Goal: Information Seeking & Learning: Learn about a topic

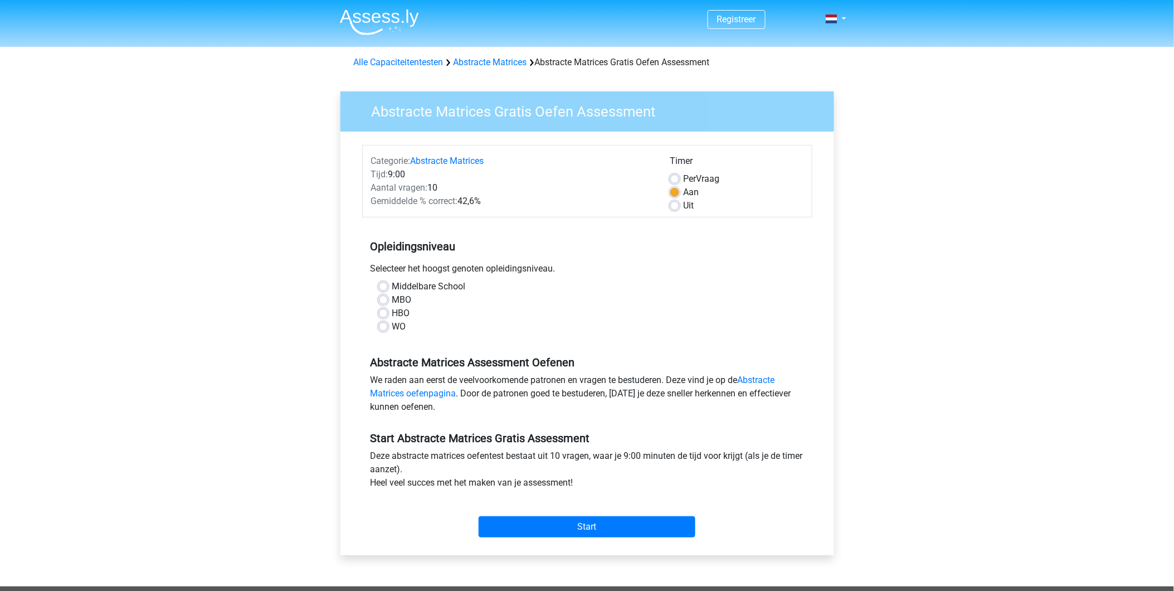
click at [392, 313] on label "HBO" at bounding box center [401, 312] width 18 height 13
click at [382, 313] on input "HBO" at bounding box center [383, 311] width 9 height 11
radio input "true"
click at [548, 525] on input "Start" at bounding box center [587, 526] width 217 height 21
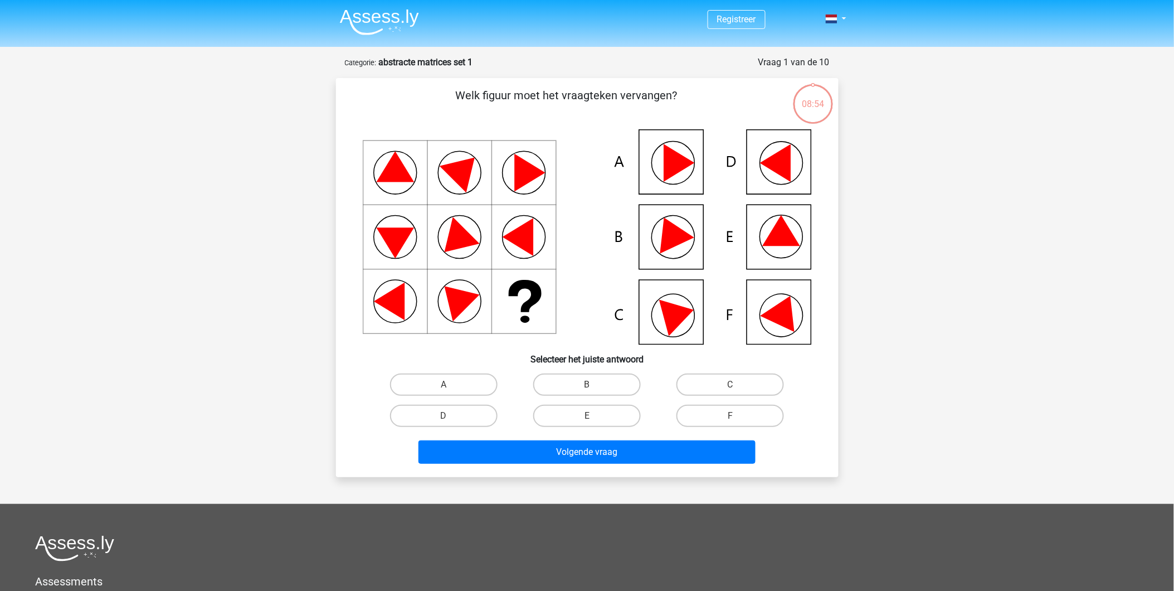
click at [378, 18] on img at bounding box center [379, 22] width 79 height 26
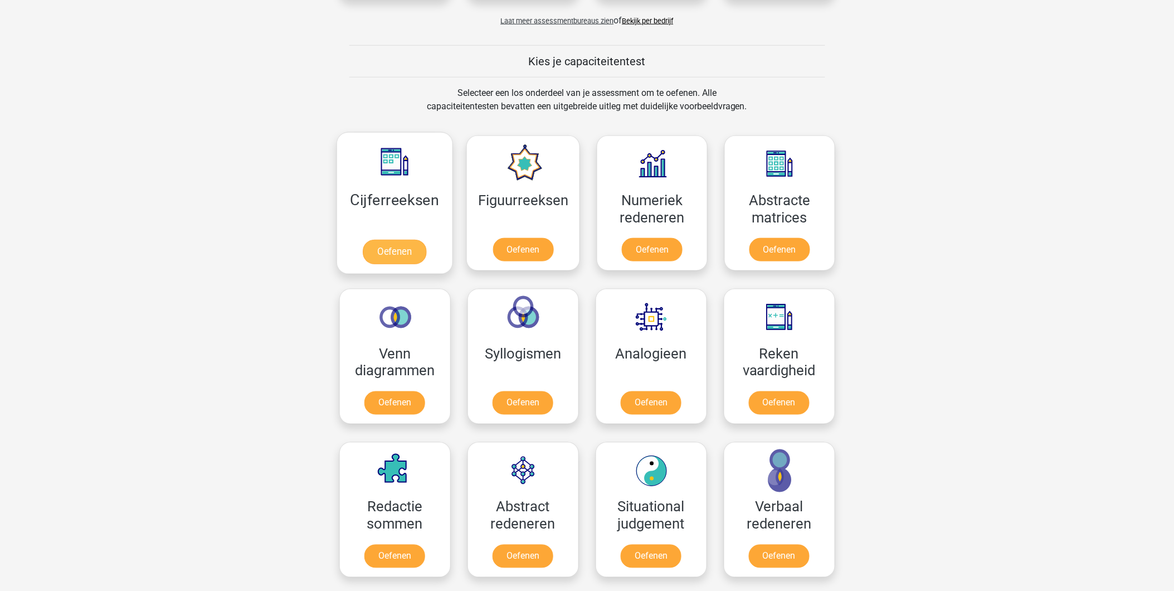
scroll to position [495, 0]
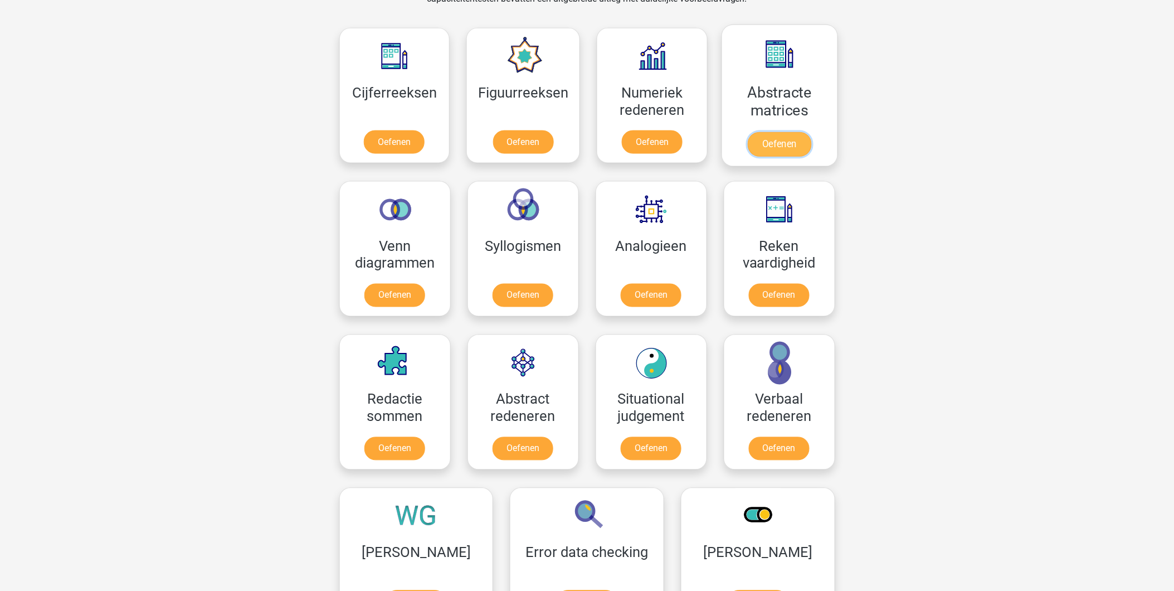
click at [763, 135] on link "Oefenen" at bounding box center [780, 144] width 64 height 25
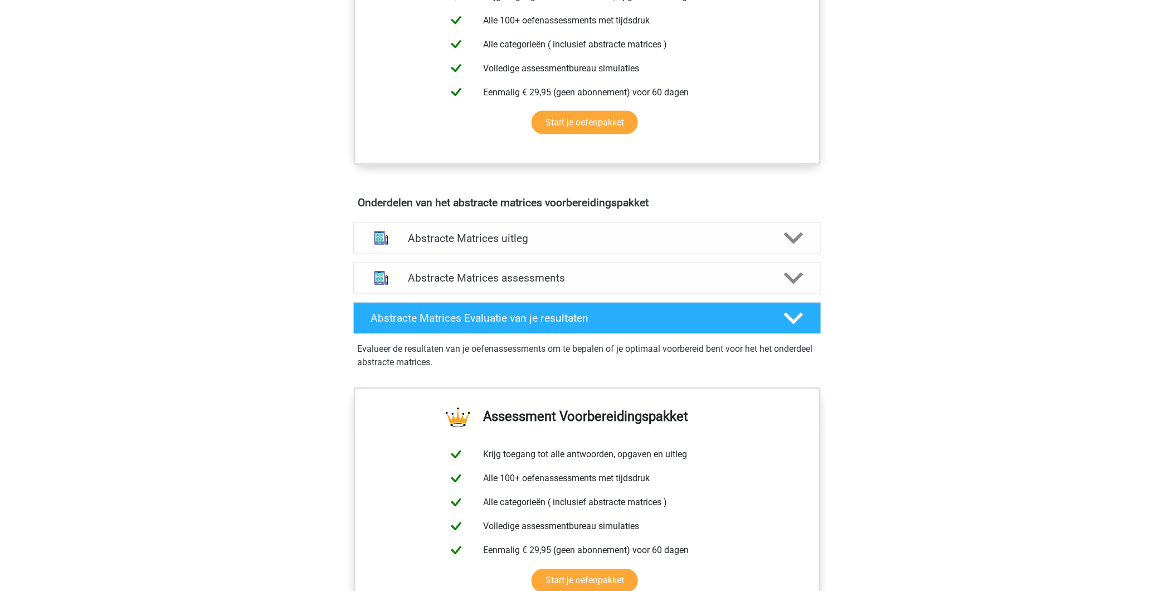
scroll to position [681, 0]
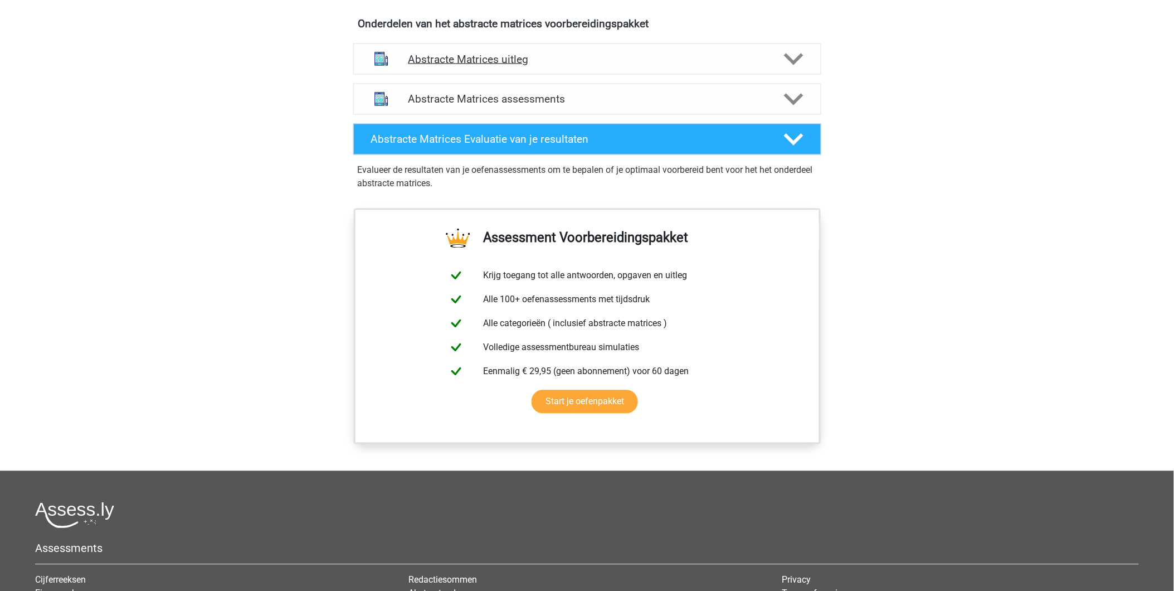
click at [563, 63] on h4 "Abstracte Matrices uitleg" at bounding box center [587, 59] width 358 height 13
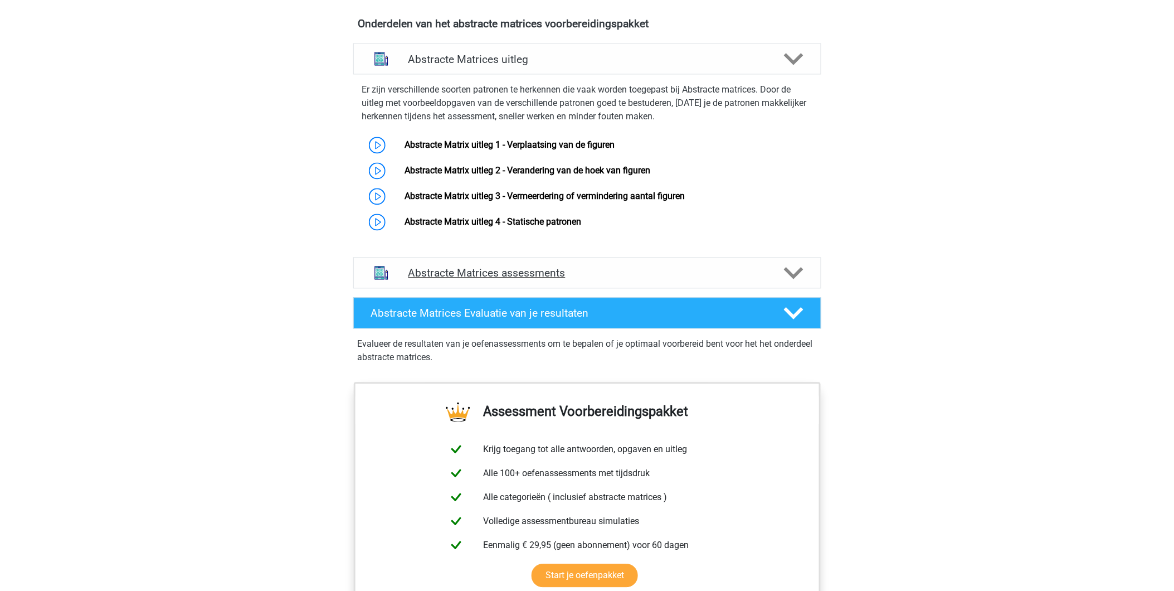
click at [565, 273] on h4 "Abstracte Matrices assessments" at bounding box center [587, 273] width 358 height 13
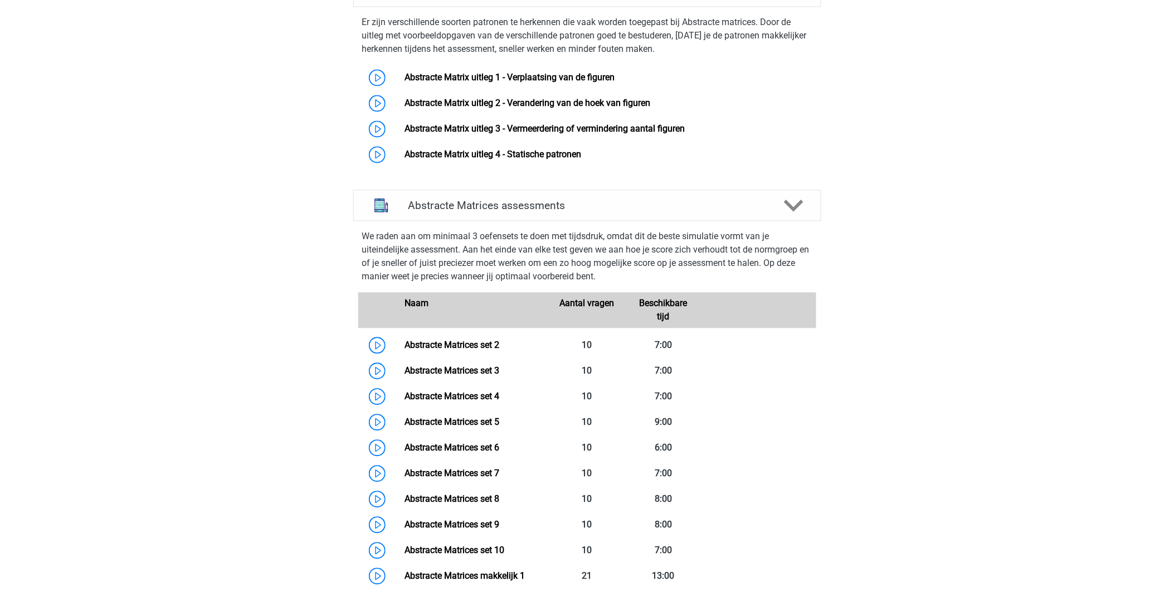
scroll to position [928, 0]
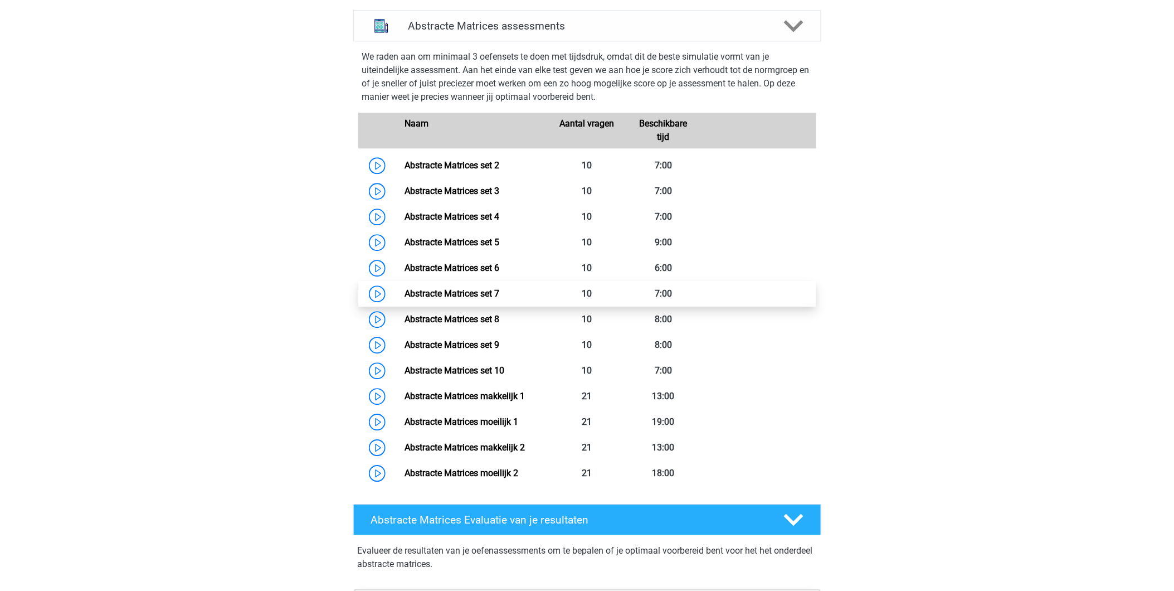
click at [443, 296] on link "Abstracte Matrices set 7" at bounding box center [451, 293] width 95 height 11
click at [449, 294] on link "Abstracte Matrices set 7" at bounding box center [451, 293] width 95 height 11
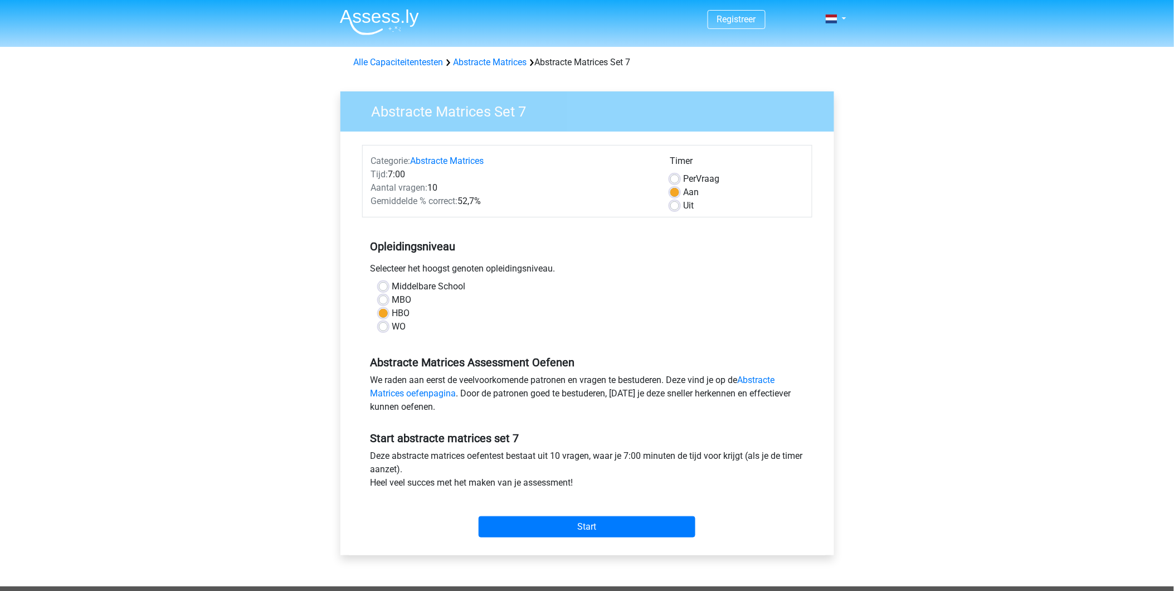
click at [684, 207] on label "Uit" at bounding box center [689, 205] width 11 height 13
click at [673, 207] on input "Uit" at bounding box center [674, 204] width 9 height 11
radio input "true"
click at [556, 524] on input "Start" at bounding box center [587, 526] width 217 height 21
click at [575, 527] on input "Start" at bounding box center [587, 526] width 217 height 21
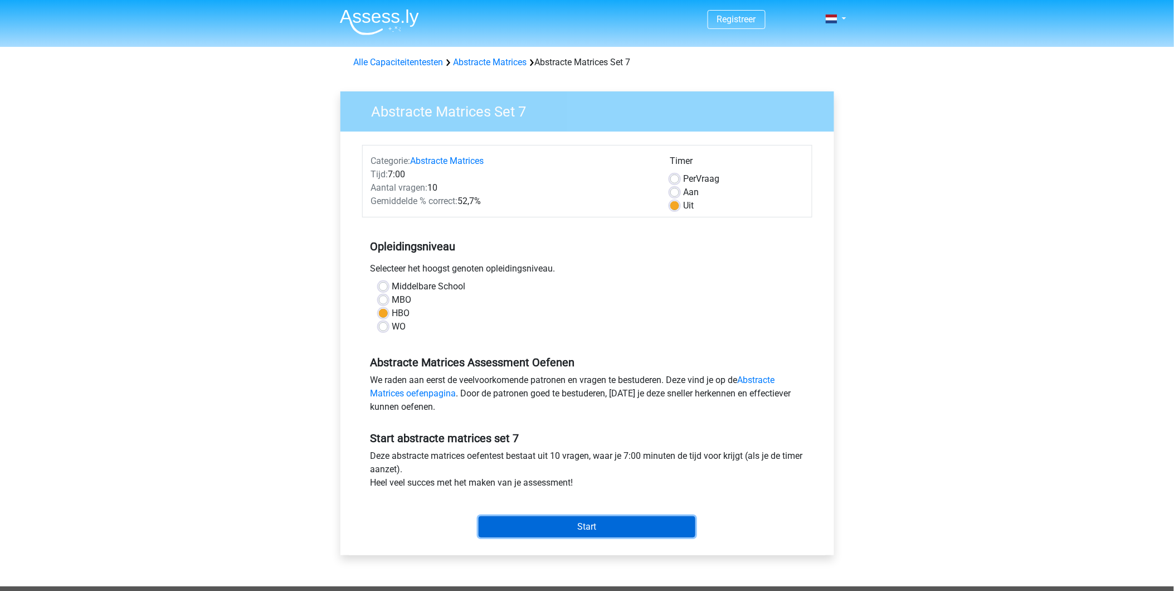
click at [588, 524] on input "Start" at bounding box center [587, 526] width 217 height 21
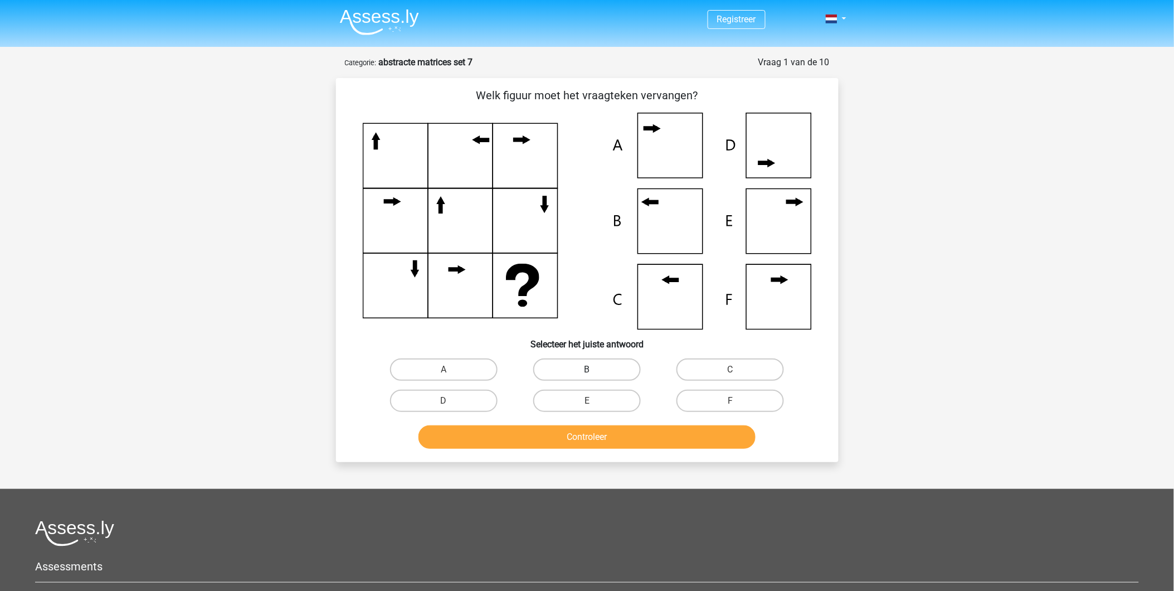
click at [555, 375] on label "B" at bounding box center [587, 369] width 108 height 22
click at [587, 375] on input "B" at bounding box center [590, 372] width 7 height 7
radio input "true"
click at [588, 431] on button "Controleer" at bounding box center [586, 436] width 337 height 23
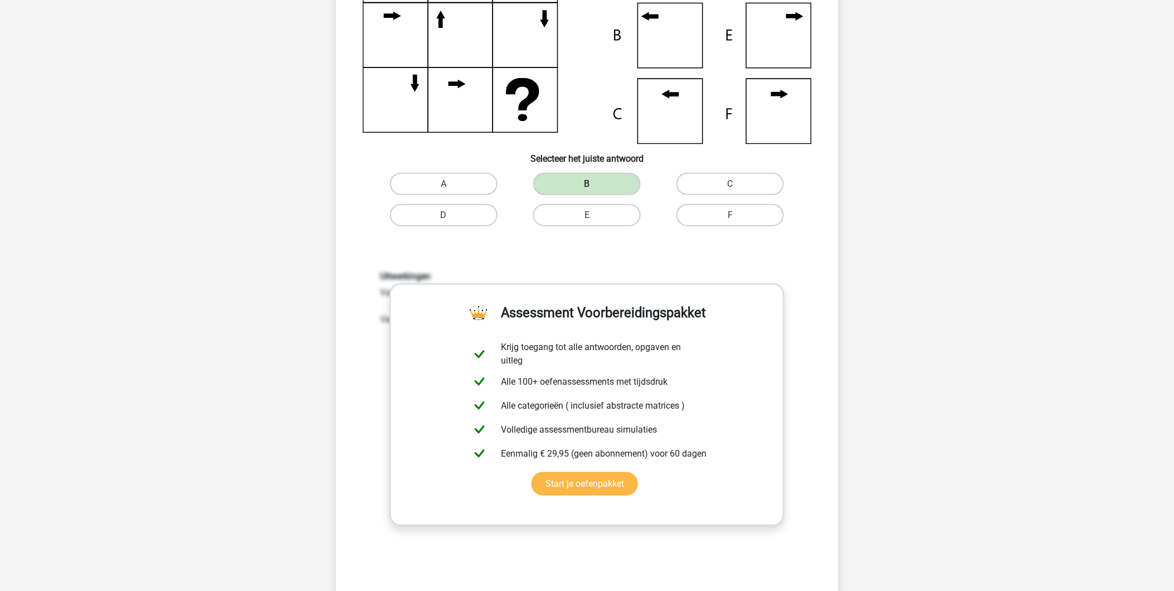
scroll to position [433, 0]
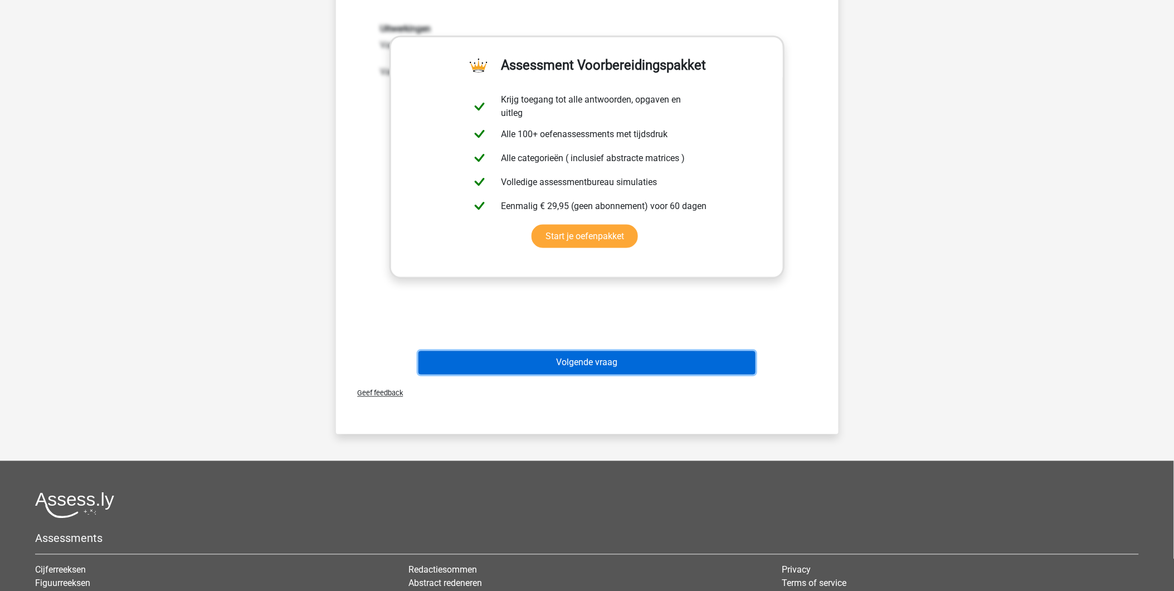
click at [572, 351] on button "Volgende vraag" at bounding box center [586, 362] width 337 height 23
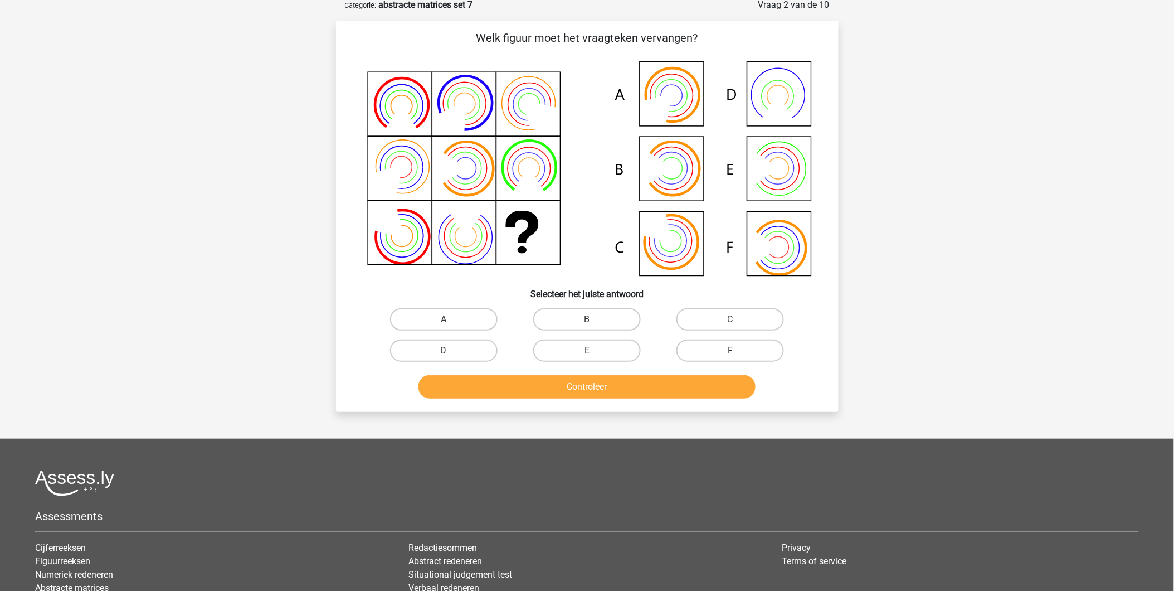
scroll to position [56, 0]
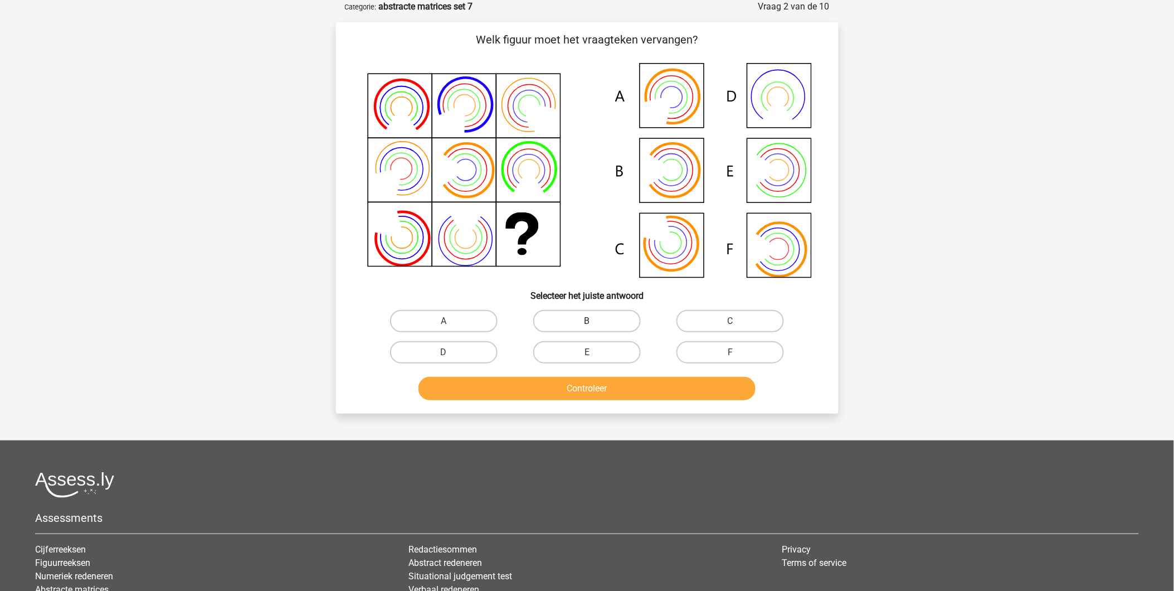
click at [561, 320] on label "B" at bounding box center [587, 321] width 108 height 22
click at [587, 321] on input "B" at bounding box center [590, 324] width 7 height 7
radio input "true"
click at [578, 402] on div "Controleer" at bounding box center [587, 391] width 430 height 28
click at [578, 388] on button "Controleer" at bounding box center [586, 388] width 337 height 23
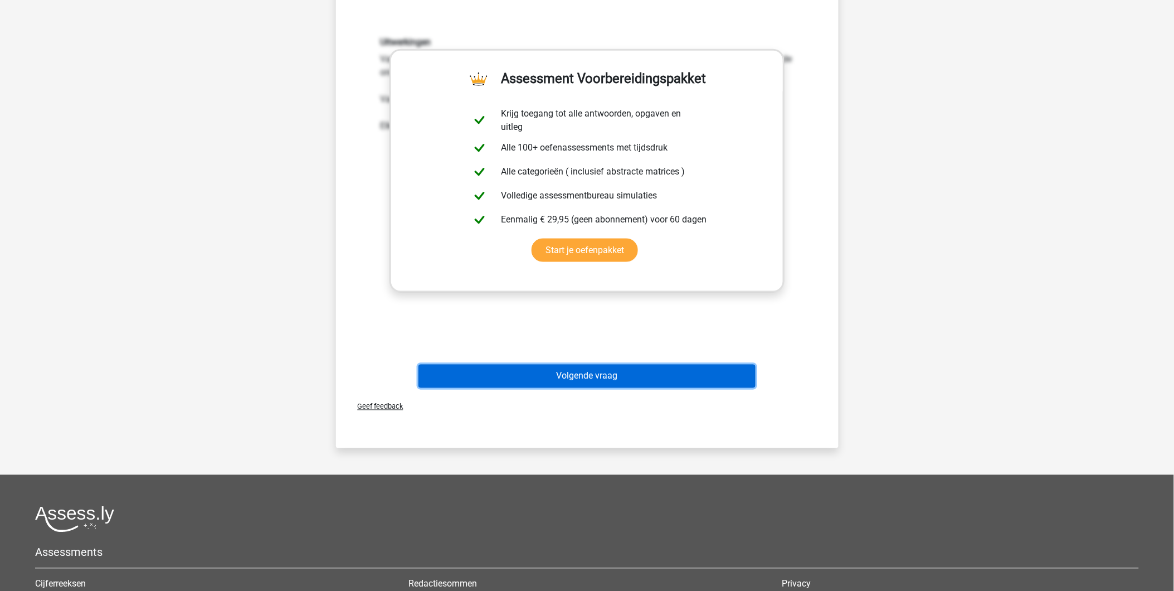
click at [605, 381] on button "Volgende vraag" at bounding box center [586, 375] width 337 height 23
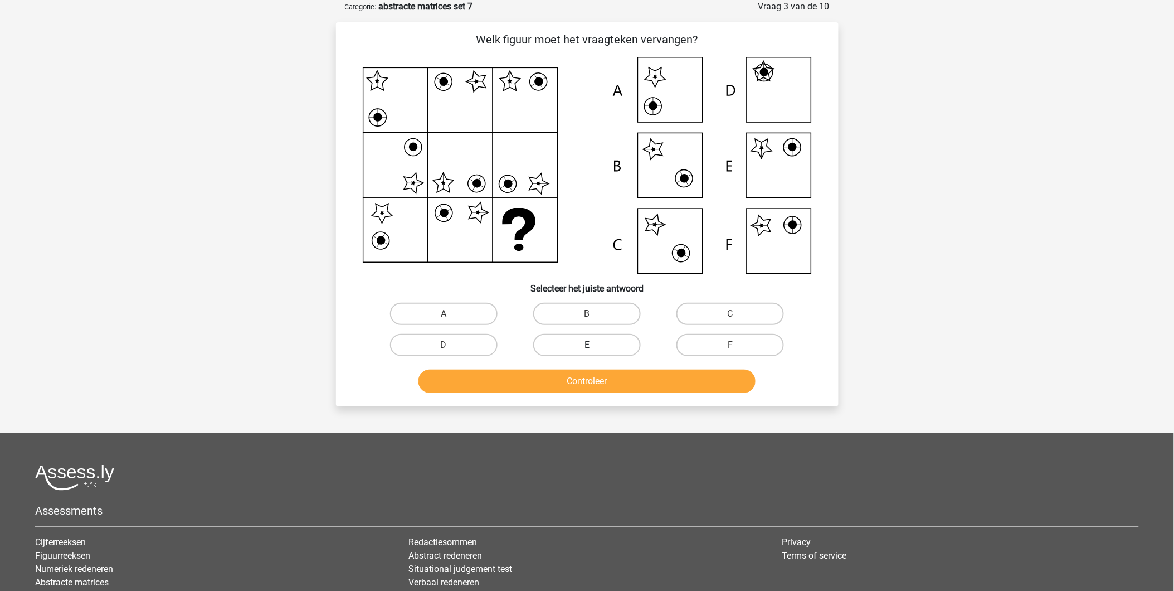
click at [585, 338] on label "E" at bounding box center [587, 345] width 108 height 22
click at [587, 345] on input "E" at bounding box center [590, 348] width 7 height 7
radio input "true"
click at [619, 375] on button "Controleer" at bounding box center [586, 380] width 337 height 23
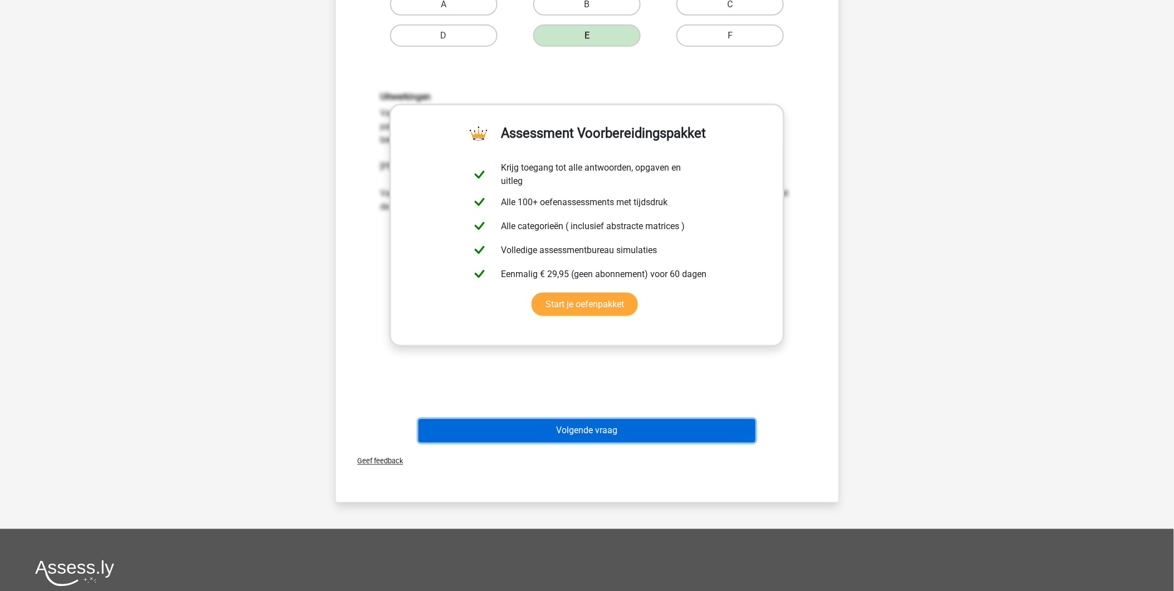
click at [609, 419] on button "Volgende vraag" at bounding box center [586, 430] width 337 height 23
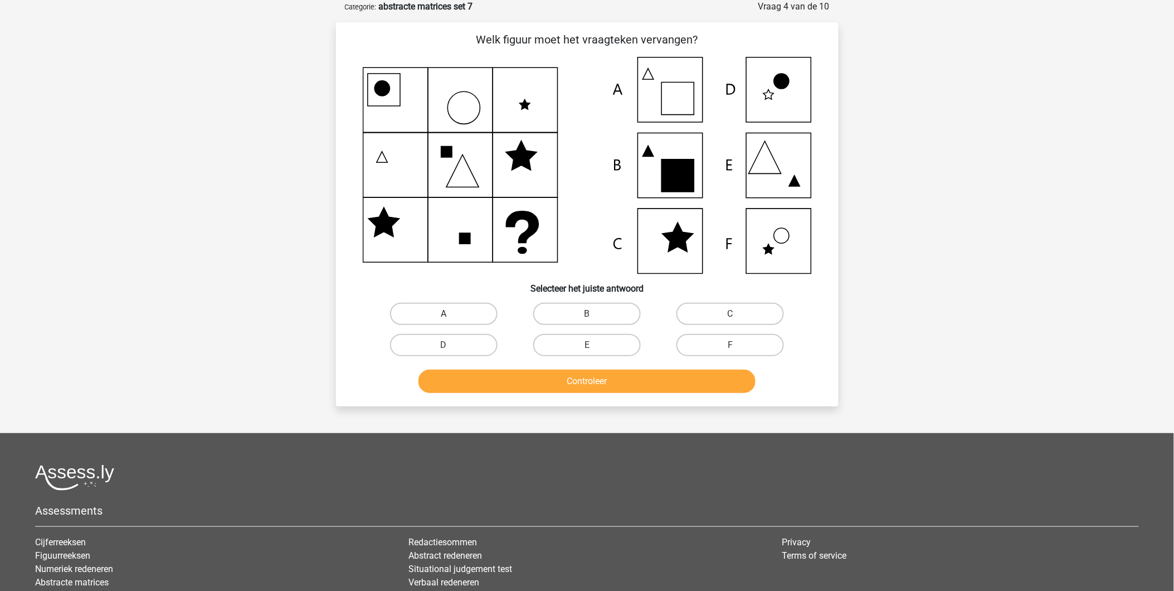
click at [430, 309] on label "A" at bounding box center [444, 314] width 108 height 22
click at [443, 314] on input "A" at bounding box center [446, 317] width 7 height 7
radio input "true"
click at [530, 386] on button "Controleer" at bounding box center [586, 380] width 337 height 23
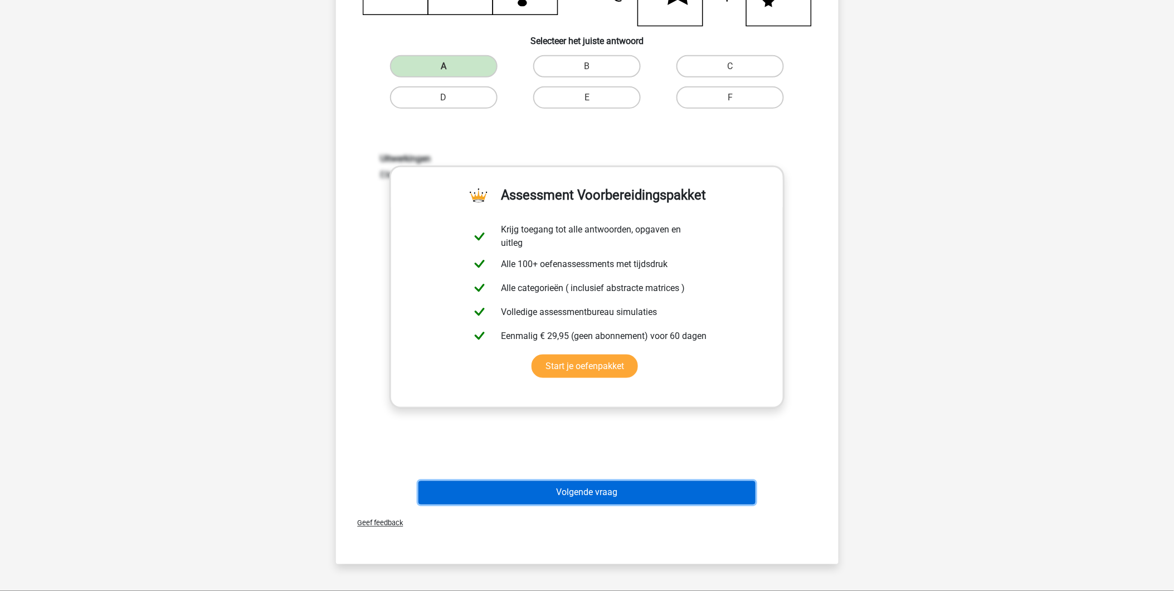
click at [597, 491] on button "Volgende vraag" at bounding box center [586, 492] width 337 height 23
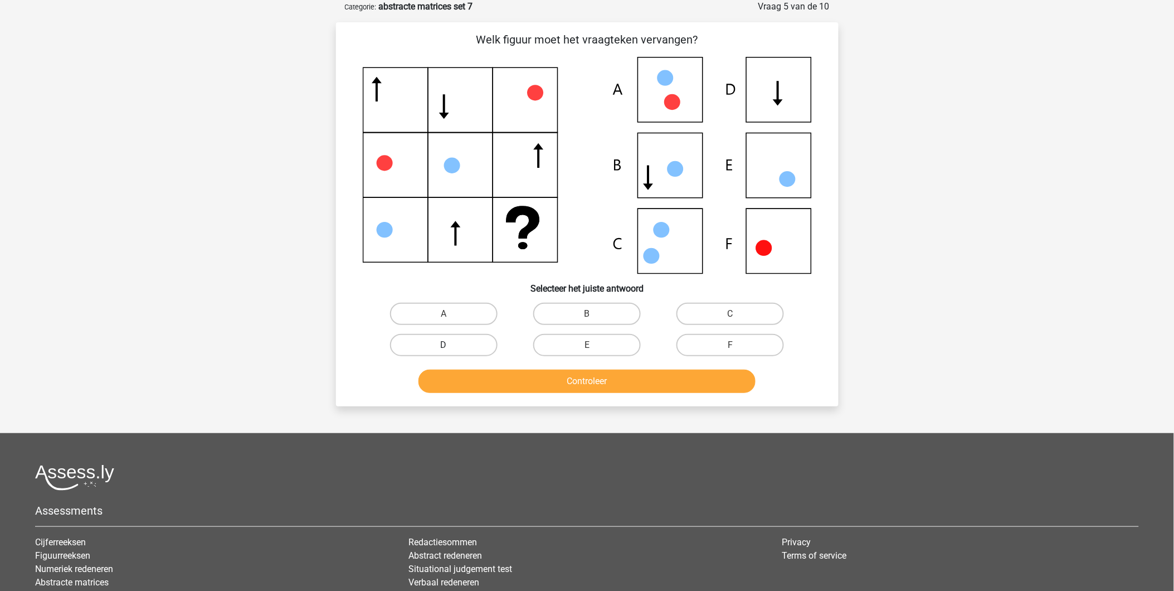
click at [460, 344] on label "D" at bounding box center [444, 345] width 108 height 22
click at [451, 345] on input "D" at bounding box center [446, 348] width 7 height 7
radio input "true"
click at [537, 396] on div "Welk figuur moet het vraagteken vervangen? Selecteer het juiste antwoord A B" at bounding box center [587, 214] width 503 height 384
click at [541, 386] on button "Controleer" at bounding box center [586, 380] width 337 height 23
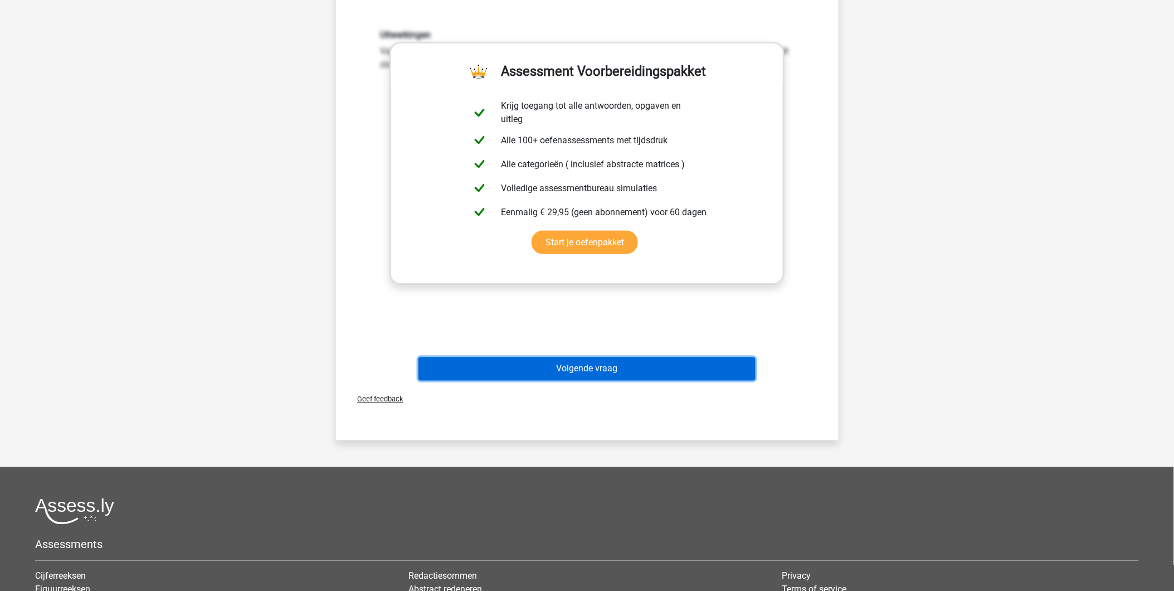
click at [586, 363] on button "Volgende vraag" at bounding box center [586, 368] width 337 height 23
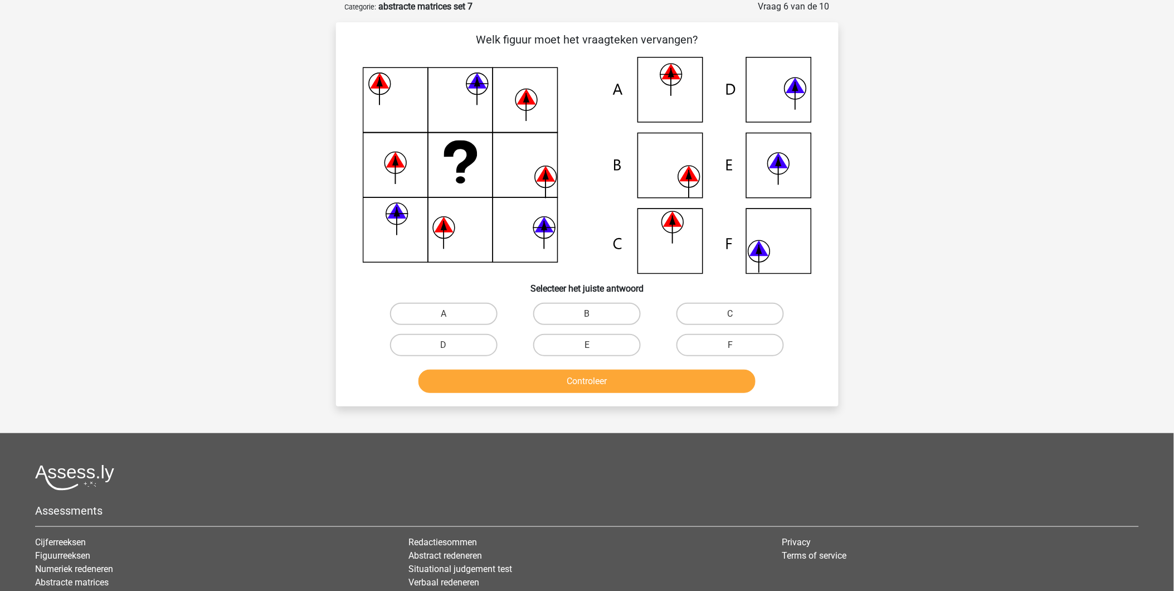
click at [764, 324] on div "C" at bounding box center [729, 313] width 143 height 31
click at [750, 315] on label "C" at bounding box center [730, 314] width 108 height 22
click at [738, 315] on input "C" at bounding box center [733, 317] width 7 height 7
radio input "true"
click at [689, 369] on button "Controleer" at bounding box center [586, 380] width 337 height 23
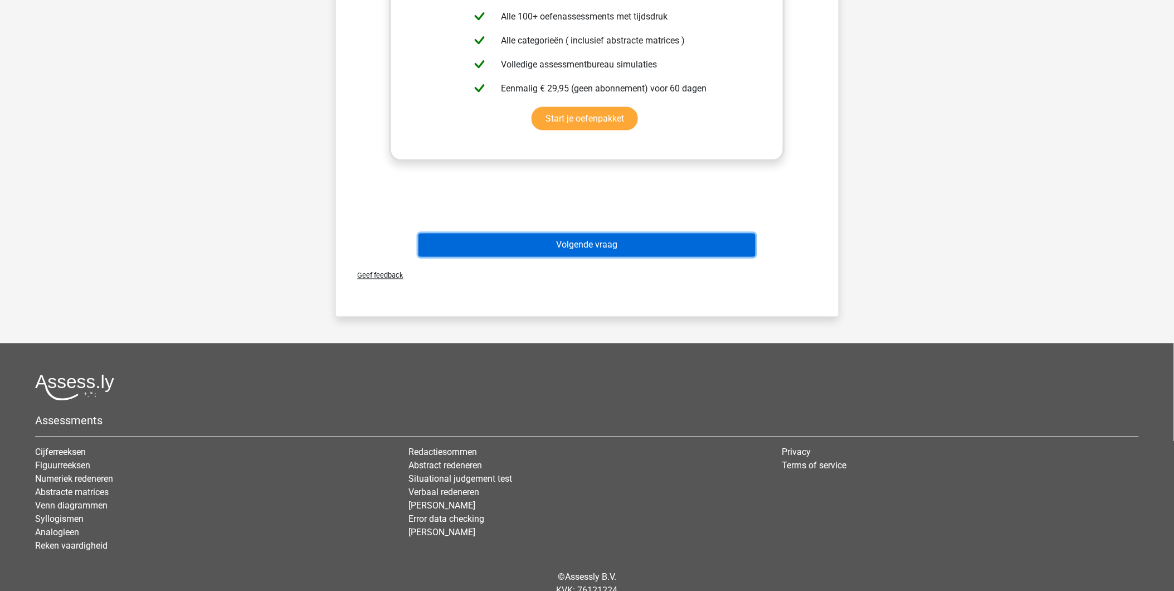
click at [575, 240] on button "Volgende vraag" at bounding box center [586, 244] width 337 height 23
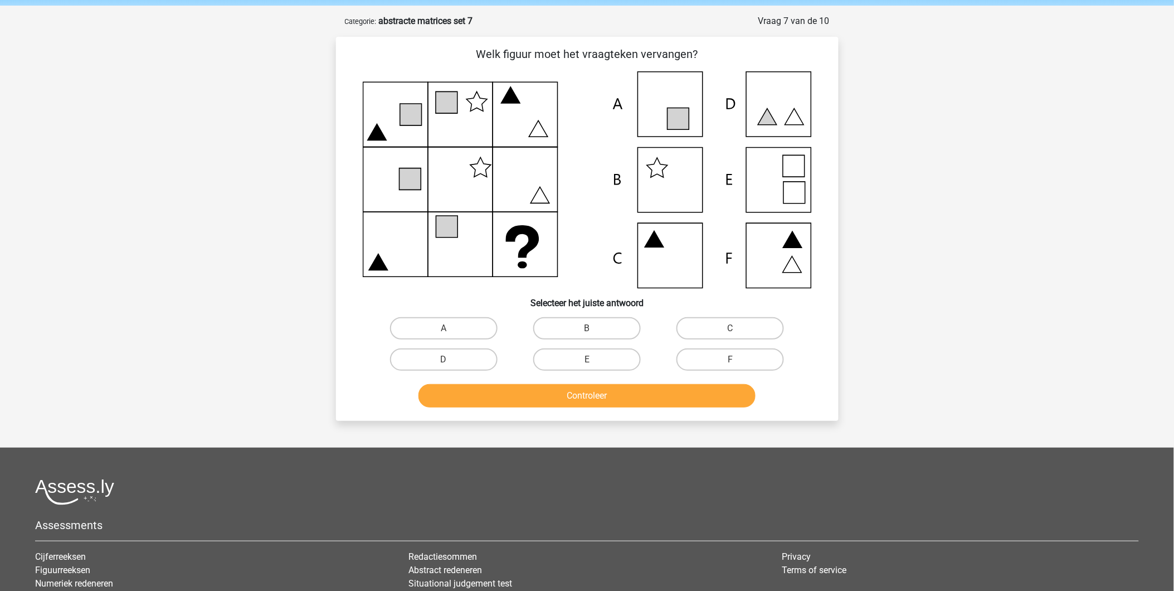
scroll to position [0, 0]
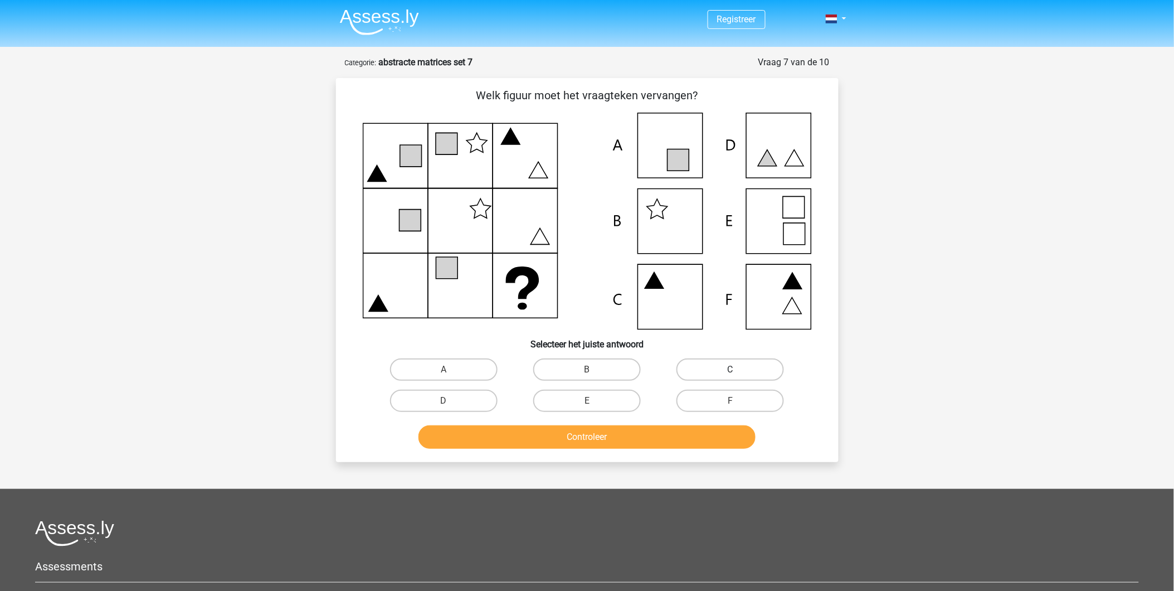
click at [703, 364] on label "C" at bounding box center [730, 369] width 108 height 22
click at [730, 369] on input "C" at bounding box center [733, 372] width 7 height 7
radio input "true"
click at [669, 439] on button "Controleer" at bounding box center [586, 436] width 337 height 23
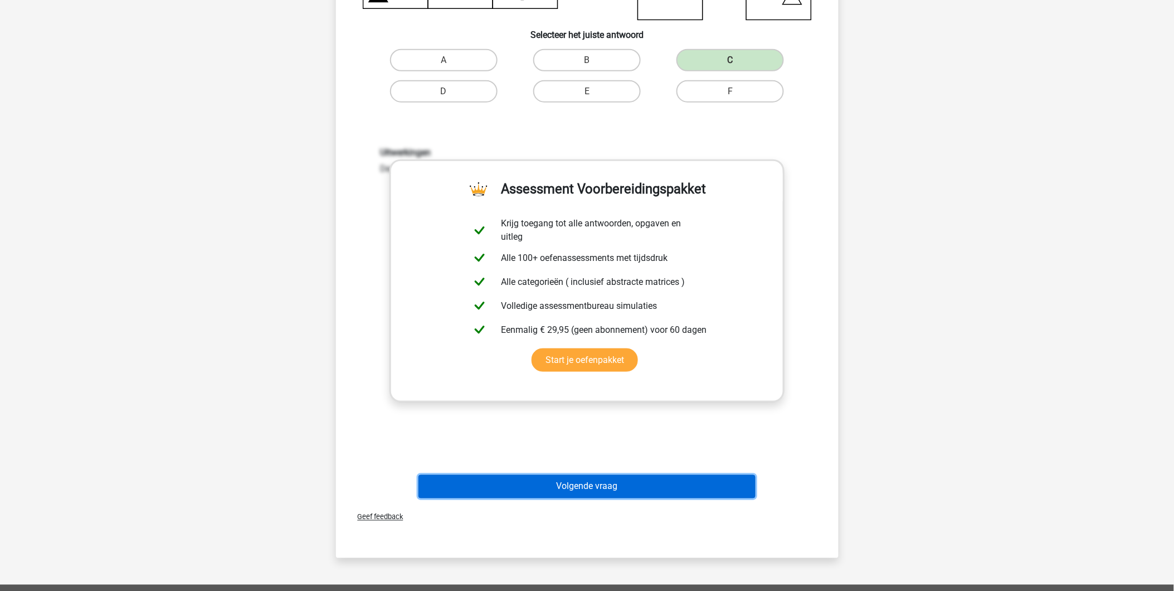
click at [603, 483] on button "Volgende vraag" at bounding box center [586, 486] width 337 height 23
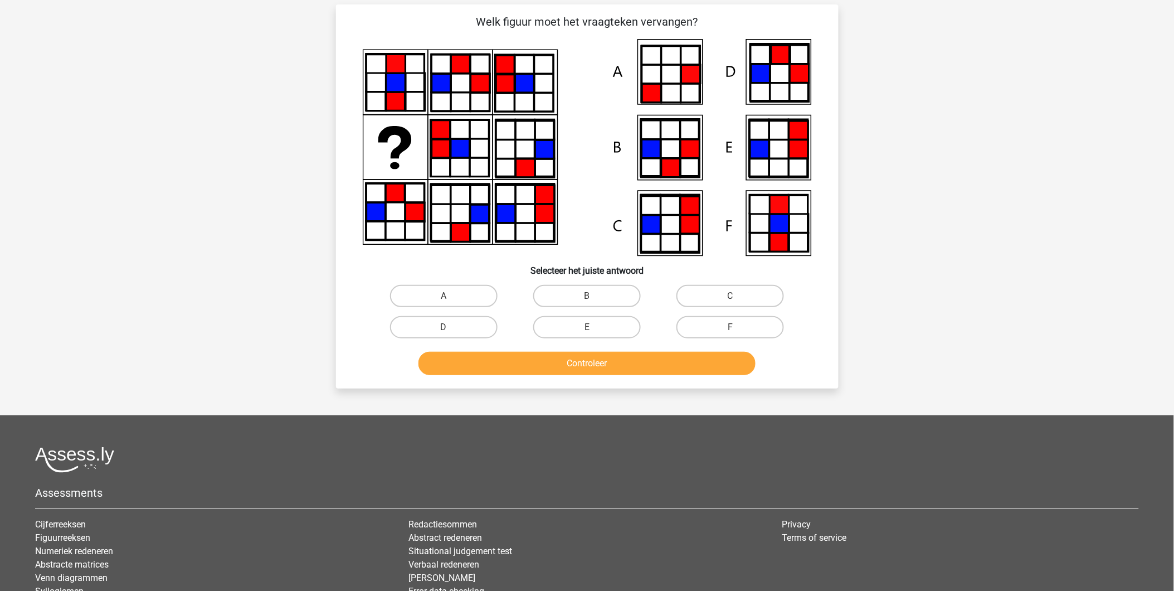
scroll to position [56, 0]
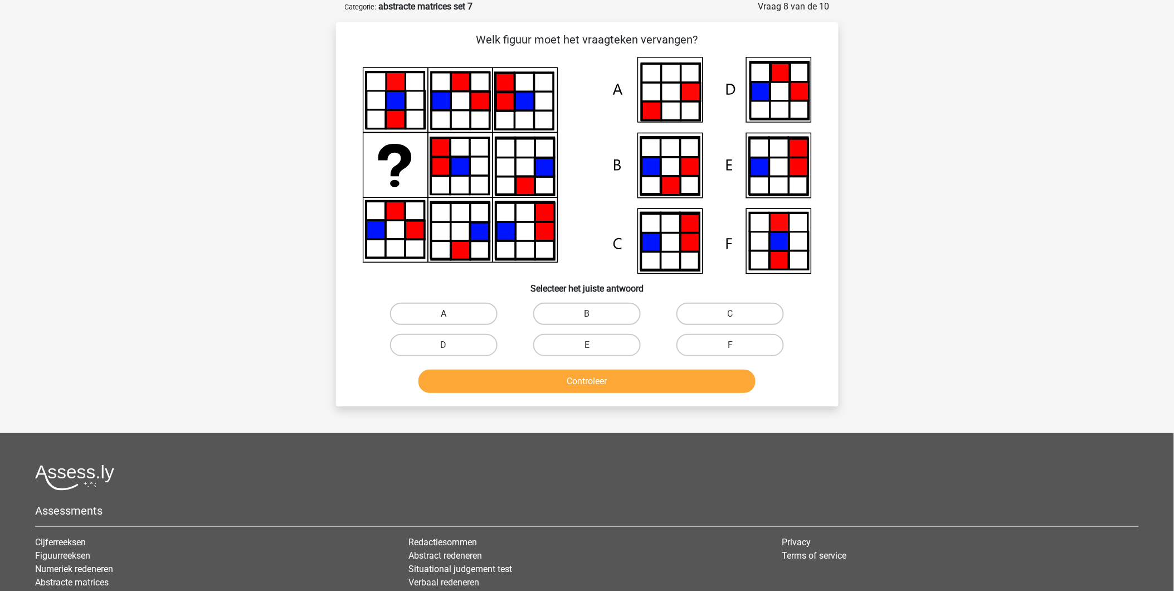
click at [442, 311] on label "A" at bounding box center [444, 314] width 108 height 22
click at [443, 314] on input "A" at bounding box center [446, 317] width 7 height 7
radio input "true"
click at [525, 376] on button "Controleer" at bounding box center [586, 380] width 337 height 23
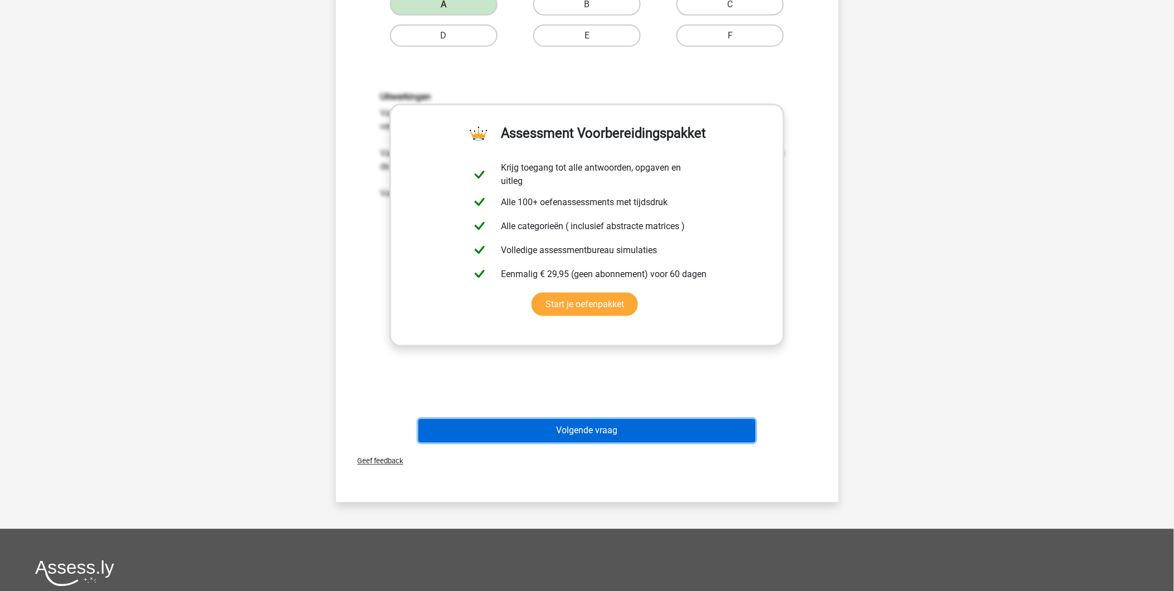
click at [592, 436] on button "Volgende vraag" at bounding box center [586, 430] width 337 height 23
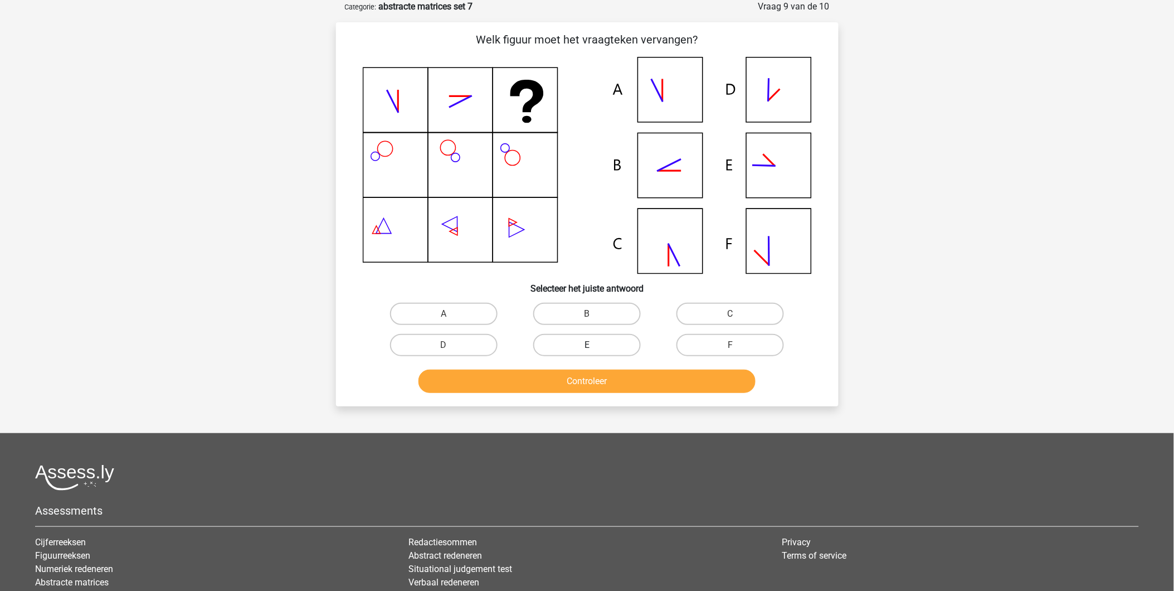
click at [594, 342] on label "E" at bounding box center [587, 345] width 108 height 22
click at [594, 345] on input "E" at bounding box center [590, 348] width 7 height 7
radio input "true"
click at [577, 382] on button "Controleer" at bounding box center [586, 380] width 337 height 23
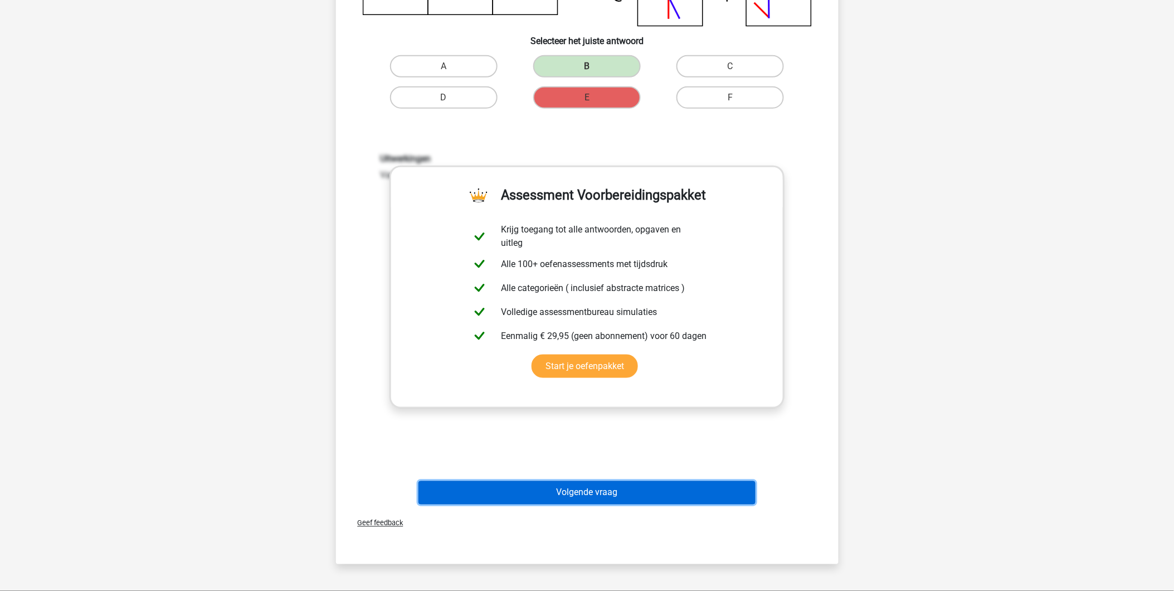
click at [587, 492] on button "Volgende vraag" at bounding box center [586, 492] width 337 height 23
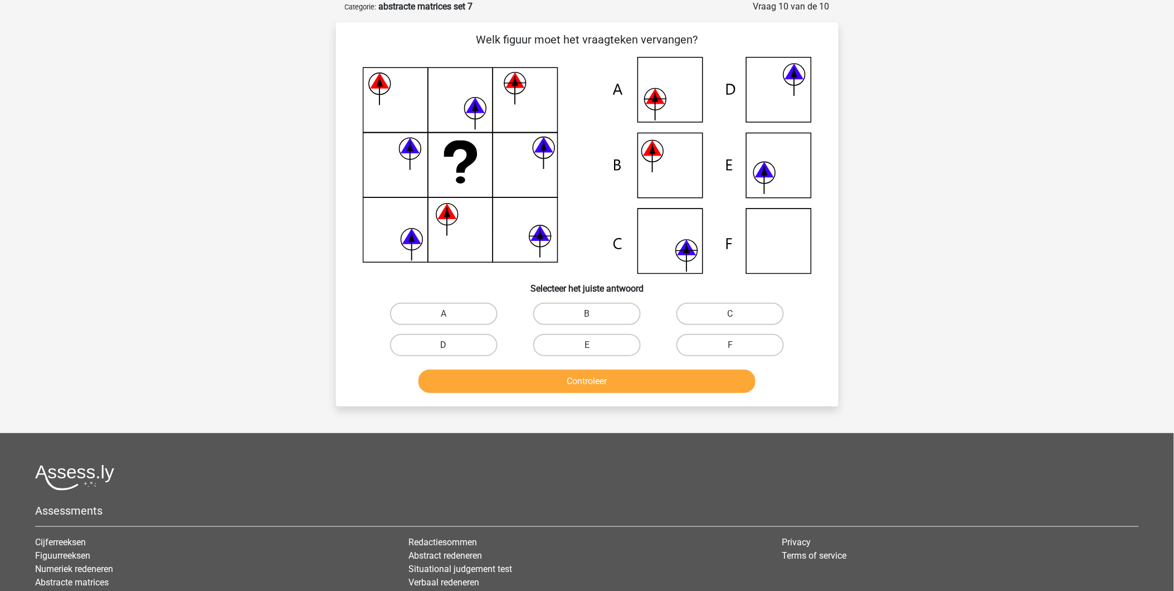
click at [453, 342] on label "D" at bounding box center [444, 345] width 108 height 22
click at [451, 345] on input "D" at bounding box center [446, 348] width 7 height 7
radio input "true"
click at [538, 372] on button "Controleer" at bounding box center [586, 380] width 337 height 23
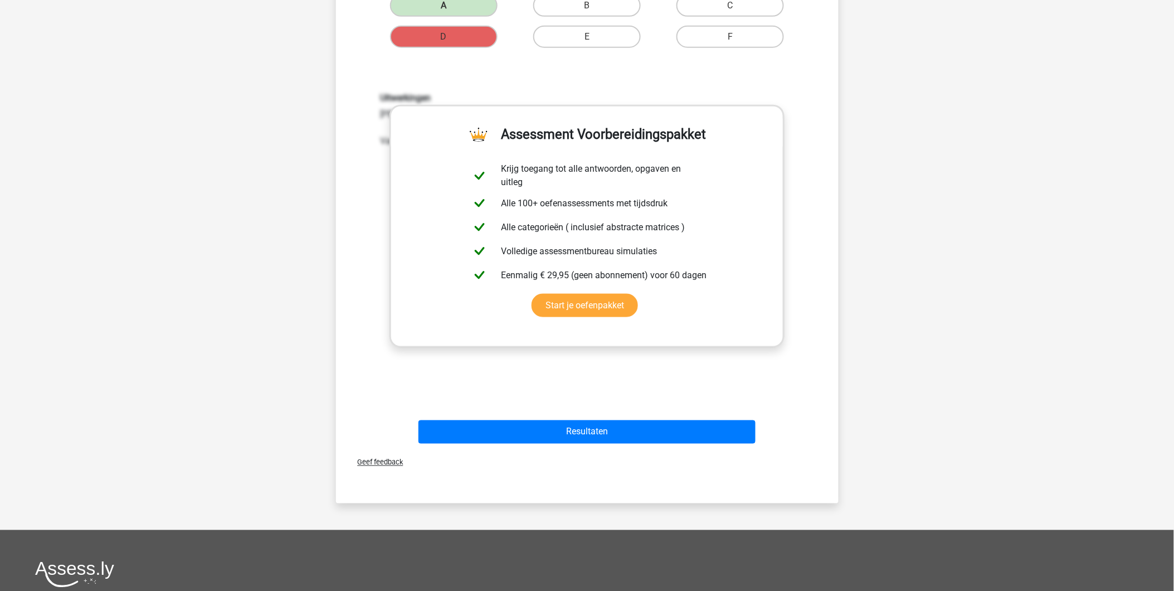
scroll to position [365, 0]
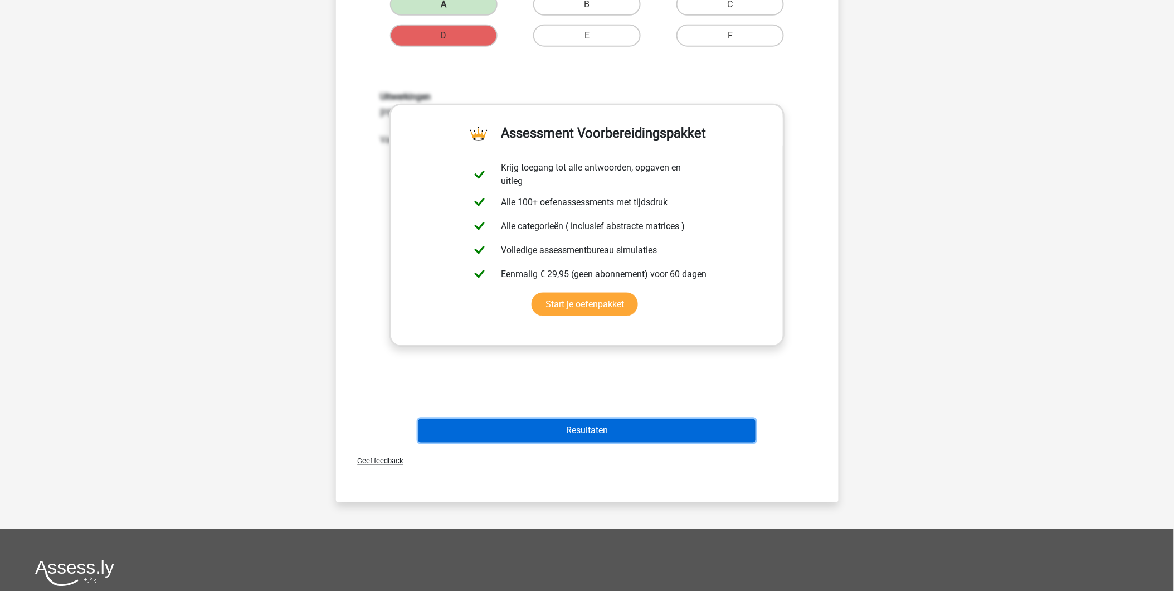
click at [630, 431] on button "Resultaten" at bounding box center [586, 430] width 337 height 23
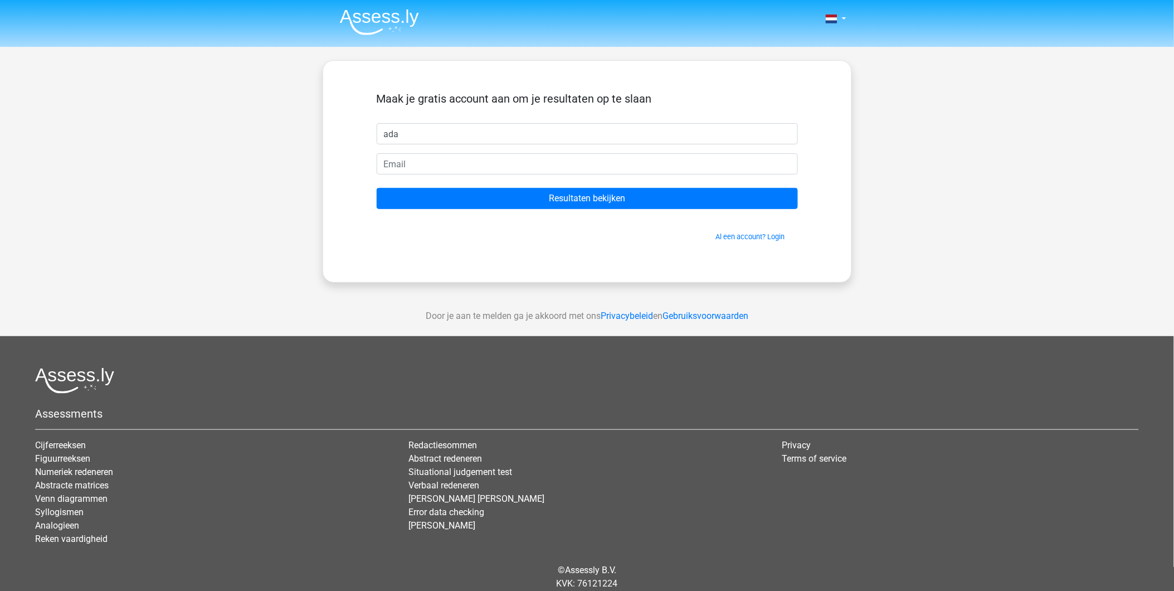
type input "ada"
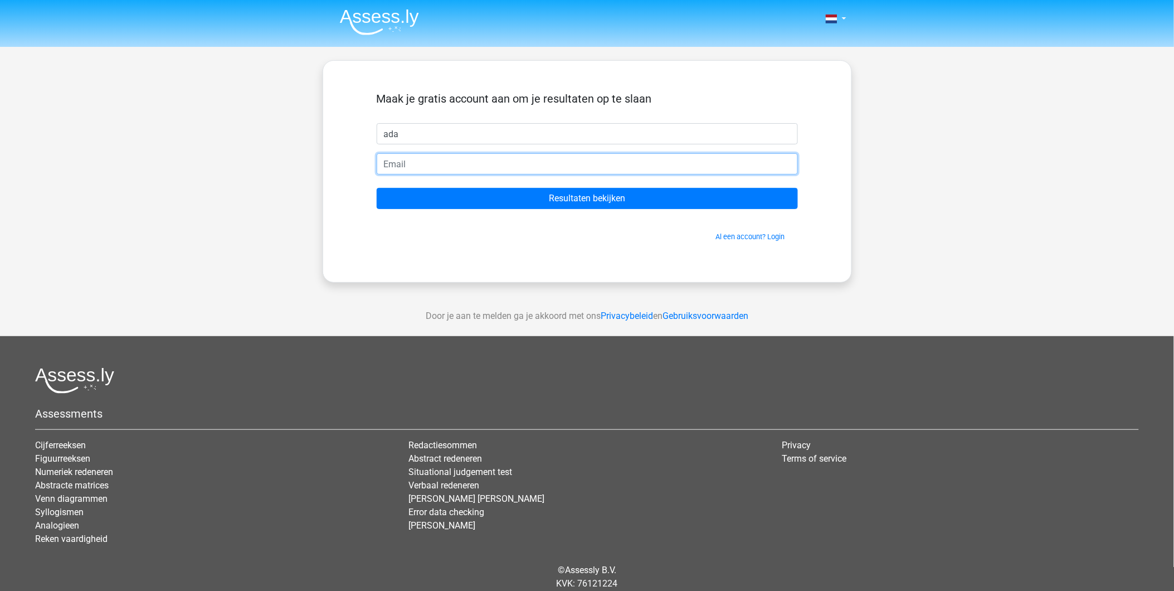
click at [453, 164] on input "email" at bounding box center [587, 163] width 421 height 21
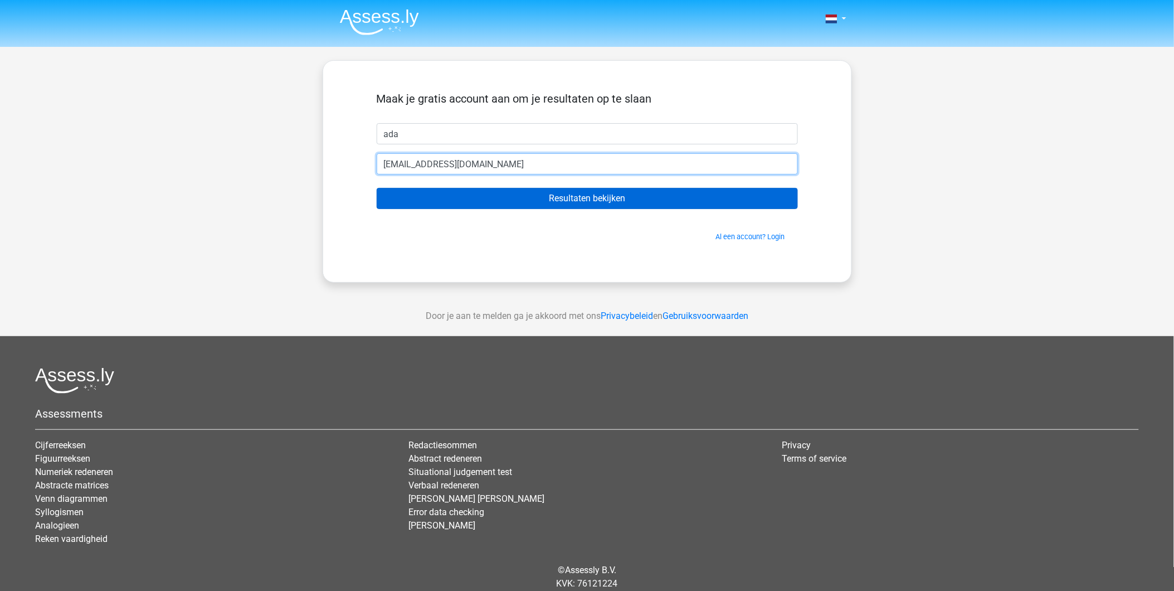
type input "[EMAIL_ADDRESS][DOMAIN_NAME]"
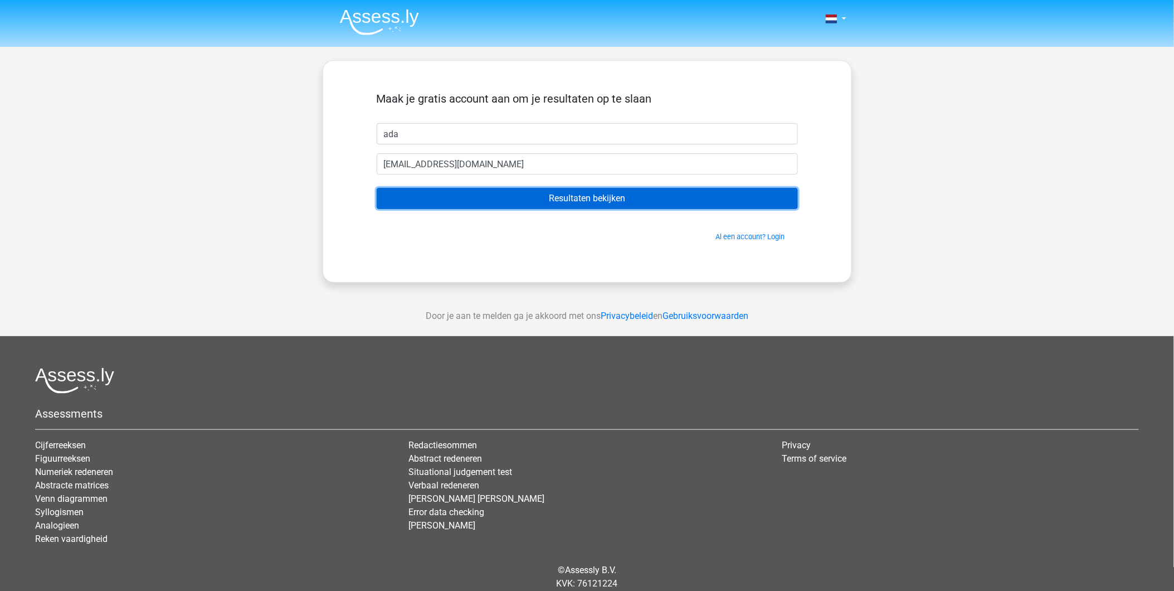
click at [593, 205] on input "Resultaten bekijken" at bounding box center [587, 198] width 421 height 21
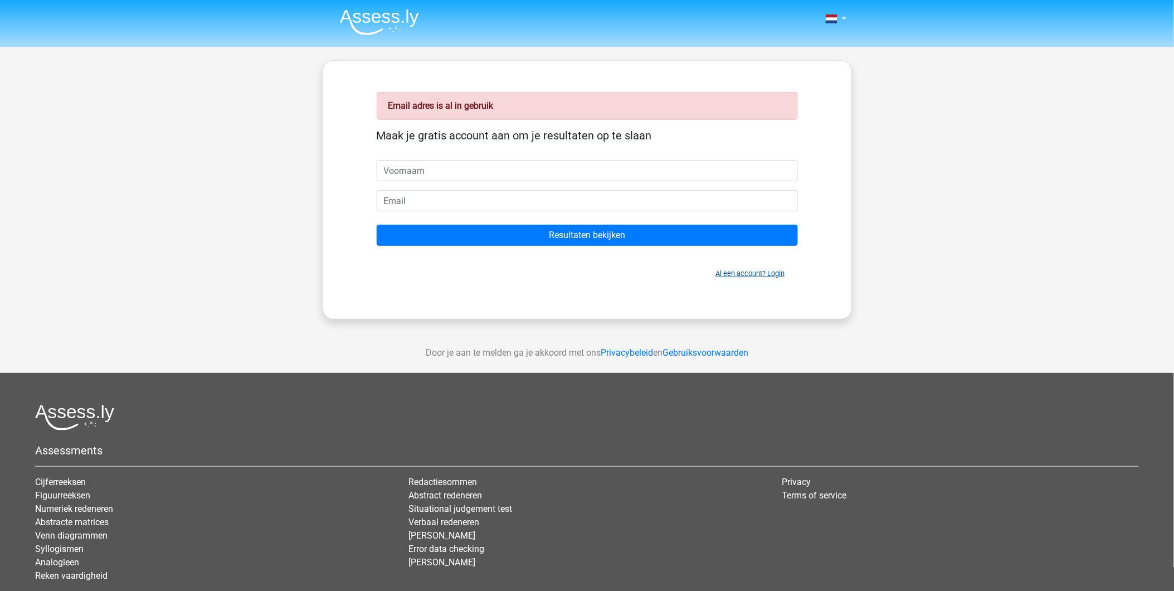
click at [762, 275] on link "Al een account? Login" at bounding box center [750, 273] width 69 height 8
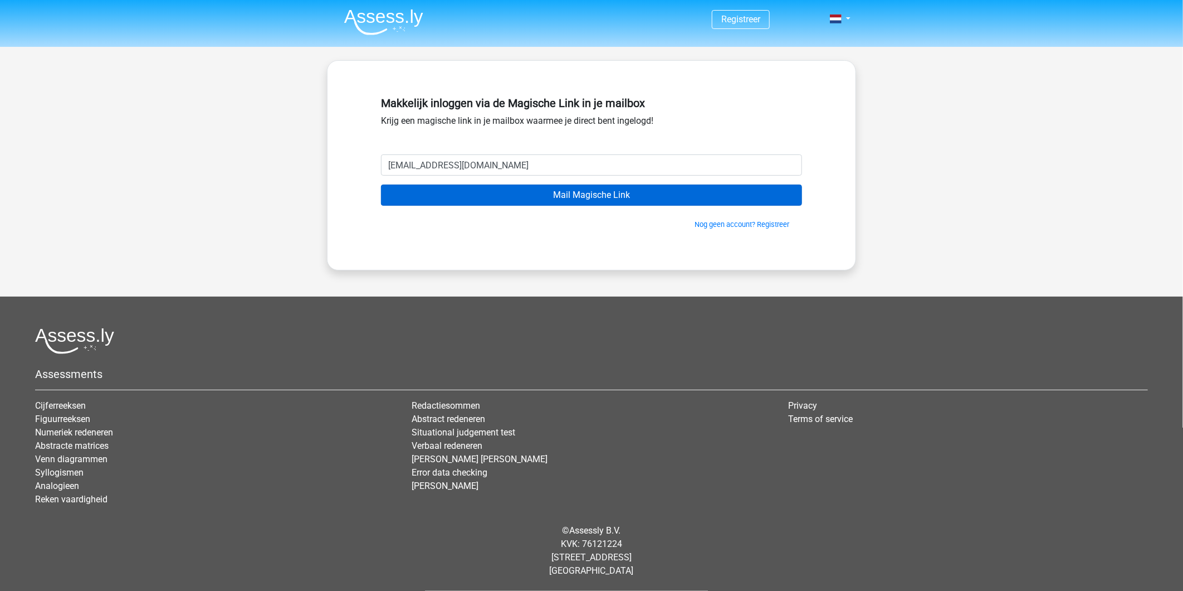
type input "[EMAIL_ADDRESS][DOMAIN_NAME]"
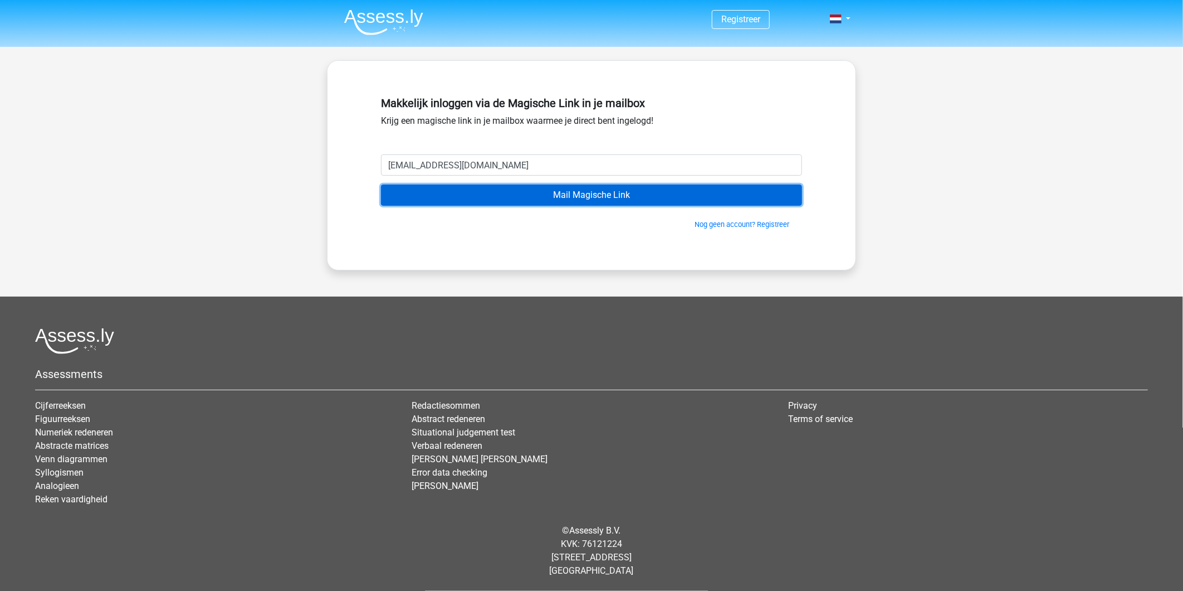
click at [514, 201] on input "Mail Magische Link" at bounding box center [591, 194] width 421 height 21
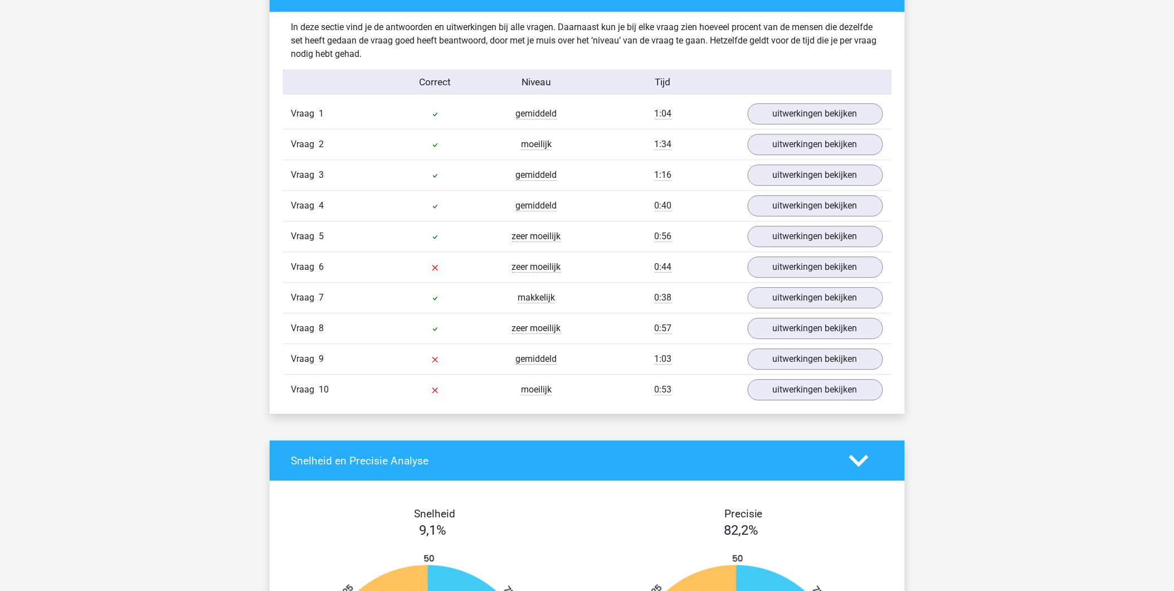
scroll to position [928, 0]
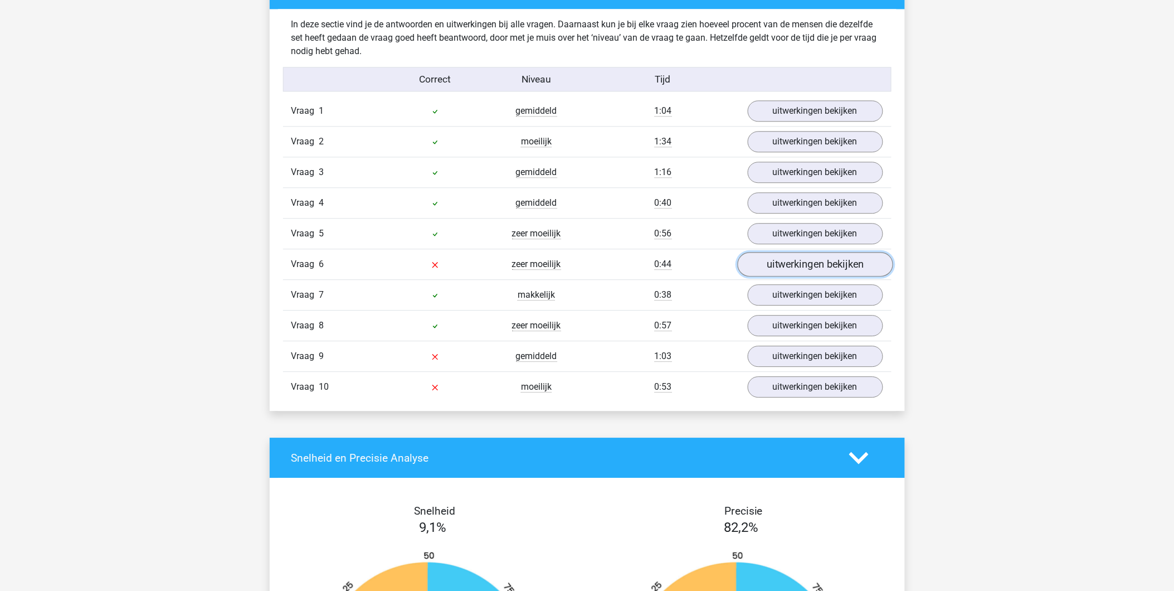
click at [771, 262] on link "uitwerkingen bekijken" at bounding box center [814, 264] width 155 height 25
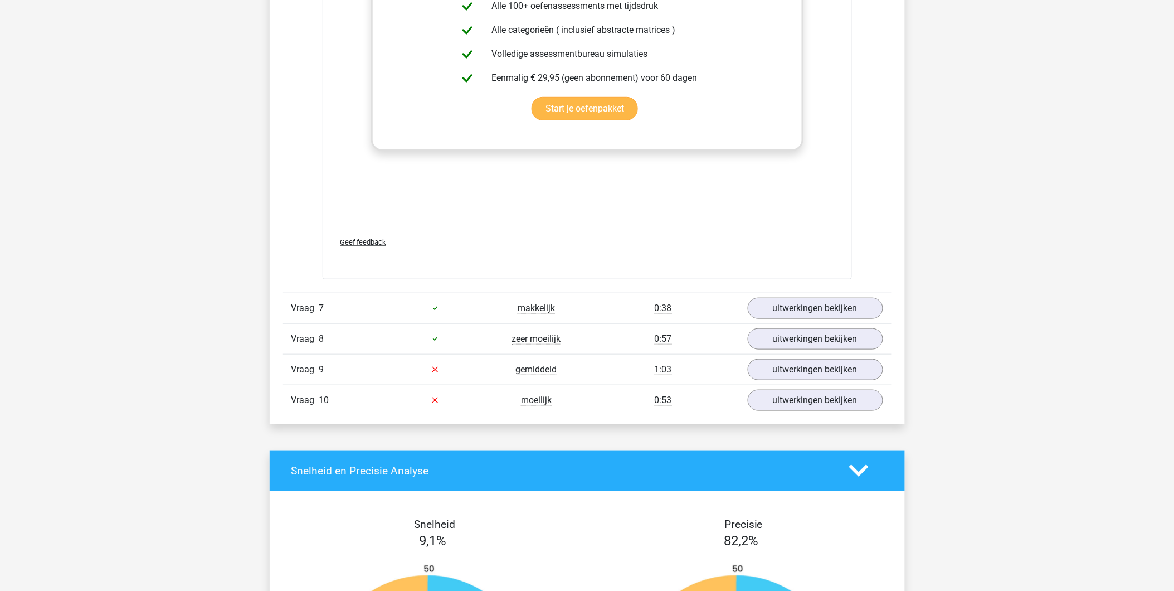
scroll to position [1733, 0]
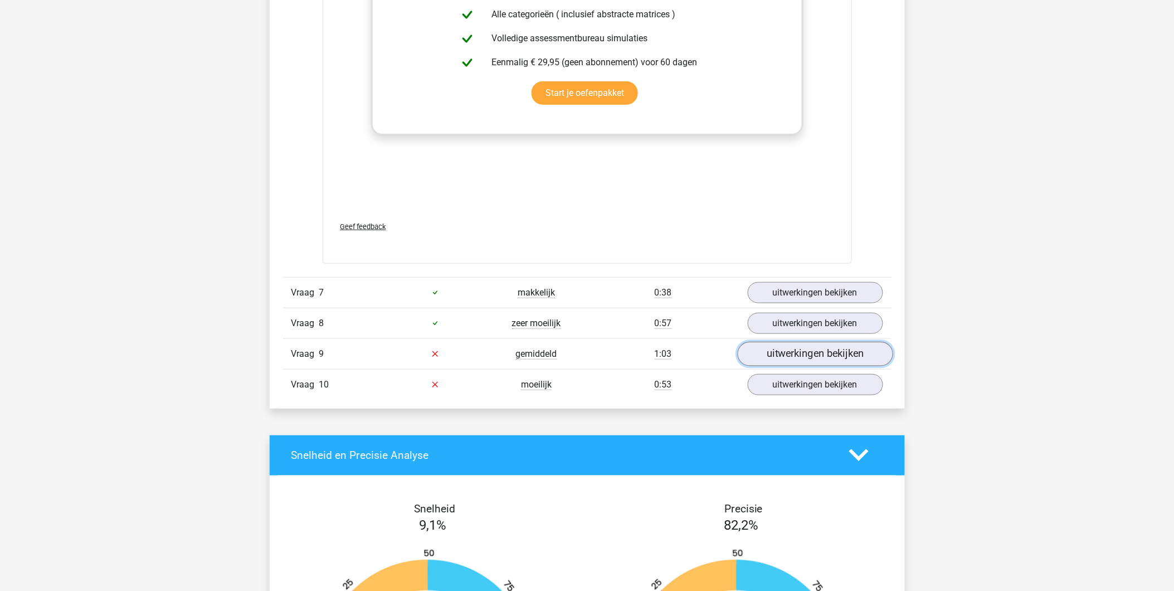
click at [782, 352] on link "uitwerkingen bekijken" at bounding box center [814, 354] width 155 height 25
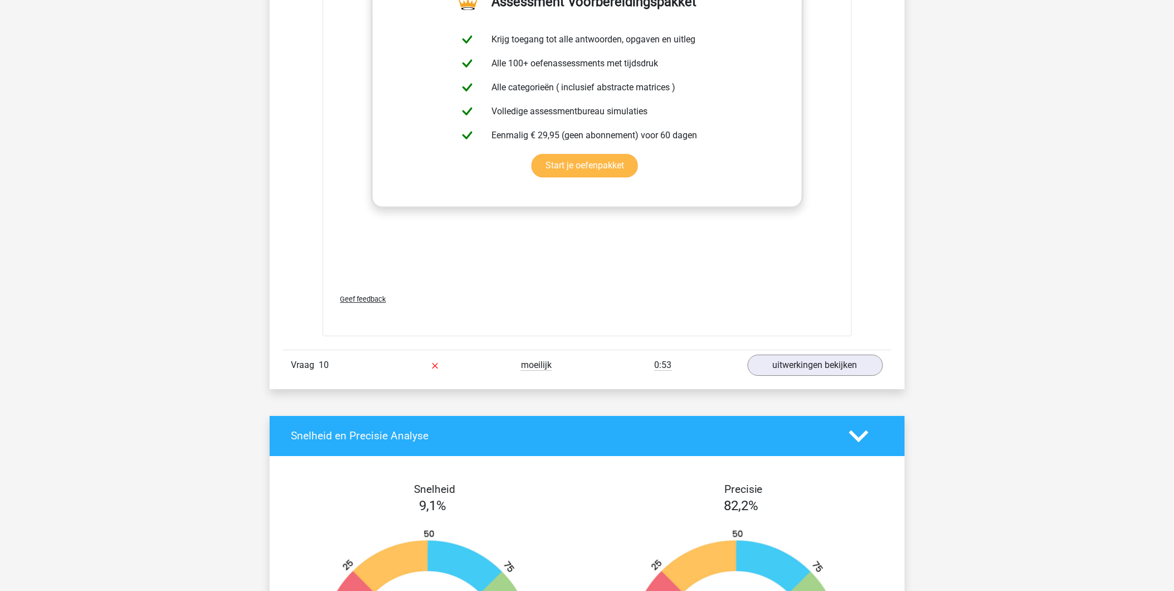
scroll to position [2599, 0]
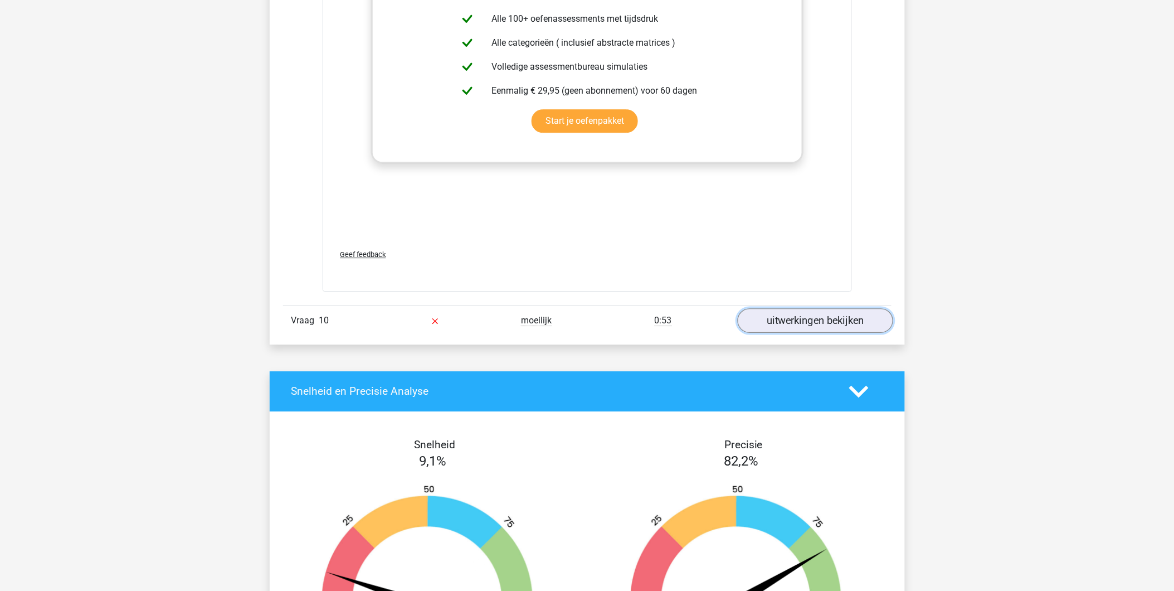
click at [803, 320] on link "uitwerkingen bekijken" at bounding box center [814, 320] width 155 height 25
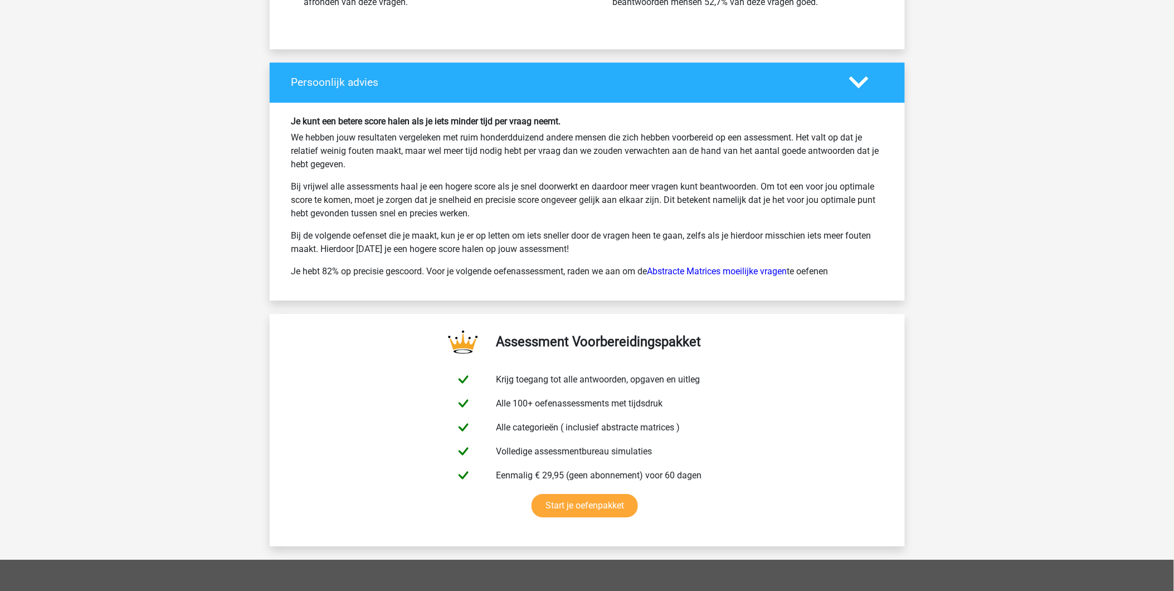
scroll to position [4333, 0]
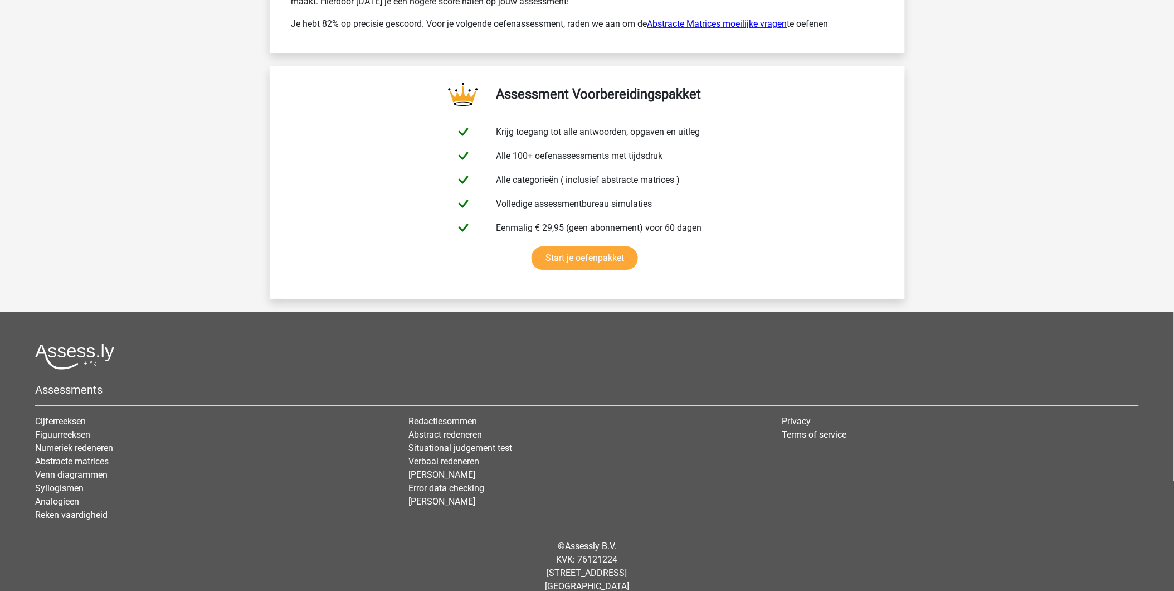
click at [692, 25] on link "Abstracte Matrices moeilijke vragen" at bounding box center [717, 23] width 140 height 11
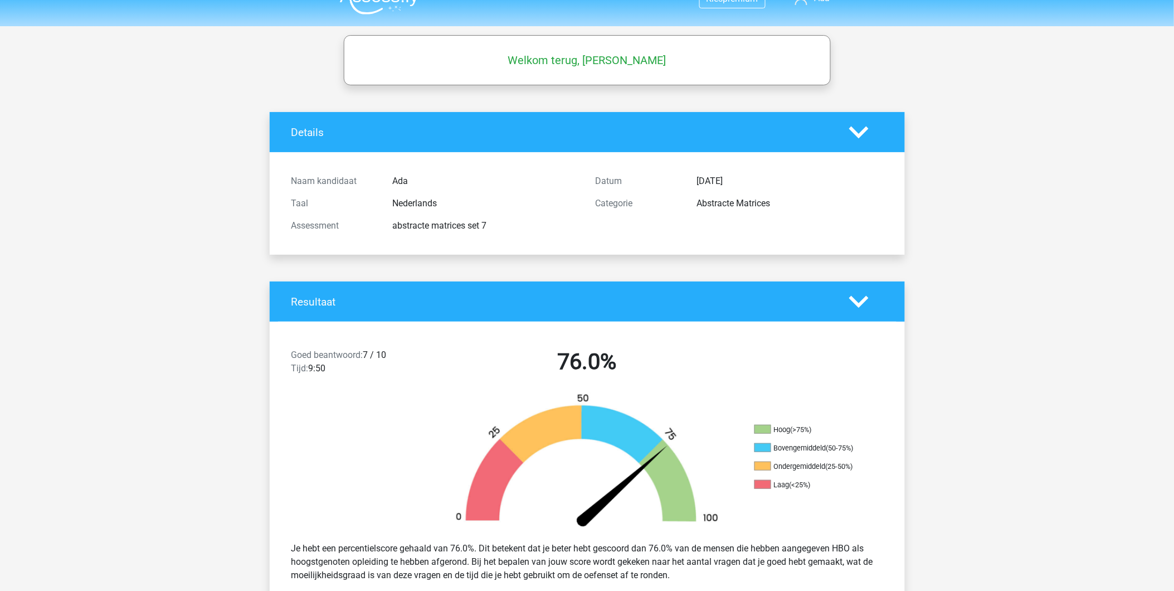
scroll to position [0, 0]
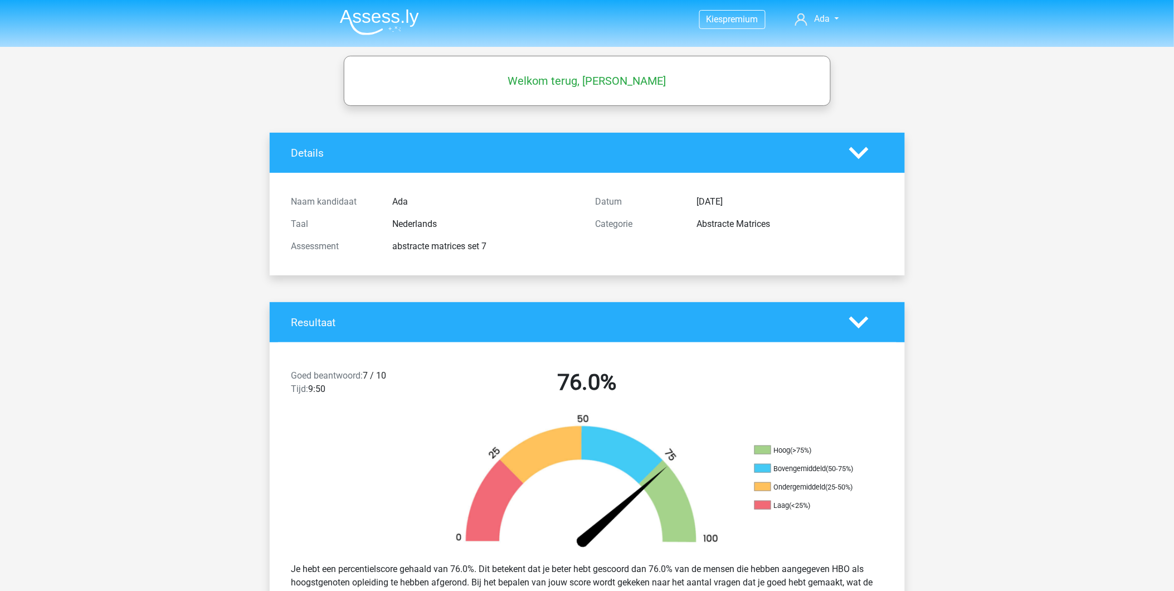
click at [398, 17] on img at bounding box center [379, 22] width 79 height 26
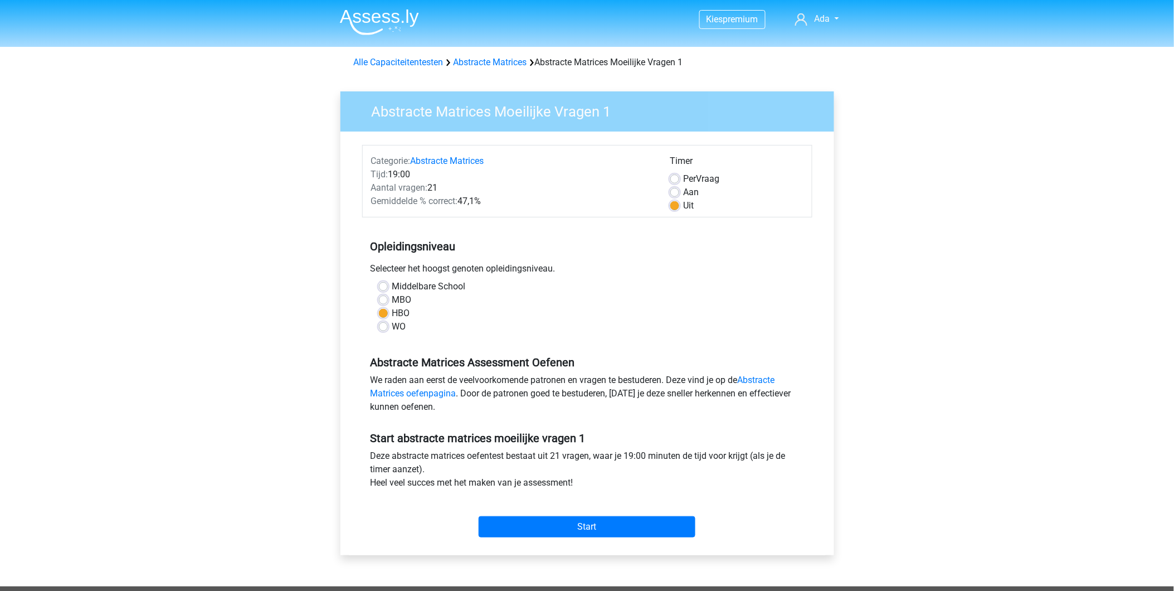
drag, startPoint x: 1032, startPoint y: 186, endPoint x: 961, endPoint y: 145, distance: 82.4
click at [1032, 186] on div "Kies premium Ada [EMAIL_ADDRESS][DOMAIN_NAME]" at bounding box center [587, 440] width 1174 height 880
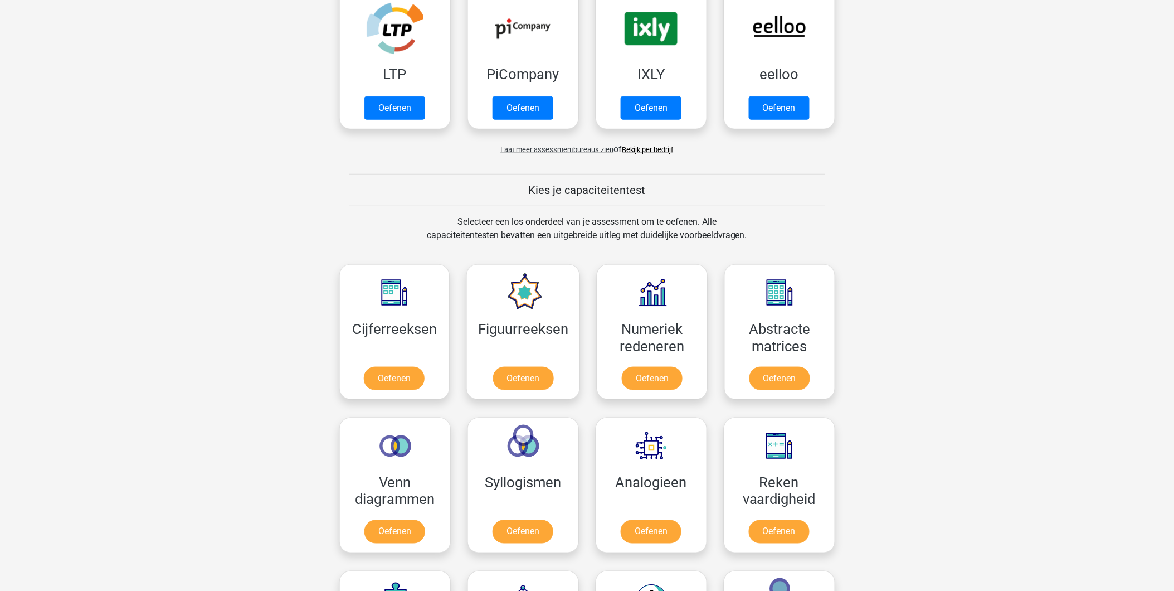
scroll to position [309, 0]
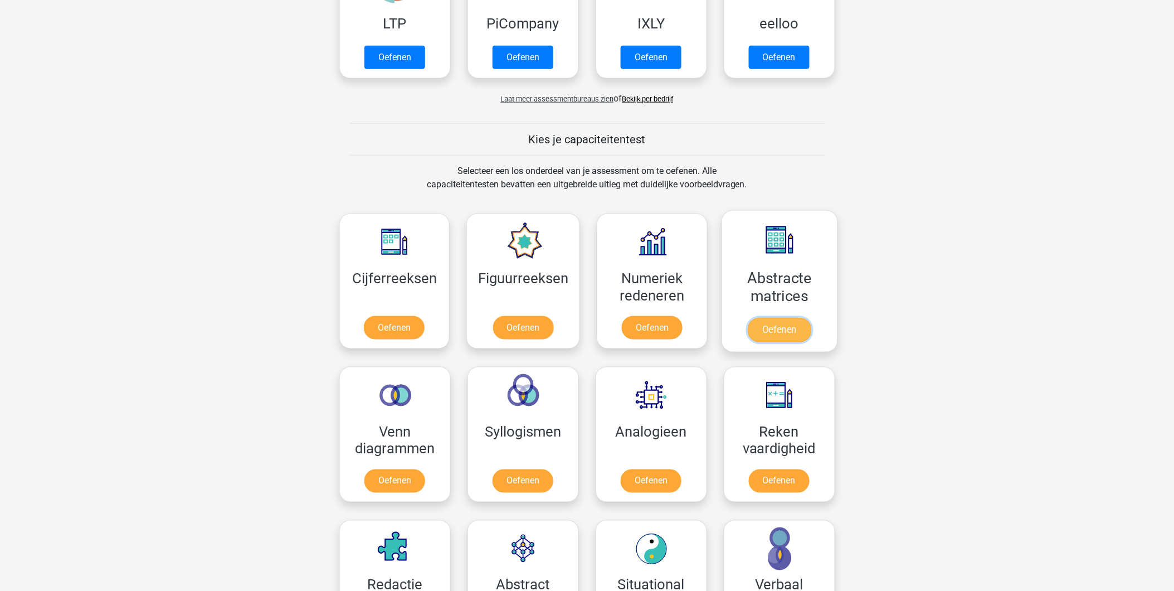
click at [753, 318] on link "Oefenen" at bounding box center [780, 330] width 64 height 25
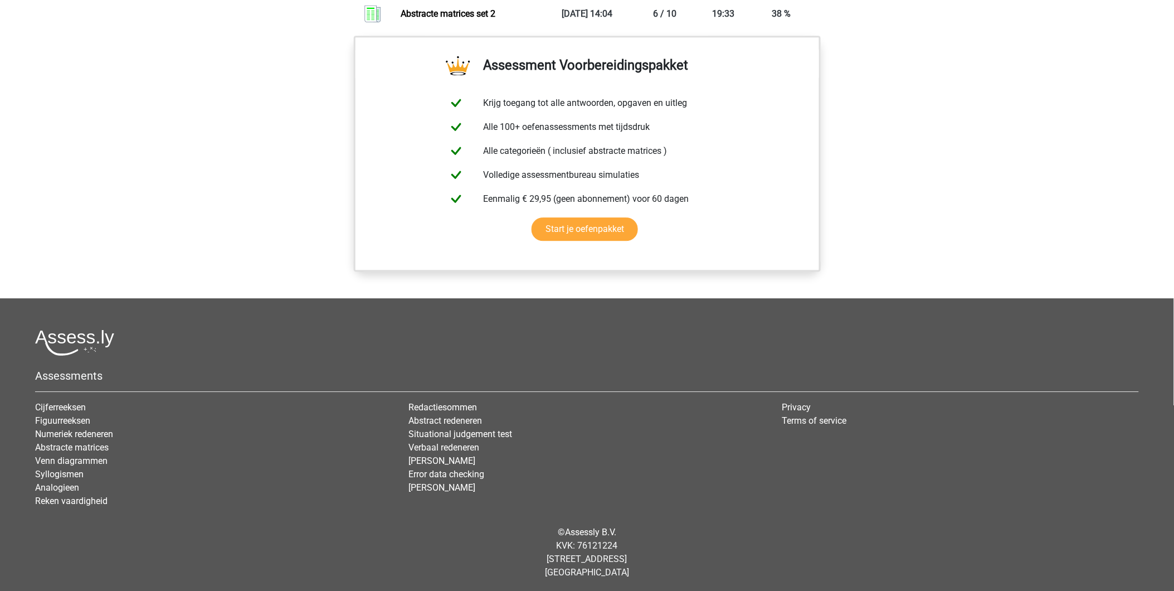
scroll to position [640, 0]
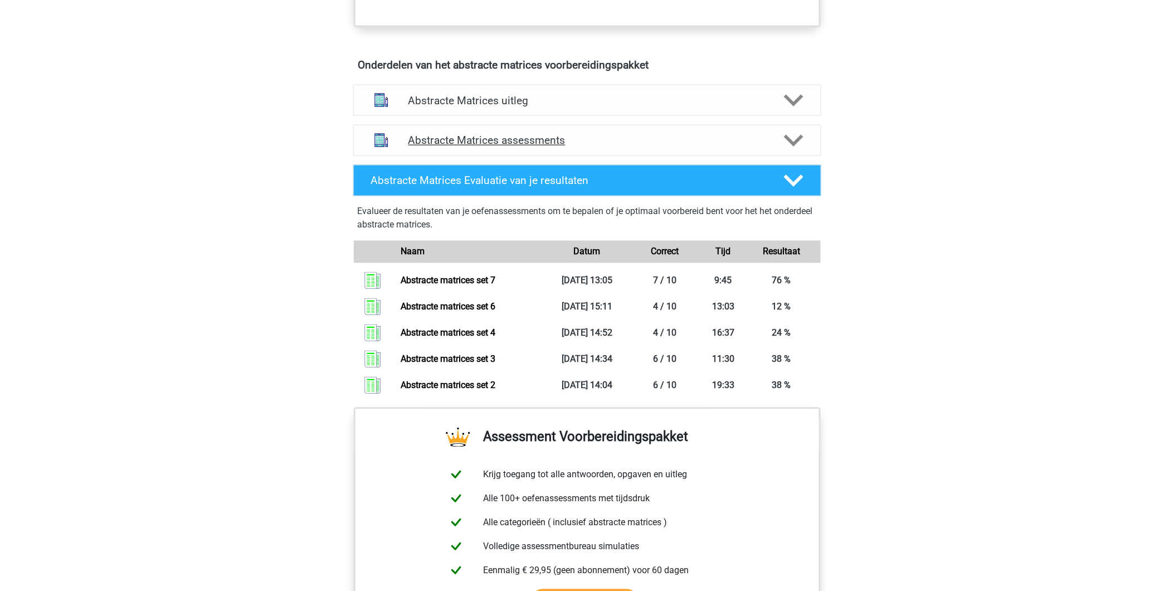
click at [469, 141] on h4 "Abstracte Matrices assessments" at bounding box center [587, 140] width 358 height 13
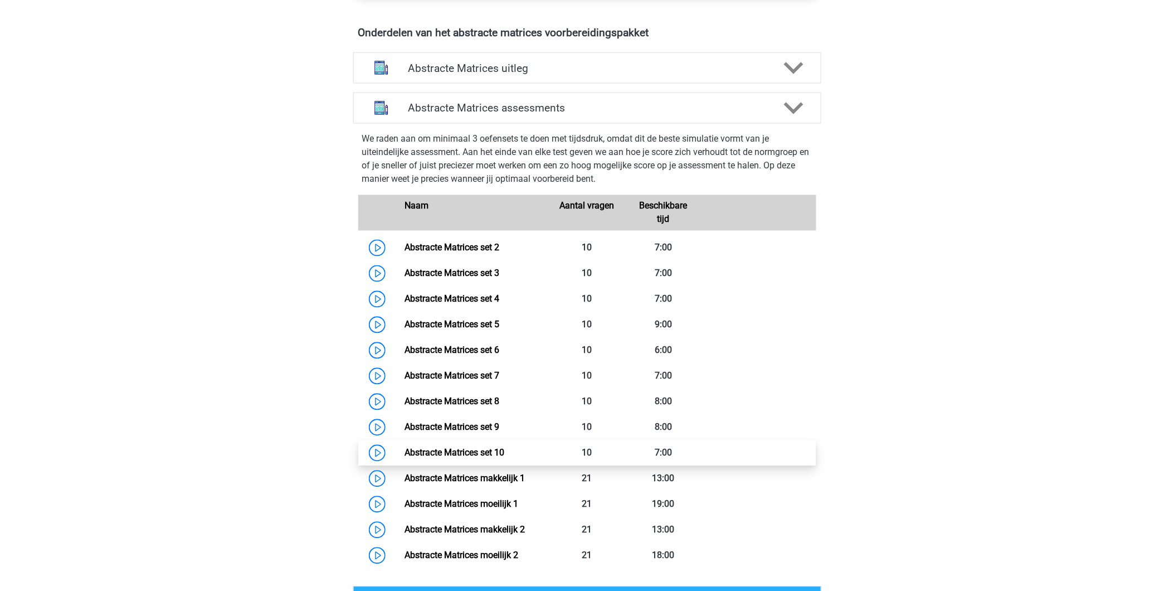
scroll to position [702, 0]
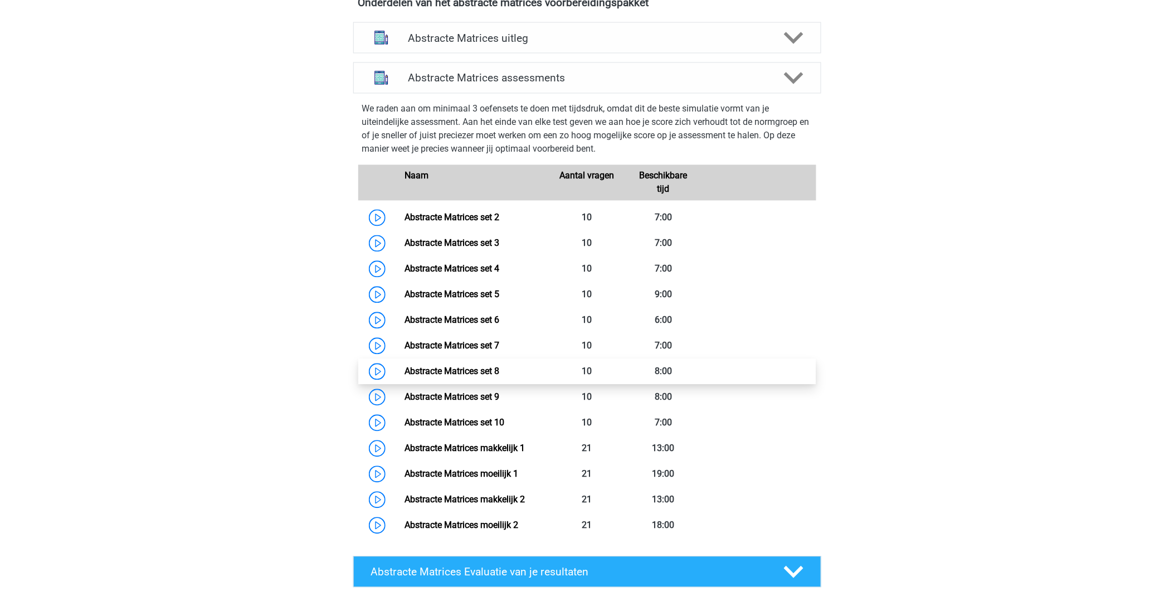
click at [469, 373] on link "Abstracte Matrices set 8" at bounding box center [451, 371] width 95 height 11
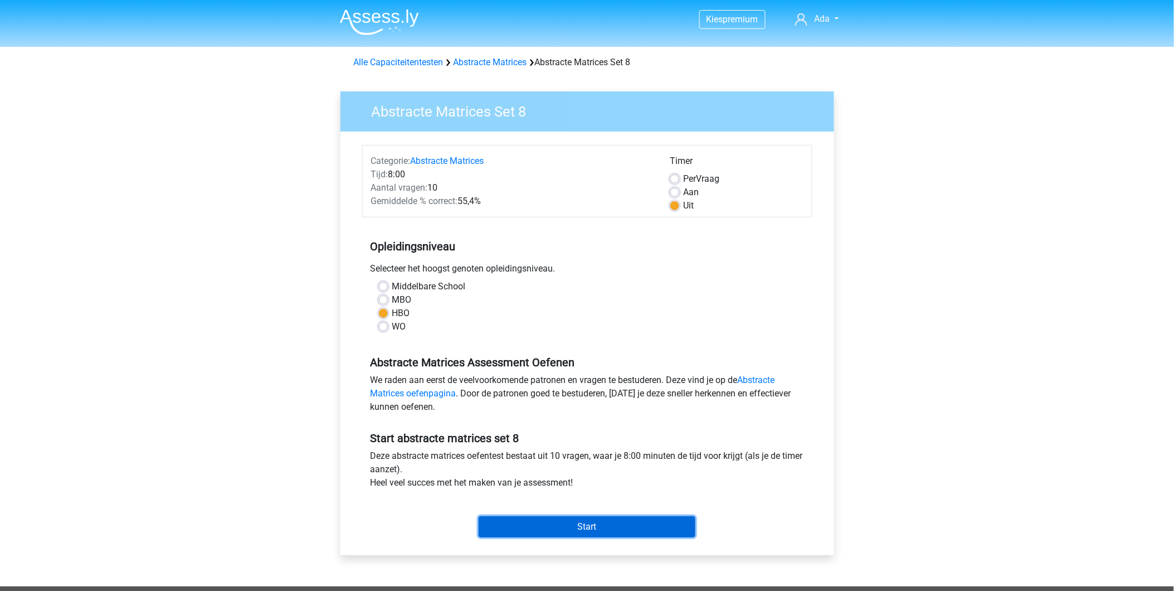
click at [564, 516] on input "Start" at bounding box center [587, 526] width 217 height 21
click at [573, 532] on input "Start" at bounding box center [587, 526] width 217 height 21
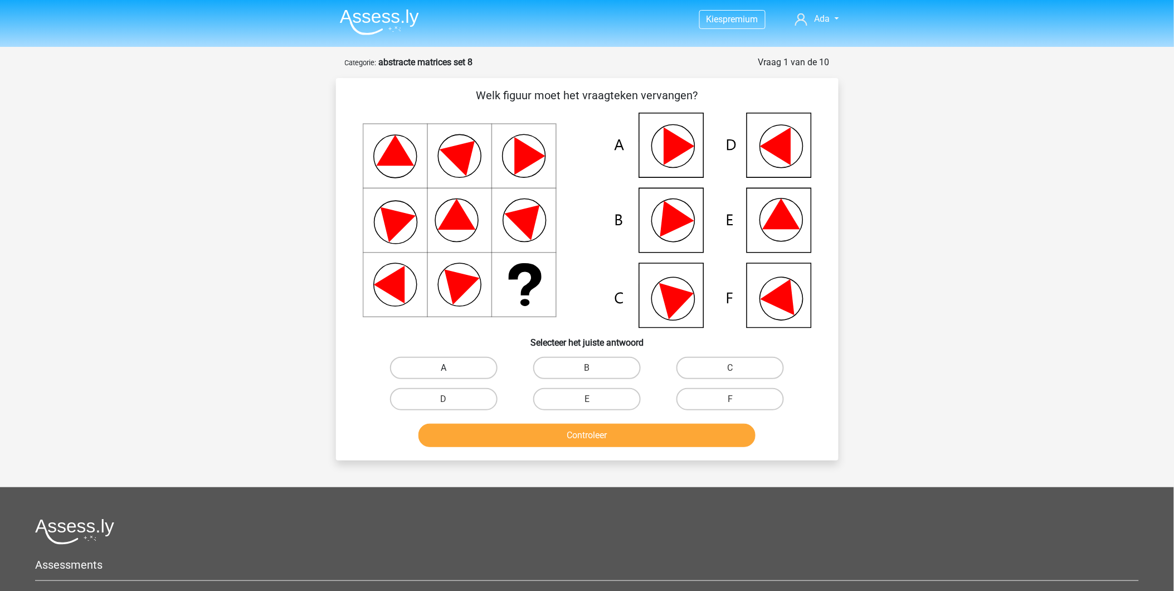
click at [431, 365] on label "A" at bounding box center [444, 368] width 108 height 22
click at [443, 368] on input "A" at bounding box center [446, 371] width 7 height 7
radio input "true"
drag, startPoint x: 524, startPoint y: 411, endPoint x: 529, endPoint y: 426, distance: 16.0
click at [529, 426] on div "Welk figuur moet het vraagteken vervangen?" at bounding box center [587, 269] width 494 height 364
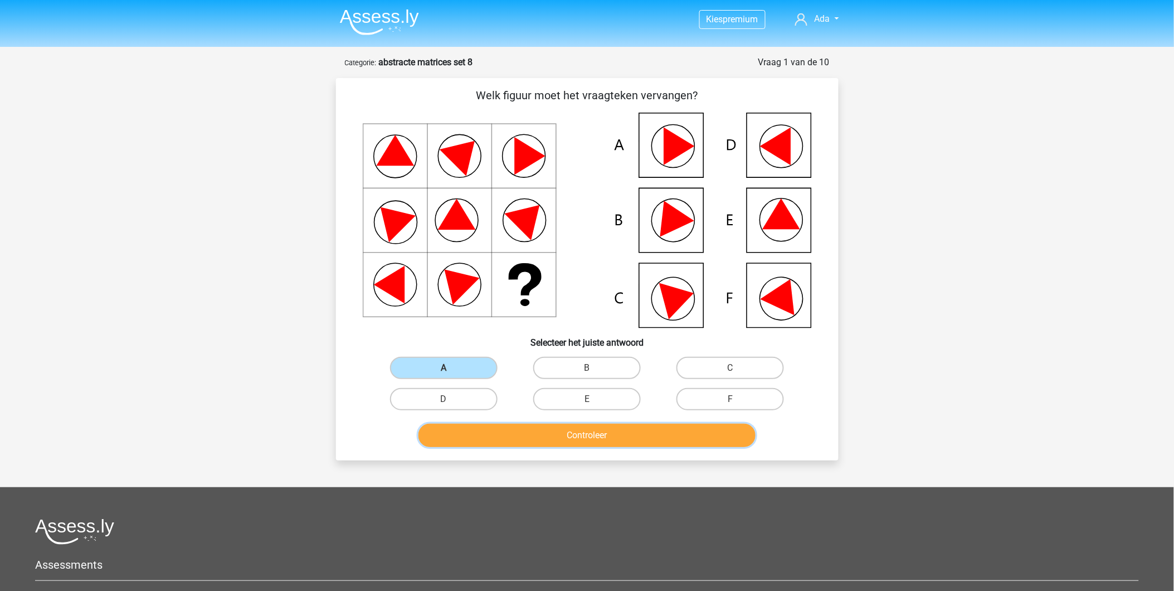
drag, startPoint x: 529, startPoint y: 426, endPoint x: 534, endPoint y: 435, distance: 9.5
click at [534, 435] on button "Controleer" at bounding box center [586, 434] width 337 height 23
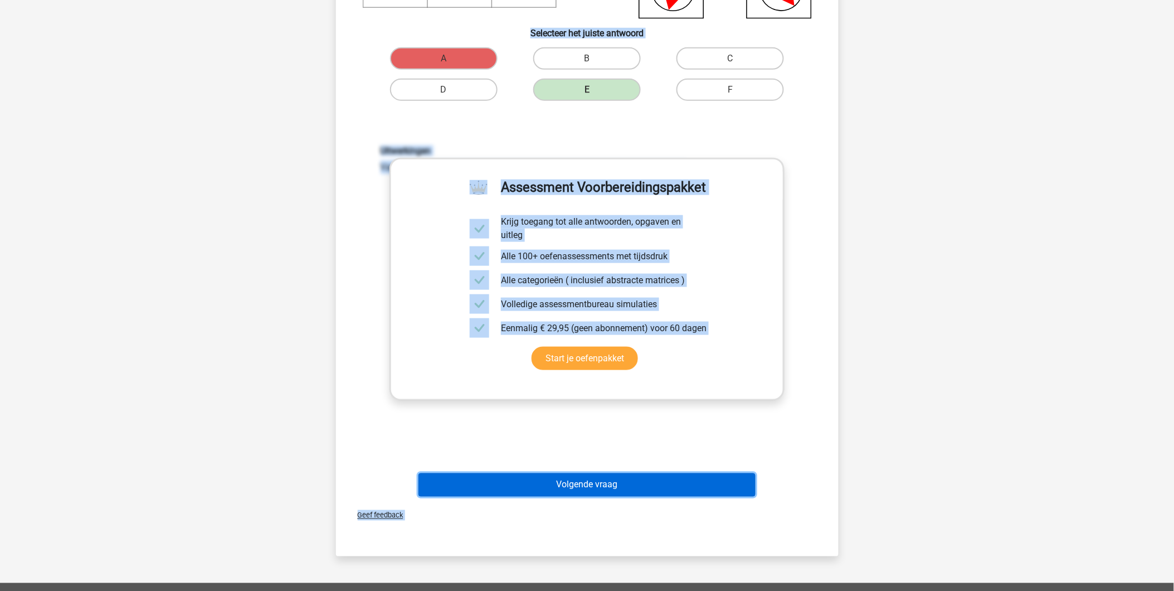
click at [538, 492] on button "Volgende vraag" at bounding box center [586, 484] width 337 height 23
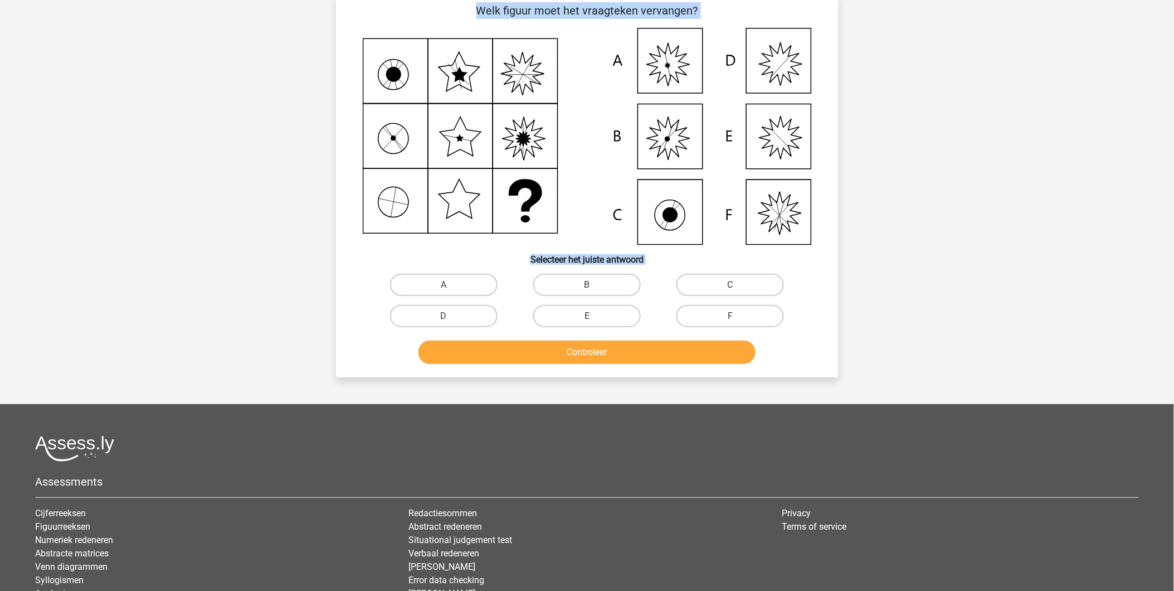
scroll to position [56, 0]
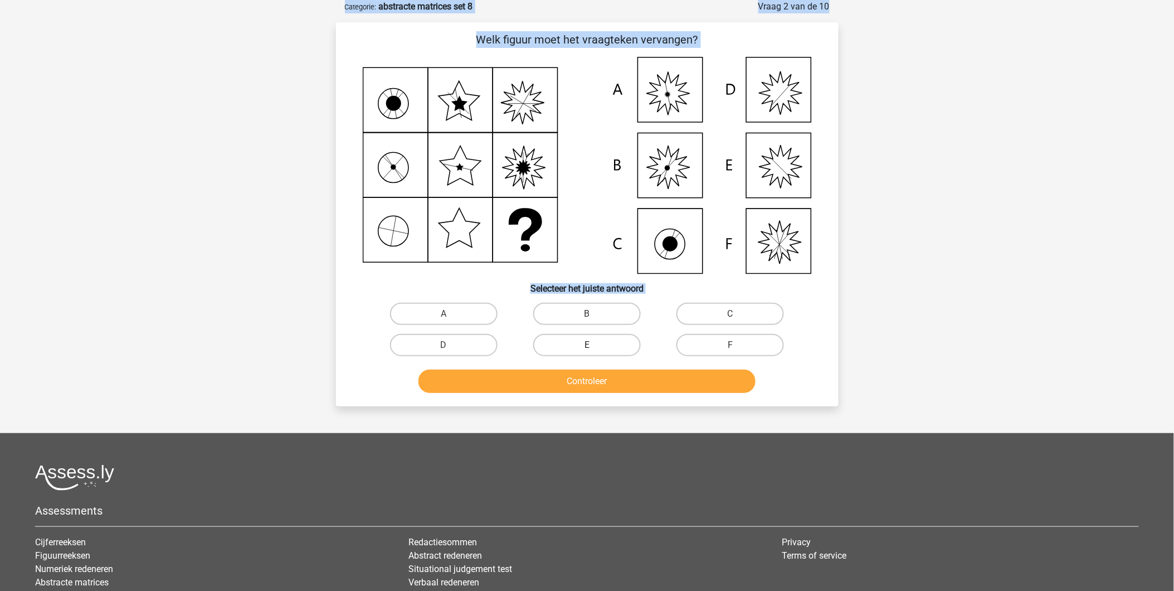
click at [555, 341] on label "E" at bounding box center [587, 345] width 108 height 22
click at [587, 345] on input "E" at bounding box center [590, 348] width 7 height 7
radio input "true"
click at [560, 378] on button "Controleer" at bounding box center [586, 380] width 337 height 23
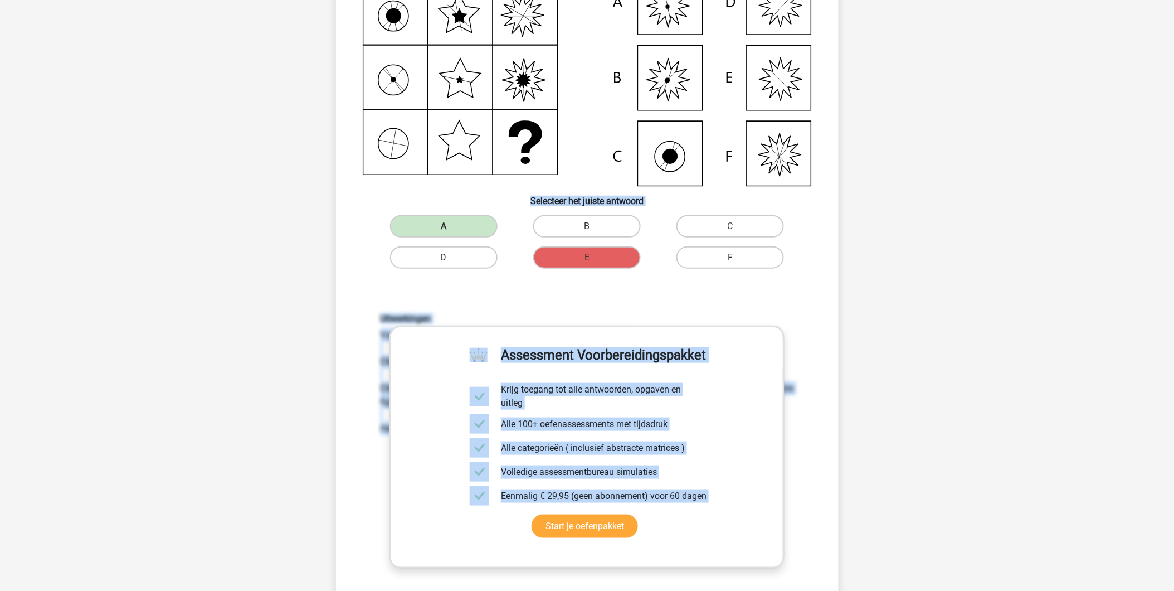
scroll to position [365, 0]
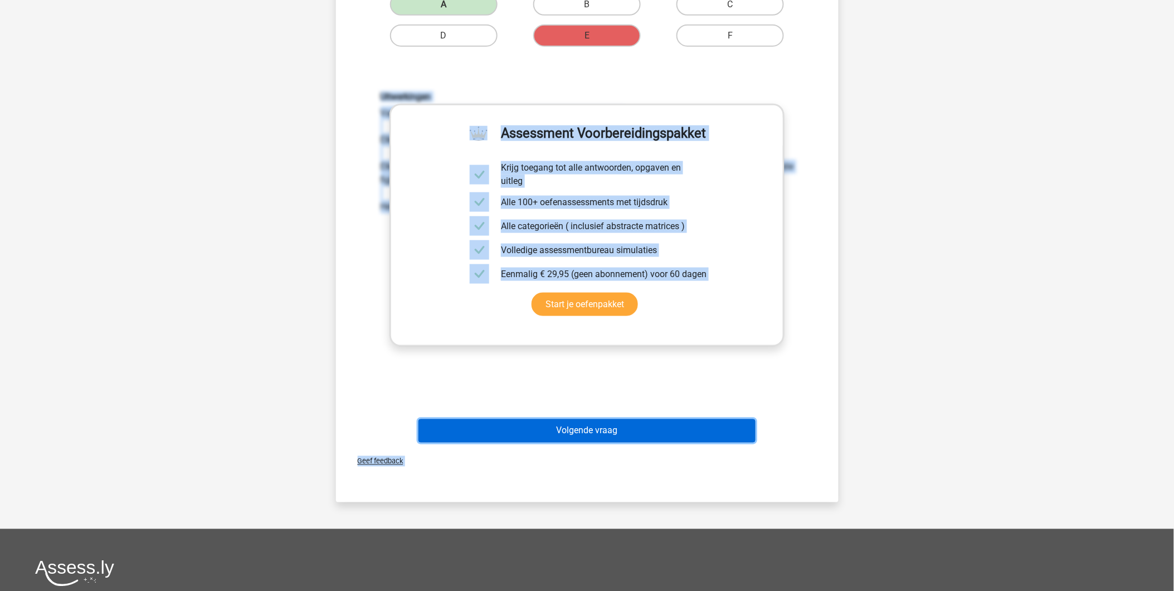
click at [626, 425] on button "Volgende vraag" at bounding box center [586, 430] width 337 height 23
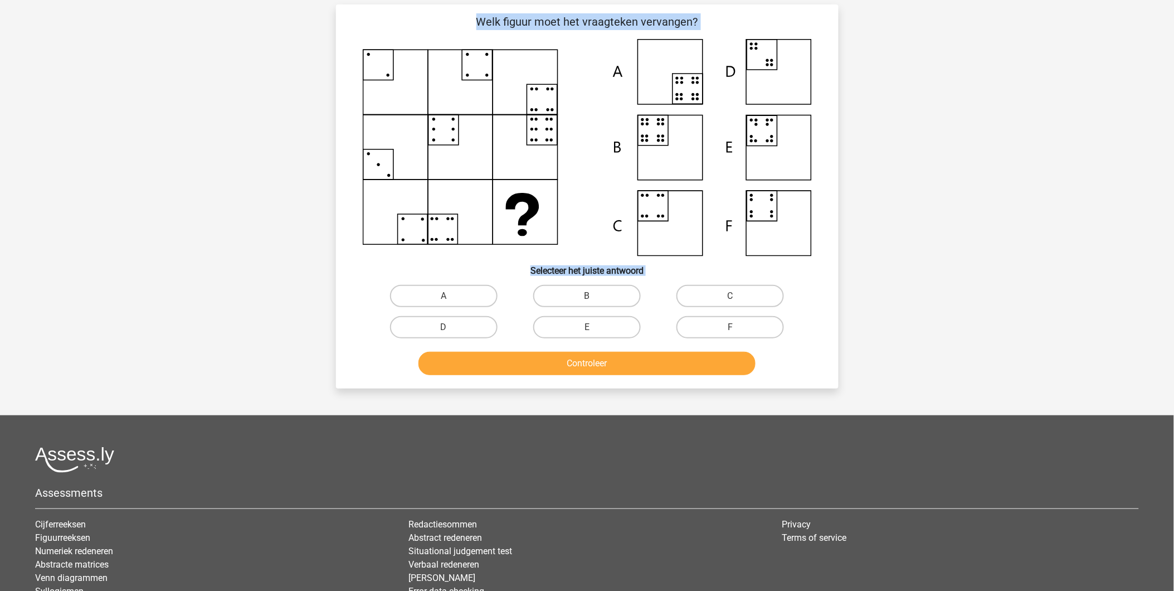
scroll to position [56, 0]
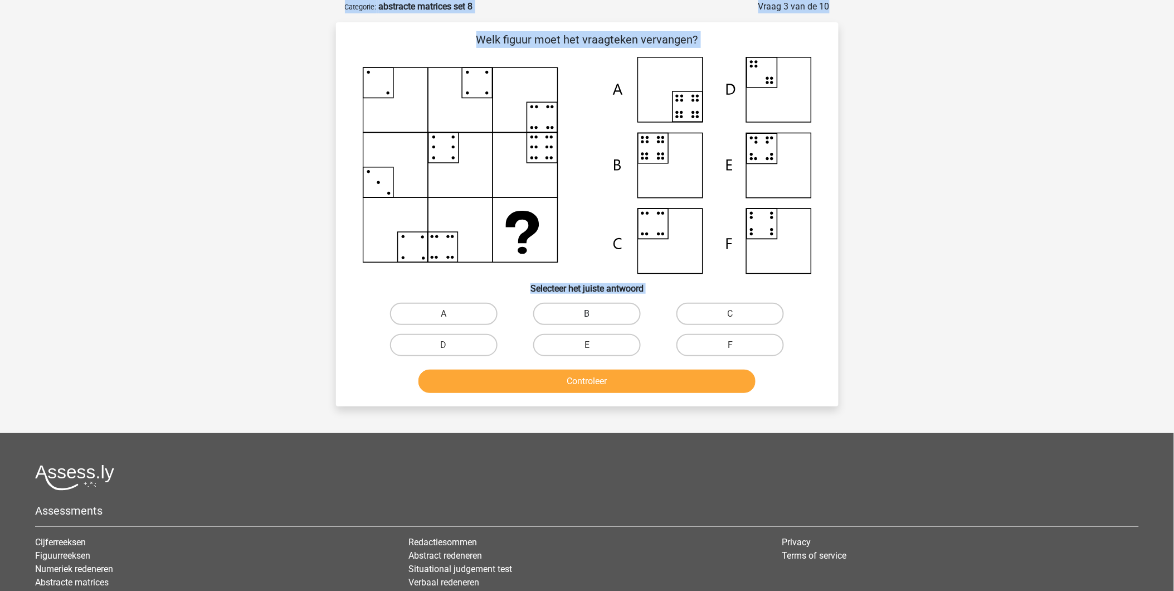
click at [591, 313] on label "B" at bounding box center [587, 314] width 108 height 22
click at [591, 314] on input "B" at bounding box center [590, 317] width 7 height 7
radio input "true"
click at [586, 378] on button "Controleer" at bounding box center [586, 380] width 337 height 23
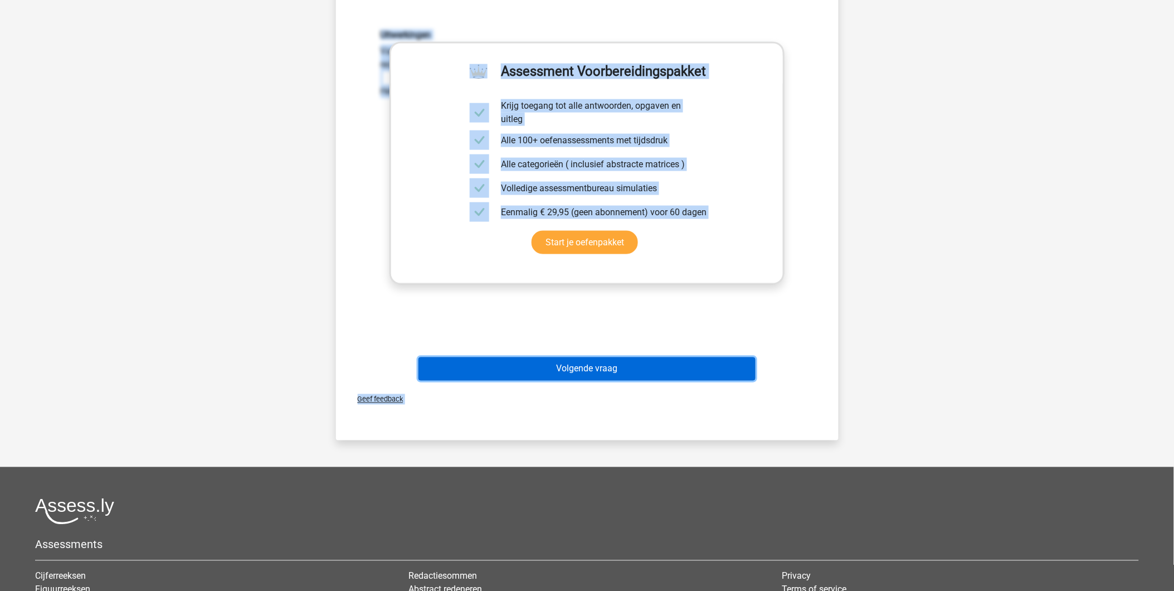
click at [604, 369] on button "Volgende vraag" at bounding box center [586, 368] width 337 height 23
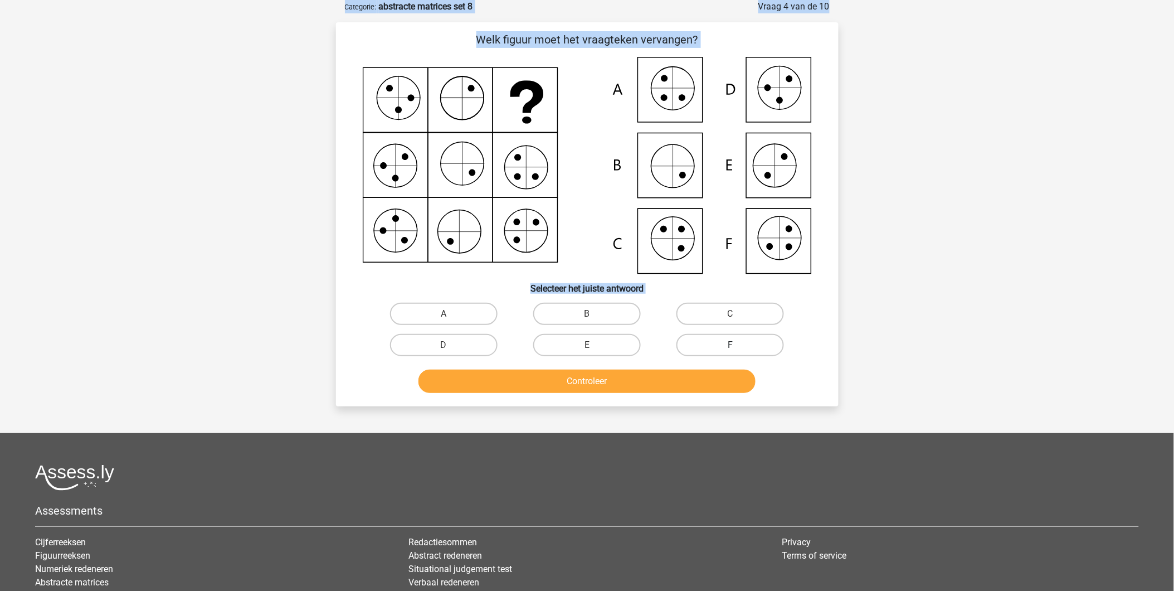
click at [727, 347] on label "F" at bounding box center [730, 345] width 108 height 22
click at [730, 347] on input "F" at bounding box center [733, 348] width 7 height 7
radio input "true"
click at [690, 378] on button "Controleer" at bounding box center [586, 380] width 337 height 23
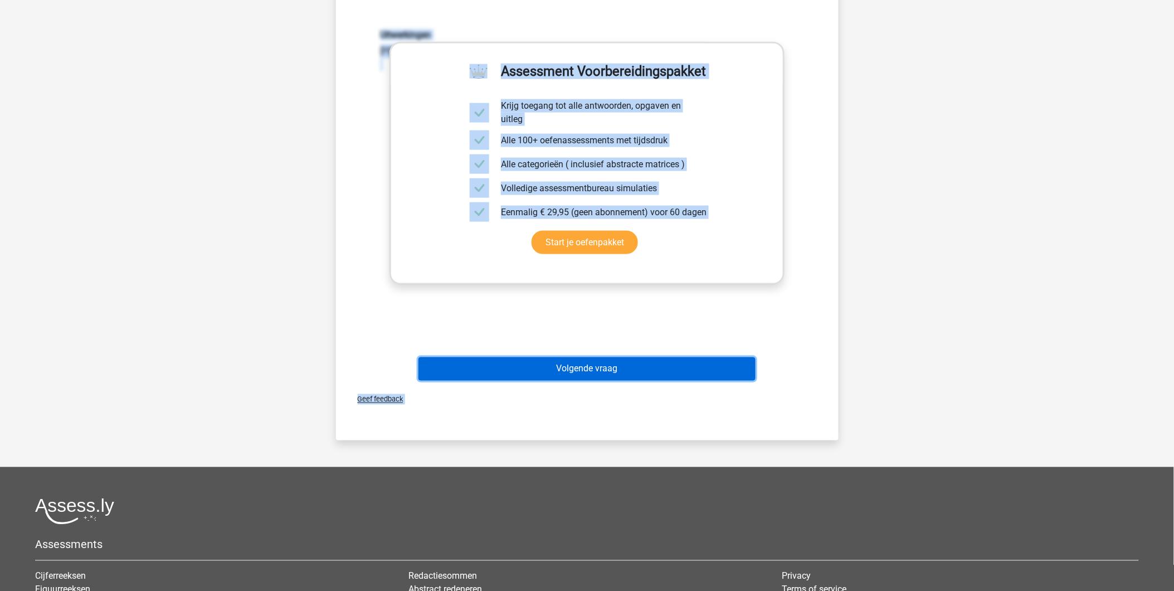
click at [589, 362] on button "Volgende vraag" at bounding box center [586, 368] width 337 height 23
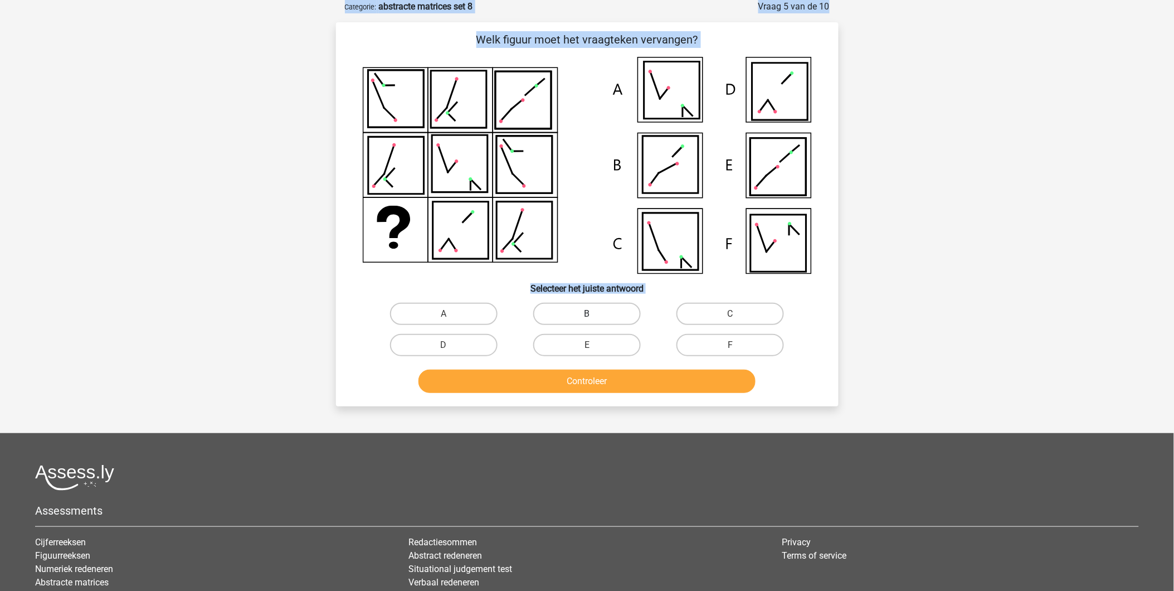
click at [586, 308] on label "B" at bounding box center [587, 314] width 108 height 22
click at [587, 314] on input "B" at bounding box center [590, 317] width 7 height 7
radio input "true"
click at [588, 382] on button "Controleer" at bounding box center [586, 380] width 337 height 23
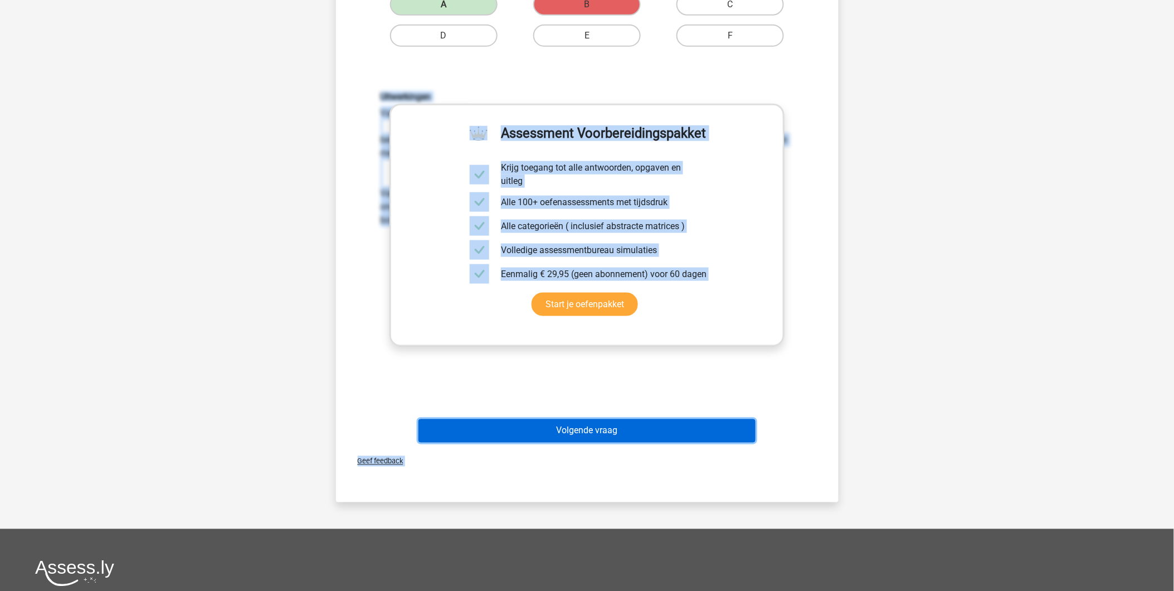
click at [554, 427] on button "Volgende vraag" at bounding box center [586, 430] width 337 height 23
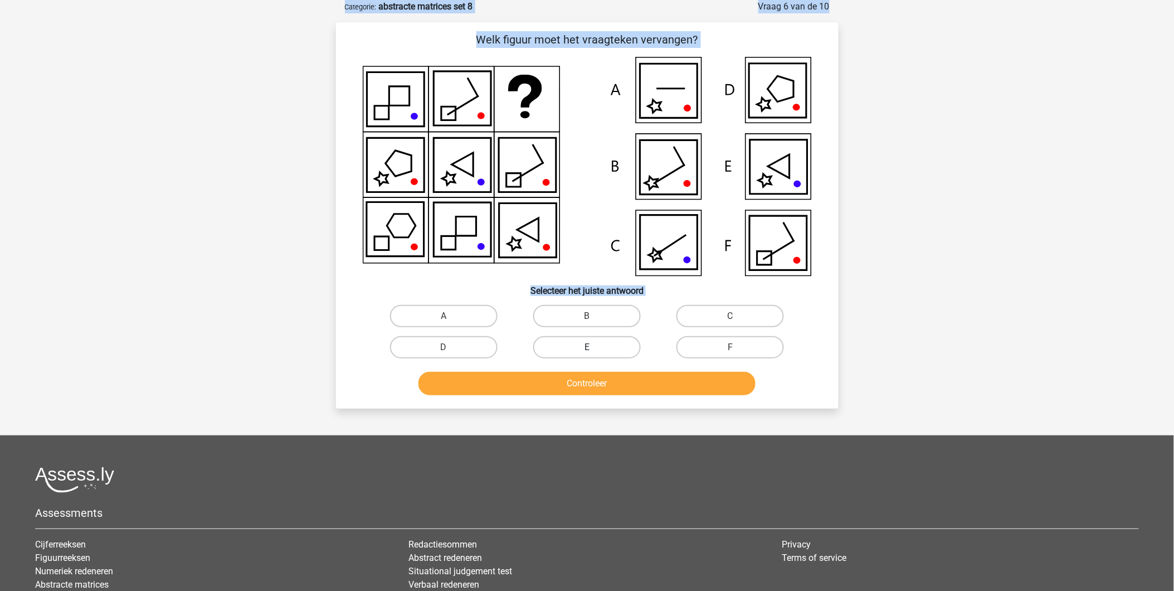
click at [562, 344] on label "E" at bounding box center [587, 347] width 108 height 22
click at [587, 347] on input "E" at bounding box center [590, 350] width 7 height 7
radio input "true"
click at [572, 376] on button "Controleer" at bounding box center [586, 383] width 337 height 23
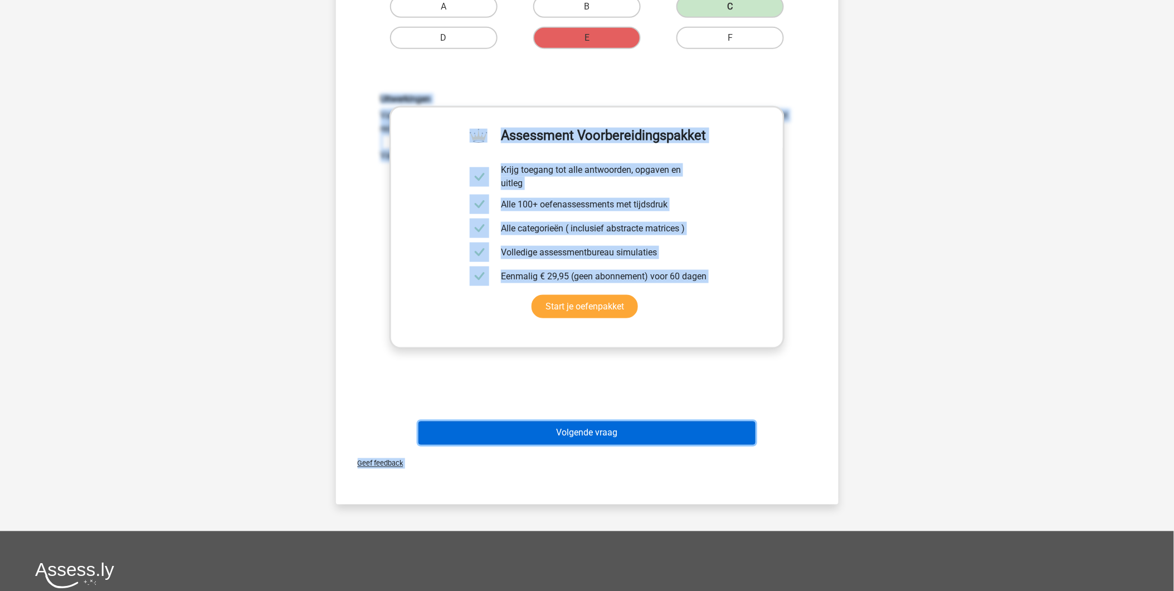
click at [567, 426] on button "Volgende vraag" at bounding box center [586, 432] width 337 height 23
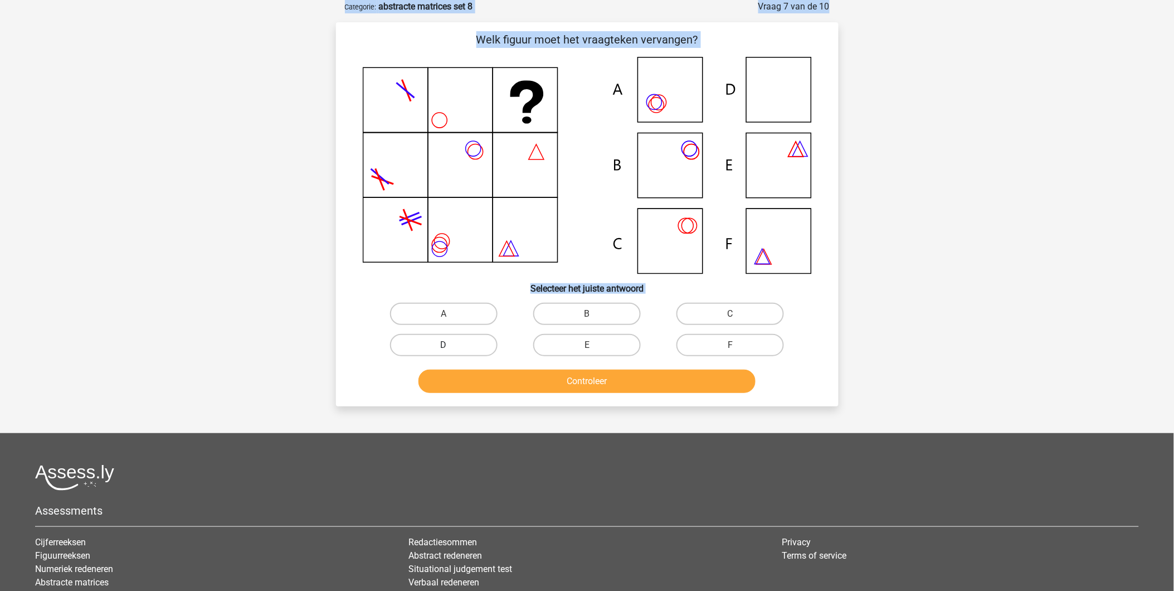
click at [463, 338] on label "D" at bounding box center [444, 345] width 108 height 22
click at [451, 345] on input "D" at bounding box center [446, 348] width 7 height 7
radio input "true"
click at [513, 375] on button "Controleer" at bounding box center [586, 380] width 337 height 23
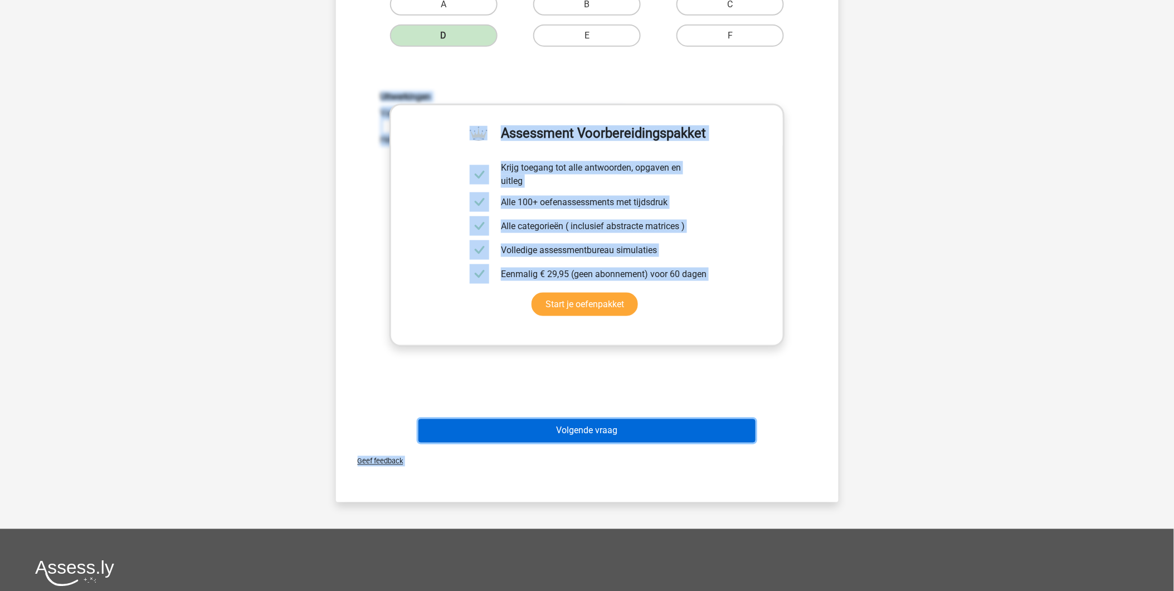
click at [542, 429] on button "Volgende vraag" at bounding box center [586, 430] width 337 height 23
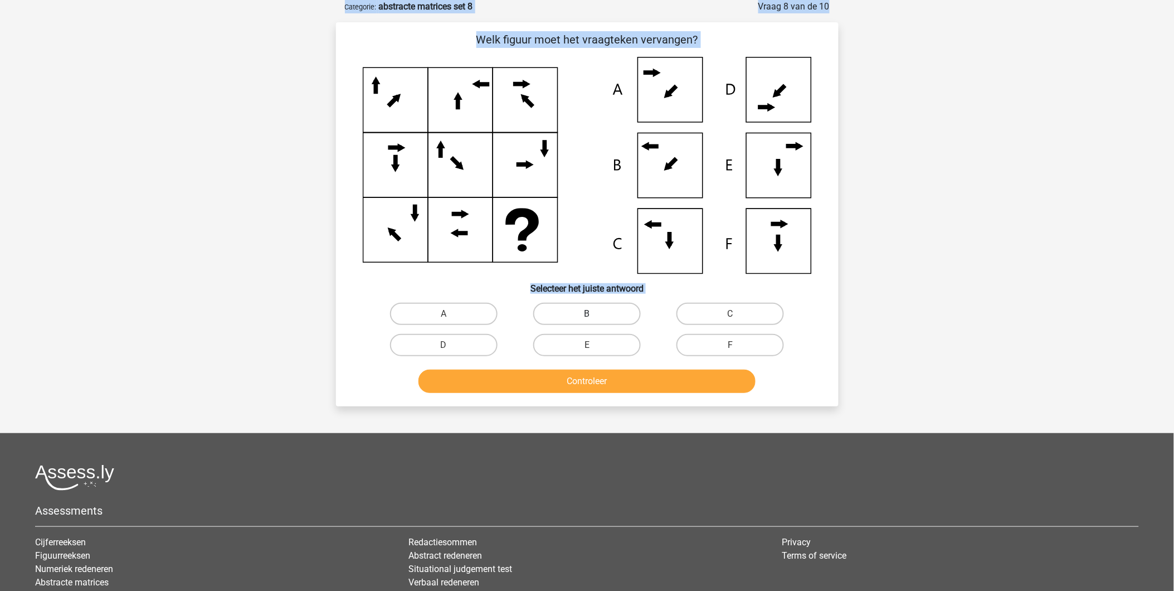
click at [568, 308] on label "B" at bounding box center [587, 314] width 108 height 22
click at [587, 314] on input "B" at bounding box center [590, 317] width 7 height 7
radio input "true"
click at [566, 377] on button "Controleer" at bounding box center [586, 380] width 337 height 23
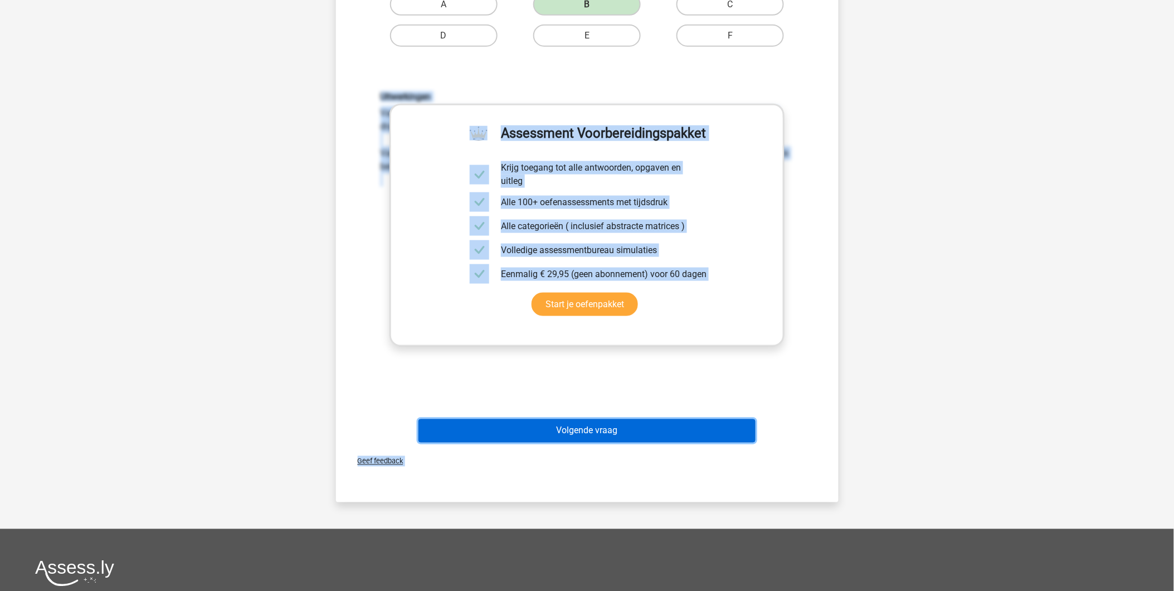
click at [574, 422] on button "Volgende vraag" at bounding box center [586, 430] width 337 height 23
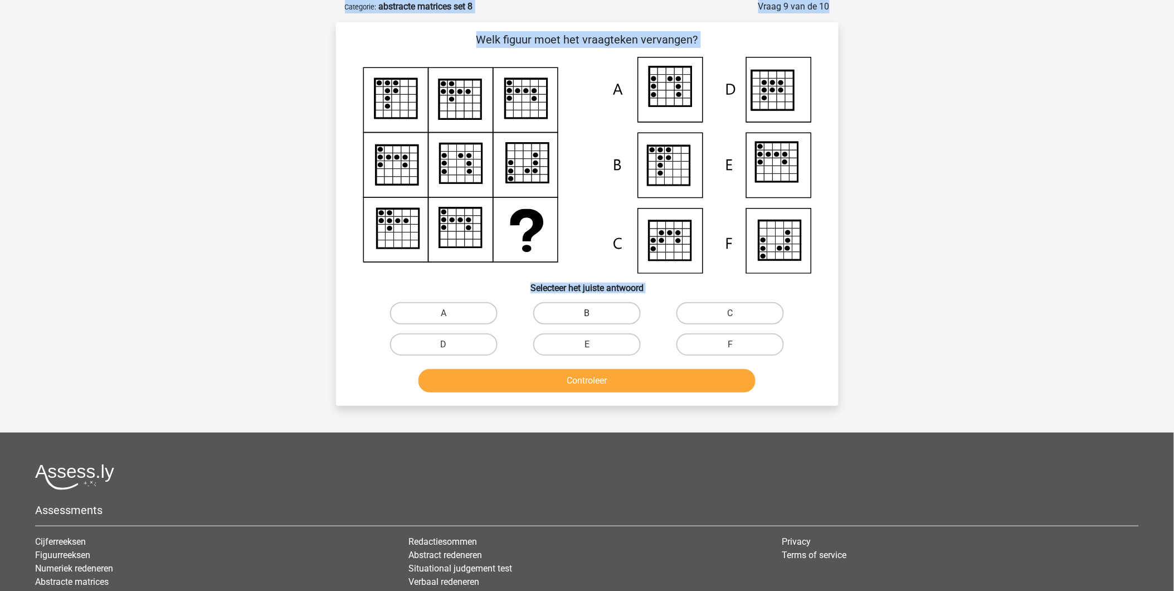
click at [564, 308] on label "B" at bounding box center [587, 313] width 108 height 22
click at [587, 313] on input "B" at bounding box center [590, 316] width 7 height 7
radio input "true"
click at [565, 371] on button "Controleer" at bounding box center [586, 380] width 337 height 23
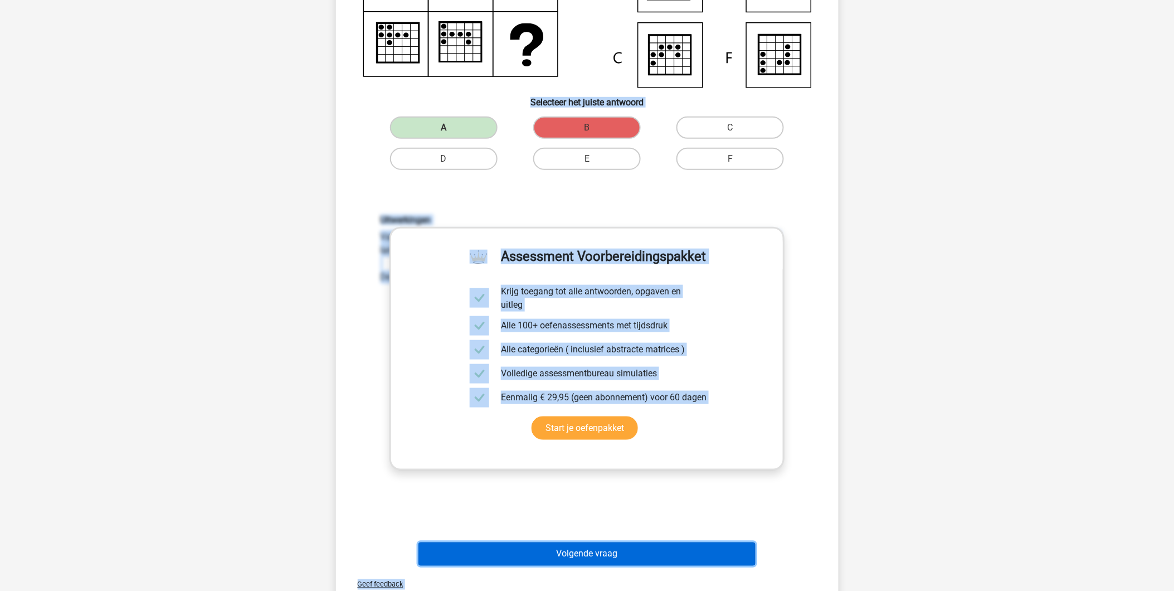
click at [549, 559] on button "Volgende vraag" at bounding box center [586, 553] width 337 height 23
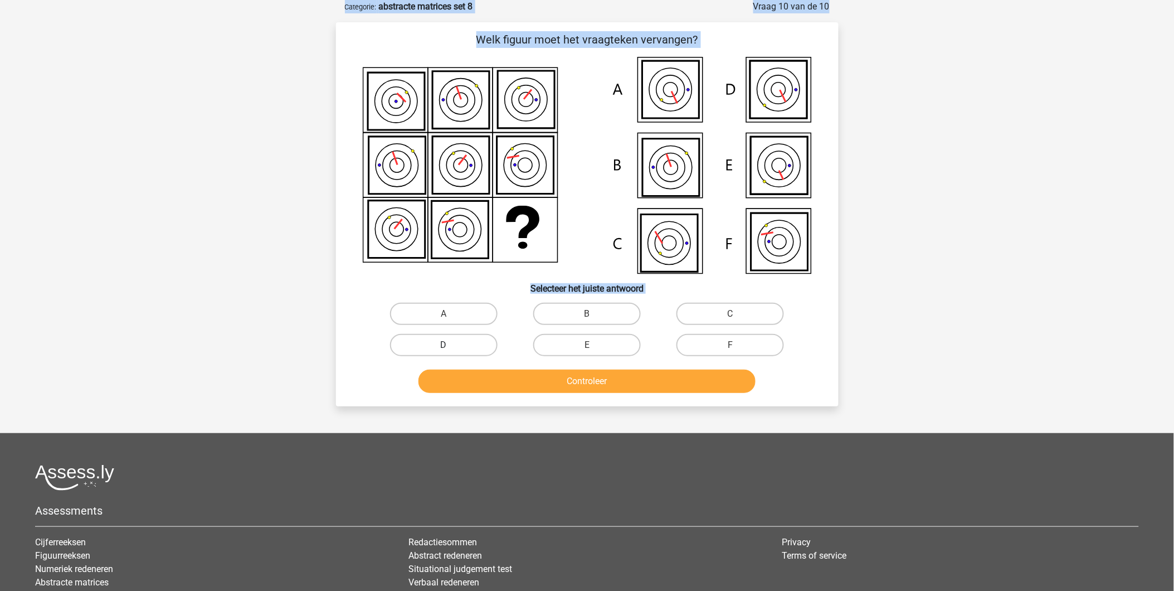
click at [465, 342] on label "D" at bounding box center [444, 345] width 108 height 22
click at [451, 345] on input "D" at bounding box center [446, 348] width 7 height 7
radio input "true"
click at [519, 375] on button "Controleer" at bounding box center [586, 380] width 337 height 23
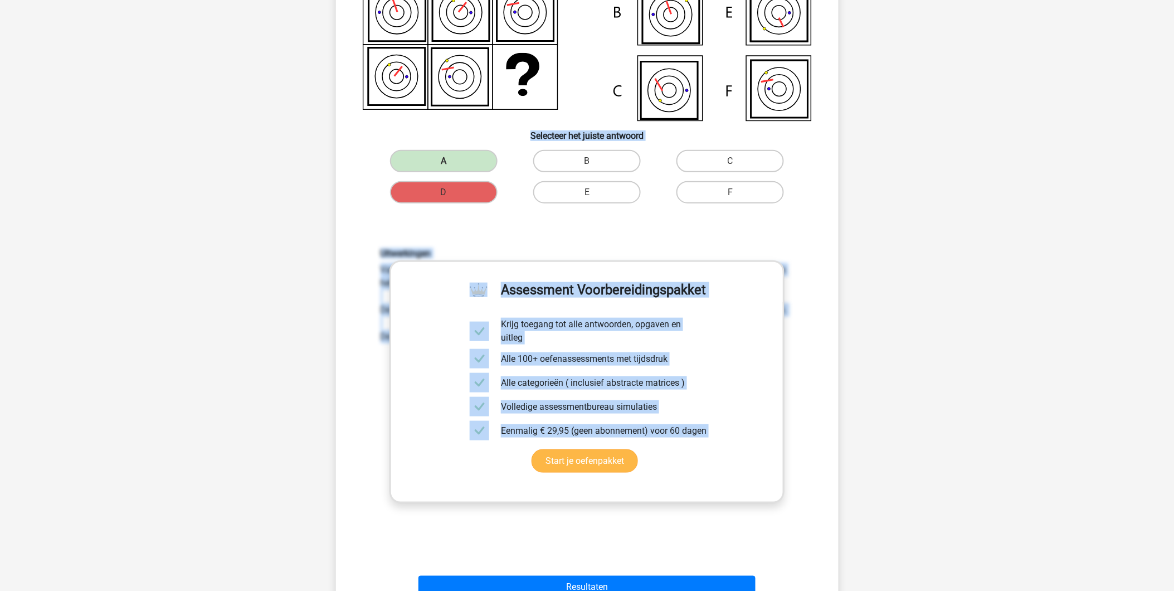
scroll to position [427, 0]
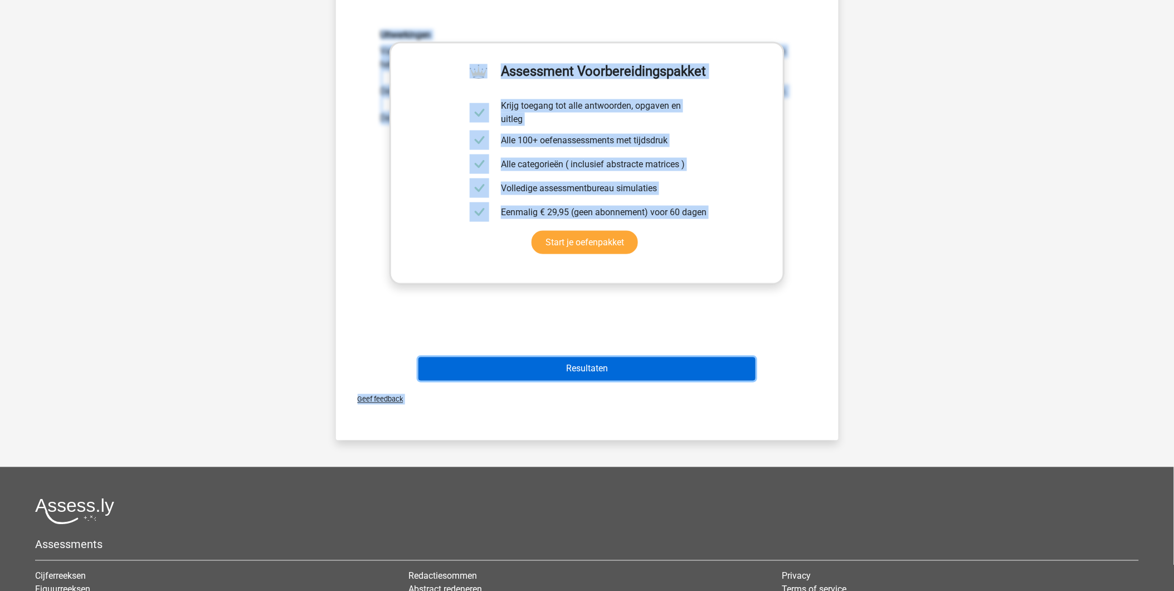
click at [599, 370] on button "Resultaten" at bounding box center [586, 368] width 337 height 23
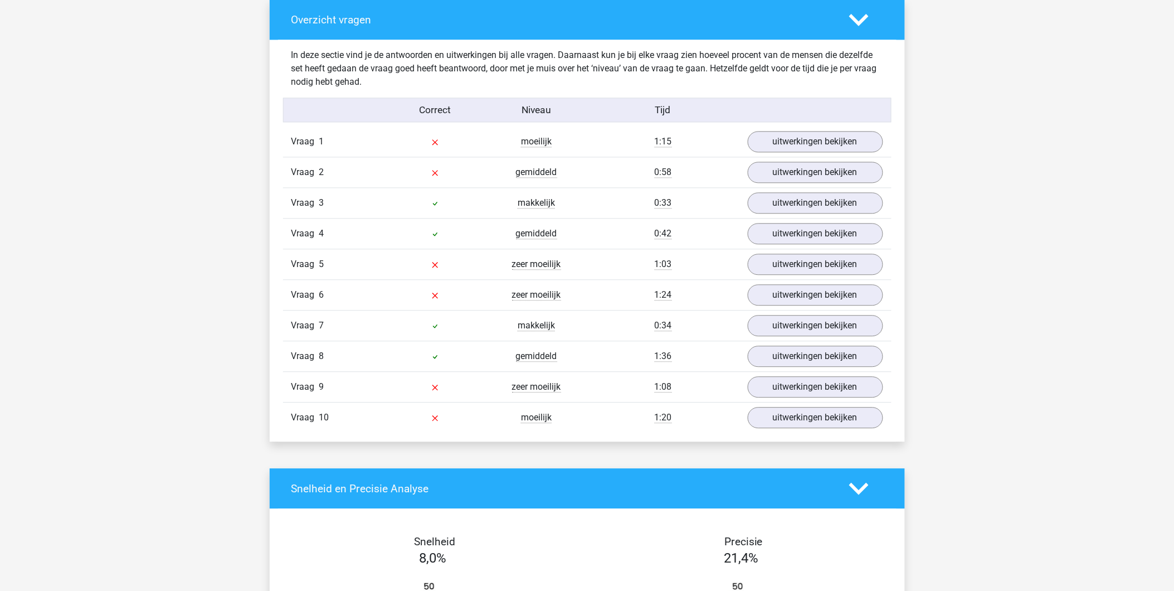
scroll to position [804, 0]
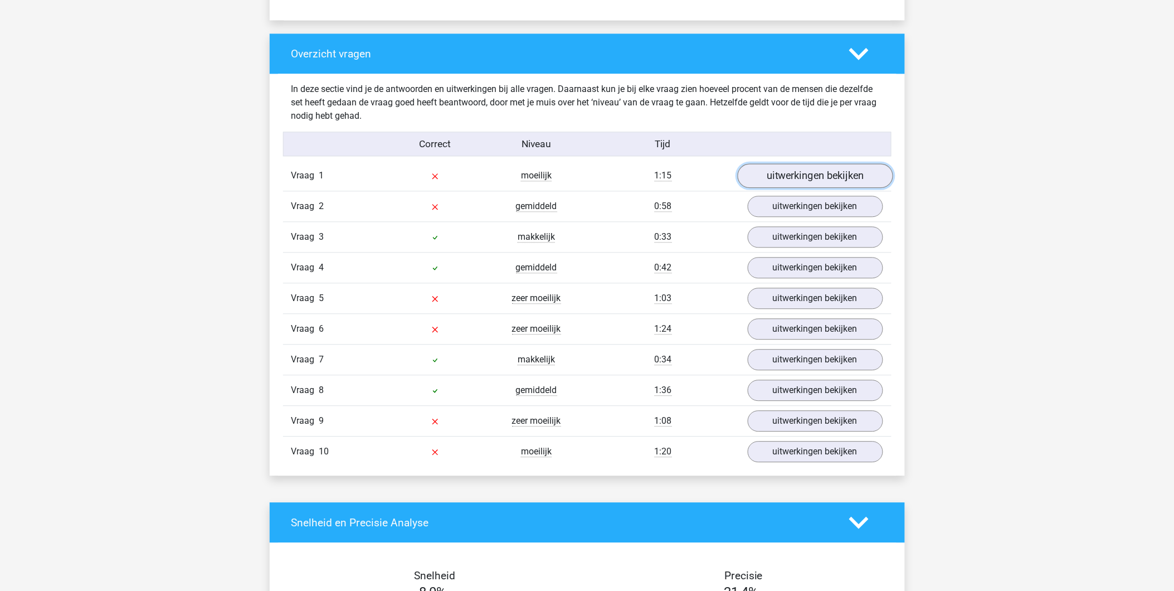
click at [799, 175] on link "uitwerkingen bekijken" at bounding box center [814, 176] width 155 height 25
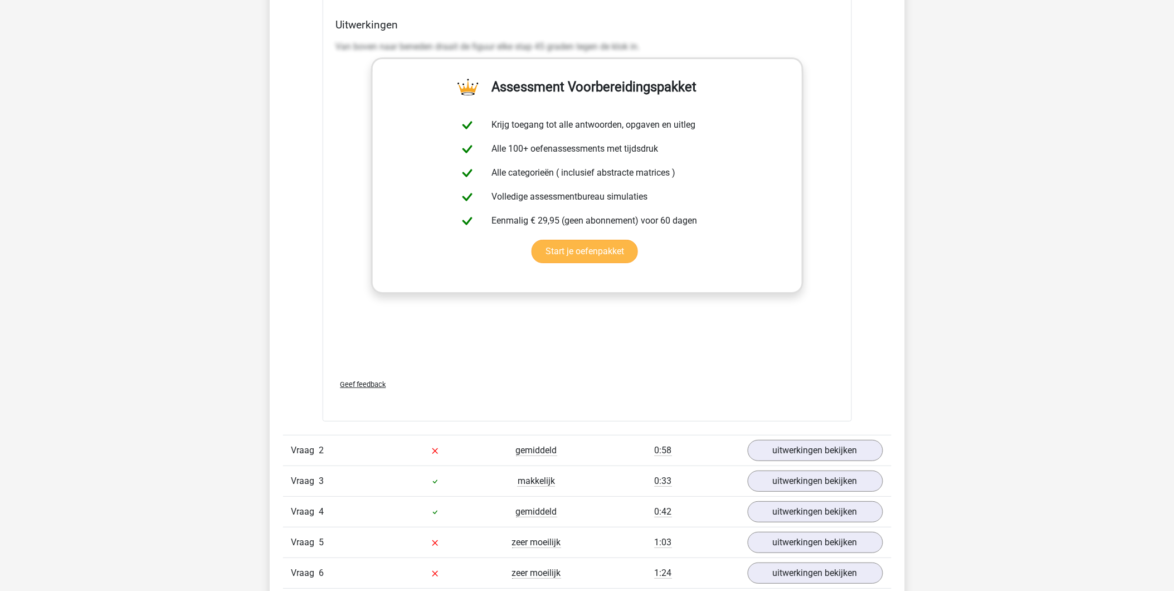
scroll to position [1547, 0]
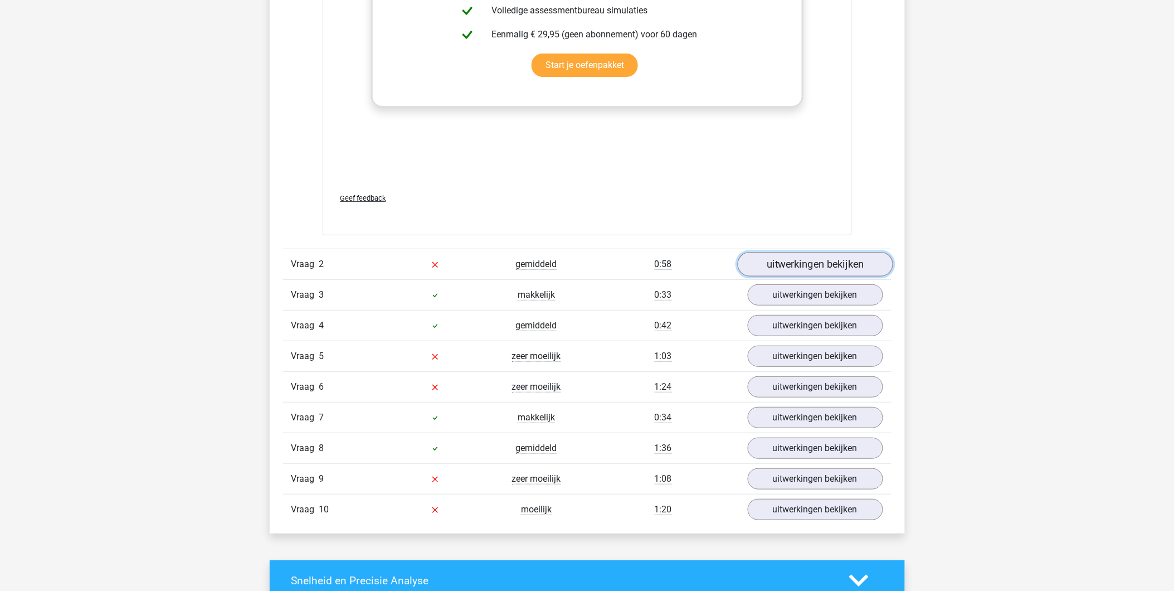
click at [773, 257] on link "uitwerkingen bekijken" at bounding box center [814, 264] width 155 height 25
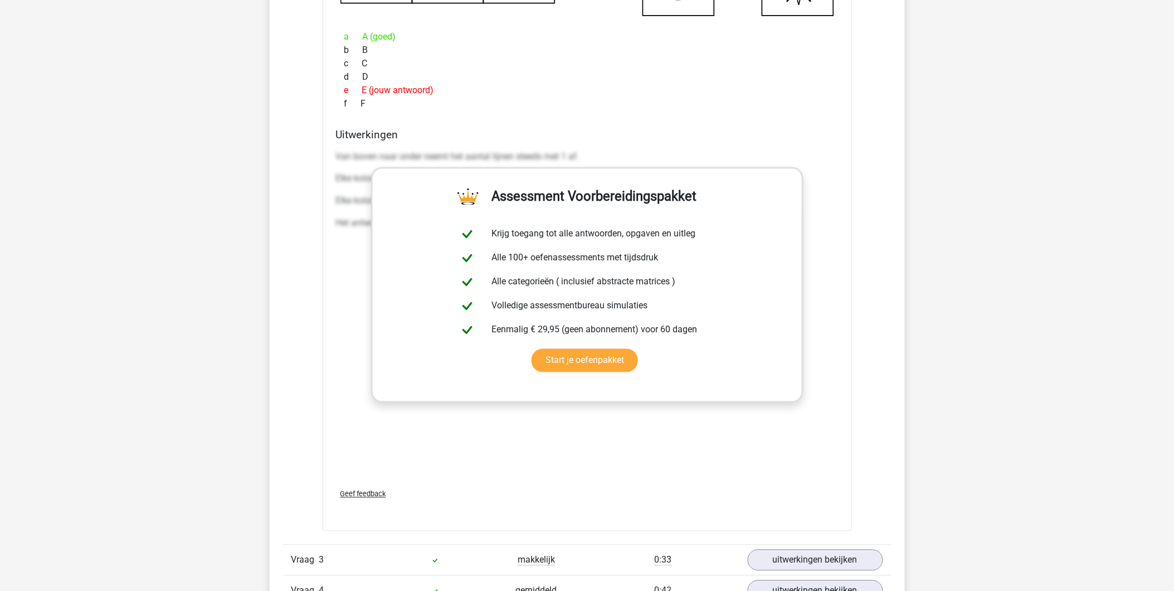
scroll to position [2352, 0]
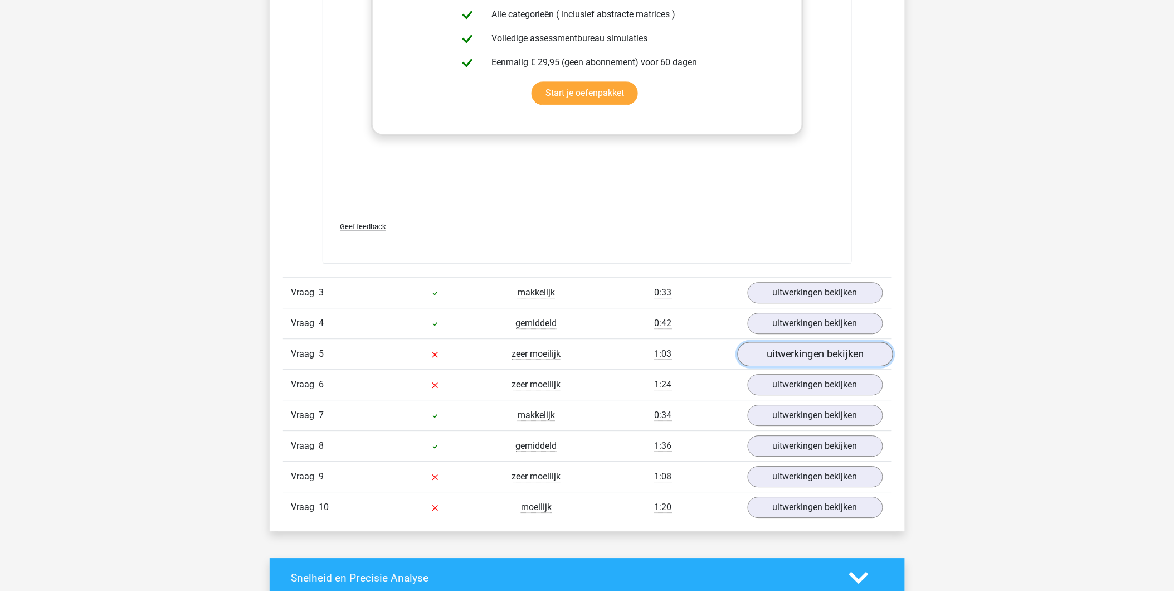
click at [790, 349] on link "uitwerkingen bekijken" at bounding box center [814, 354] width 155 height 25
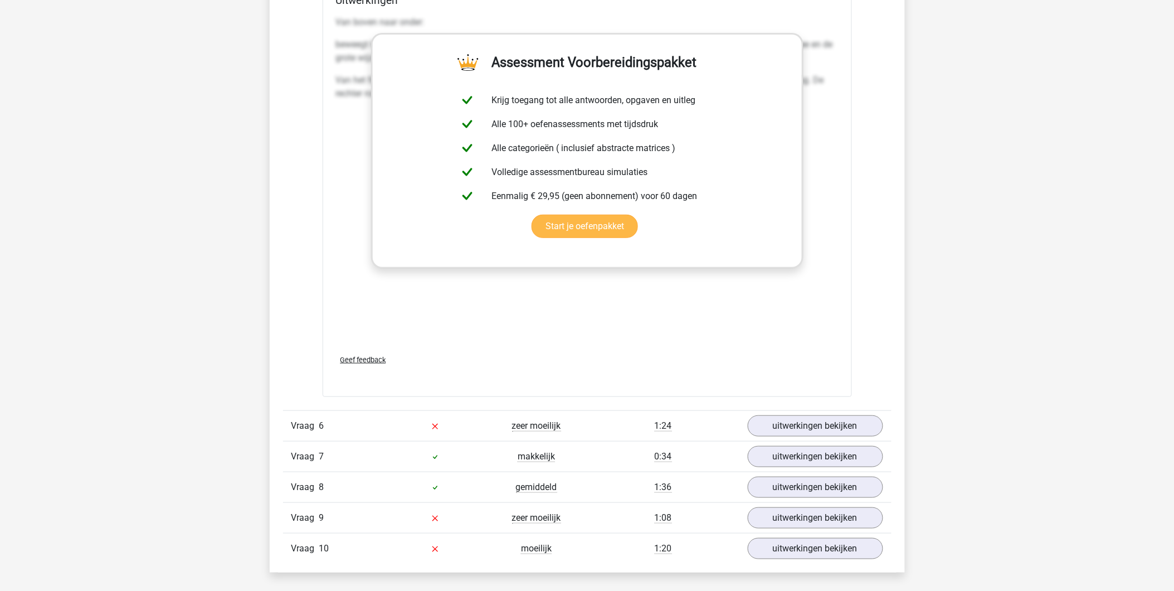
scroll to position [3343, 0]
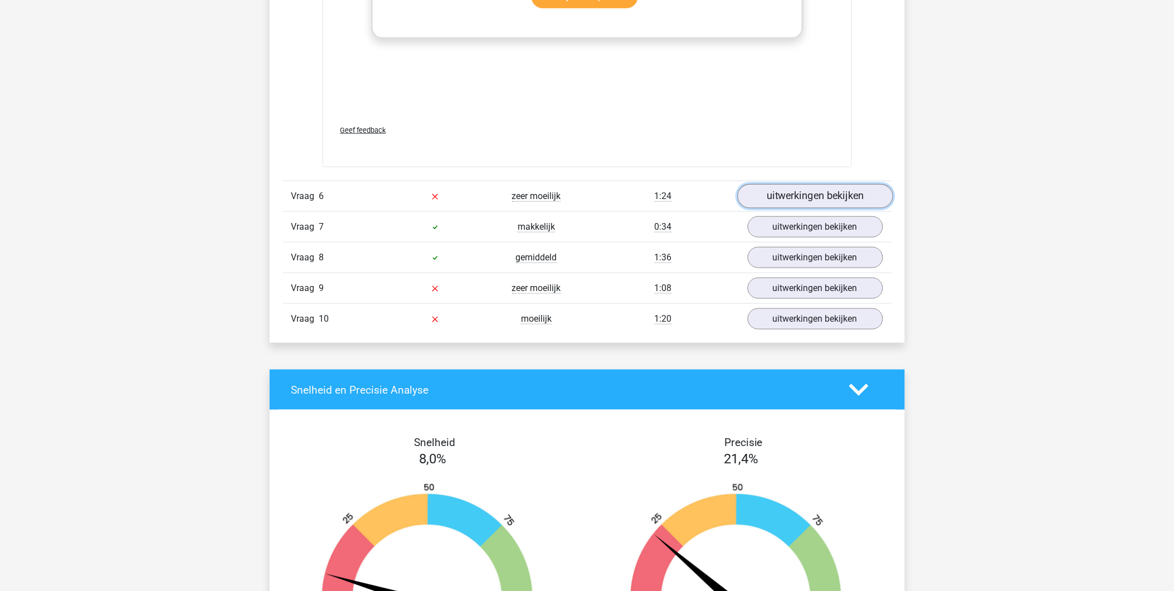
click at [814, 204] on link "uitwerkingen bekijken" at bounding box center [814, 196] width 155 height 25
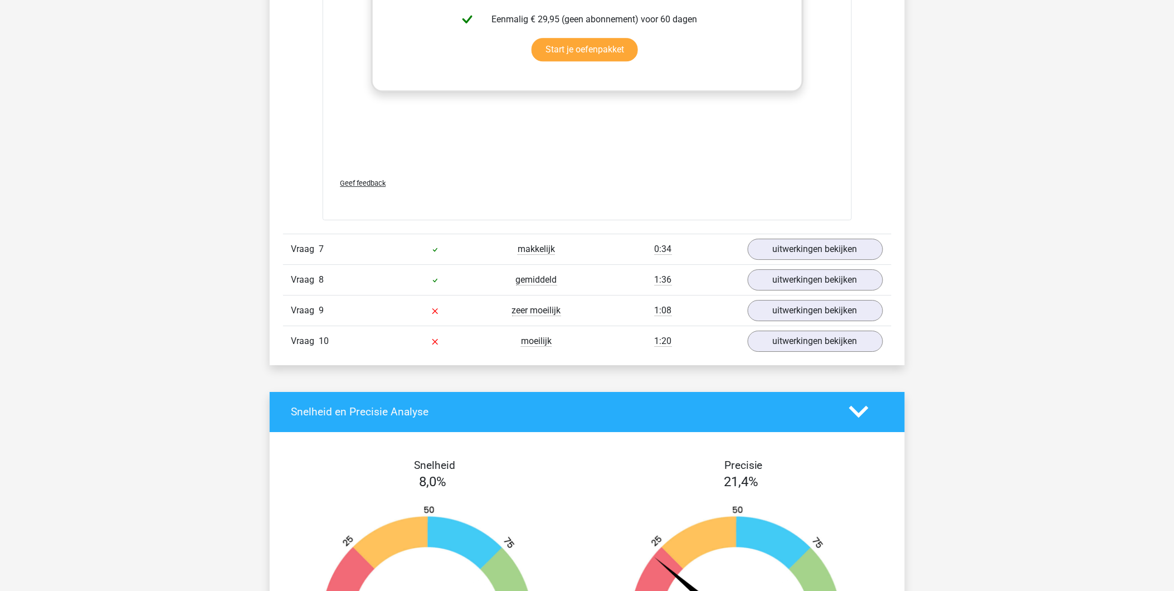
scroll to position [4147, 0]
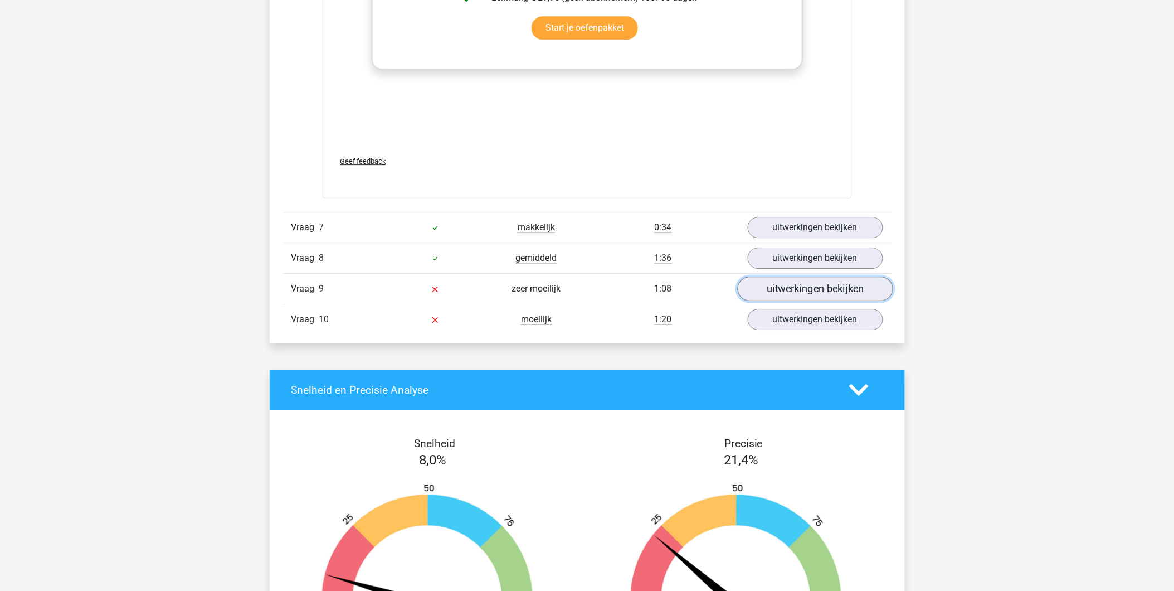
click at [784, 291] on link "uitwerkingen bekijken" at bounding box center [814, 288] width 155 height 25
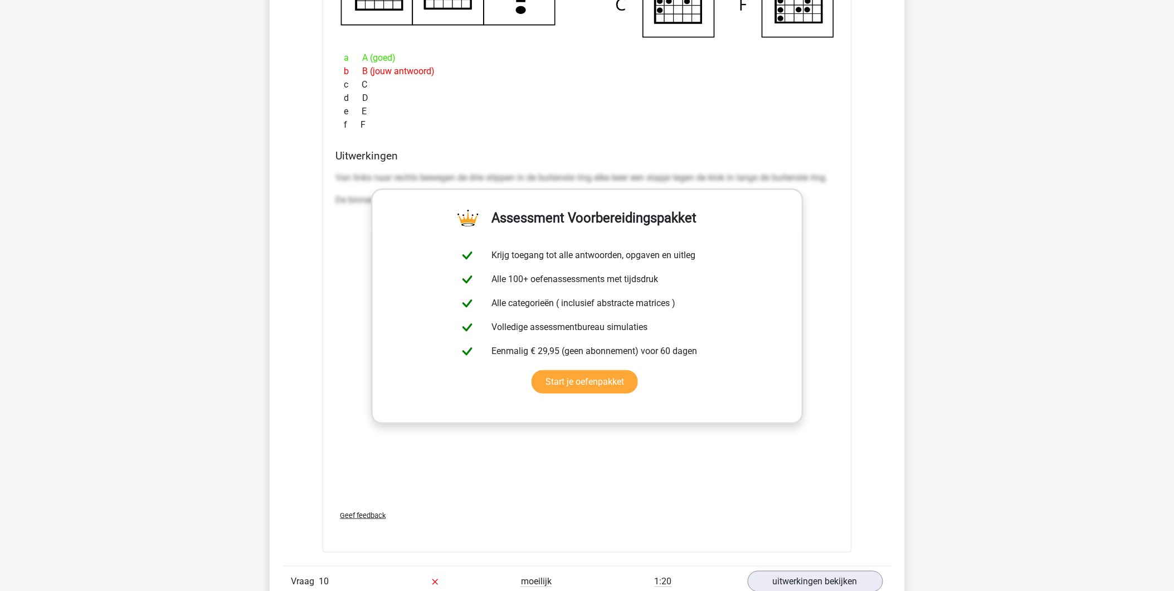
scroll to position [4952, 0]
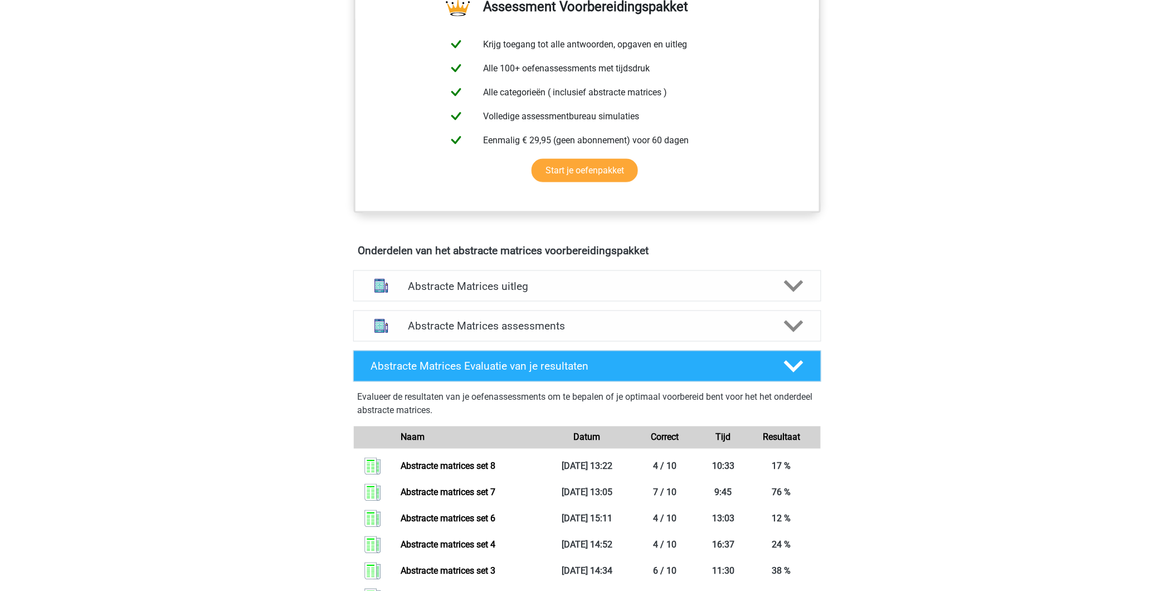
scroll to position [640, 0]
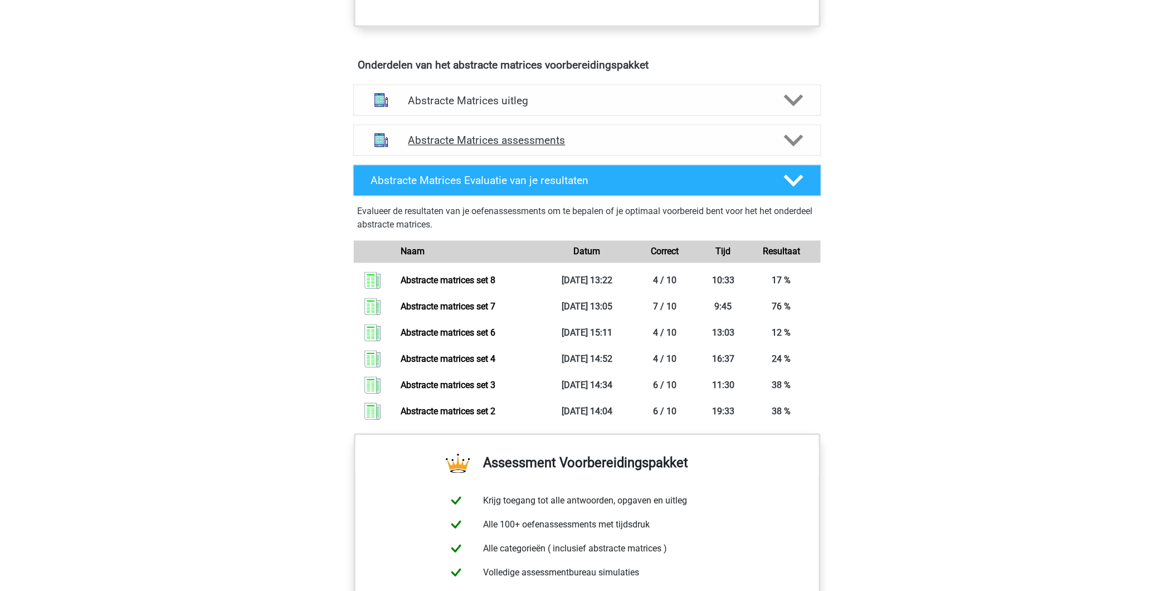
click at [458, 135] on h4 "Abstracte Matrices assessments" at bounding box center [587, 140] width 358 height 13
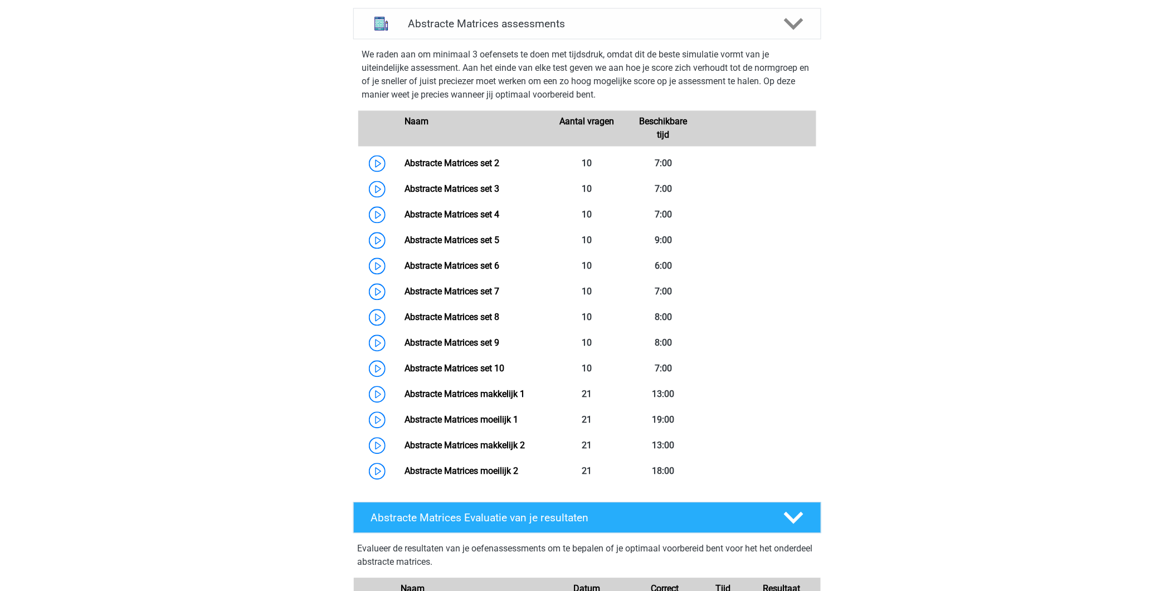
scroll to position [764, 0]
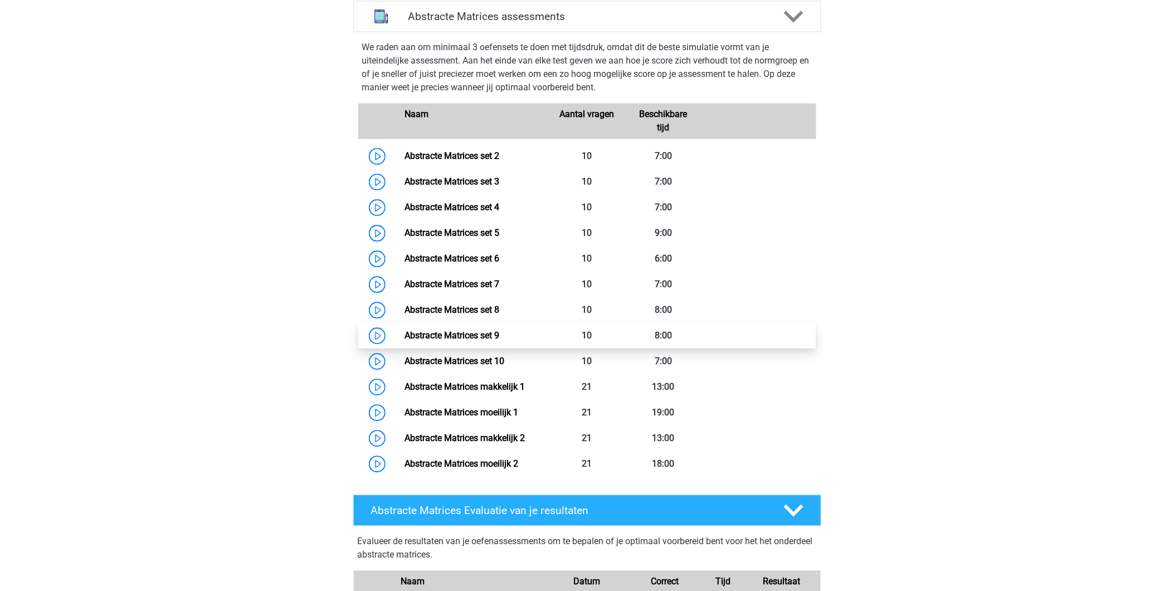
click at [426, 336] on link "Abstracte Matrices set 9" at bounding box center [451, 335] width 95 height 11
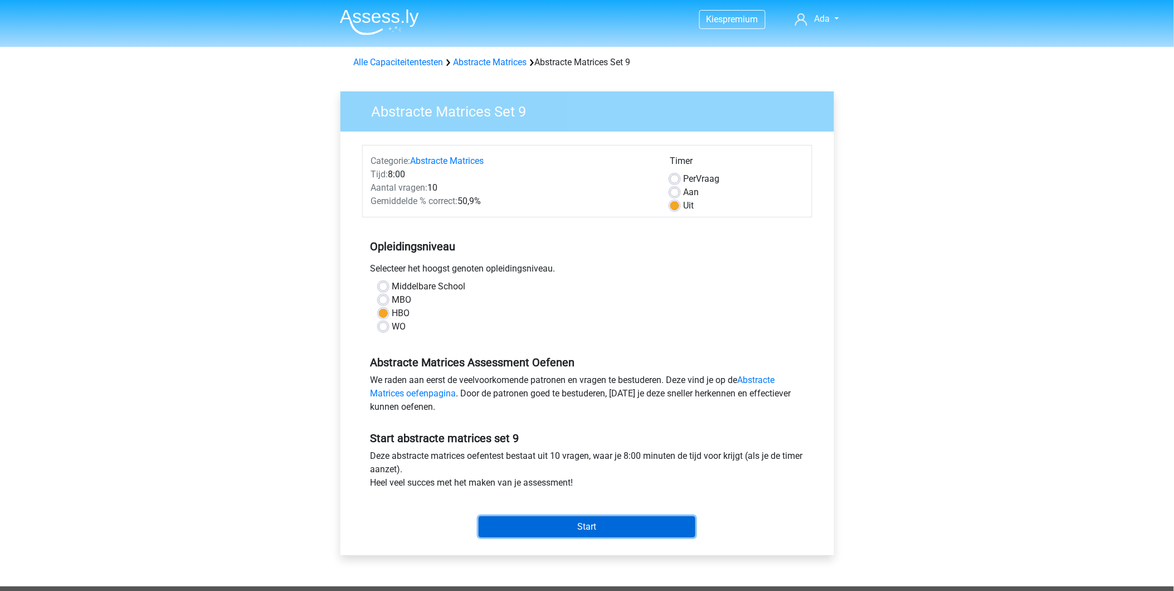
click at [597, 528] on input "Start" at bounding box center [587, 526] width 217 height 21
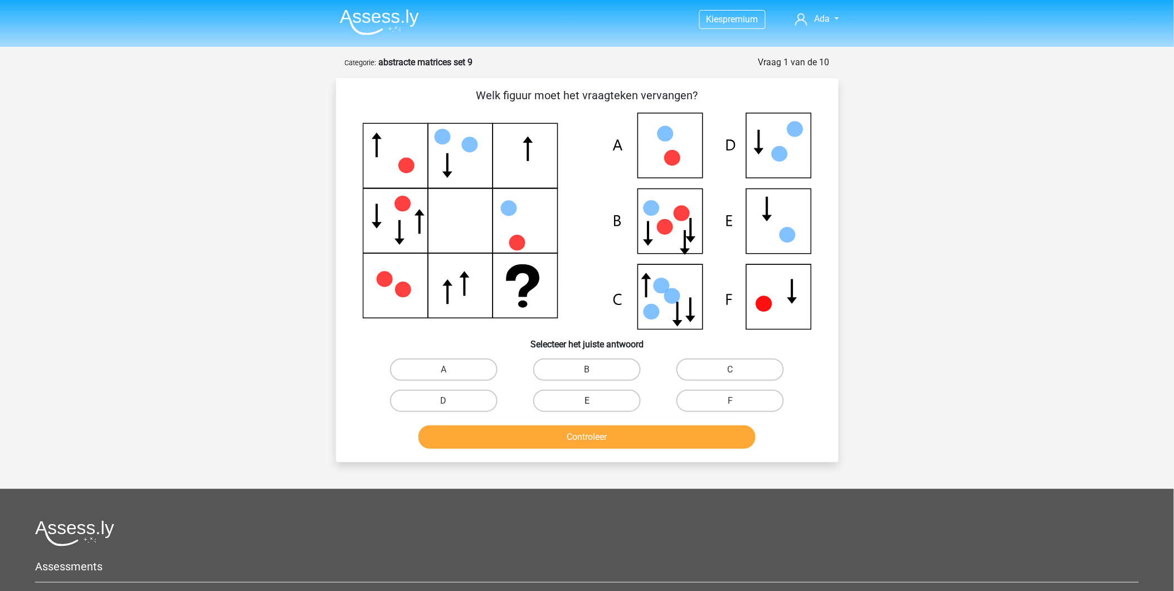
click at [566, 398] on label "E" at bounding box center [587, 400] width 108 height 22
click at [587, 401] on input "E" at bounding box center [590, 404] width 7 height 7
radio input "true"
click at [575, 431] on button "Controleer" at bounding box center [586, 436] width 337 height 23
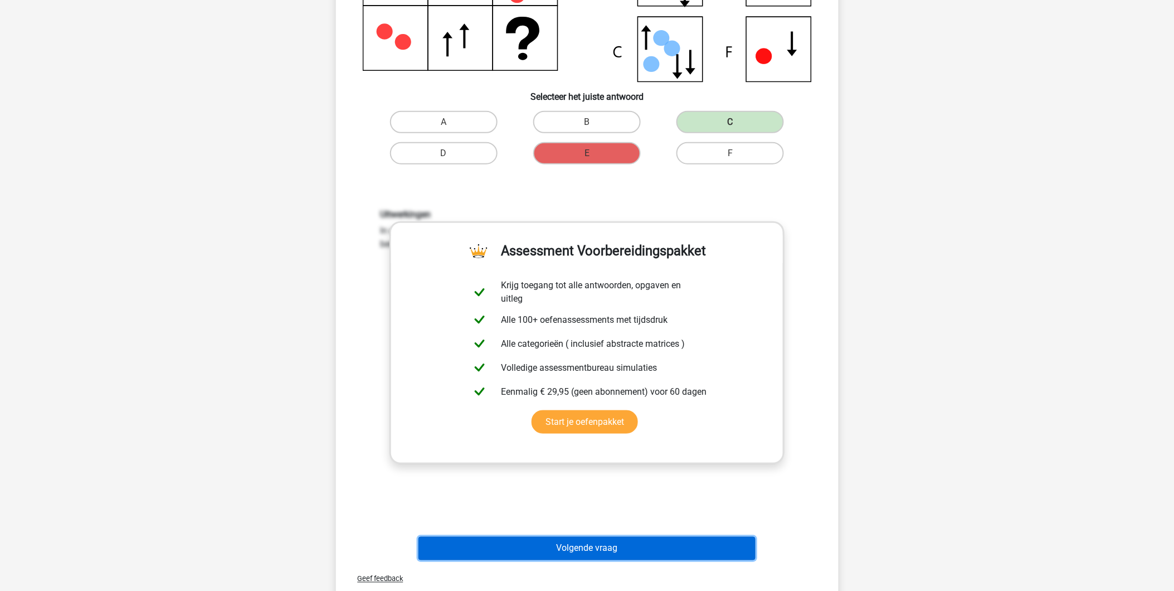
click at [540, 549] on button "Volgende vraag" at bounding box center [586, 547] width 337 height 23
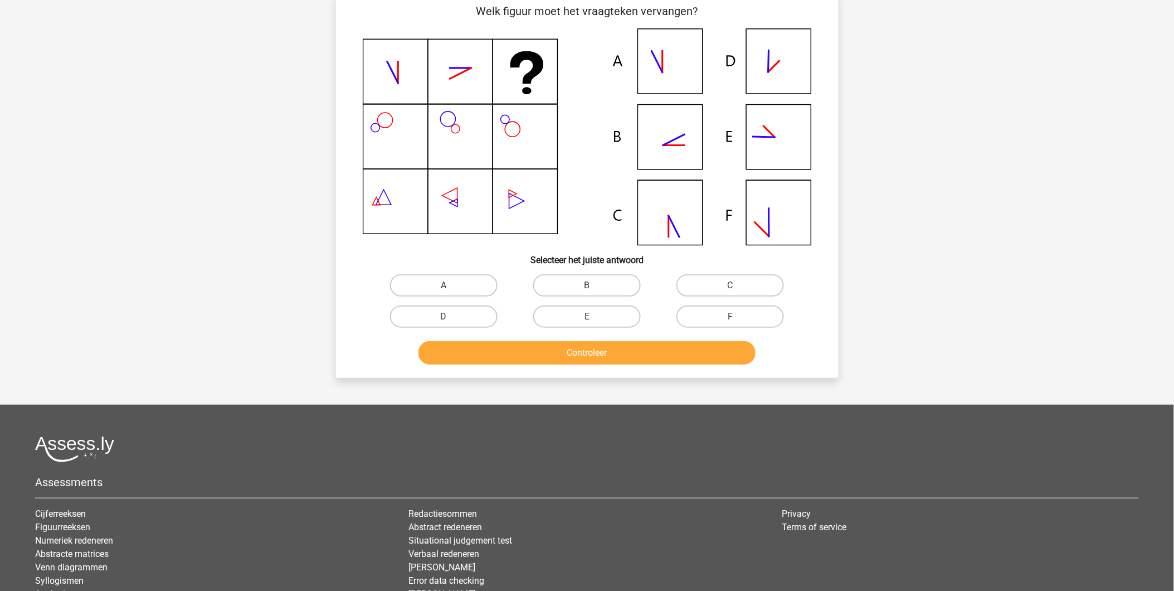
scroll to position [56, 0]
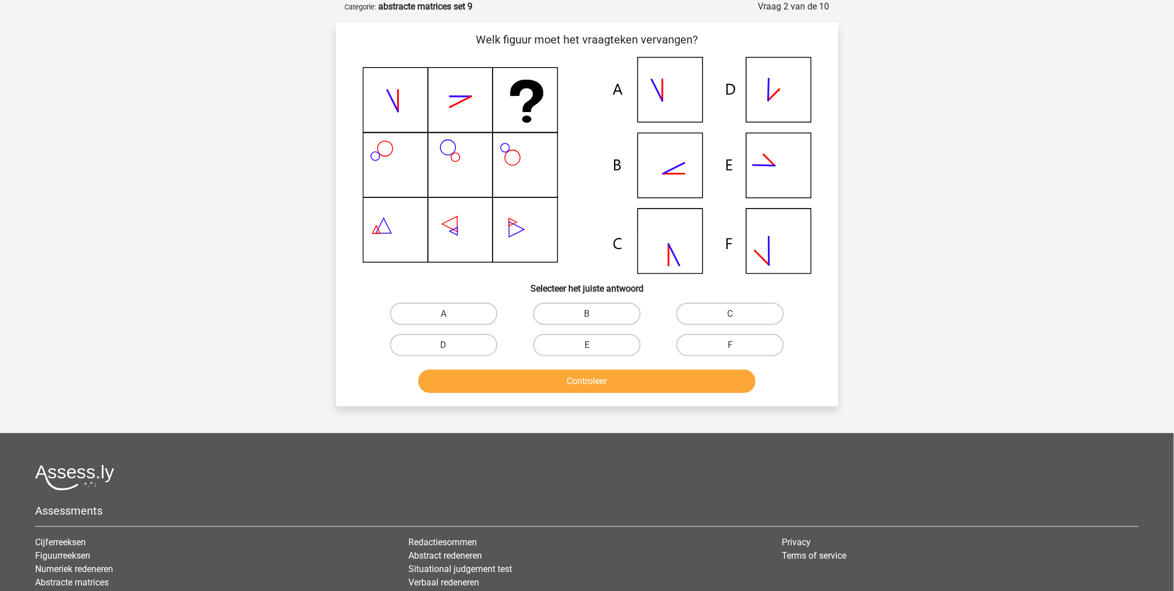
click at [676, 164] on icon at bounding box center [587, 165] width 449 height 217
click at [597, 314] on label "B" at bounding box center [587, 314] width 108 height 22
click at [594, 314] on input "B" at bounding box center [590, 317] width 7 height 7
radio input "true"
click at [589, 379] on button "Controleer" at bounding box center [586, 380] width 337 height 23
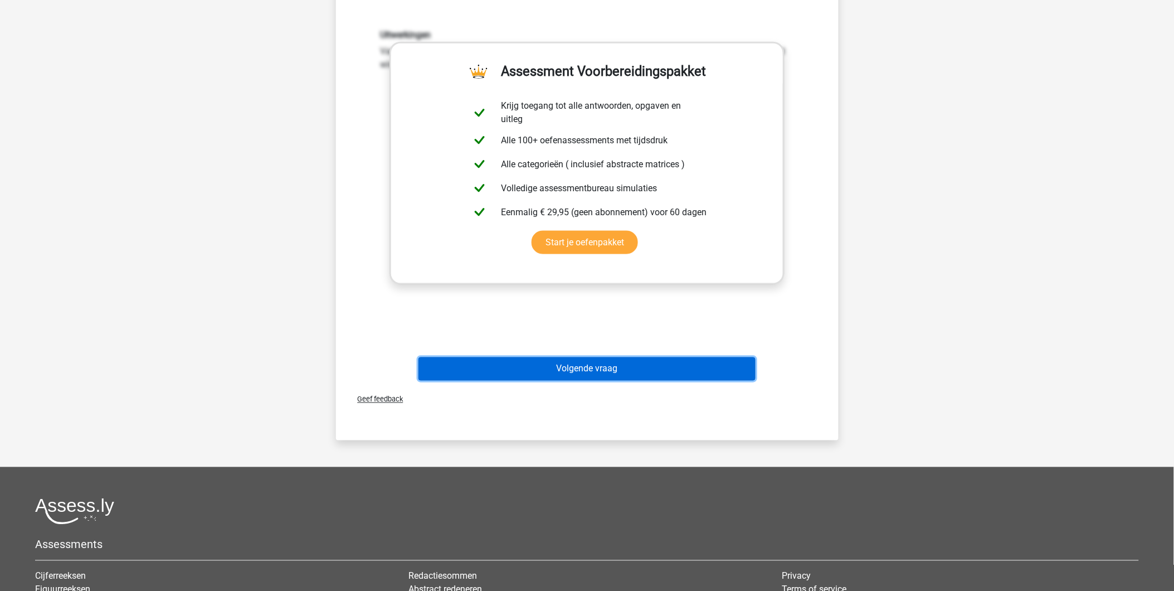
click at [579, 368] on button "Volgende vraag" at bounding box center [586, 368] width 337 height 23
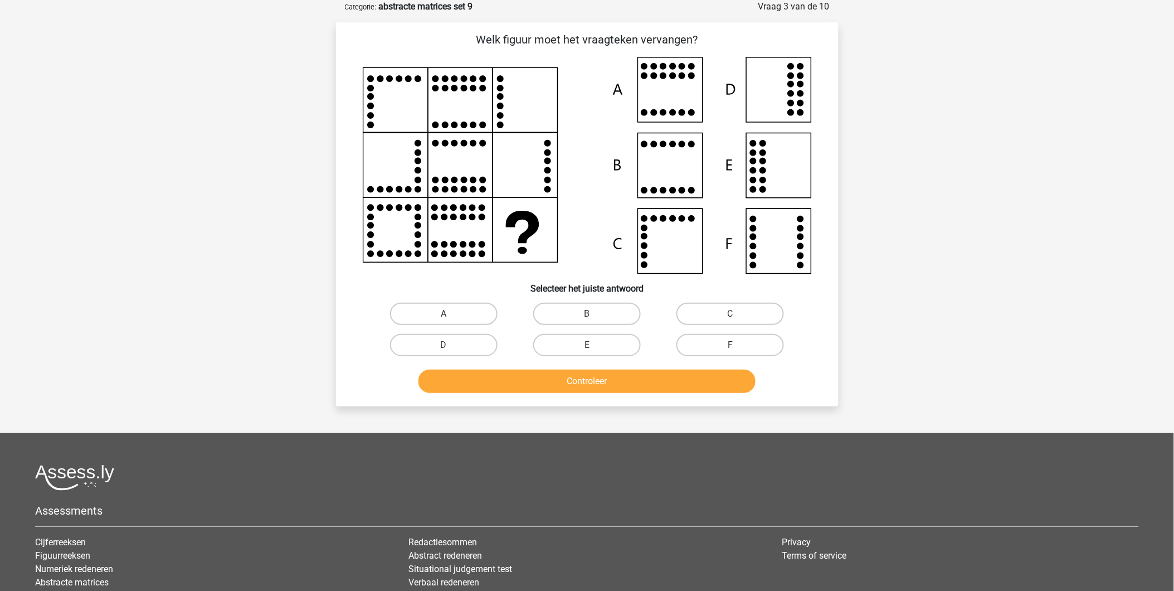
click at [716, 343] on label "F" at bounding box center [730, 345] width 108 height 22
click at [730, 345] on input "F" at bounding box center [733, 348] width 7 height 7
radio input "true"
click at [663, 387] on button "Controleer" at bounding box center [586, 380] width 337 height 23
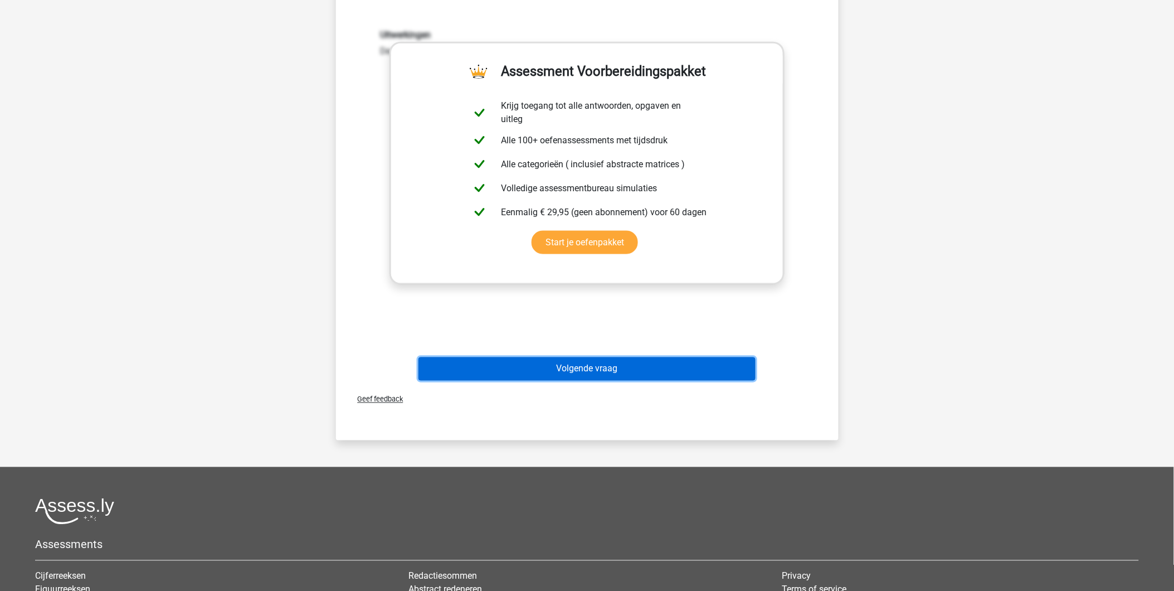
click at [650, 372] on button "Volgende vraag" at bounding box center [586, 368] width 337 height 23
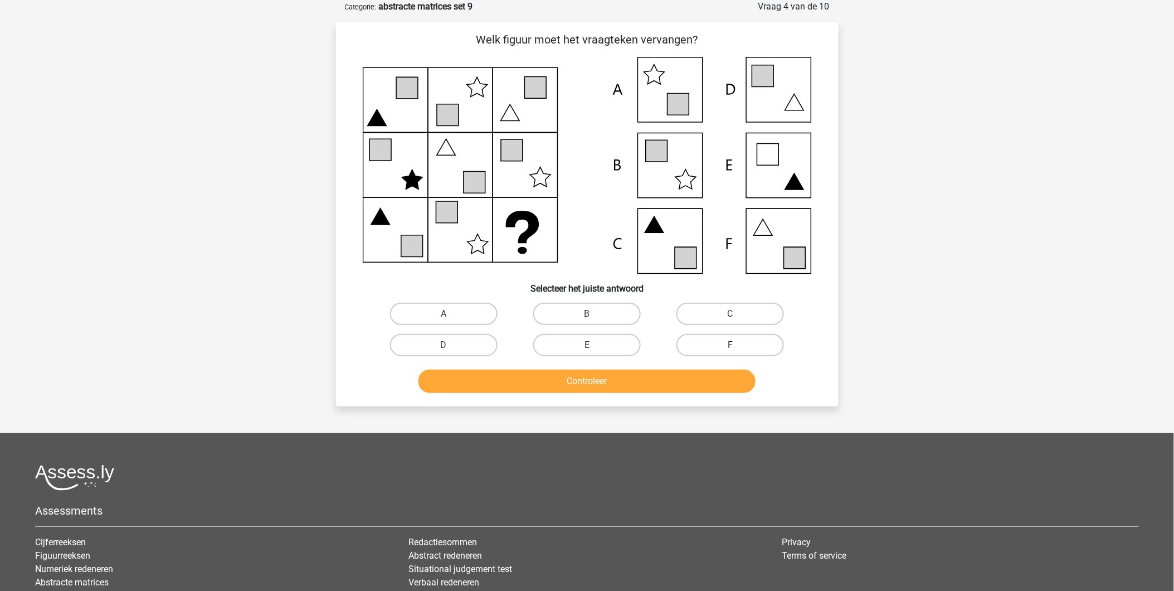
click at [711, 337] on label "F" at bounding box center [730, 345] width 108 height 22
click at [730, 345] on input "F" at bounding box center [733, 348] width 7 height 7
radio input "true"
click at [697, 376] on button "Controleer" at bounding box center [586, 380] width 337 height 23
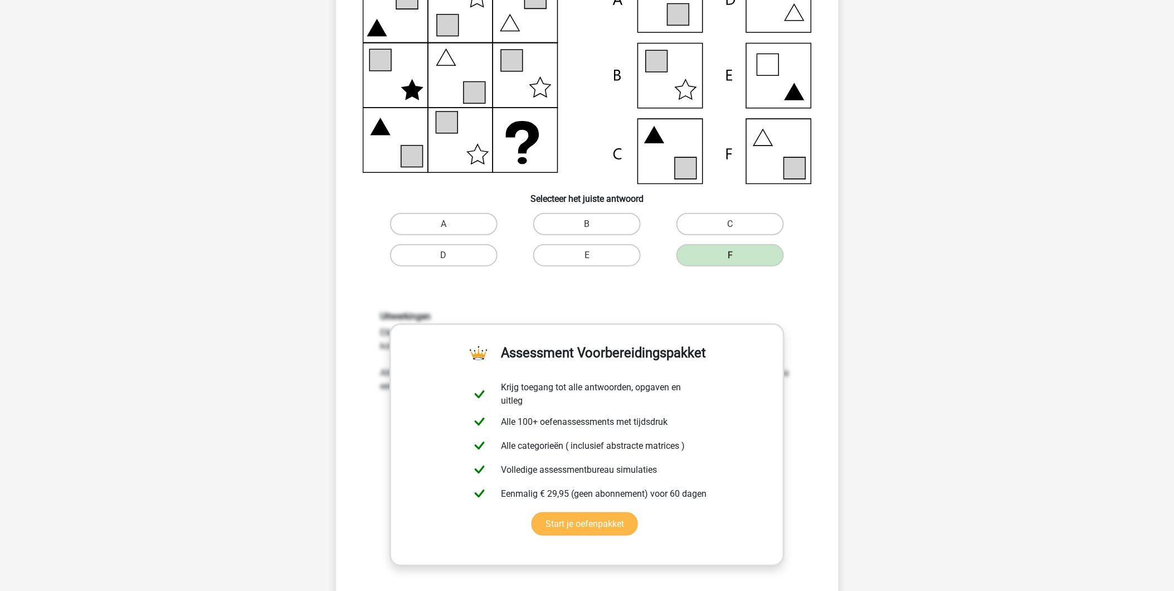
scroll to position [241, 0]
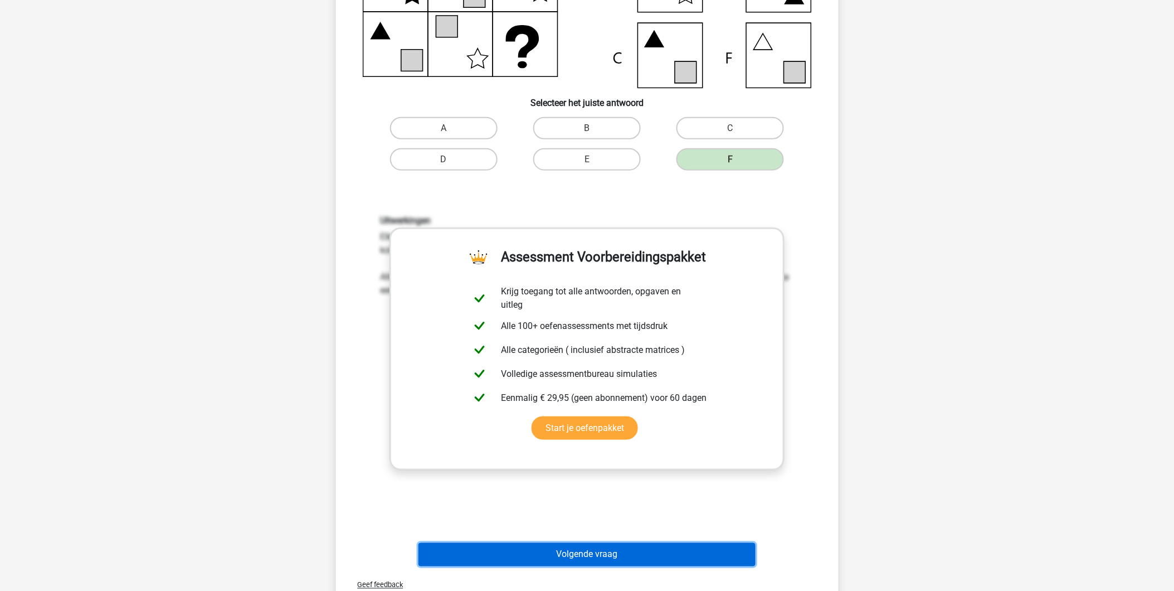
click at [618, 550] on button "Volgende vraag" at bounding box center [586, 554] width 337 height 23
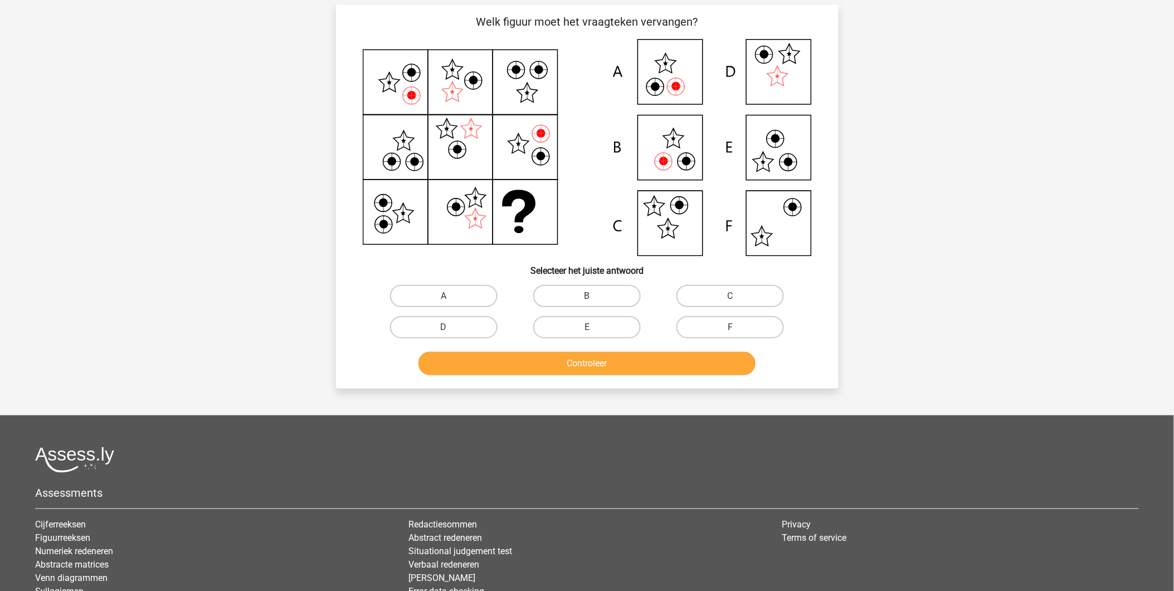
scroll to position [56, 0]
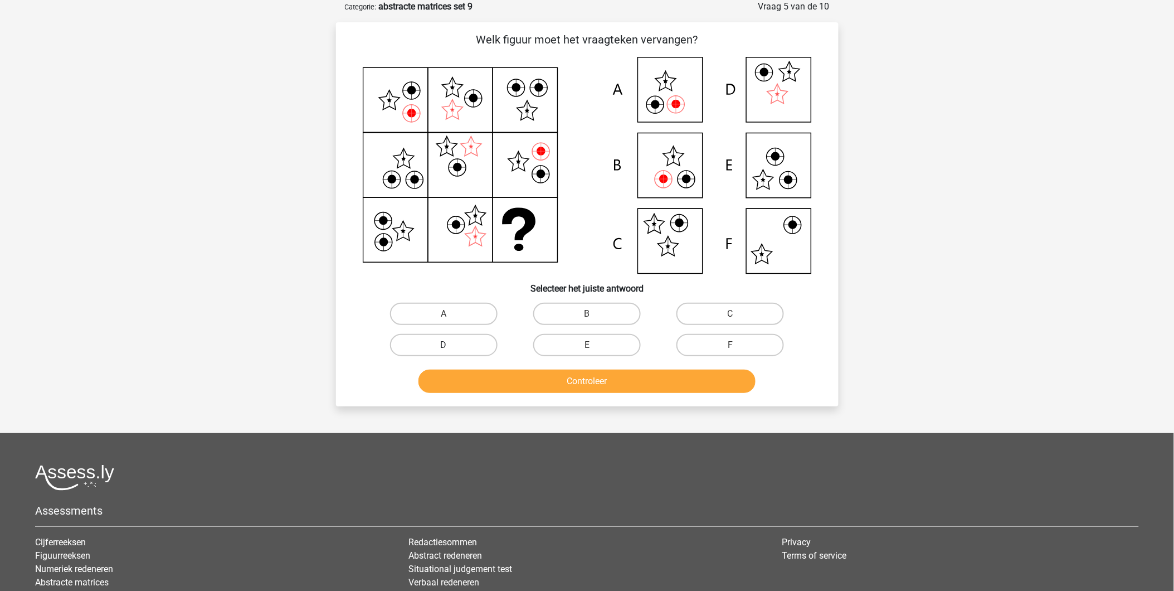
click at [465, 341] on label "D" at bounding box center [444, 345] width 108 height 22
click at [451, 345] on input "D" at bounding box center [446, 348] width 7 height 7
radio input "true"
click at [527, 388] on button "Controleer" at bounding box center [586, 380] width 337 height 23
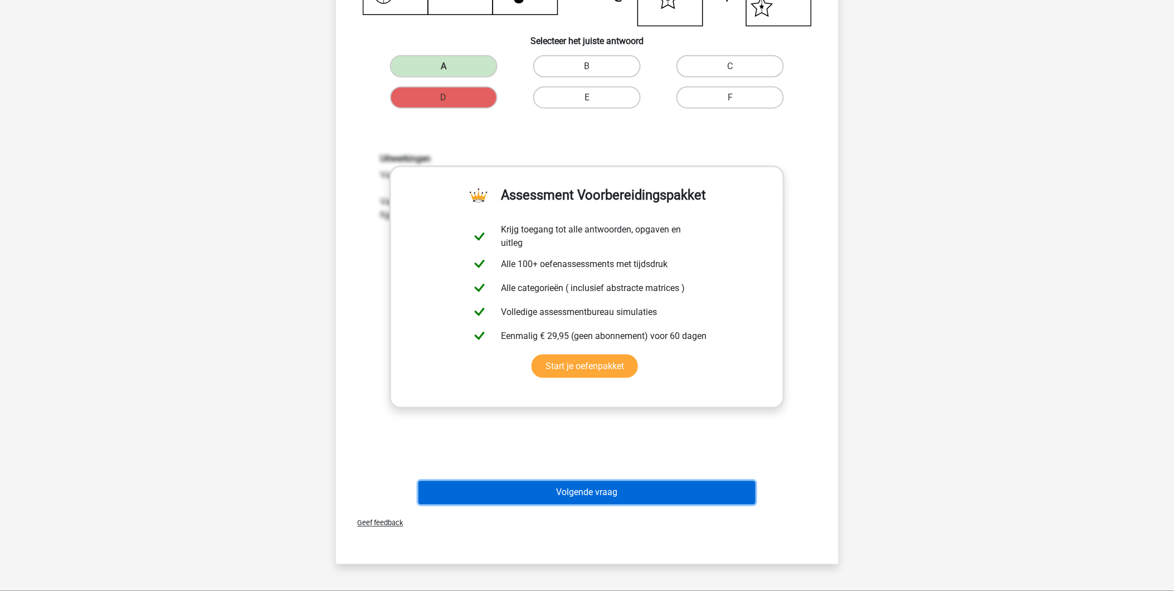
click at [583, 497] on button "Volgende vraag" at bounding box center [586, 492] width 337 height 23
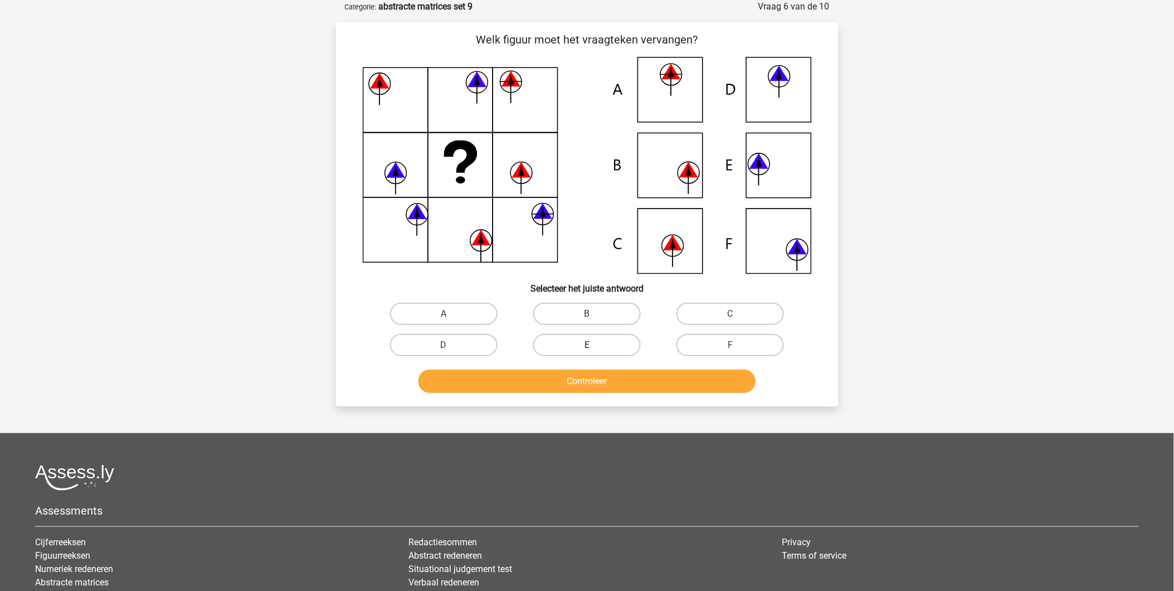
click at [556, 344] on label "E" at bounding box center [587, 345] width 108 height 22
click at [587, 345] on input "E" at bounding box center [590, 348] width 7 height 7
radio input "true"
click at [670, 102] on icon at bounding box center [587, 165] width 449 height 217
click at [475, 312] on label "A" at bounding box center [444, 314] width 108 height 22
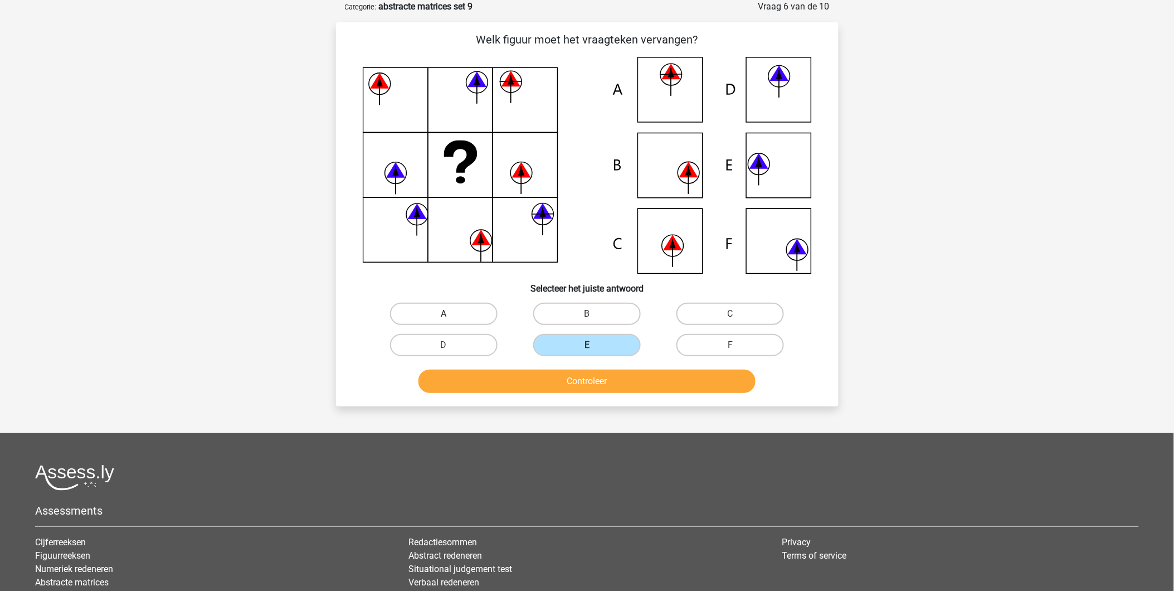
click at [451, 314] on input "A" at bounding box center [446, 317] width 7 height 7
radio input "true"
click at [552, 379] on button "Controleer" at bounding box center [586, 380] width 337 height 23
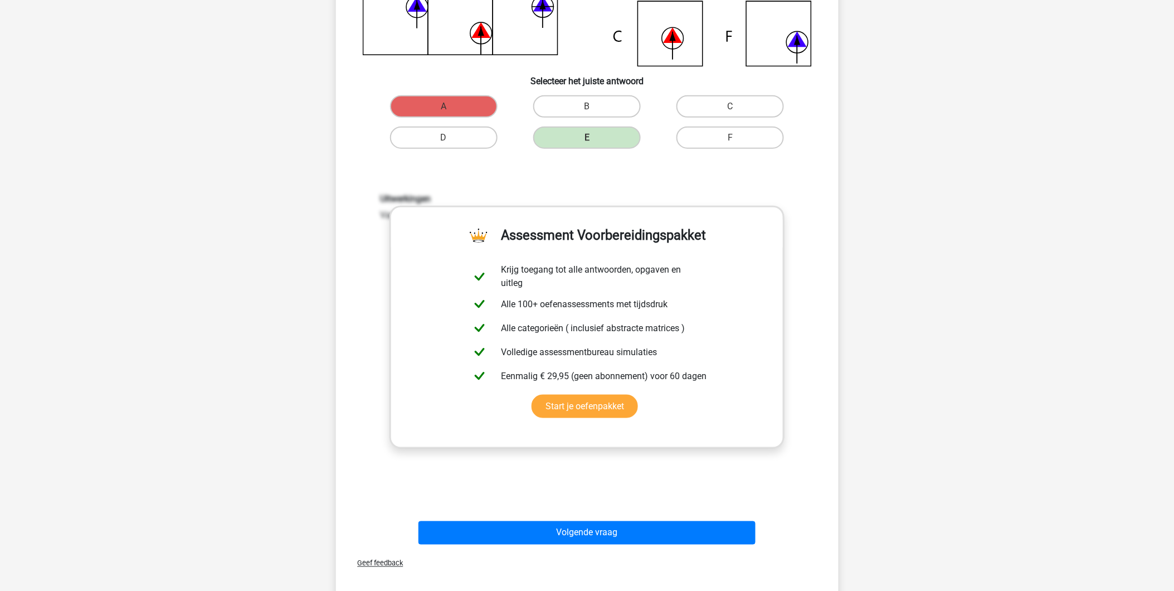
scroll to position [427, 0]
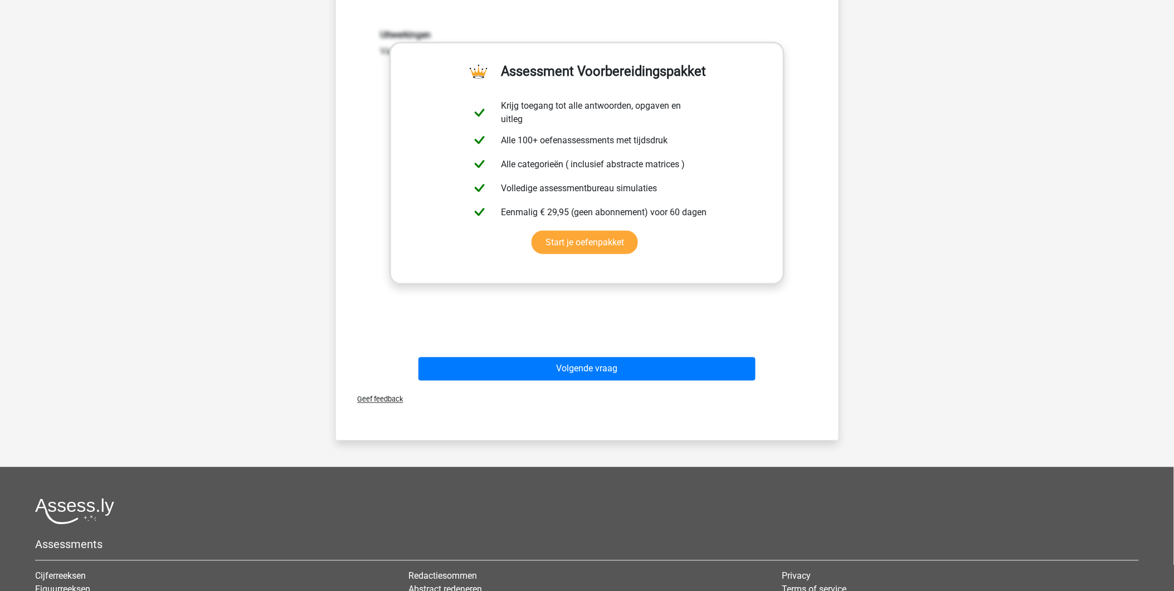
click at [602, 379] on div "Volgende vraag" at bounding box center [587, 371] width 430 height 28
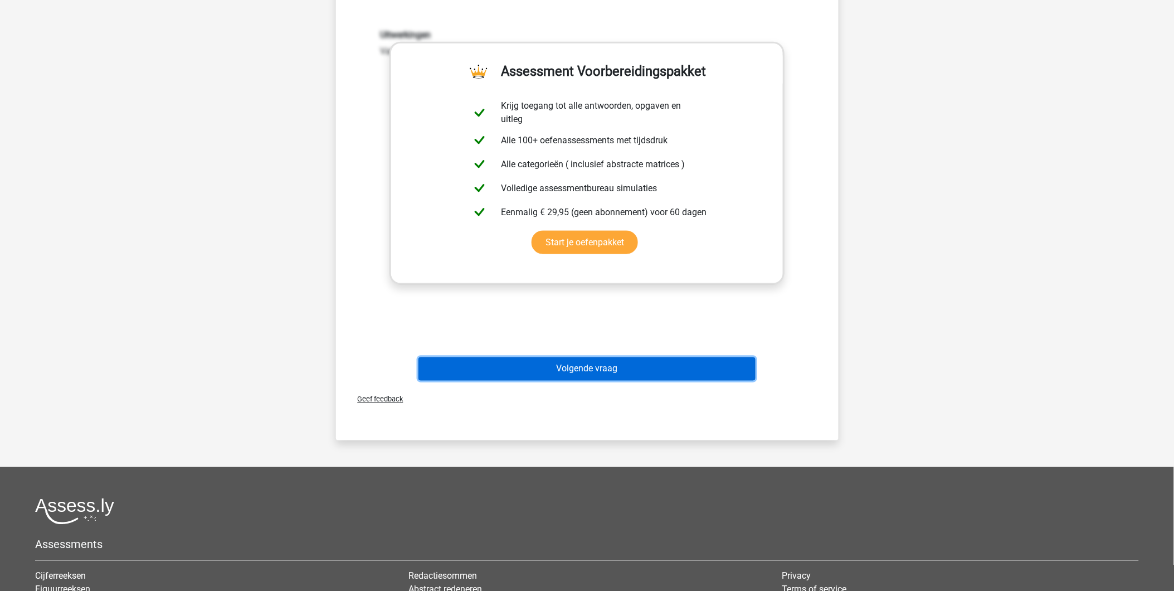
click at [601, 369] on button "Volgende vraag" at bounding box center [586, 368] width 337 height 23
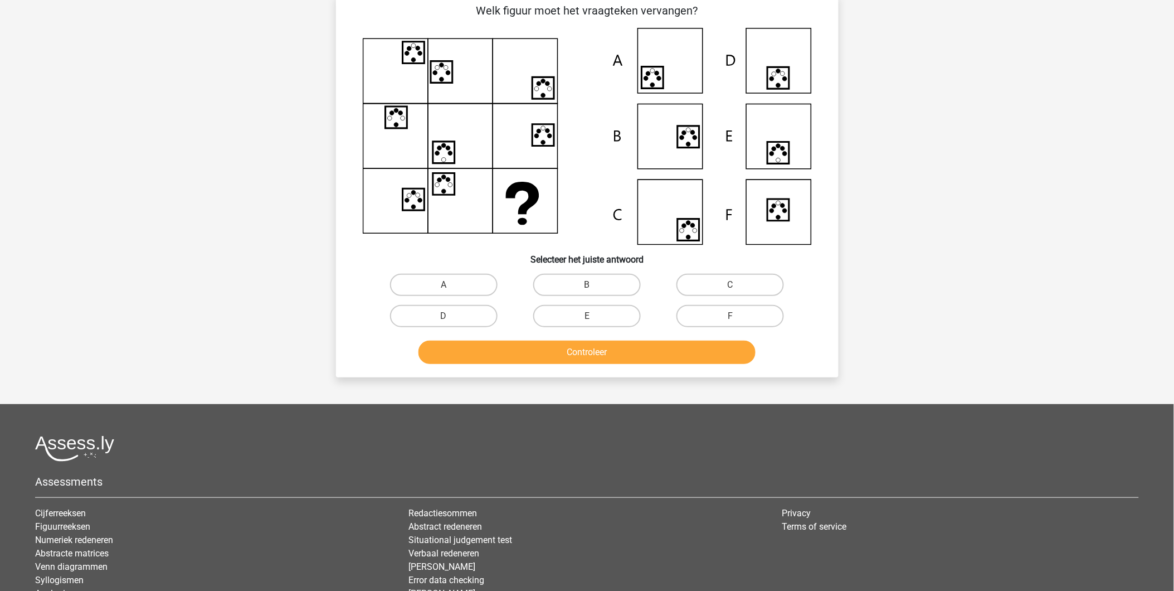
scroll to position [56, 0]
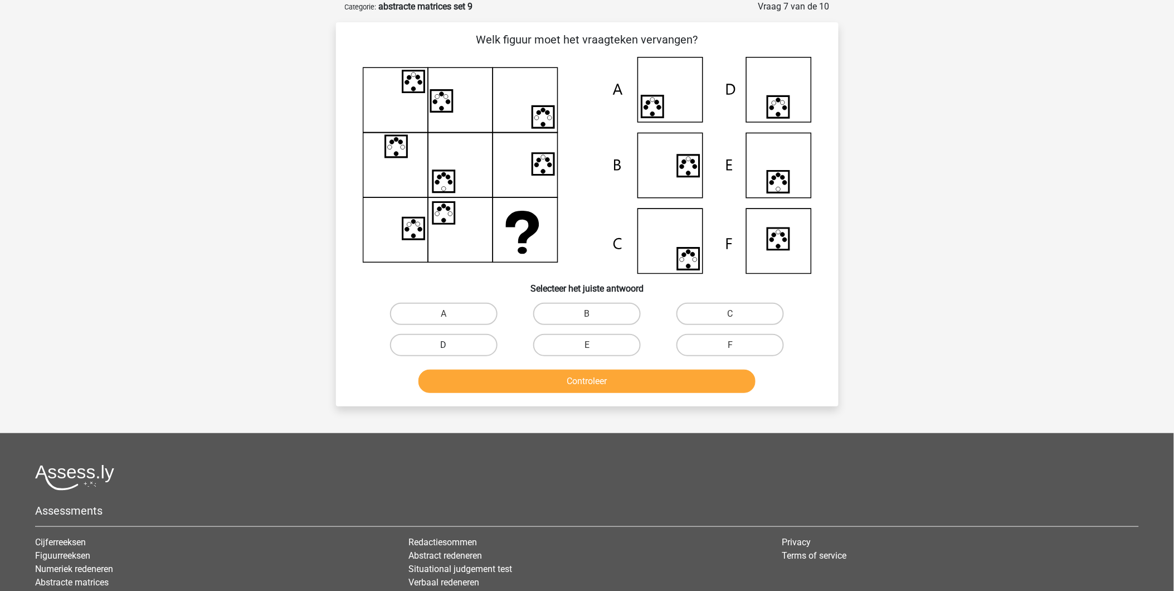
click at [474, 344] on label "D" at bounding box center [444, 345] width 108 height 22
click at [451, 345] on input "D" at bounding box center [446, 348] width 7 height 7
radio input "true"
click at [552, 380] on button "Controleer" at bounding box center [586, 380] width 337 height 23
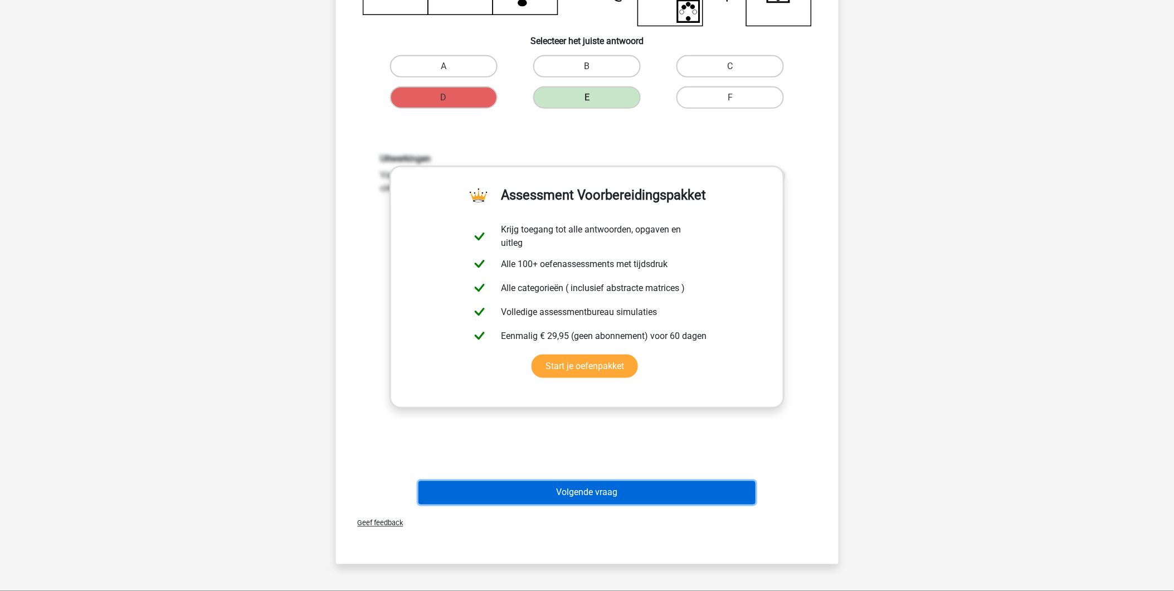
click at [560, 491] on button "Volgende vraag" at bounding box center [586, 492] width 337 height 23
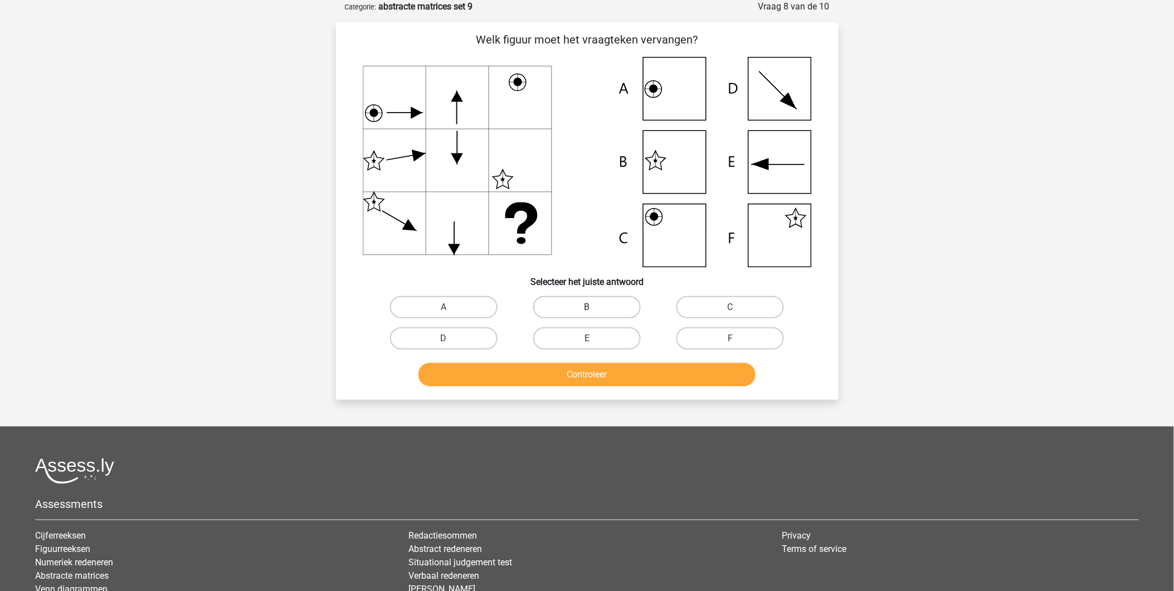
click at [592, 305] on label "B" at bounding box center [587, 307] width 108 height 22
click at [592, 307] on input "B" at bounding box center [590, 310] width 7 height 7
radio input "true"
click at [593, 375] on button "Controleer" at bounding box center [586, 374] width 337 height 23
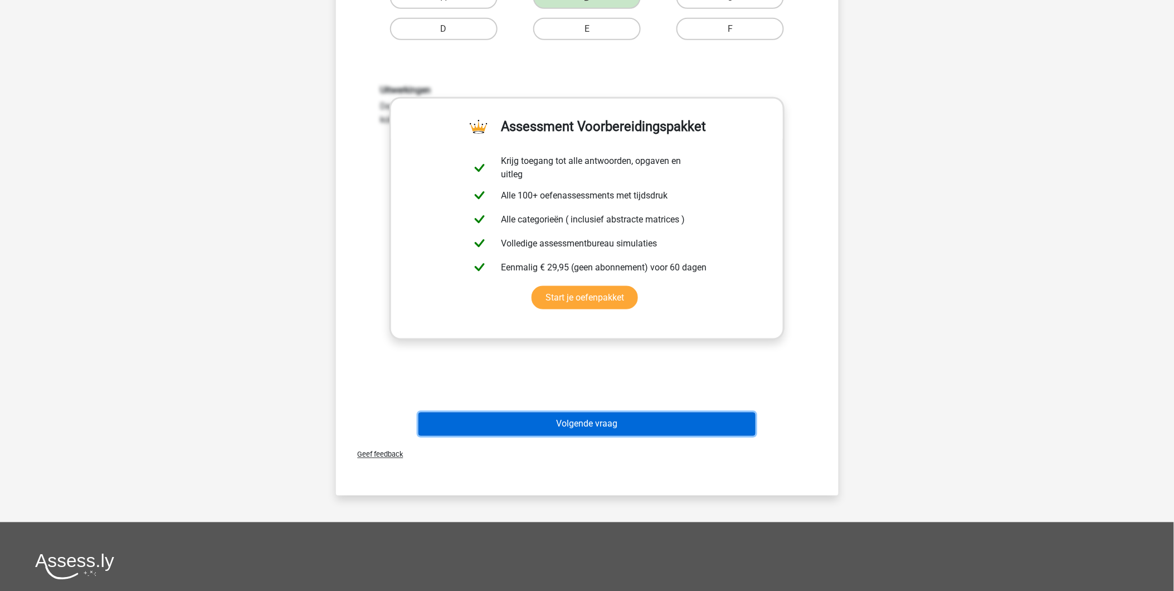
click at [585, 420] on button "Volgende vraag" at bounding box center [586, 423] width 337 height 23
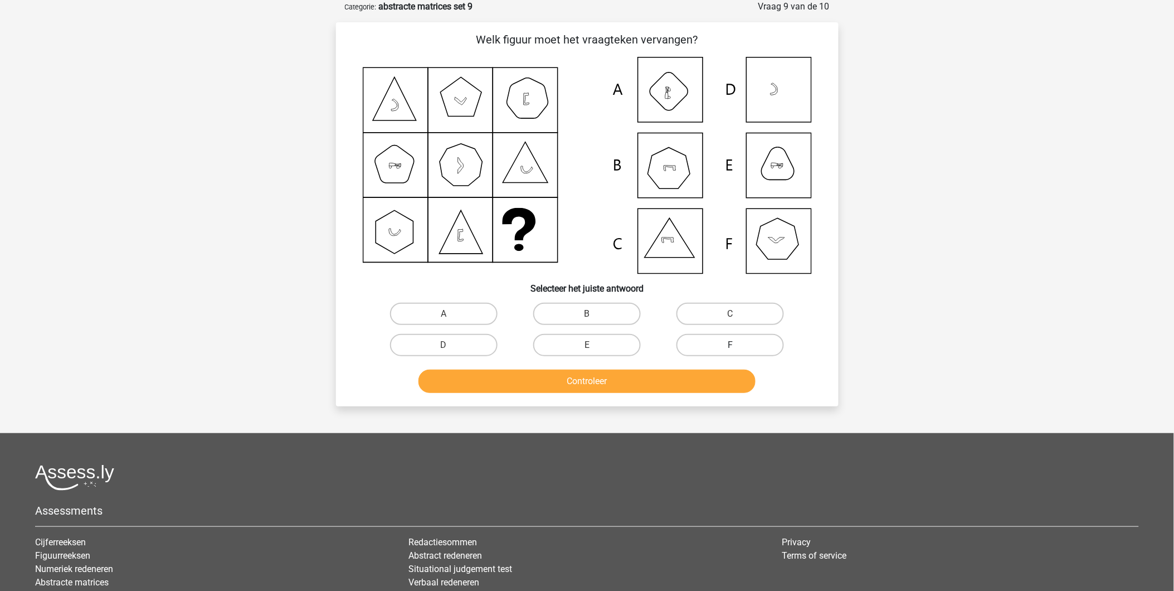
click at [736, 339] on label "F" at bounding box center [730, 345] width 108 height 22
click at [736, 345] on input "F" at bounding box center [733, 348] width 7 height 7
radio input "true"
click at [709, 377] on button "Controleer" at bounding box center [586, 380] width 337 height 23
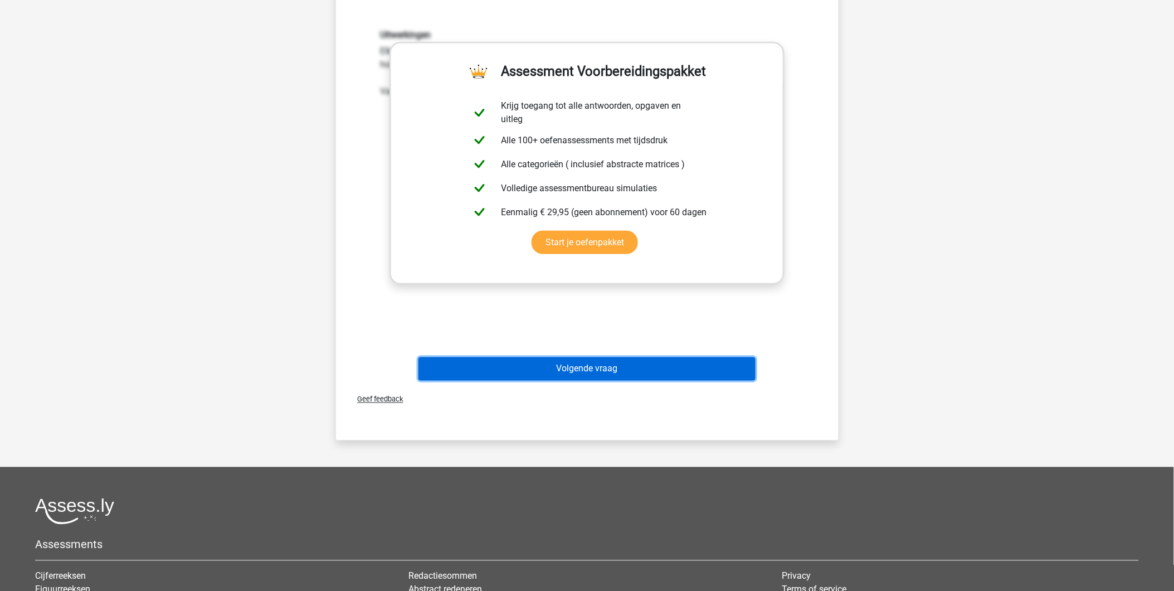
click at [648, 363] on button "Volgende vraag" at bounding box center [586, 368] width 337 height 23
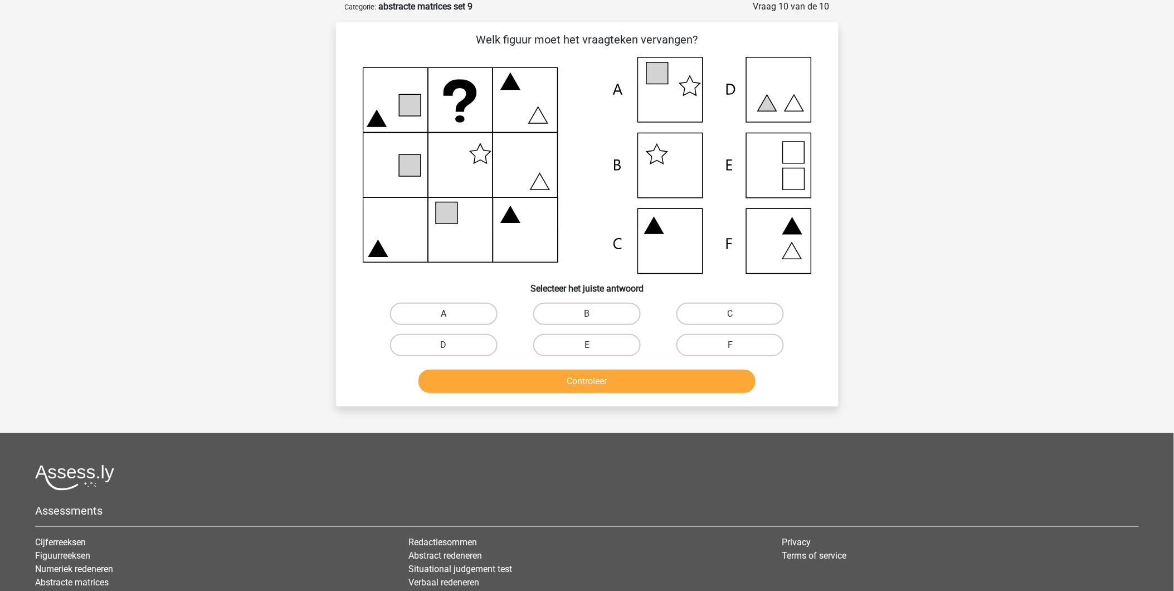
click at [425, 308] on label "A" at bounding box center [444, 314] width 108 height 22
click at [443, 314] on input "A" at bounding box center [446, 317] width 7 height 7
radio input "true"
click at [549, 380] on button "Controleer" at bounding box center [586, 380] width 337 height 23
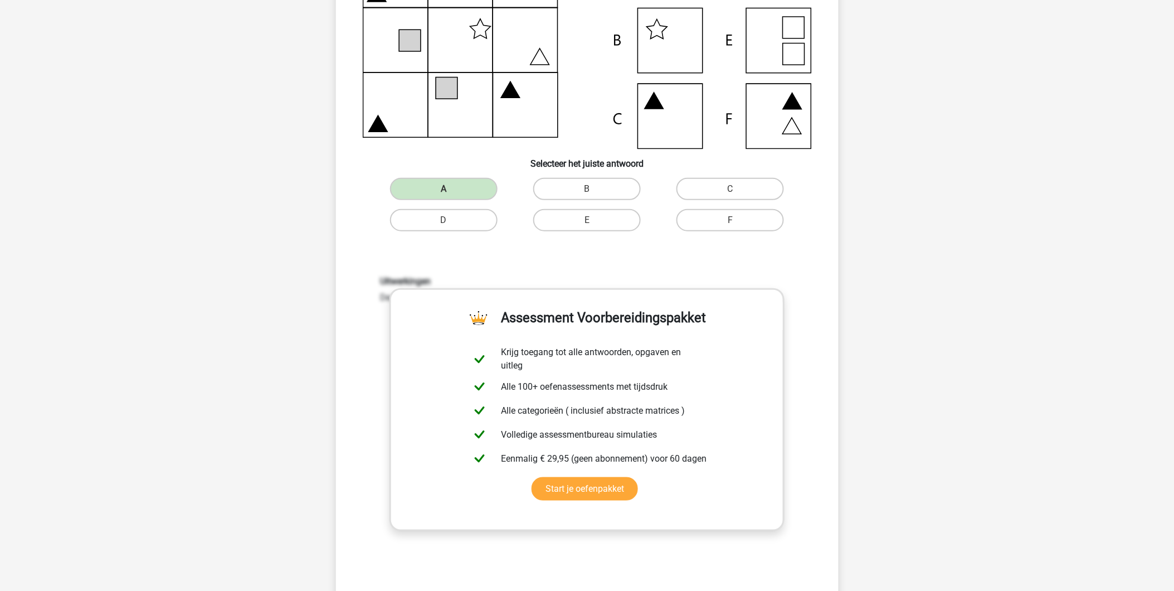
scroll to position [365, 0]
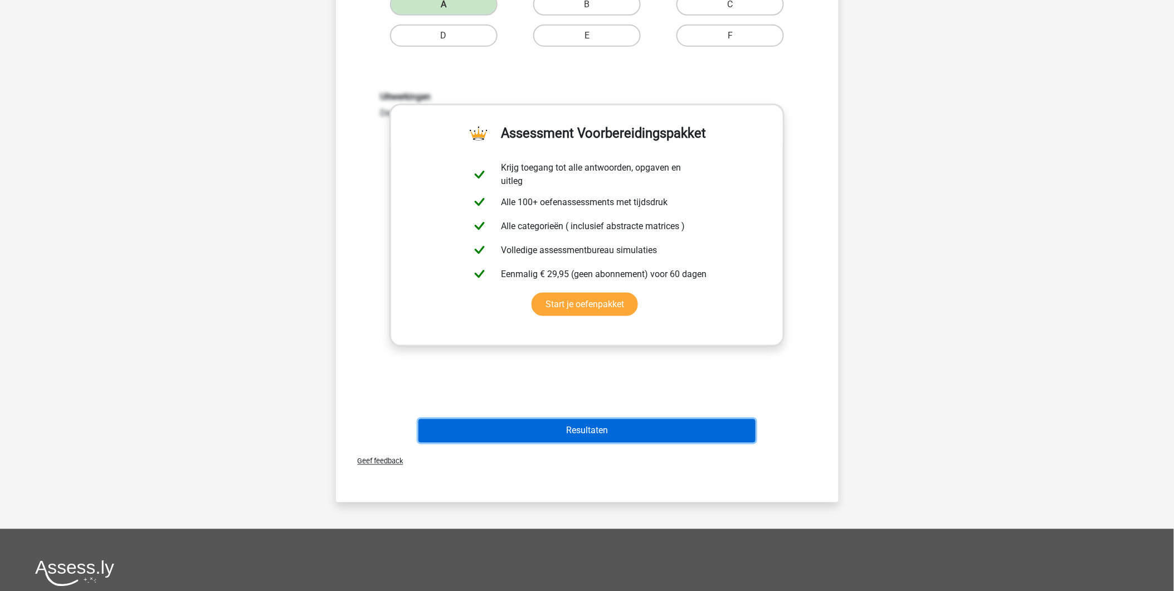
click at [550, 427] on button "Resultaten" at bounding box center [586, 430] width 337 height 23
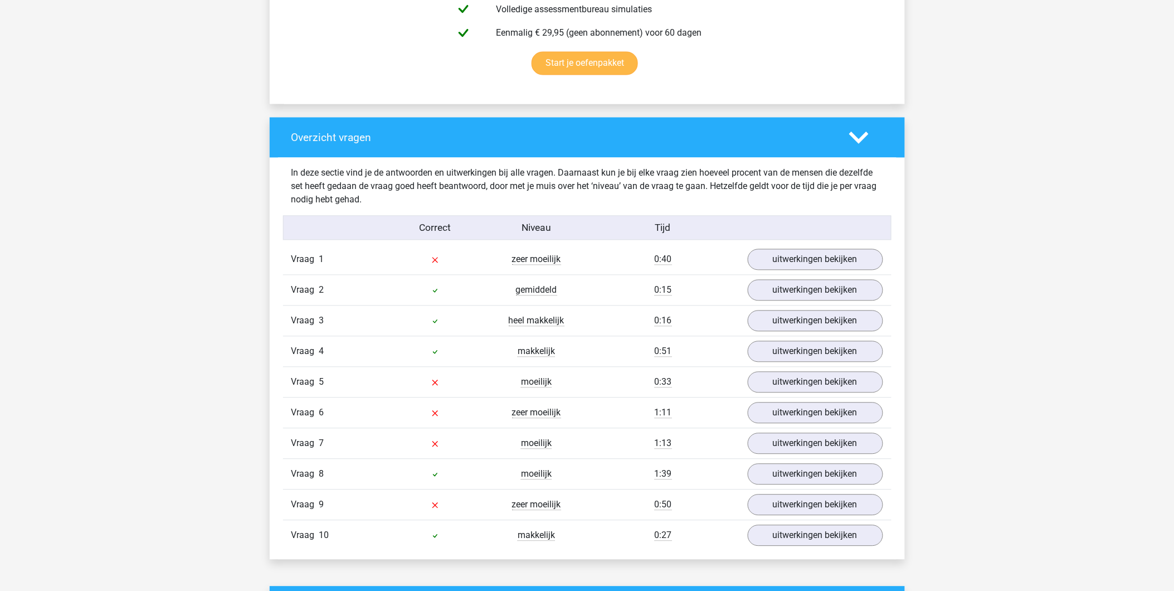
scroll to position [804, 0]
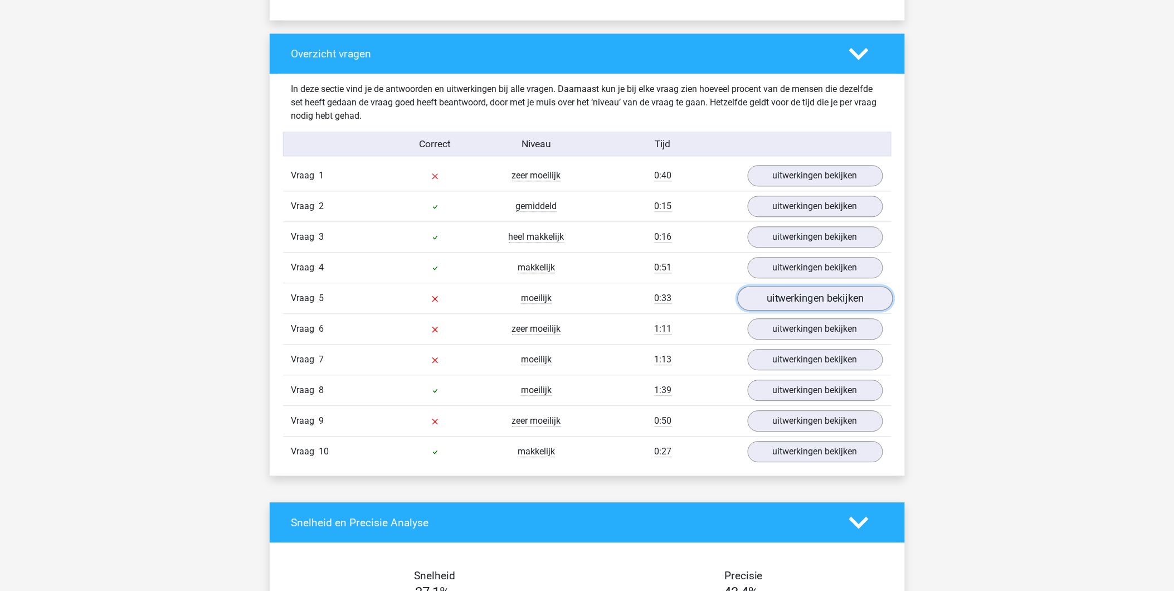
click at [798, 305] on link "uitwerkingen bekijken" at bounding box center [814, 298] width 155 height 25
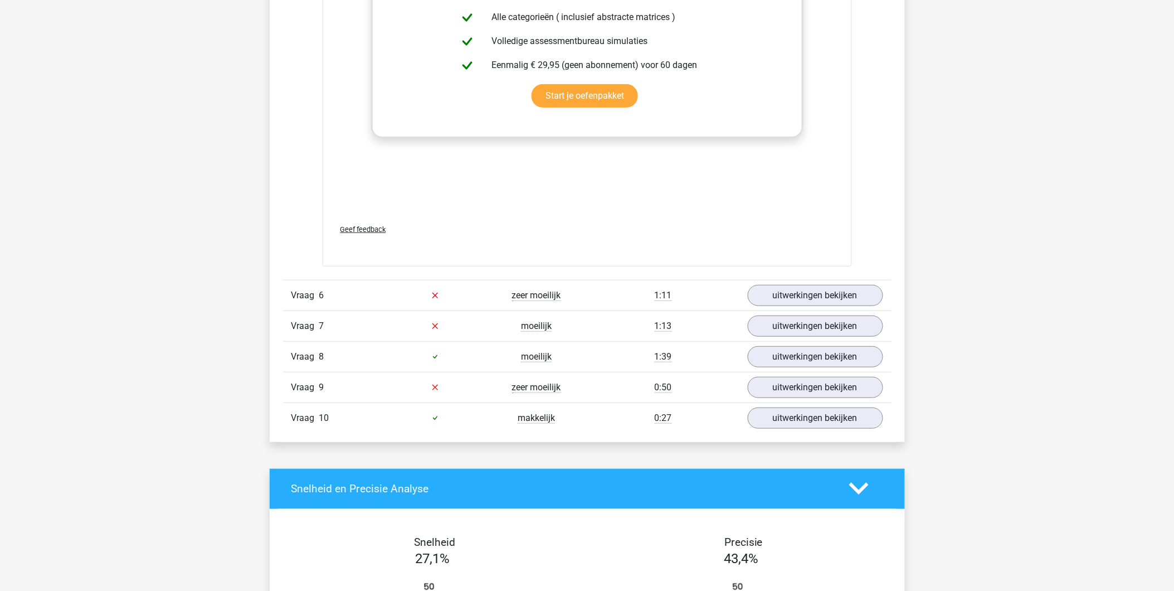
scroll to position [1671, 0]
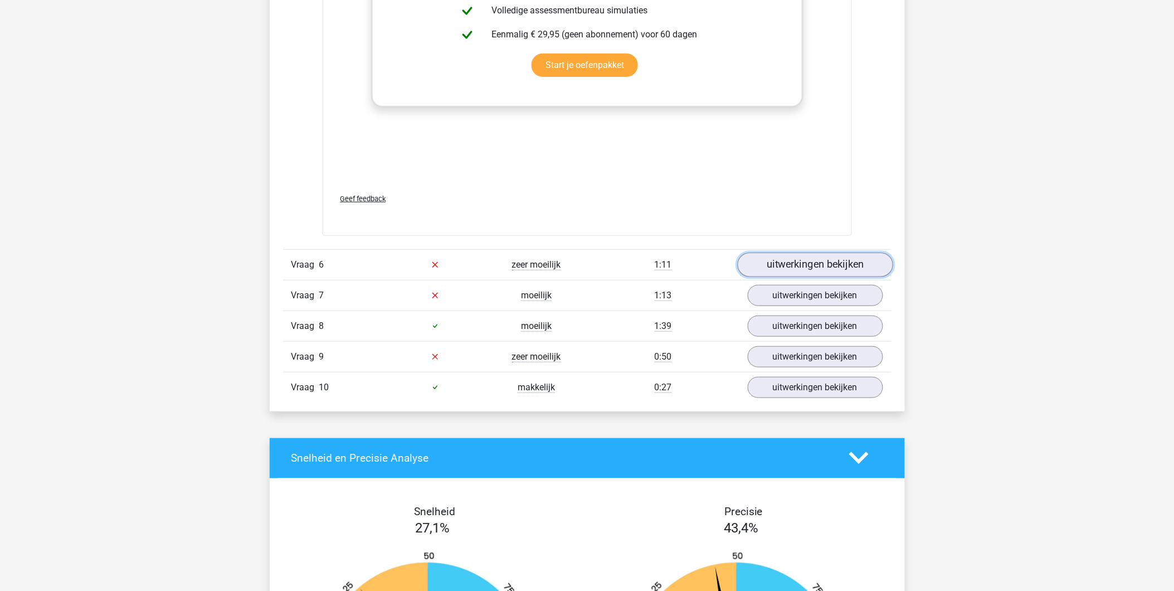
click at [827, 266] on link "uitwerkingen bekijken" at bounding box center [814, 264] width 155 height 25
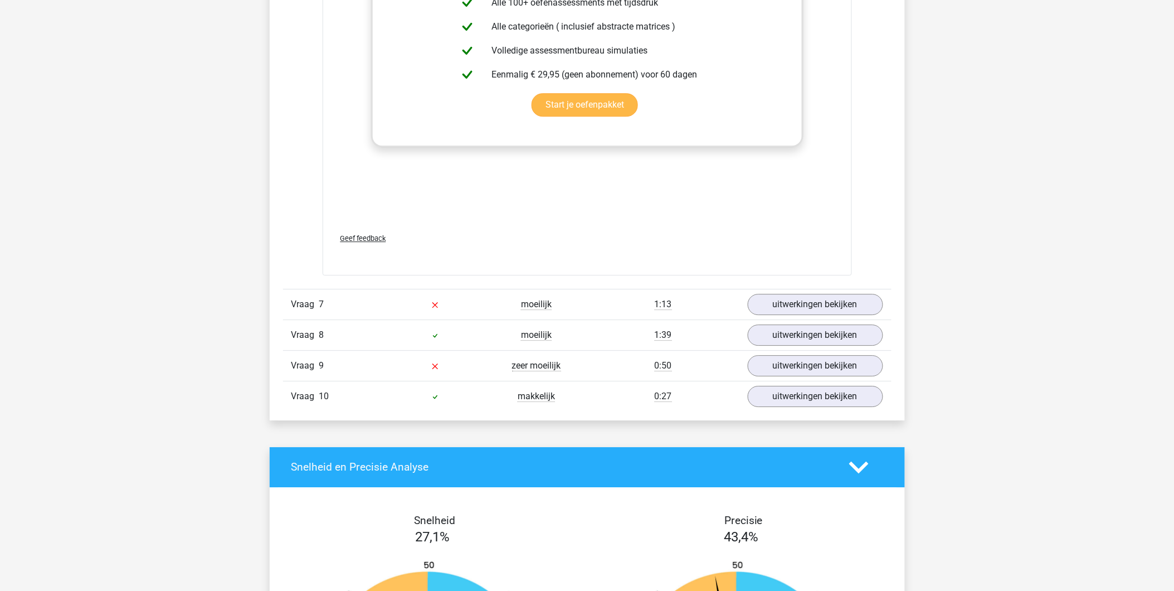
scroll to position [2476, 0]
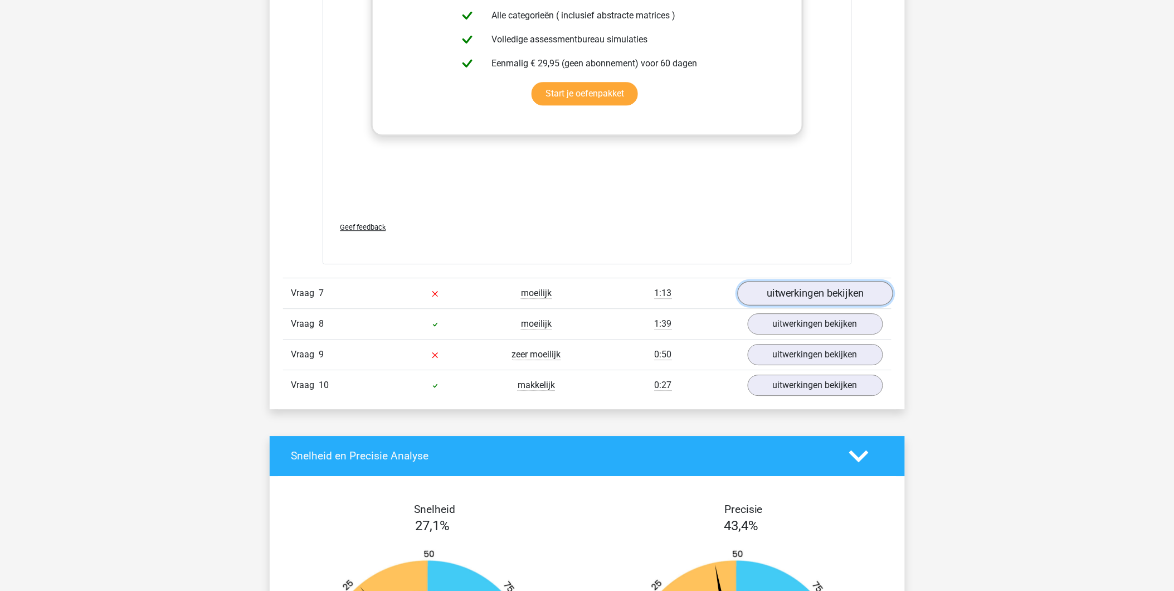
click at [786, 290] on link "uitwerkingen bekijken" at bounding box center [814, 293] width 155 height 25
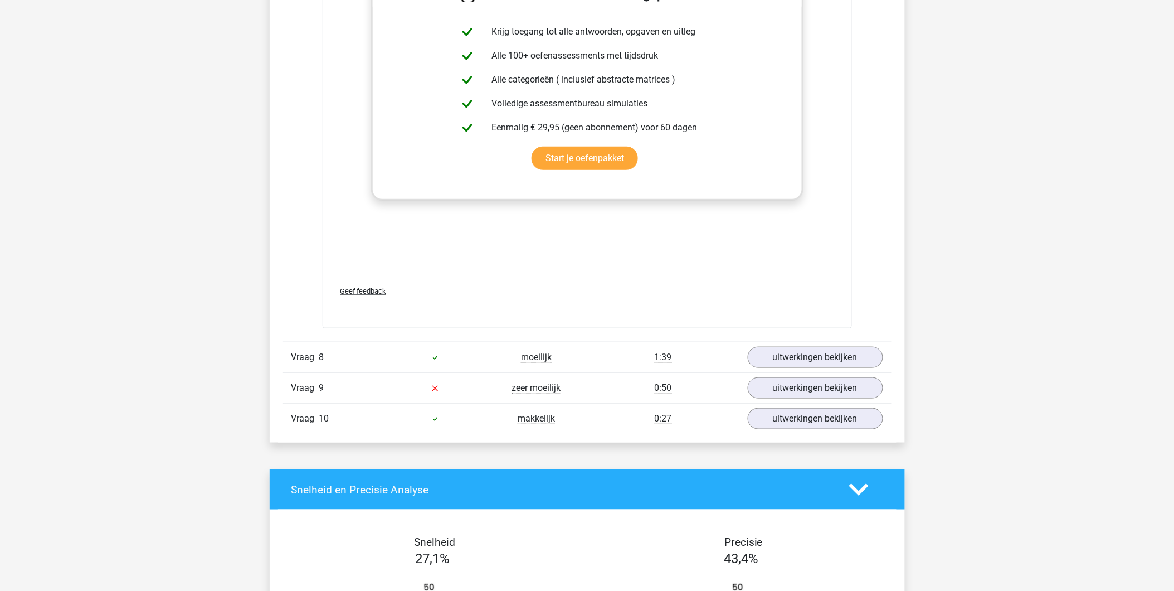
scroll to position [3218, 0]
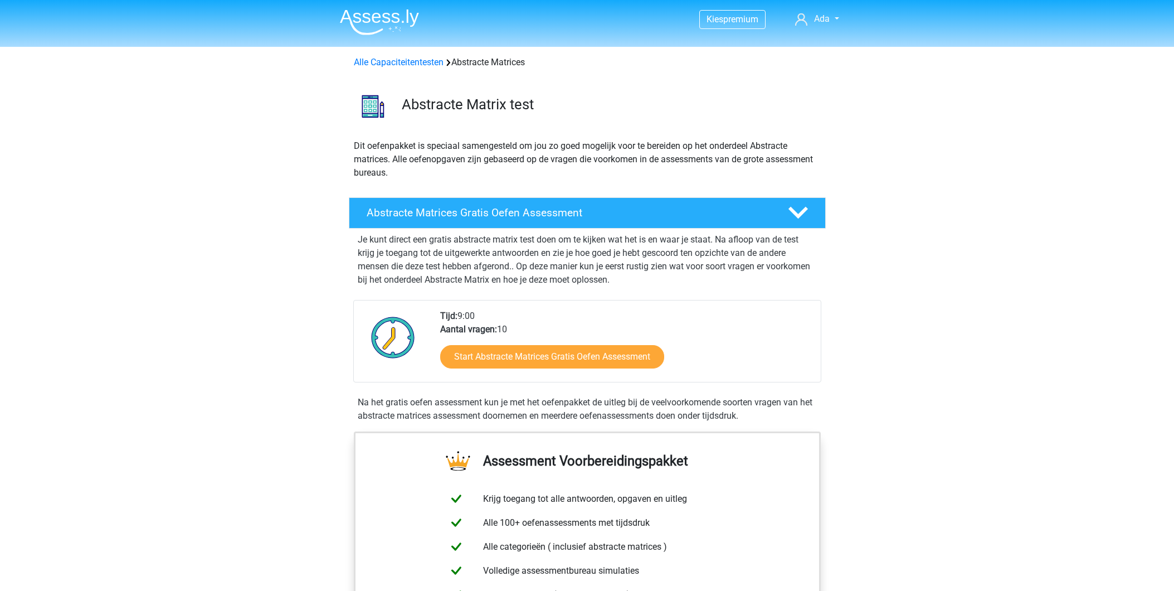
scroll to position [764, 0]
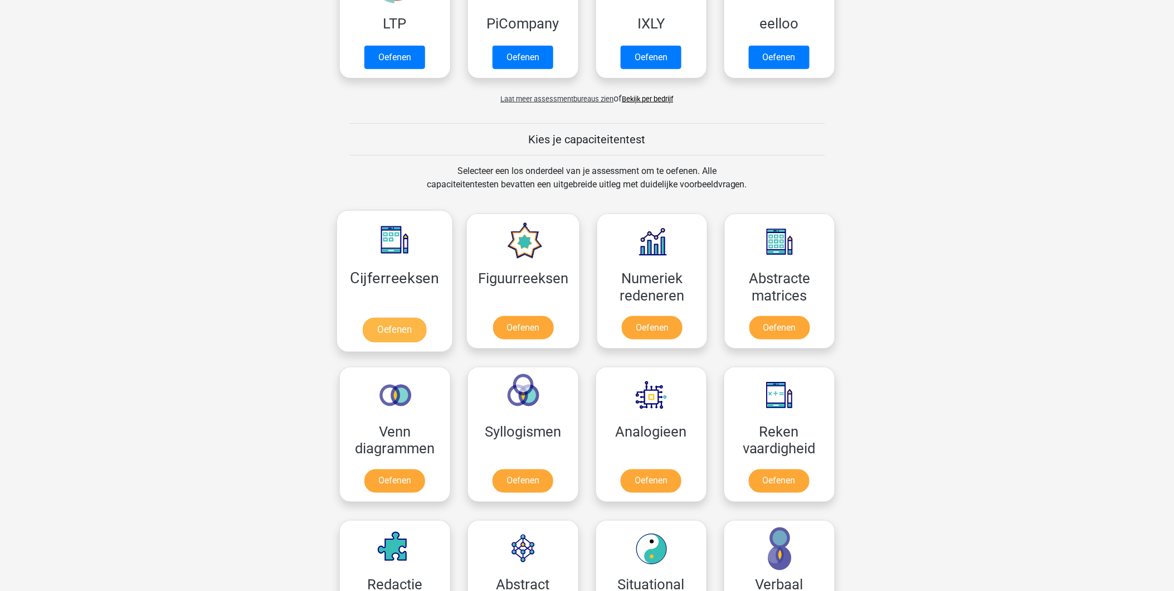
scroll to position [371, 0]
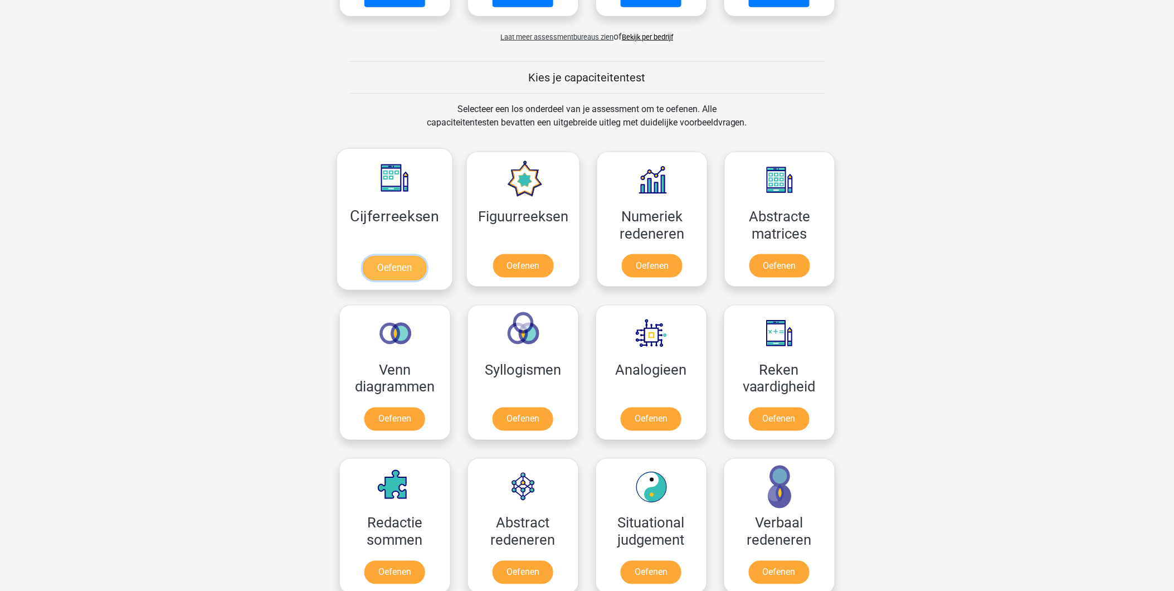
click at [397, 268] on link "Oefenen" at bounding box center [395, 268] width 64 height 25
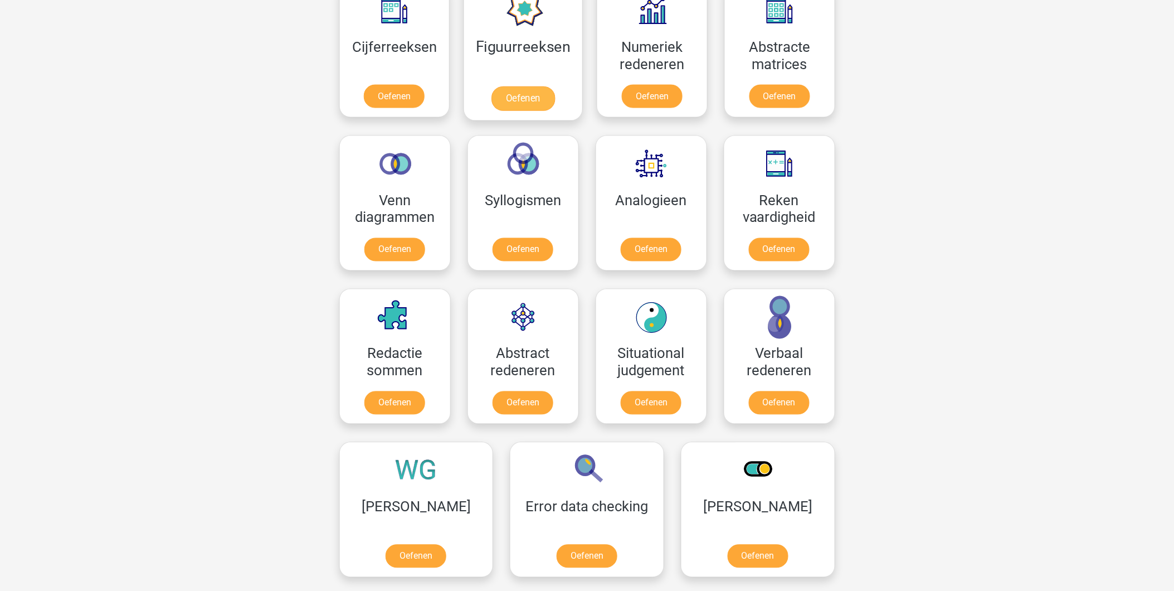
scroll to position [557, 0]
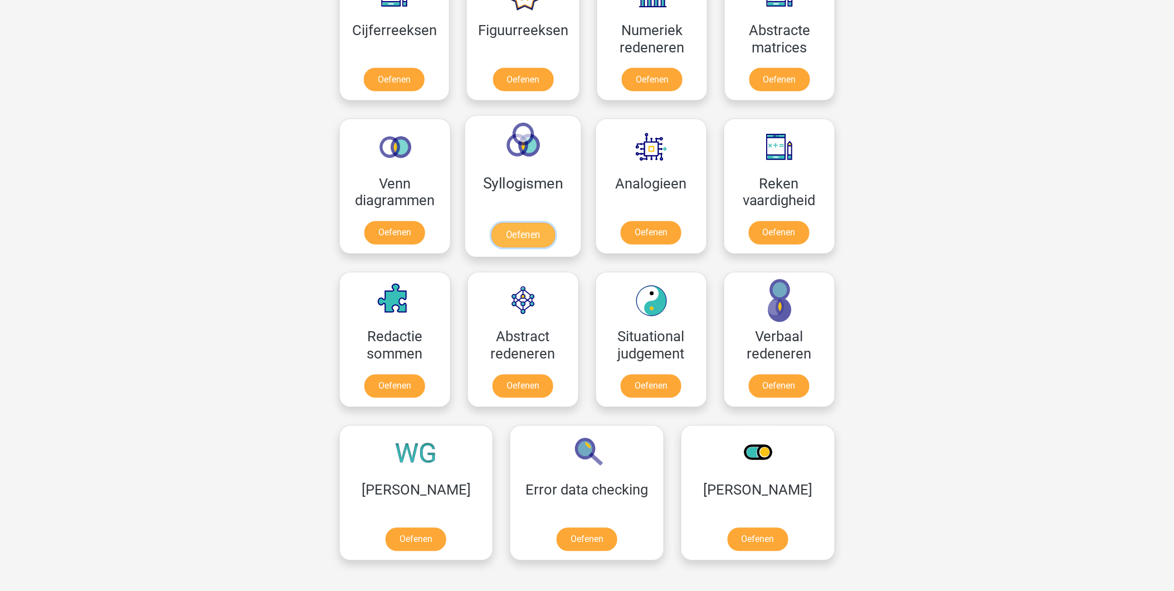
click at [535, 223] on link "Oefenen" at bounding box center [523, 235] width 64 height 25
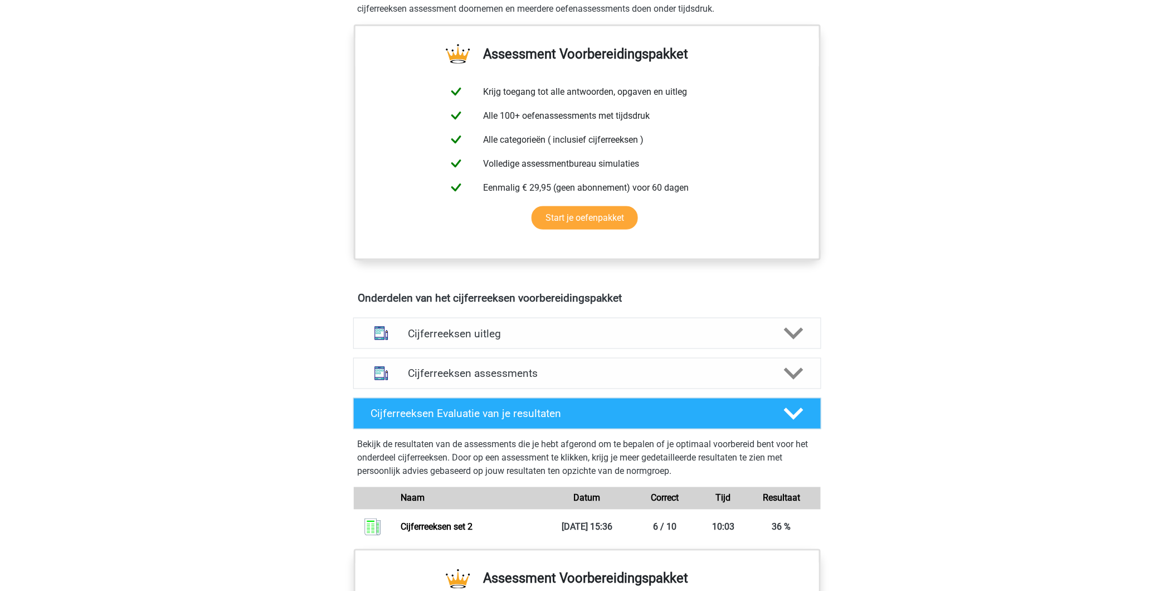
scroll to position [557, 0]
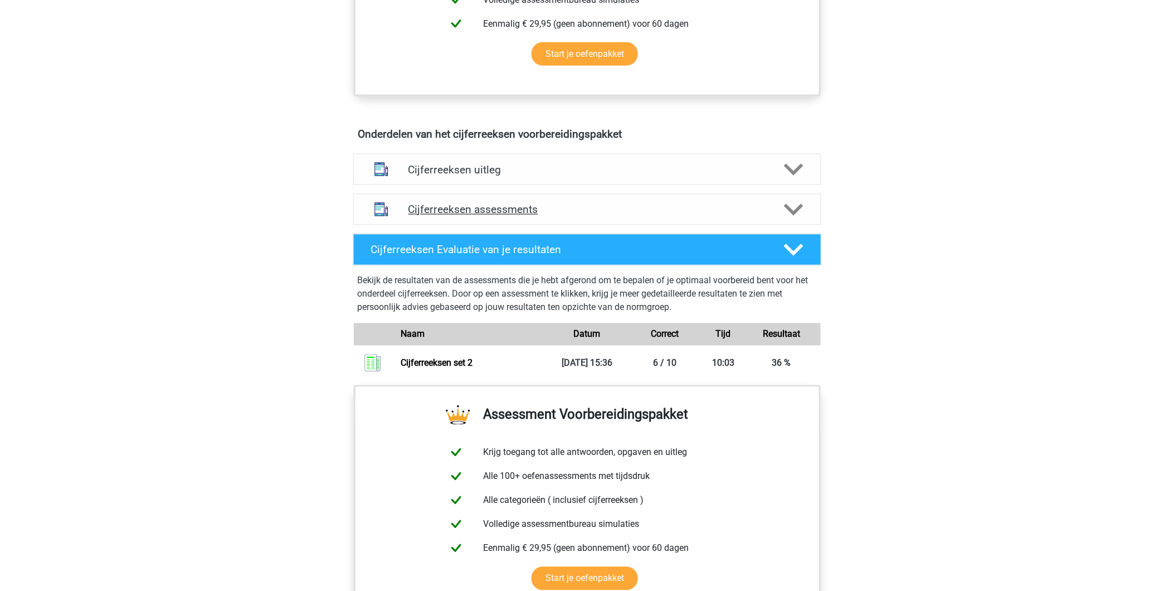
click at [472, 216] on h4 "Cijferreeksen assessments" at bounding box center [587, 209] width 358 height 13
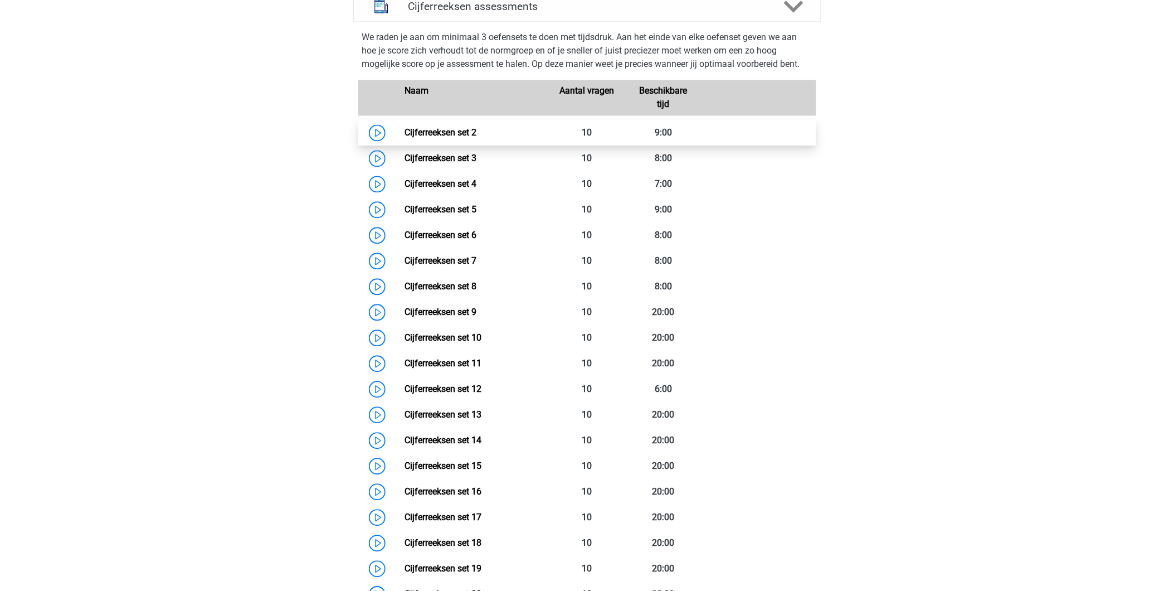
scroll to position [804, 0]
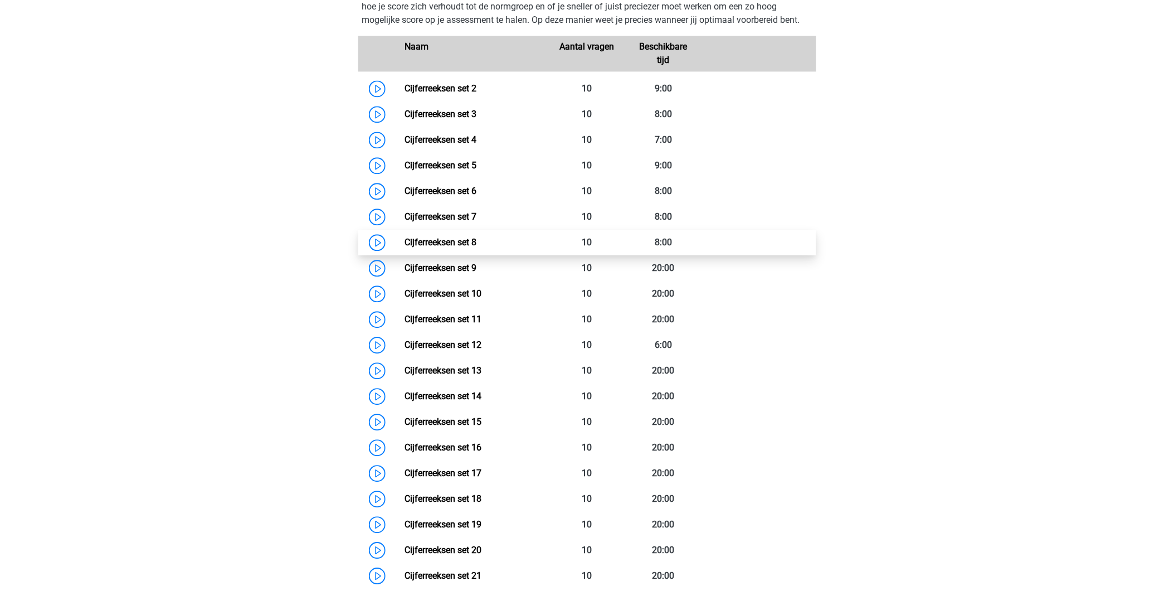
click at [458, 247] on link "Cijferreeksen set 8" at bounding box center [440, 242] width 72 height 11
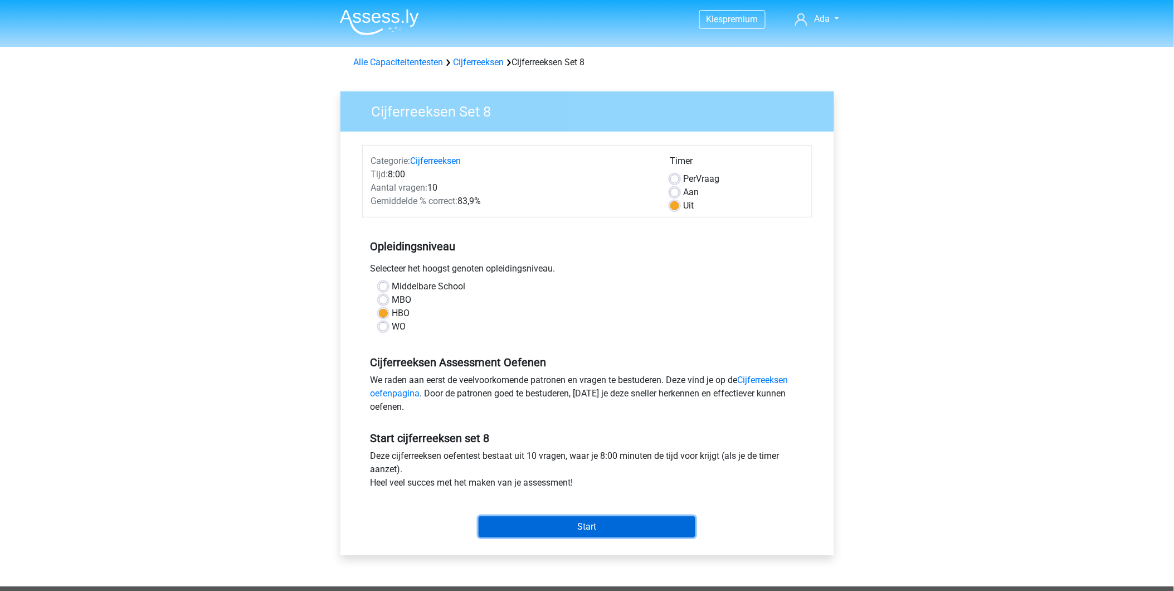
click at [655, 523] on input "Start" at bounding box center [587, 526] width 217 height 21
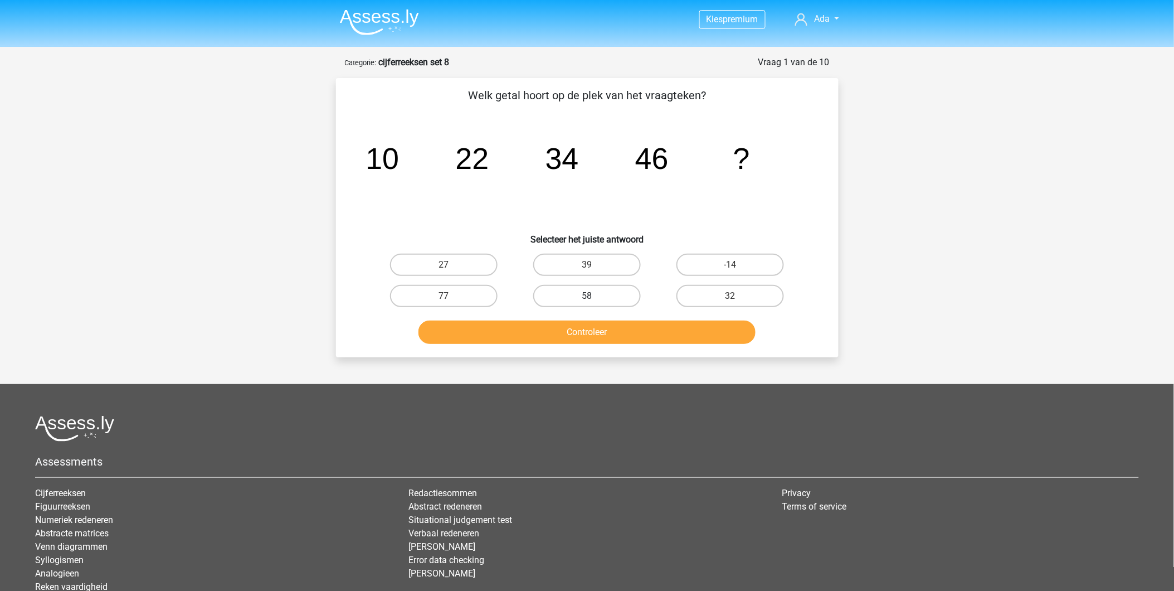
click at [595, 297] on label "58" at bounding box center [587, 296] width 108 height 22
click at [594, 297] on input "58" at bounding box center [590, 299] width 7 height 7
radio input "true"
click at [588, 314] on div "Controleer" at bounding box center [587, 329] width 467 height 37
click at [588, 326] on button "Controleer" at bounding box center [586, 331] width 337 height 23
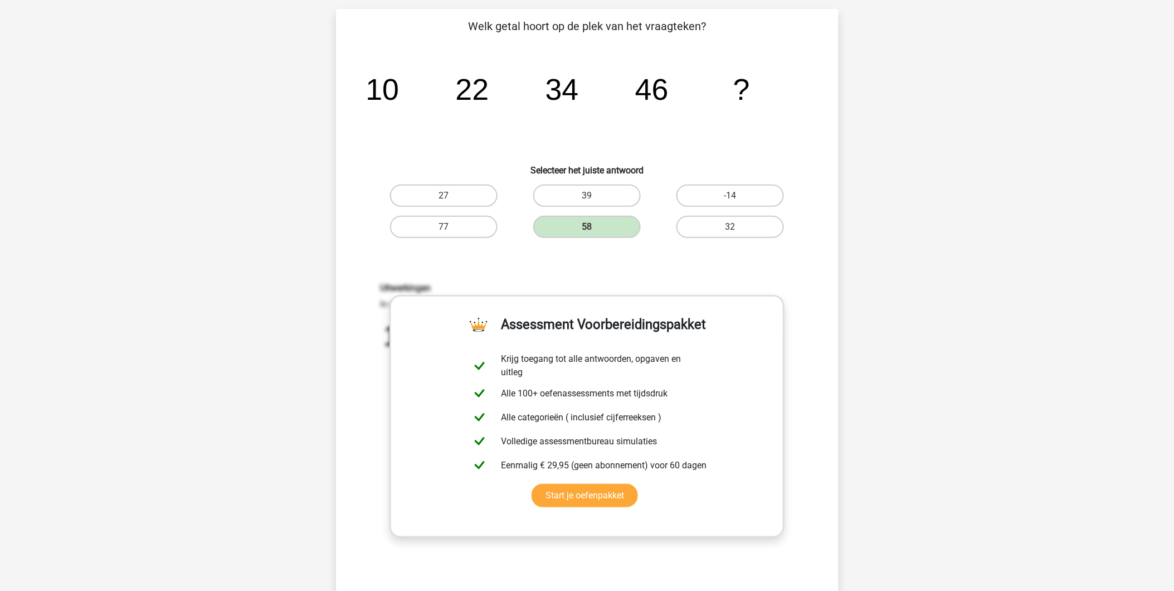
scroll to position [309, 0]
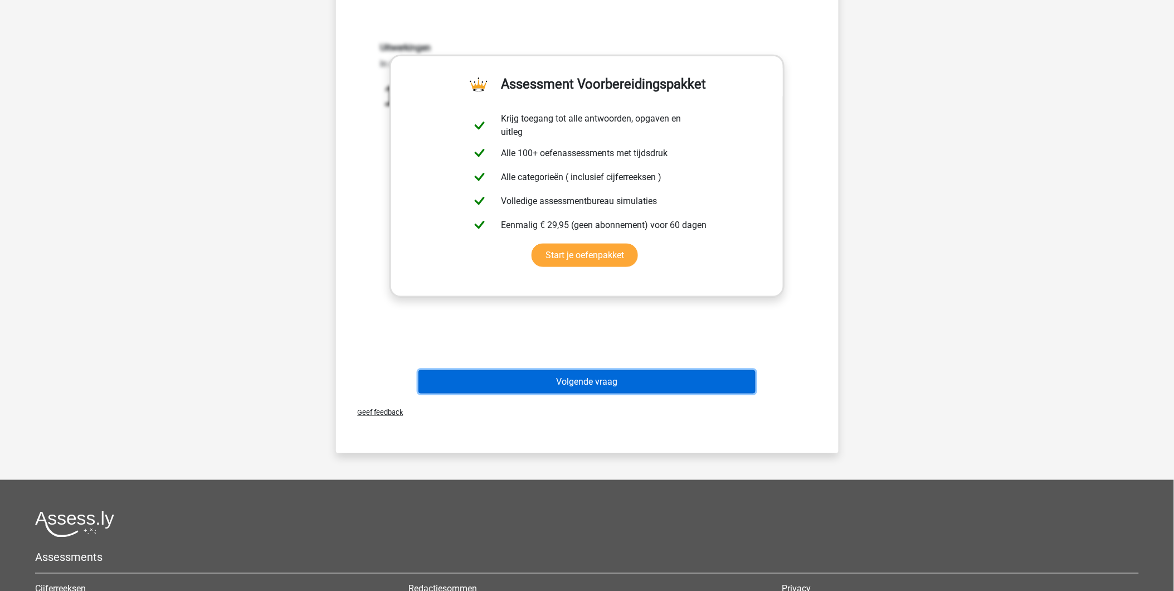
click at [594, 375] on button "Volgende vraag" at bounding box center [586, 381] width 337 height 23
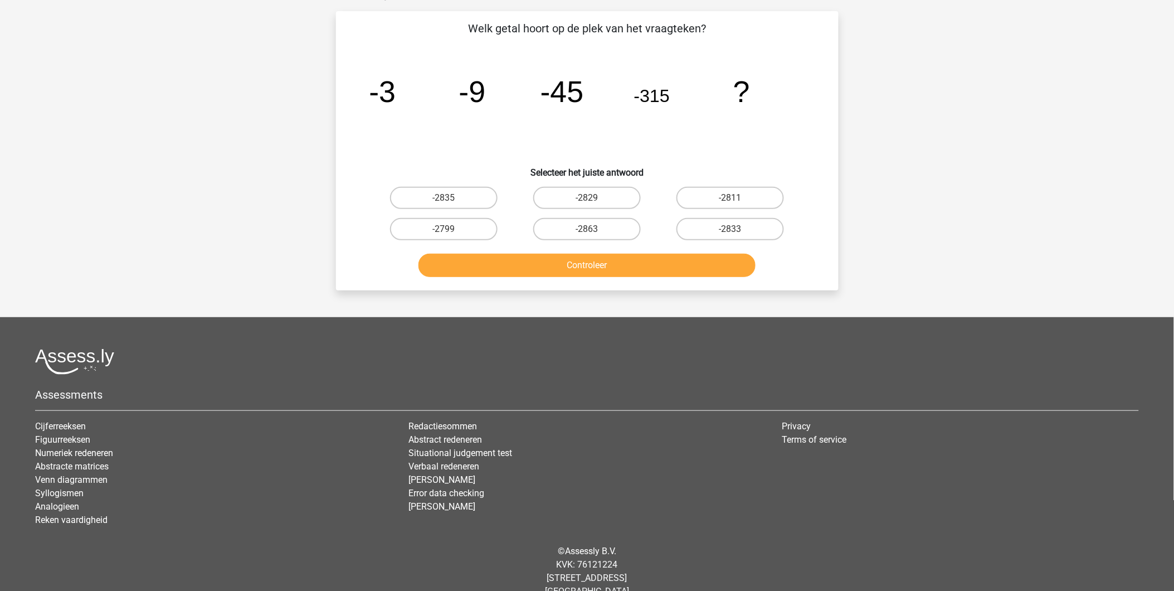
scroll to position [56, 0]
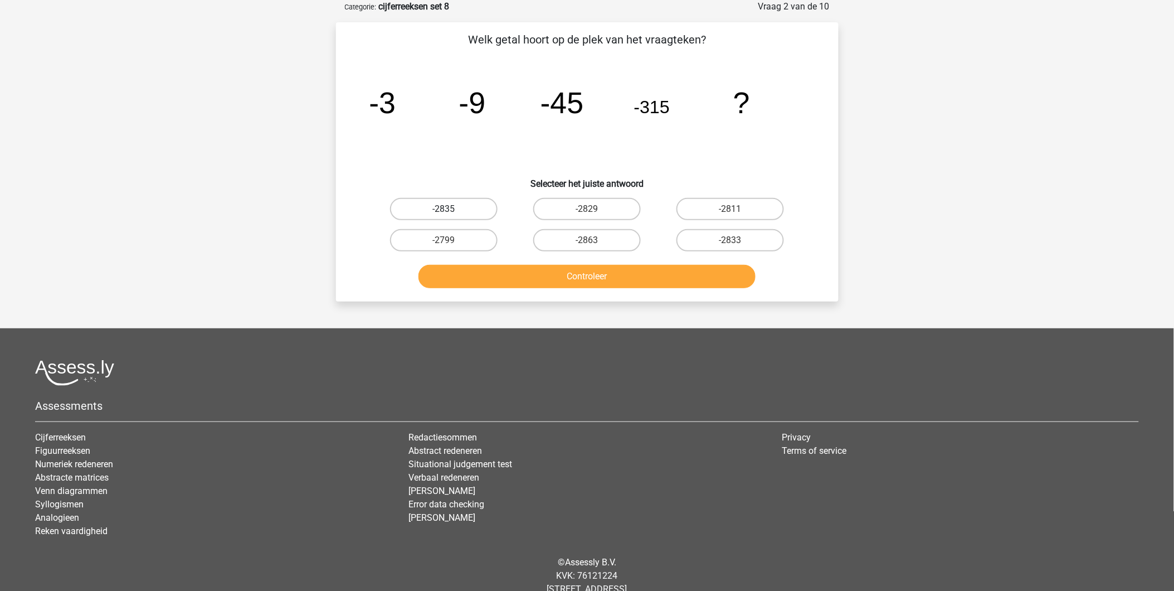
click at [433, 204] on label "-2835" at bounding box center [444, 209] width 108 height 22
click at [443, 209] on input "-2835" at bounding box center [446, 212] width 7 height 7
radio input "true"
click at [520, 283] on button "Controleer" at bounding box center [586, 276] width 337 height 23
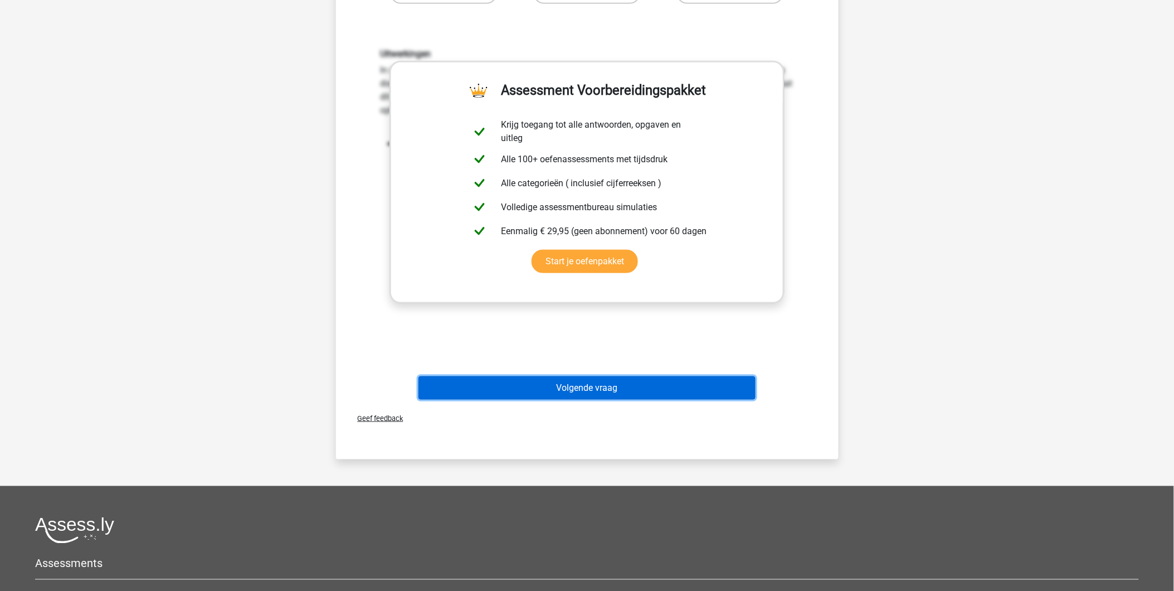
click at [568, 387] on button "Volgende vraag" at bounding box center [586, 387] width 337 height 23
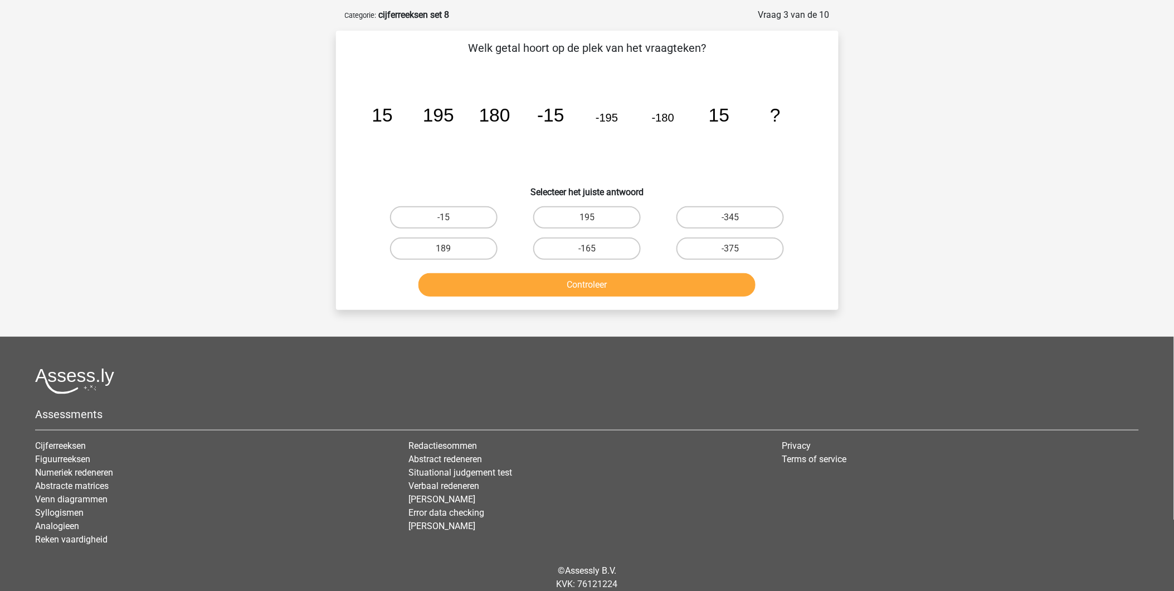
scroll to position [0, 0]
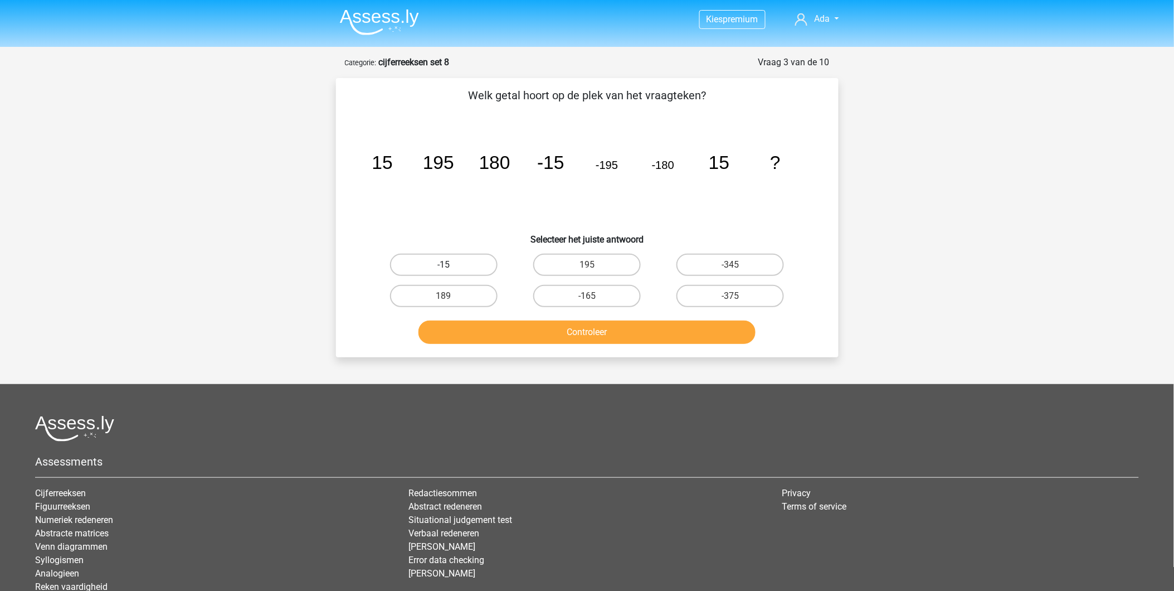
click at [420, 266] on label "-15" at bounding box center [444, 264] width 108 height 22
click at [443, 266] on input "-15" at bounding box center [446, 268] width 7 height 7
radio input "true"
click at [420, 266] on label "-15" at bounding box center [444, 264] width 108 height 22
click at [443, 266] on input "-15" at bounding box center [446, 268] width 7 height 7
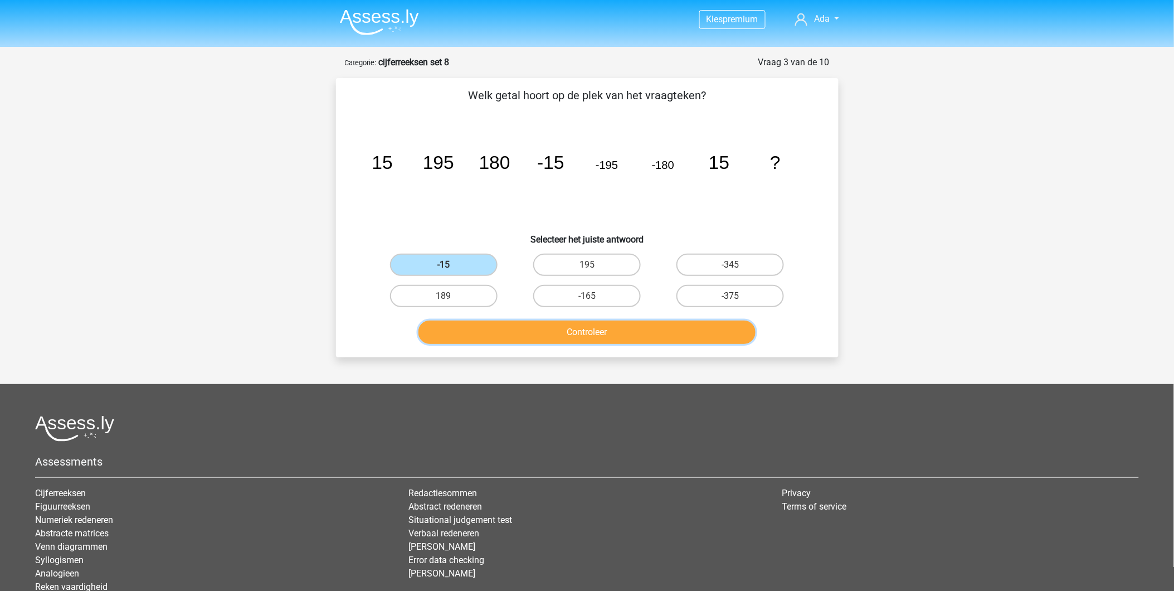
click at [539, 334] on button "Controleer" at bounding box center [586, 331] width 337 height 23
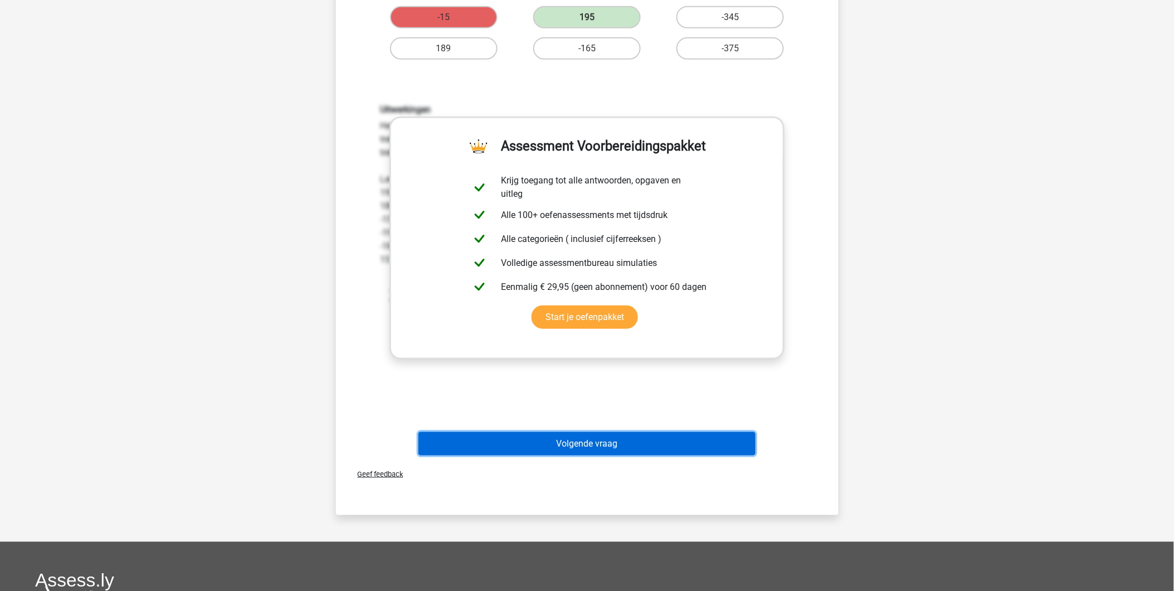
click at [567, 446] on button "Volgende vraag" at bounding box center [586, 443] width 337 height 23
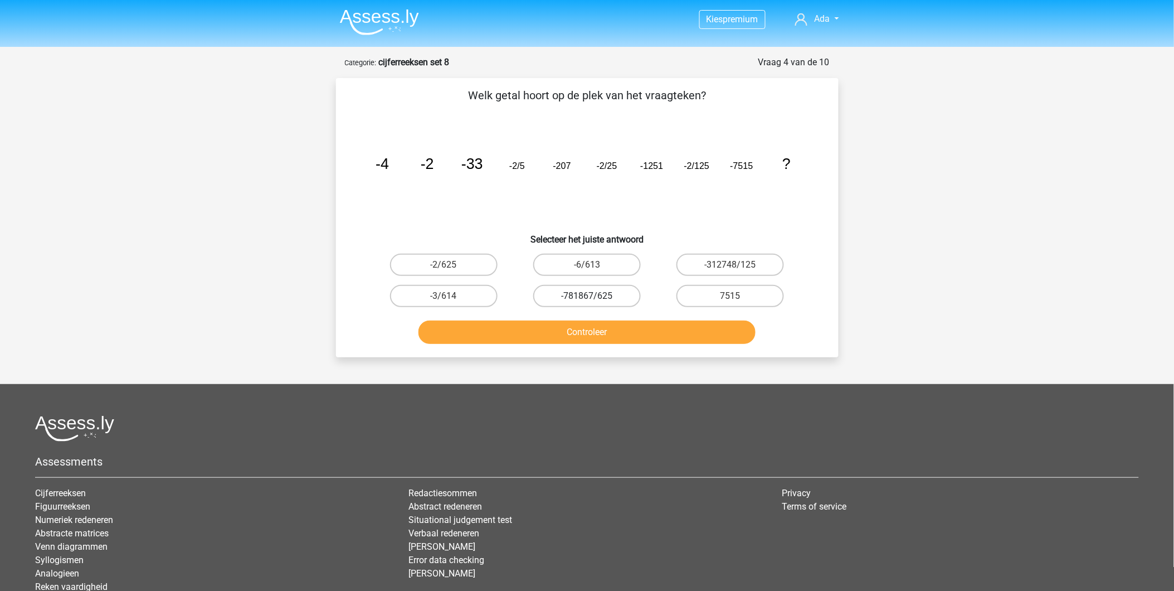
click at [584, 298] on label "-781867/625" at bounding box center [587, 296] width 108 height 22
click at [587, 298] on input "-781867/625" at bounding box center [590, 299] width 7 height 7
radio input "true"
click at [587, 320] on button "Controleer" at bounding box center [586, 331] width 337 height 23
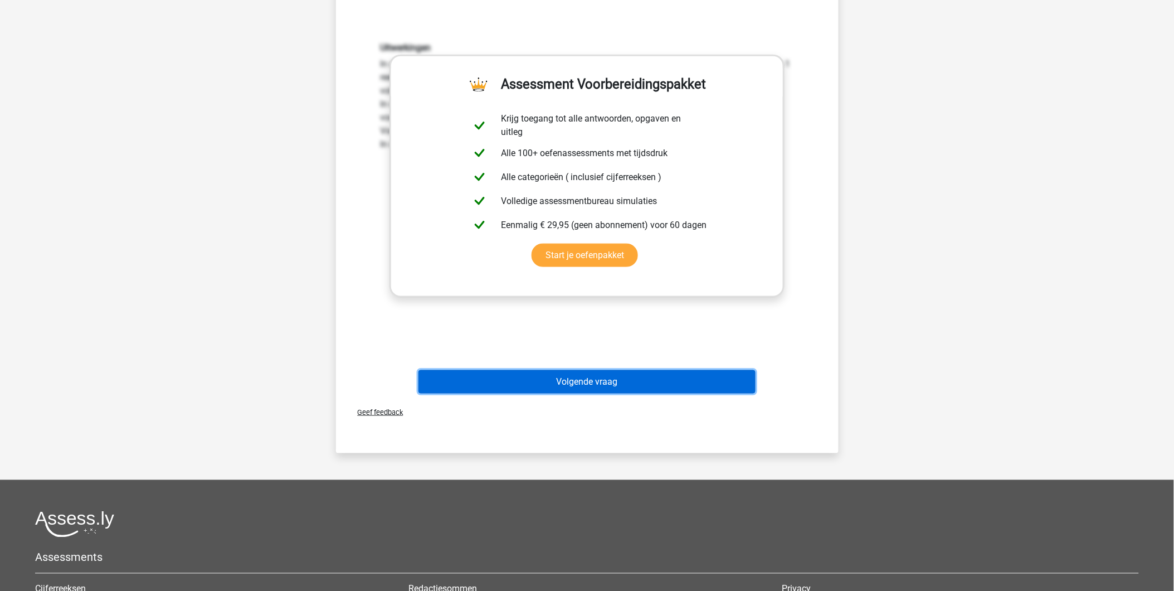
drag, startPoint x: 579, startPoint y: 384, endPoint x: 587, endPoint y: 382, distance: 8.3
click at [579, 384] on button "Volgende vraag" at bounding box center [586, 381] width 337 height 23
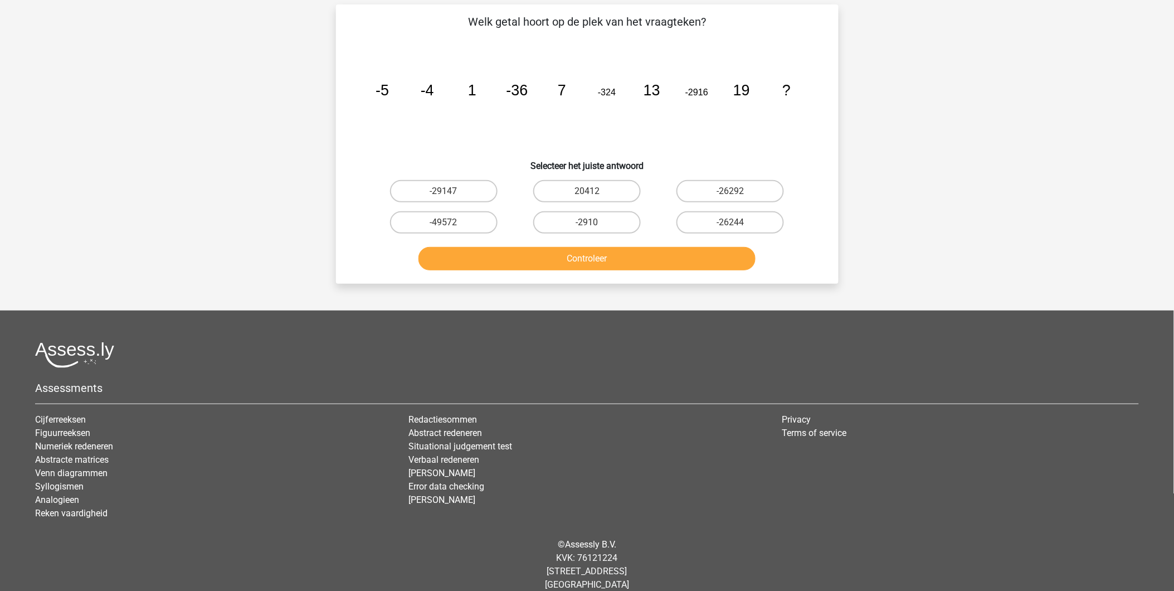
scroll to position [56, 0]
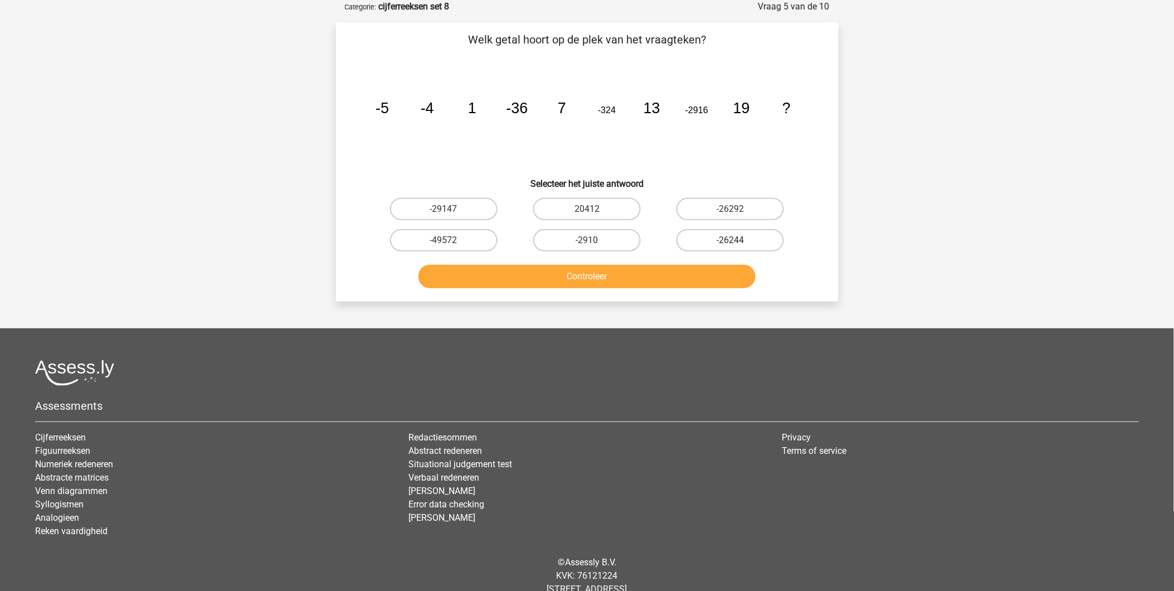
click at [719, 243] on label "-26244" at bounding box center [730, 240] width 108 height 22
click at [730, 243] on input "-26244" at bounding box center [733, 243] width 7 height 7
radio input "true"
click at [694, 275] on button "Controleer" at bounding box center [586, 276] width 337 height 23
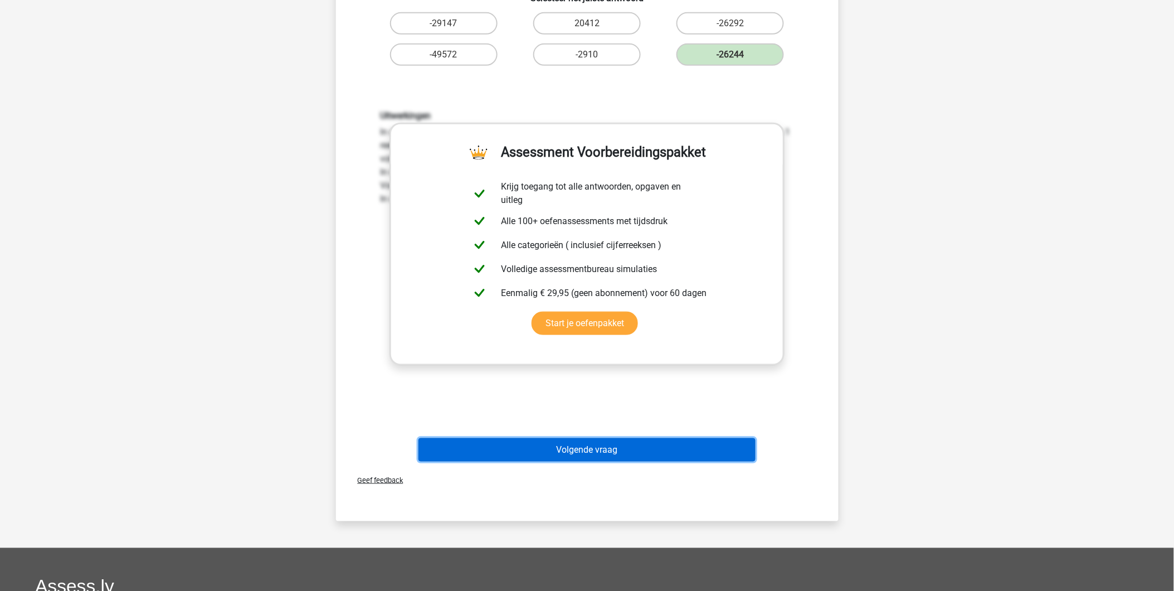
click at [546, 448] on button "Volgende vraag" at bounding box center [586, 449] width 337 height 23
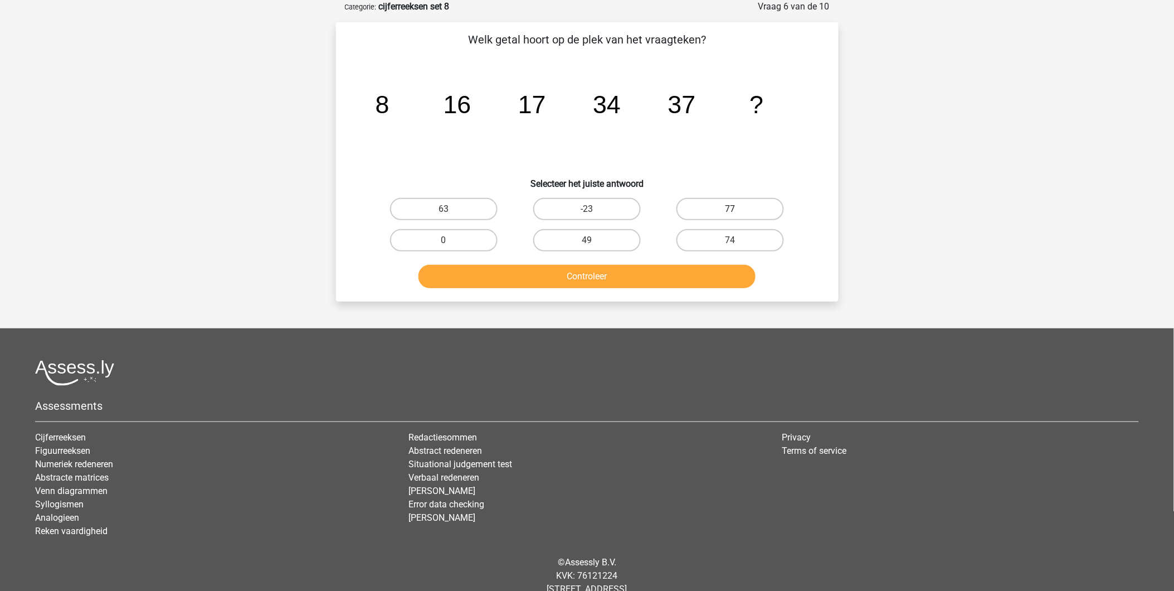
click at [711, 203] on label "77" at bounding box center [730, 209] width 108 height 22
click at [730, 209] on input "77" at bounding box center [733, 212] width 7 height 7
radio input "true"
click at [667, 279] on button "Controleer" at bounding box center [586, 276] width 337 height 23
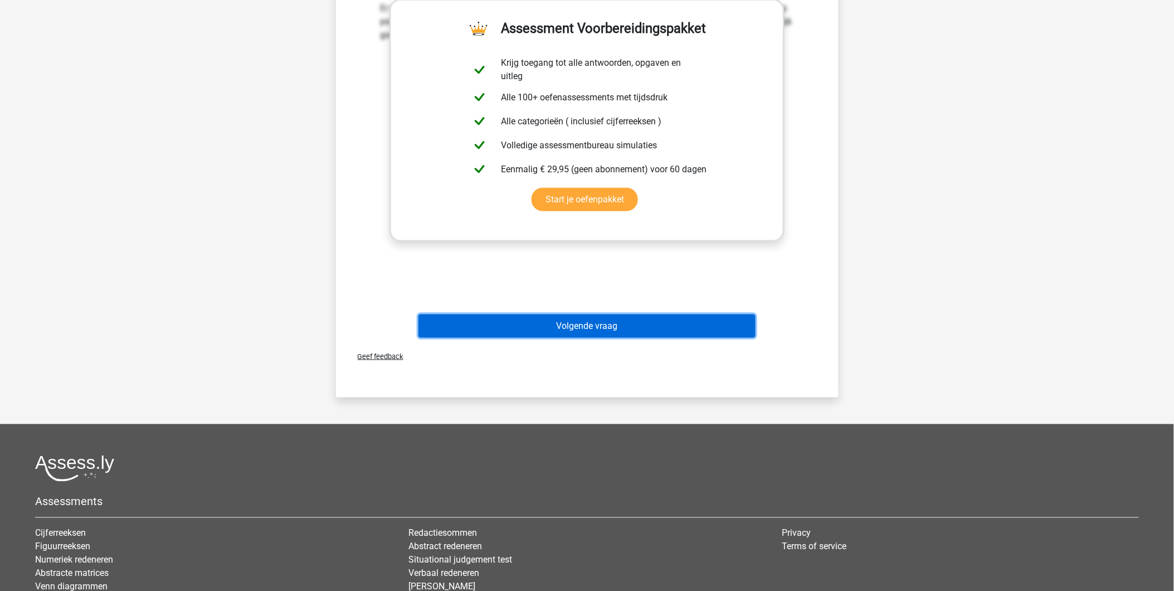
click at [608, 320] on button "Volgende vraag" at bounding box center [586, 325] width 337 height 23
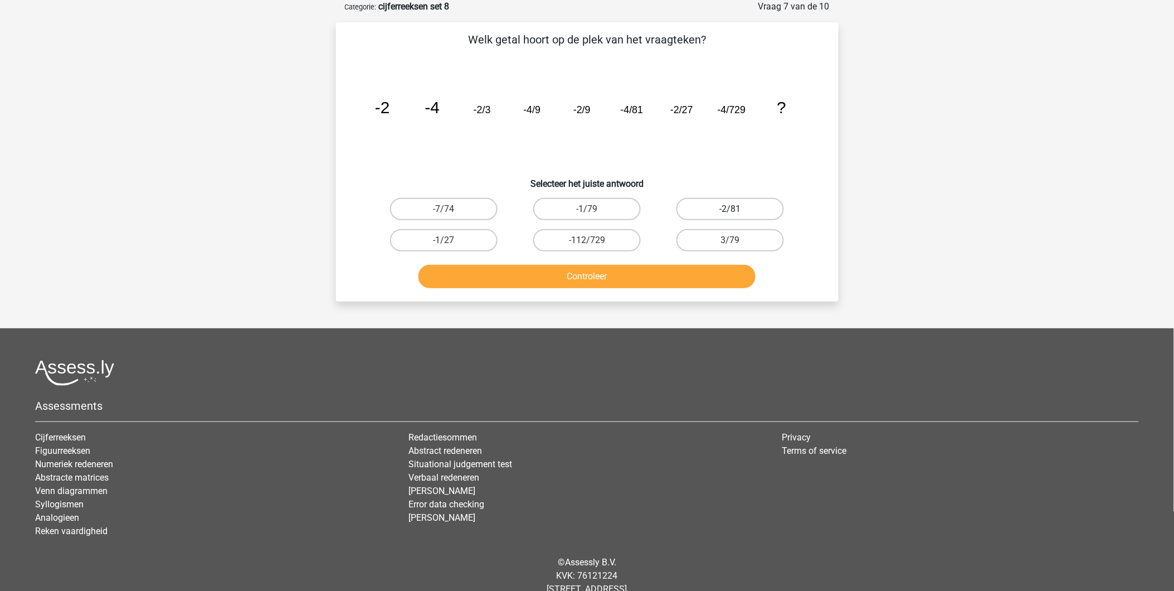
click at [719, 211] on label "-2/81" at bounding box center [730, 209] width 108 height 22
click at [730, 211] on input "-2/81" at bounding box center [733, 212] width 7 height 7
radio input "true"
click at [603, 274] on button "Controleer" at bounding box center [586, 276] width 337 height 23
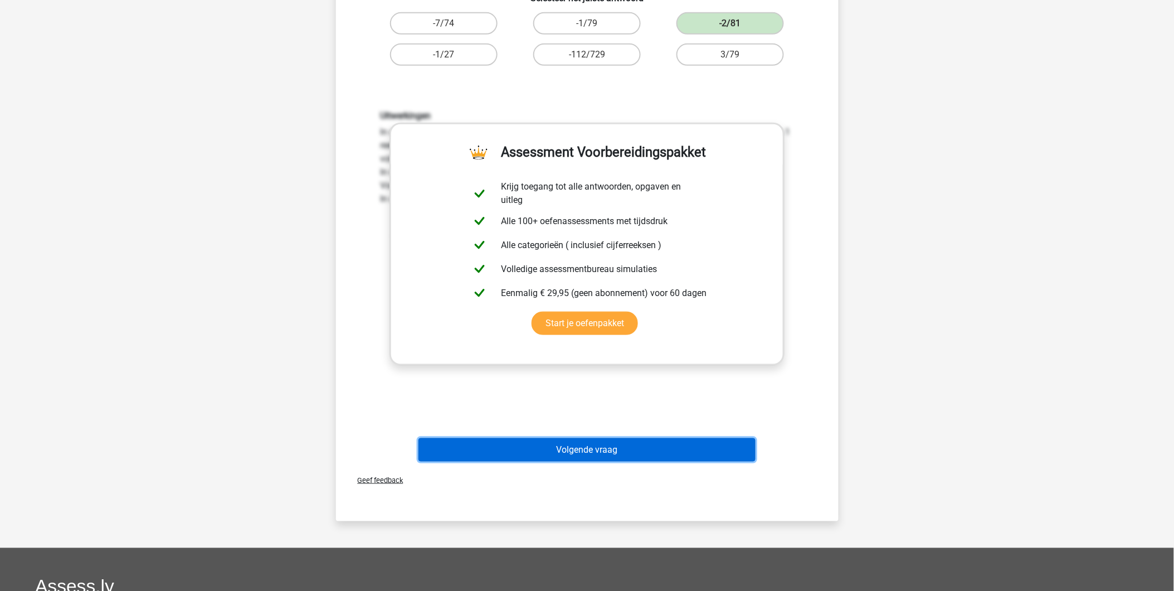
click at [552, 448] on button "Volgende vraag" at bounding box center [586, 449] width 337 height 23
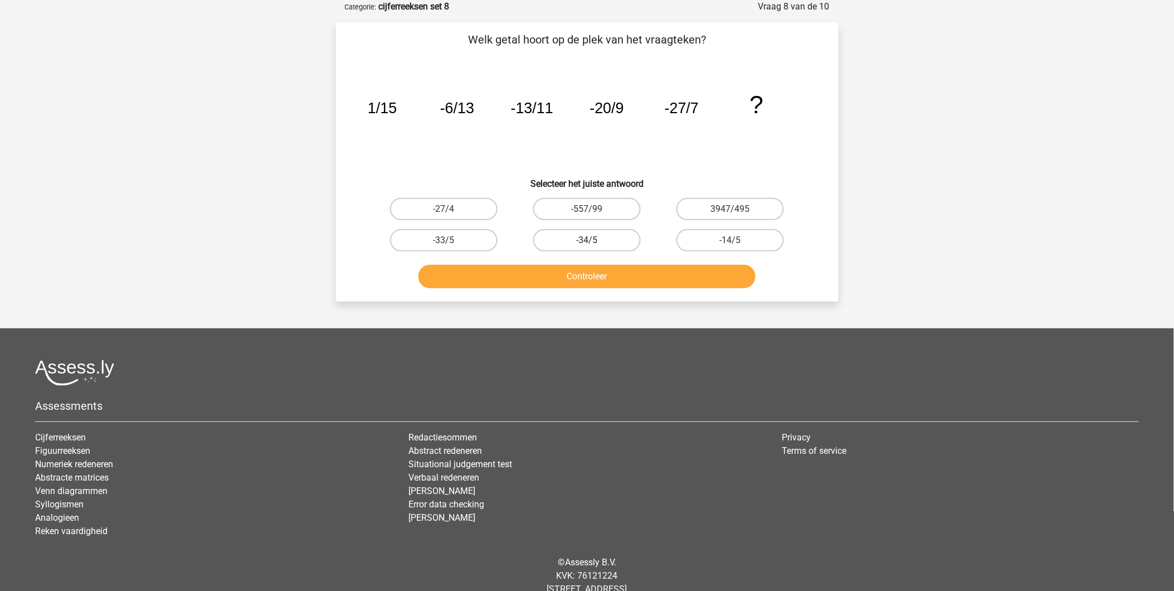
click at [598, 238] on label "-34/5" at bounding box center [587, 240] width 108 height 22
click at [594, 240] on input "-34/5" at bounding box center [590, 243] width 7 height 7
radio input "true"
click at [587, 277] on button "Controleer" at bounding box center [586, 276] width 337 height 23
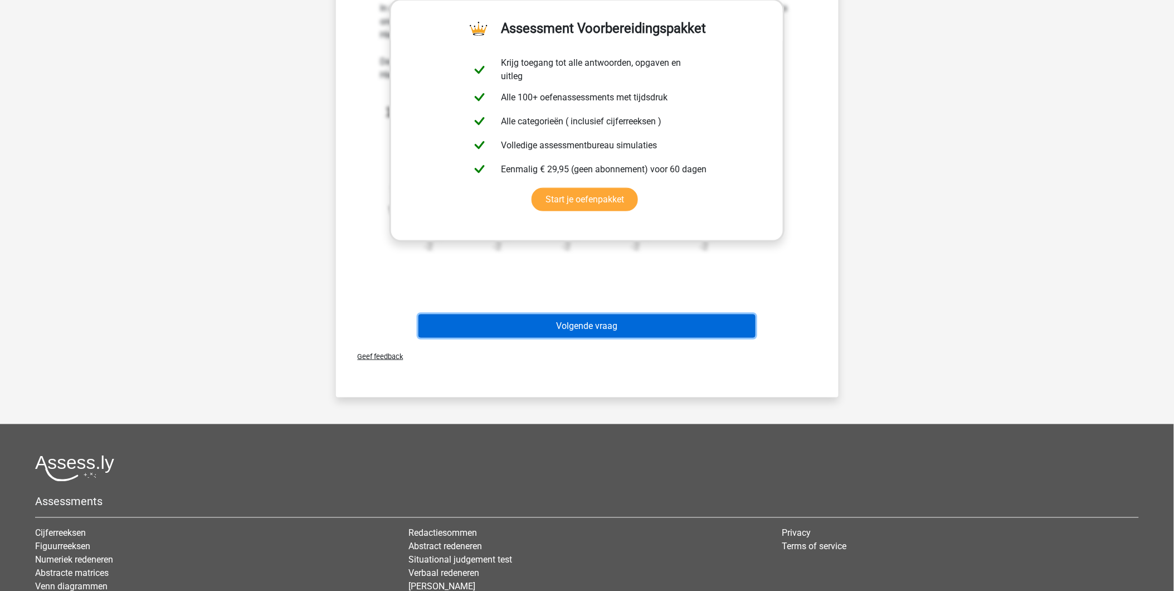
click at [586, 326] on button "Volgende vraag" at bounding box center [586, 325] width 337 height 23
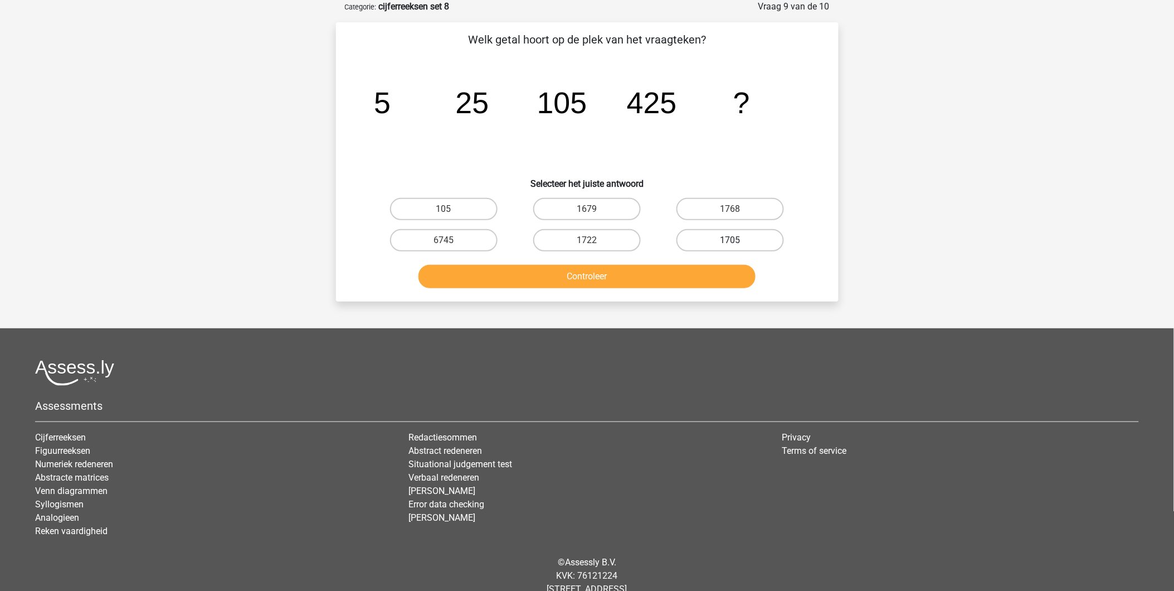
click at [719, 240] on label "1705" at bounding box center [730, 240] width 108 height 22
click at [730, 240] on input "1705" at bounding box center [733, 243] width 7 height 7
radio input "true"
click at [673, 275] on button "Controleer" at bounding box center [586, 276] width 337 height 23
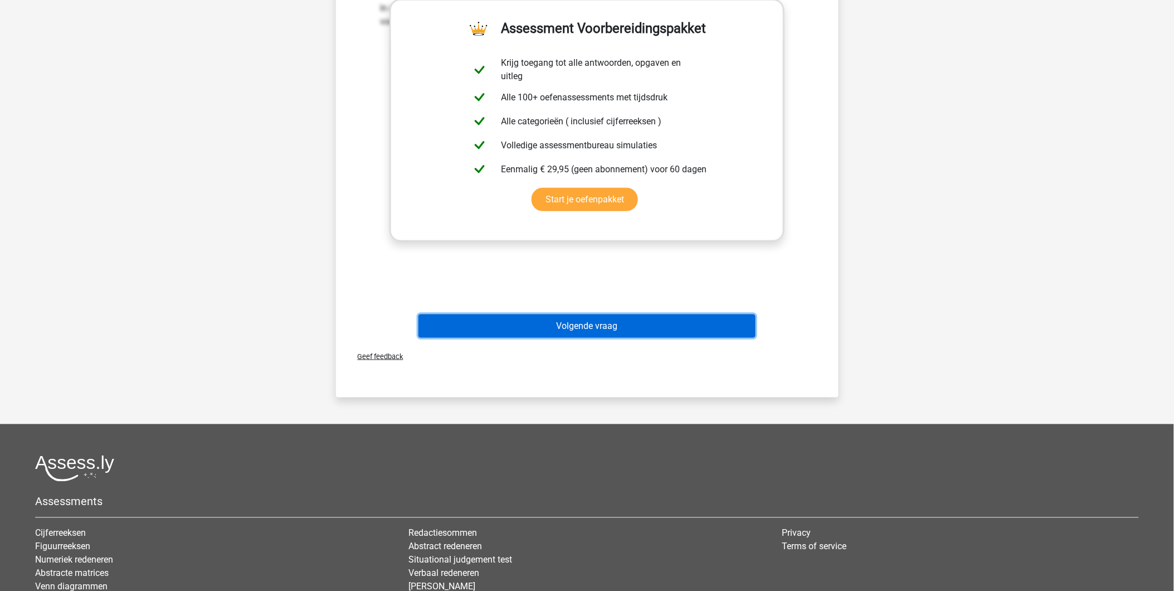
click at [628, 331] on button "Volgende vraag" at bounding box center [586, 325] width 337 height 23
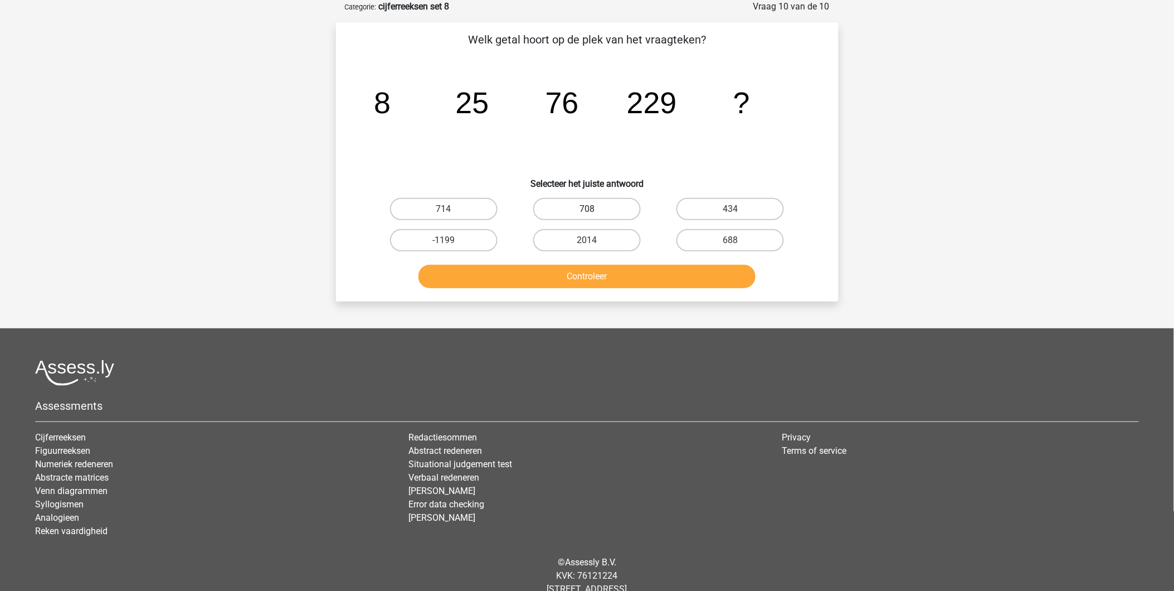
click at [597, 209] on label "708" at bounding box center [587, 209] width 108 height 22
click at [594, 209] on input "708" at bounding box center [590, 212] width 7 height 7
radio input "true"
click at [595, 266] on button "Controleer" at bounding box center [586, 276] width 337 height 23
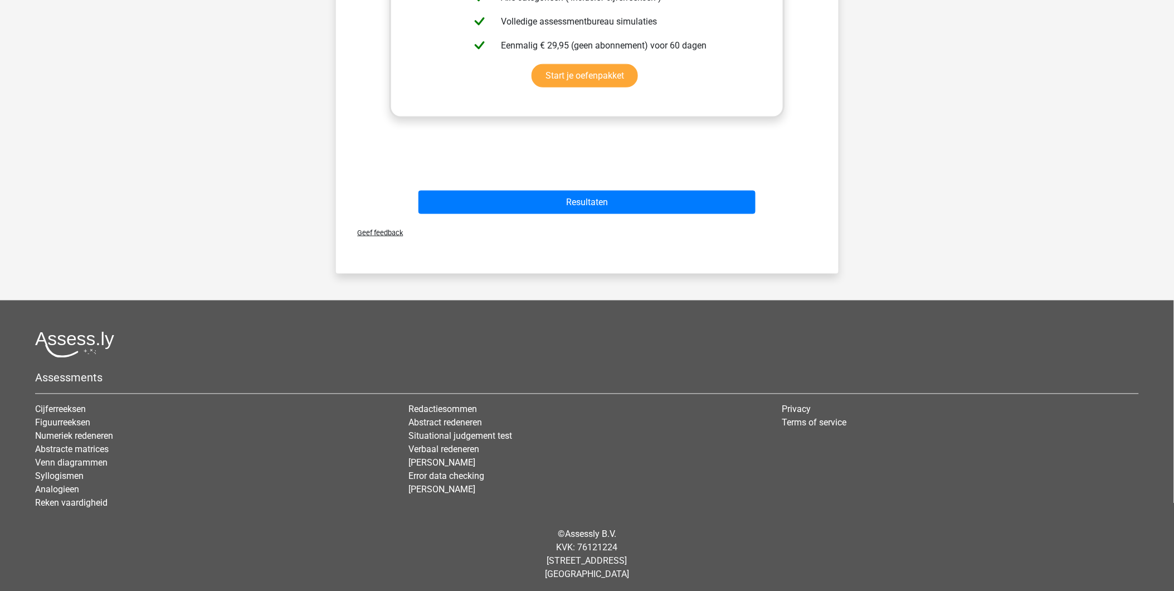
scroll to position [490, 0]
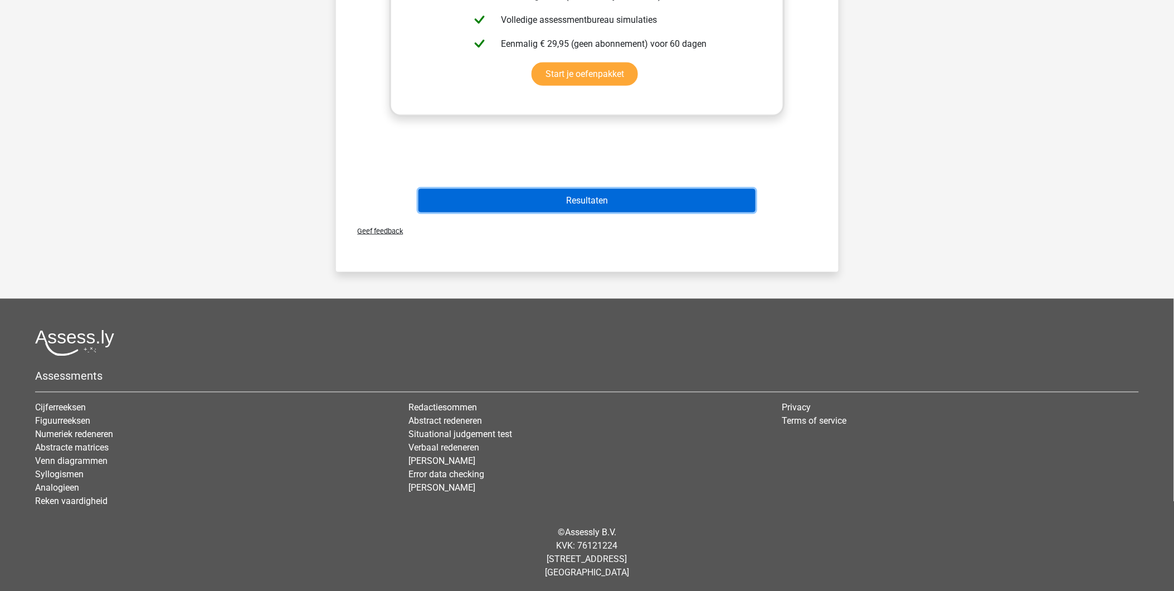
click at [569, 199] on button "Resultaten" at bounding box center [586, 200] width 337 height 23
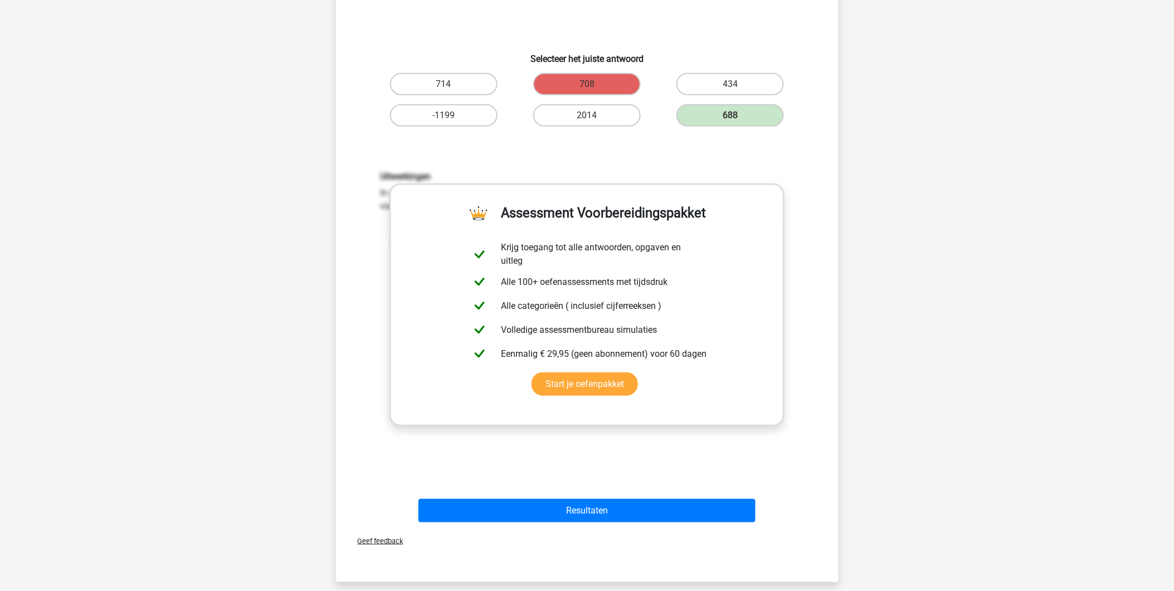
scroll to position [0, 0]
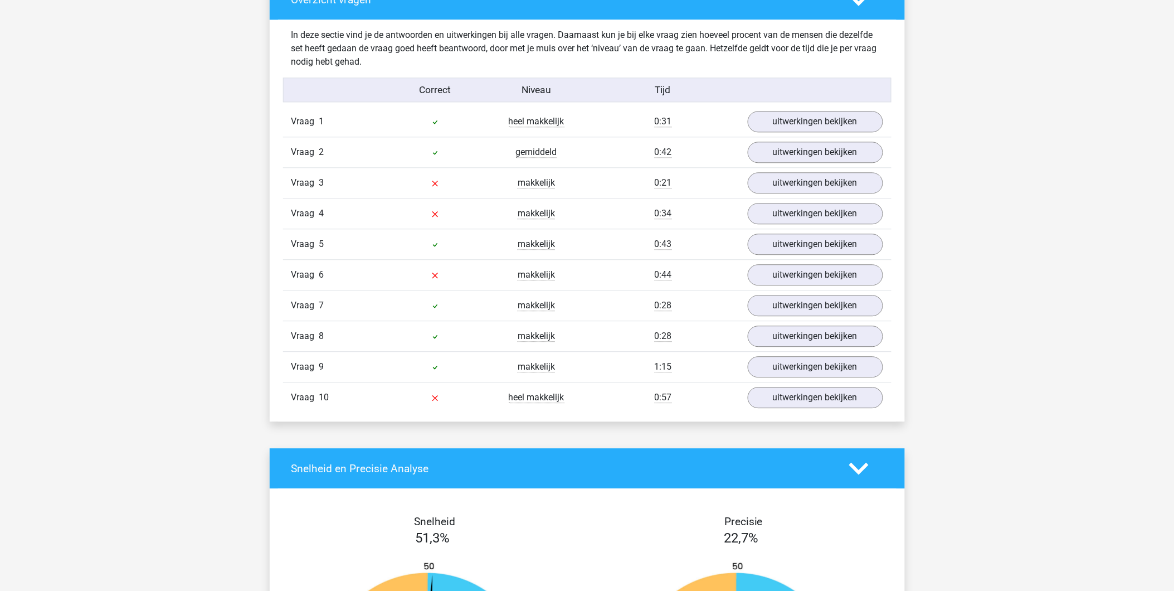
scroll to position [866, 0]
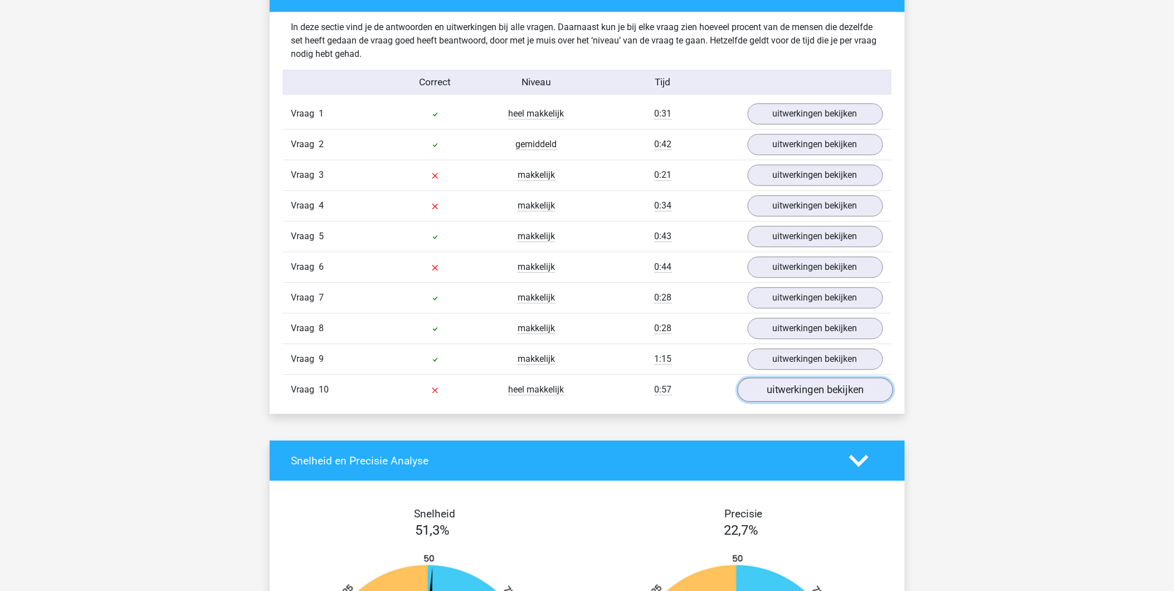
click at [844, 396] on link "uitwerkingen bekijken" at bounding box center [814, 390] width 155 height 25
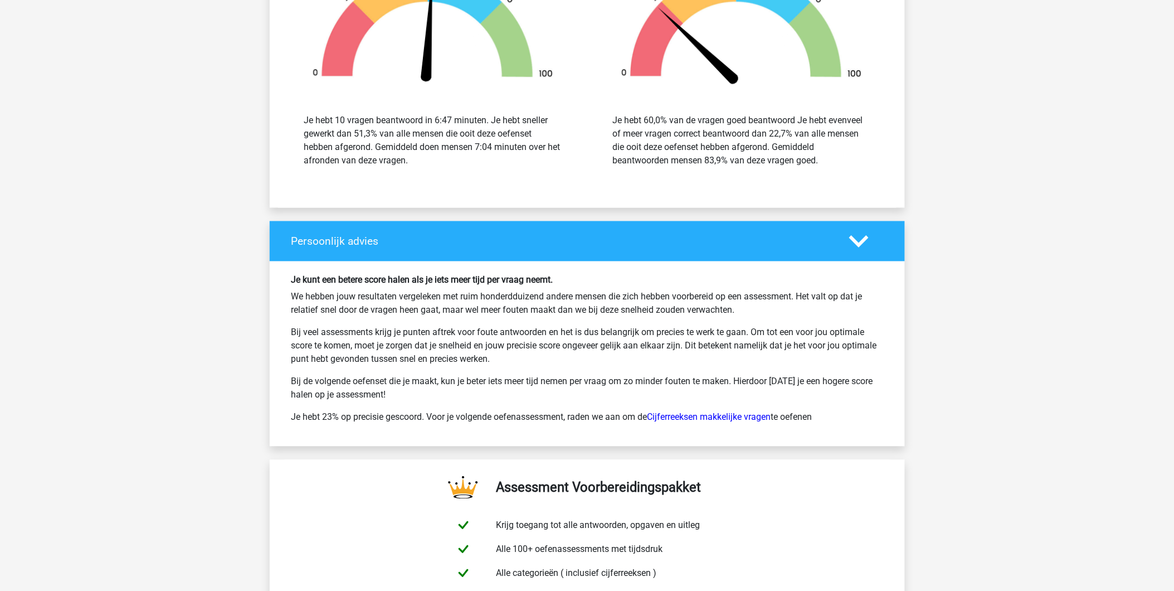
scroll to position [2228, 0]
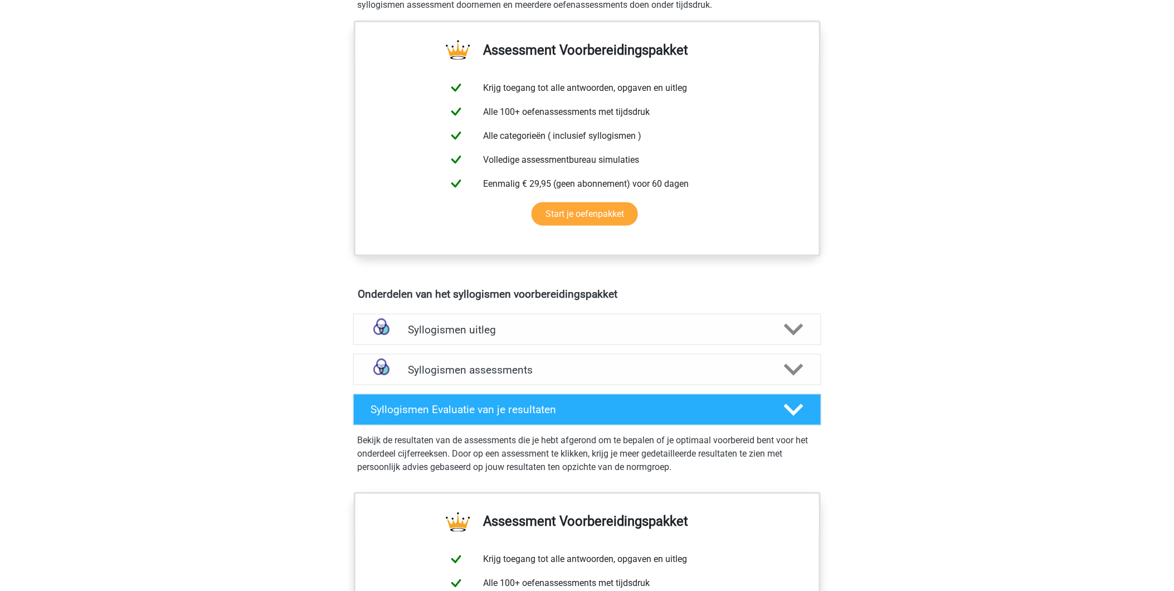
scroll to position [371, 0]
click at [586, 369] on h4 "Syllogismen assessments" at bounding box center [587, 369] width 358 height 13
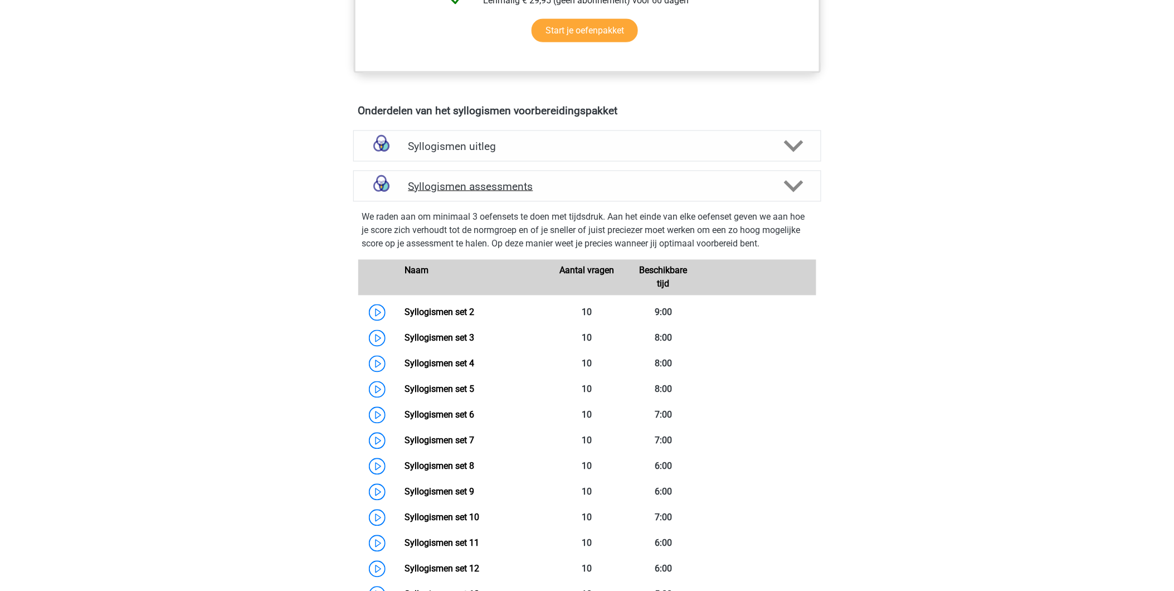
scroll to position [557, 0]
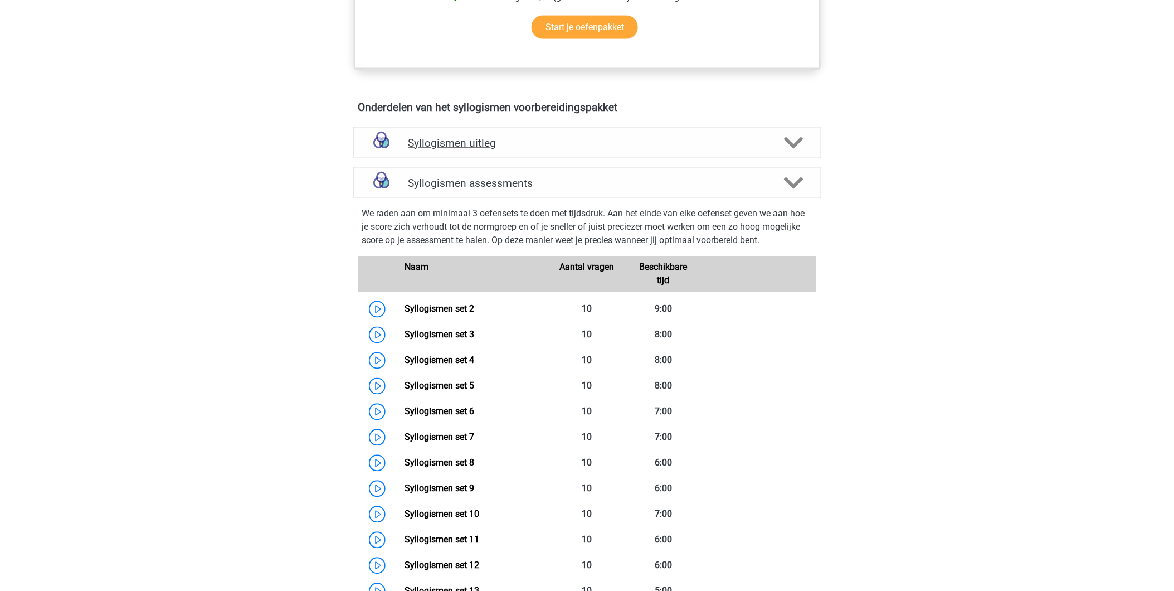
click at [497, 143] on h4 "Syllogismen uitleg" at bounding box center [587, 142] width 358 height 13
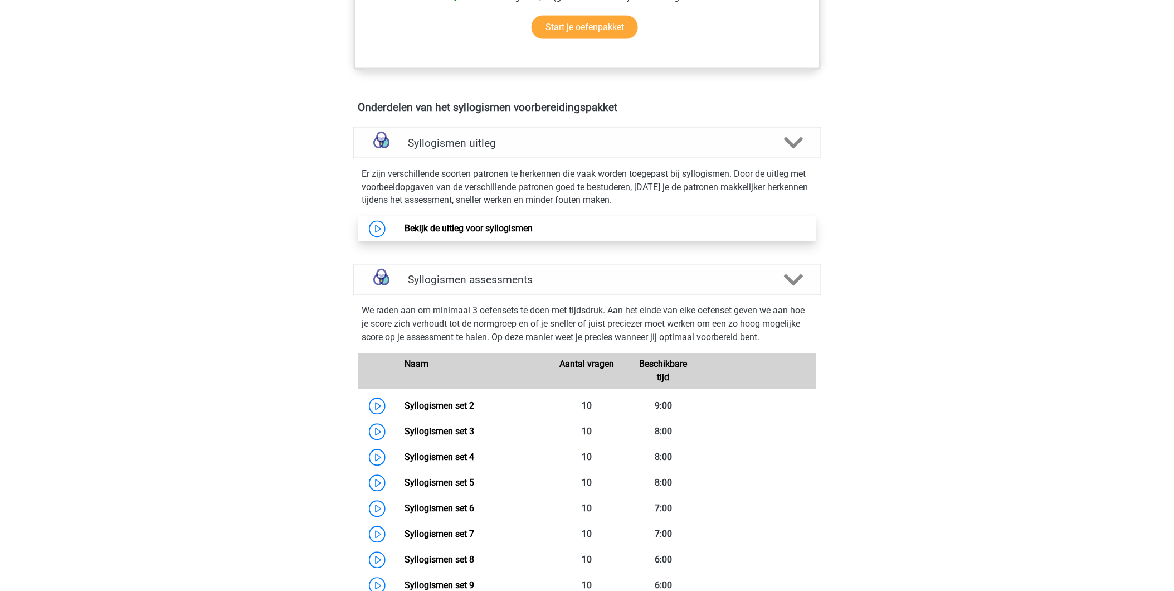
click at [490, 225] on link "Bekijk de uitleg voor syllogismen" at bounding box center [468, 228] width 128 height 11
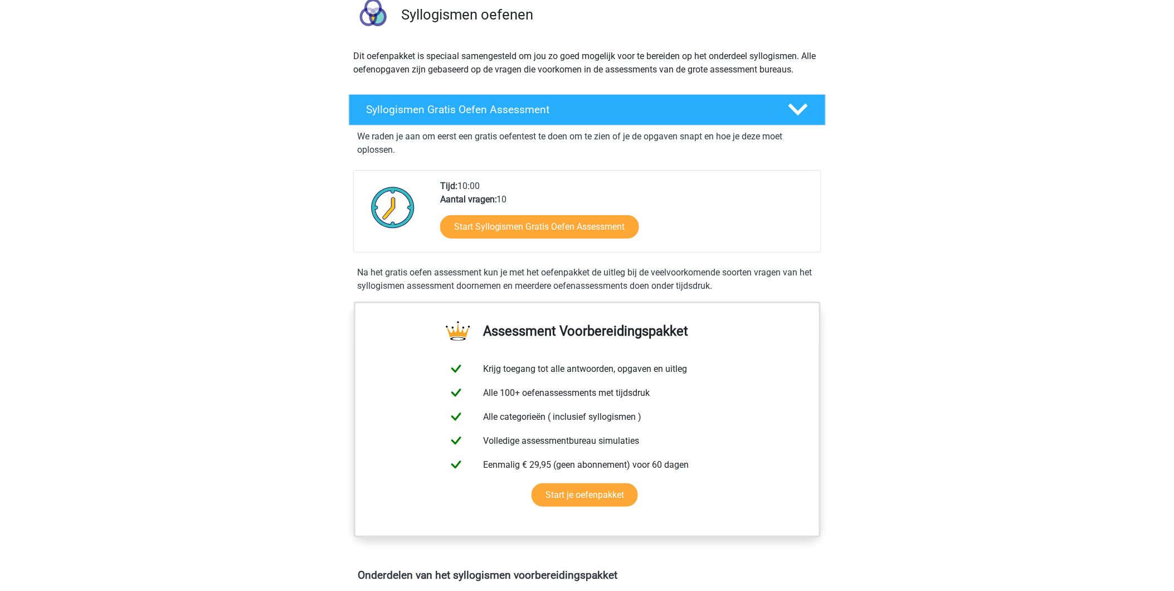
scroll to position [0, 0]
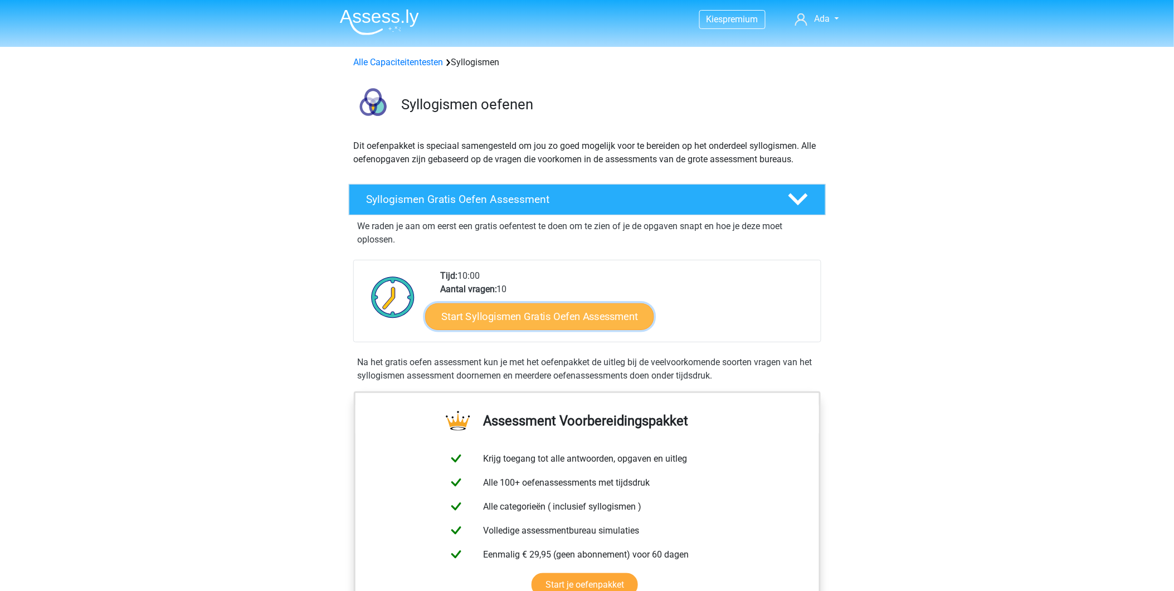
click at [538, 318] on link "Start Syllogismen Gratis Oefen Assessment" at bounding box center [539, 316] width 229 height 27
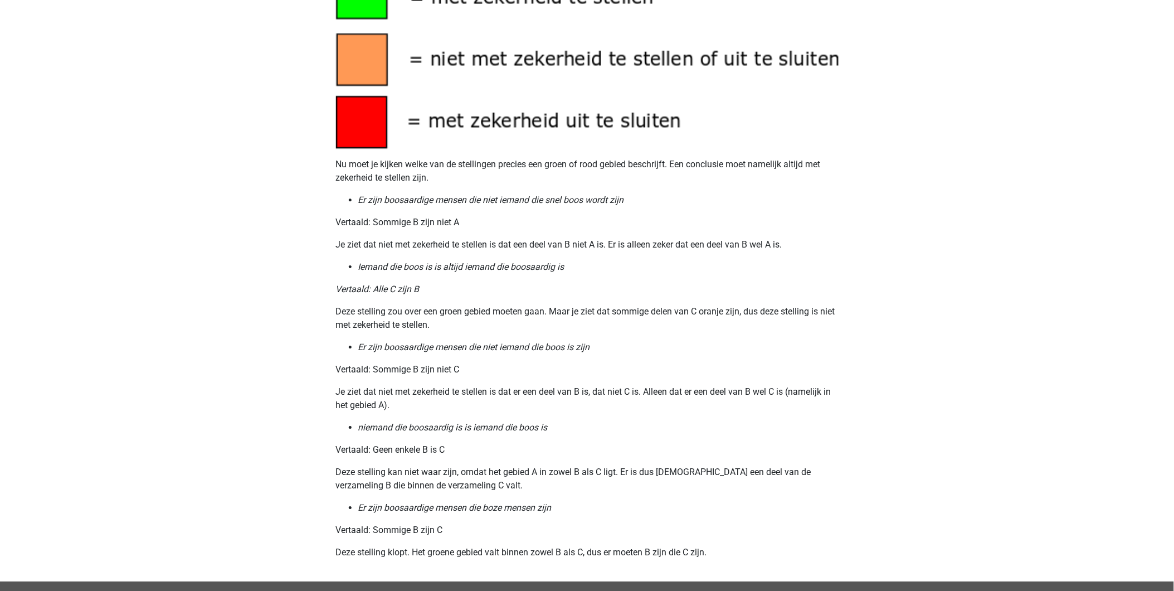
scroll to position [1176, 0]
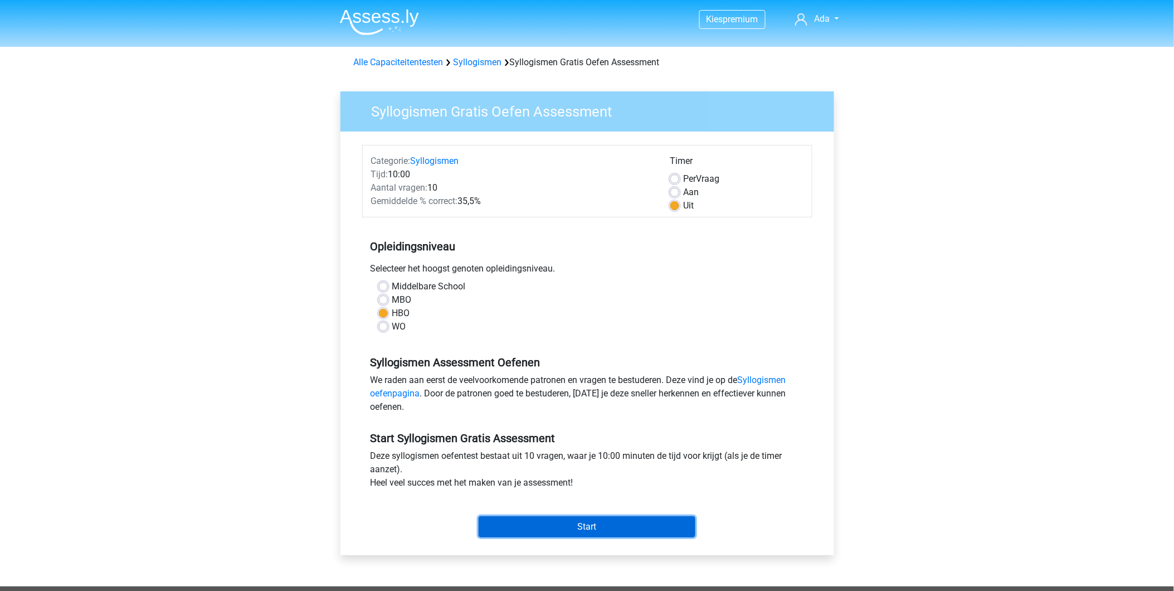
click at [616, 520] on input "Start" at bounding box center [587, 526] width 217 height 21
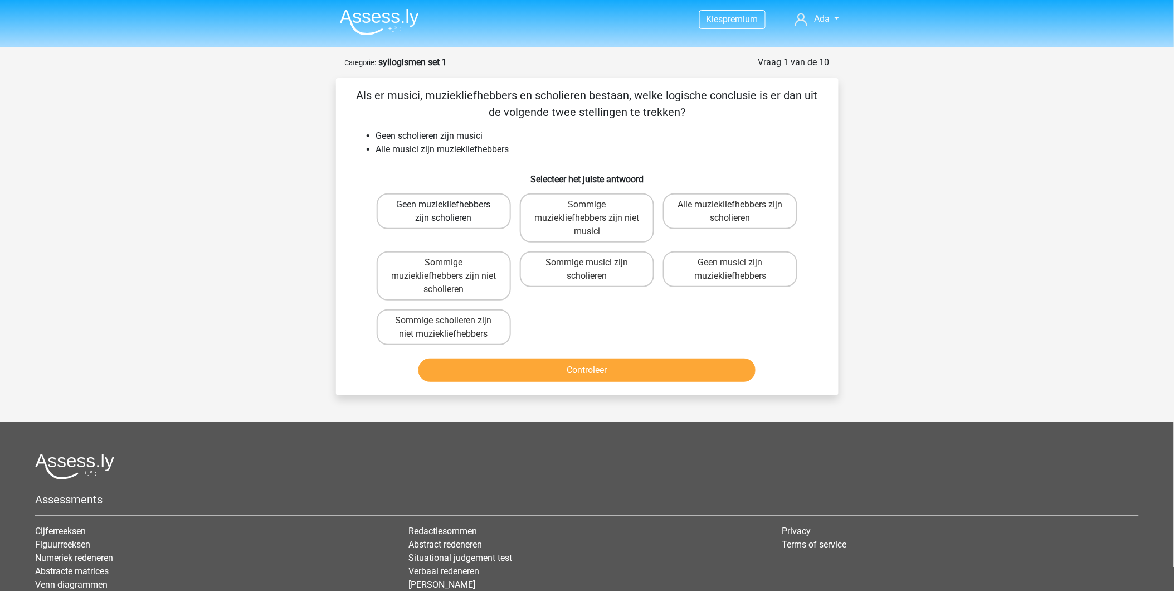
click at [472, 214] on label "Geen muziekliefhebbers zijn scholieren" at bounding box center [444, 211] width 134 height 36
click at [451, 212] on input "Geen muziekliefhebbers zijn scholieren" at bounding box center [446, 207] width 7 height 7
radio input "true"
click at [599, 387] on div "Als er musici, muziekliefhebbers en scholieren bestaan, welke logische conclusi…" at bounding box center [587, 236] width 503 height 317
click at [599, 363] on button "Controleer" at bounding box center [586, 369] width 337 height 23
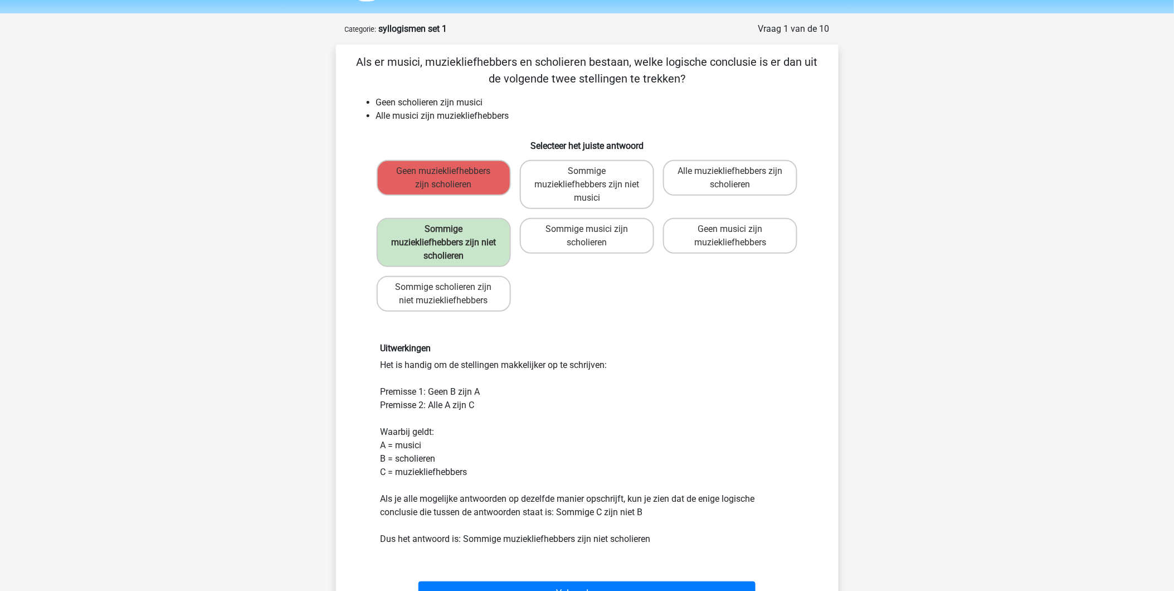
scroll to position [124, 0]
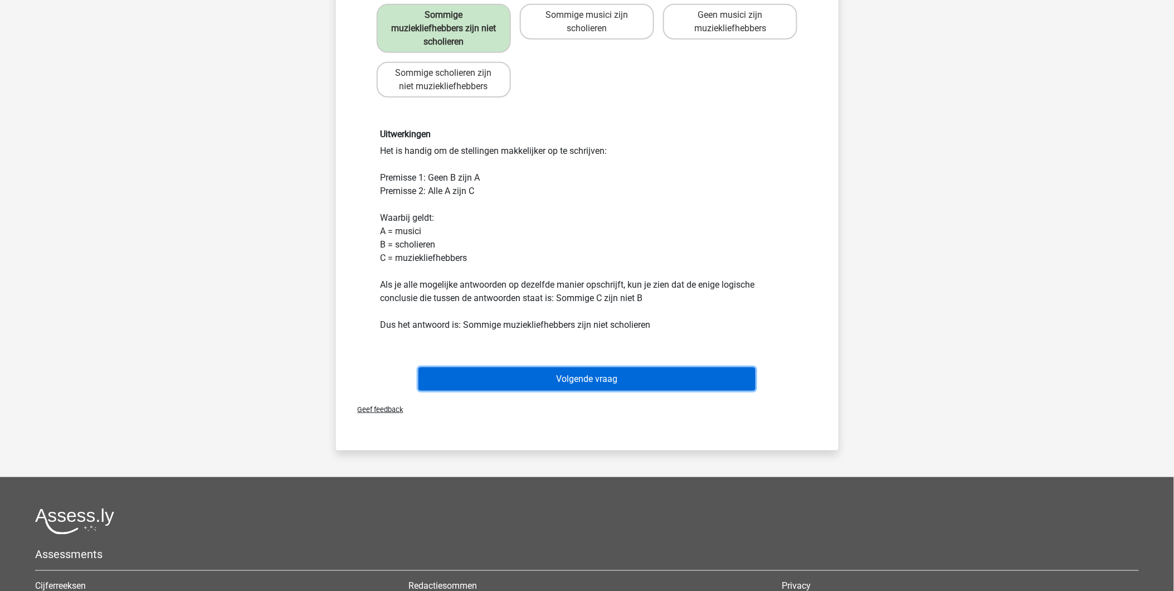
click at [653, 373] on button "Volgende vraag" at bounding box center [586, 378] width 337 height 23
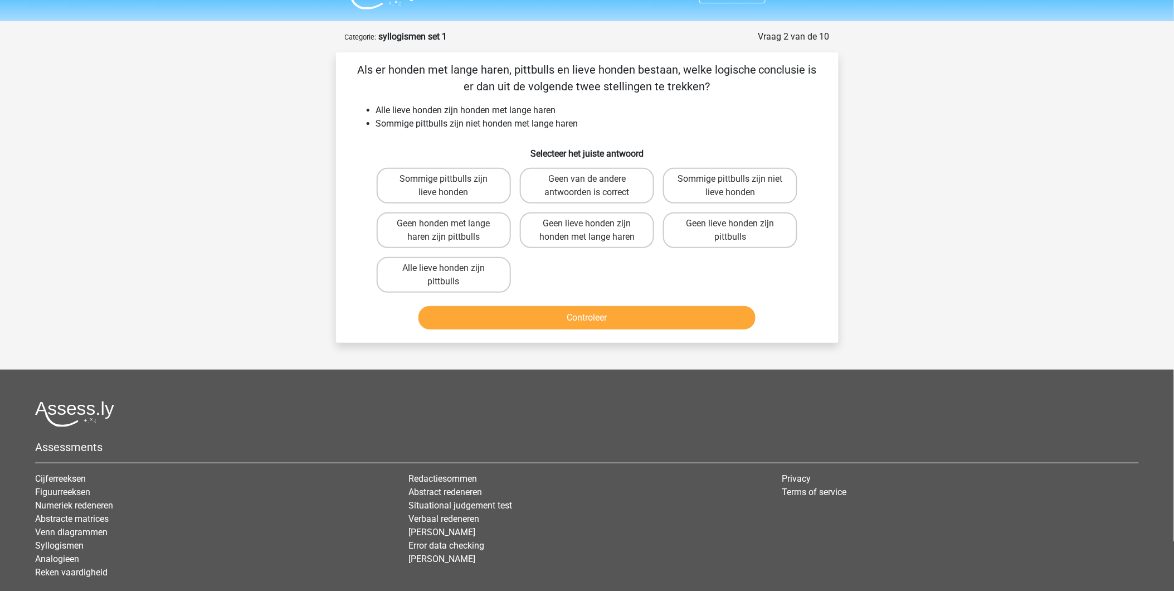
scroll to position [0, 0]
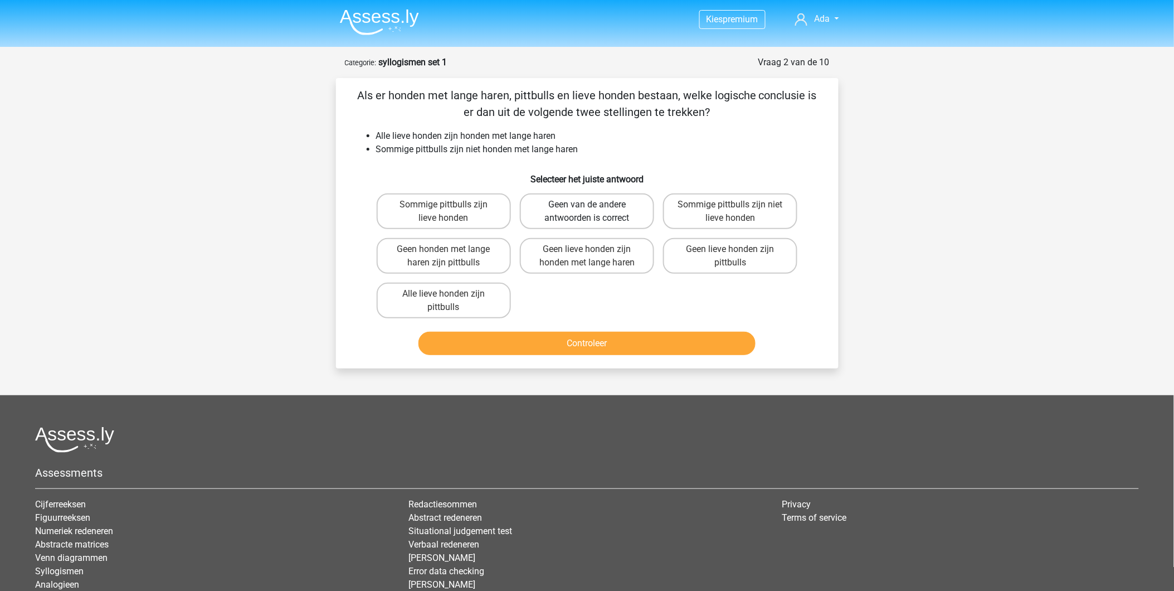
click at [583, 208] on label "Geen van de andere antwoorden is correct" at bounding box center [587, 211] width 134 height 36
click at [587, 208] on input "Geen van de andere antwoorden is correct" at bounding box center [590, 207] width 7 height 7
radio input "true"
click at [587, 336] on button "Controleer" at bounding box center [586, 342] width 337 height 23
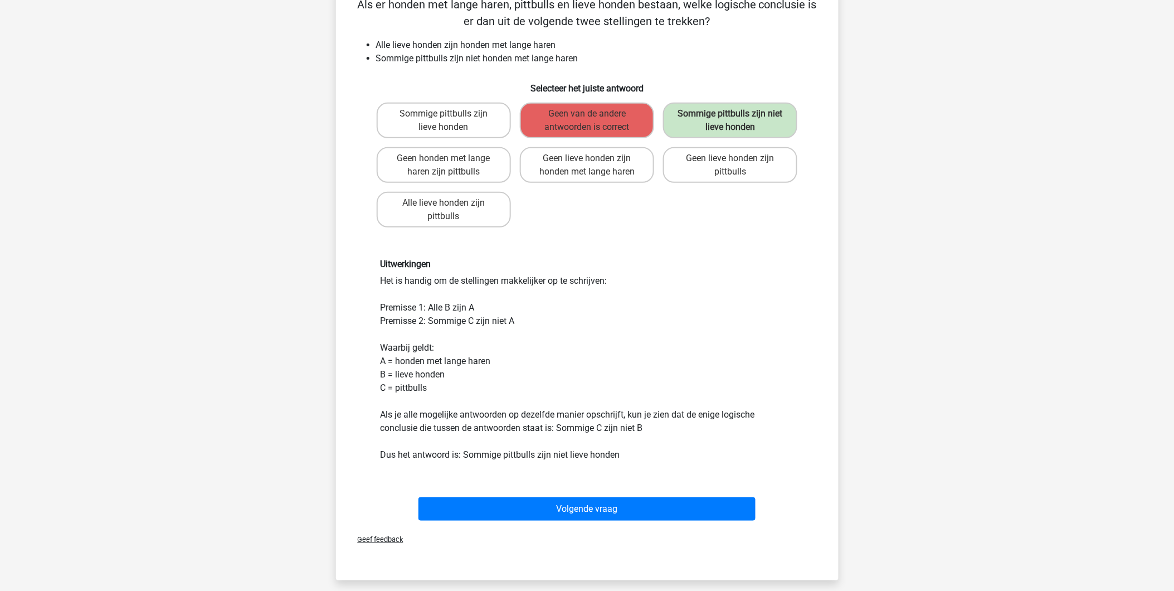
scroll to position [62, 0]
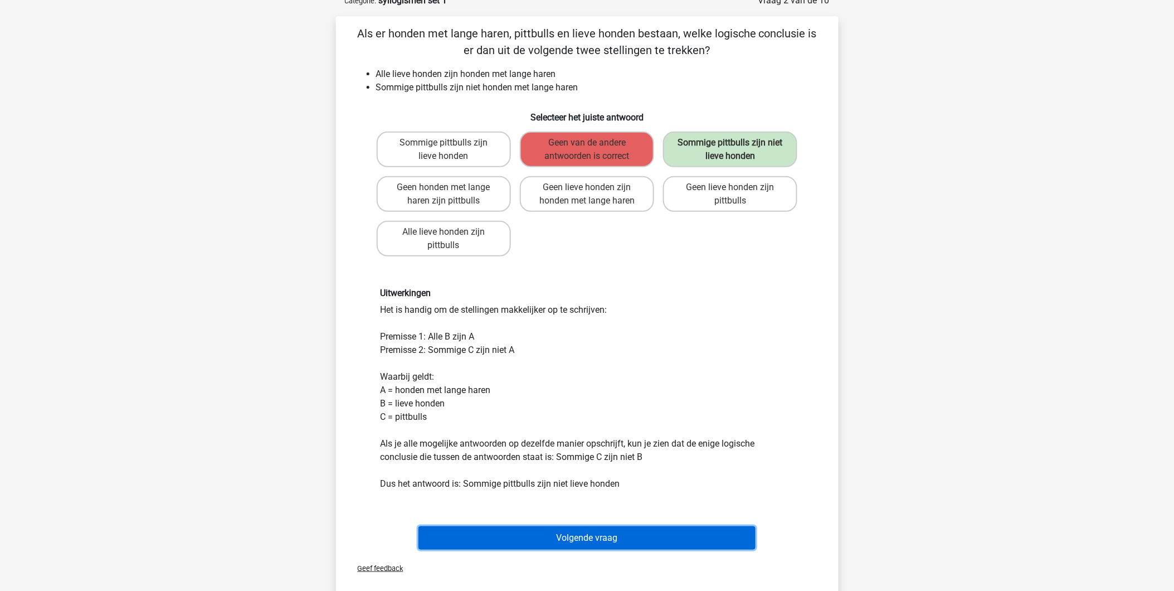
click at [548, 533] on button "Volgende vraag" at bounding box center [586, 537] width 337 height 23
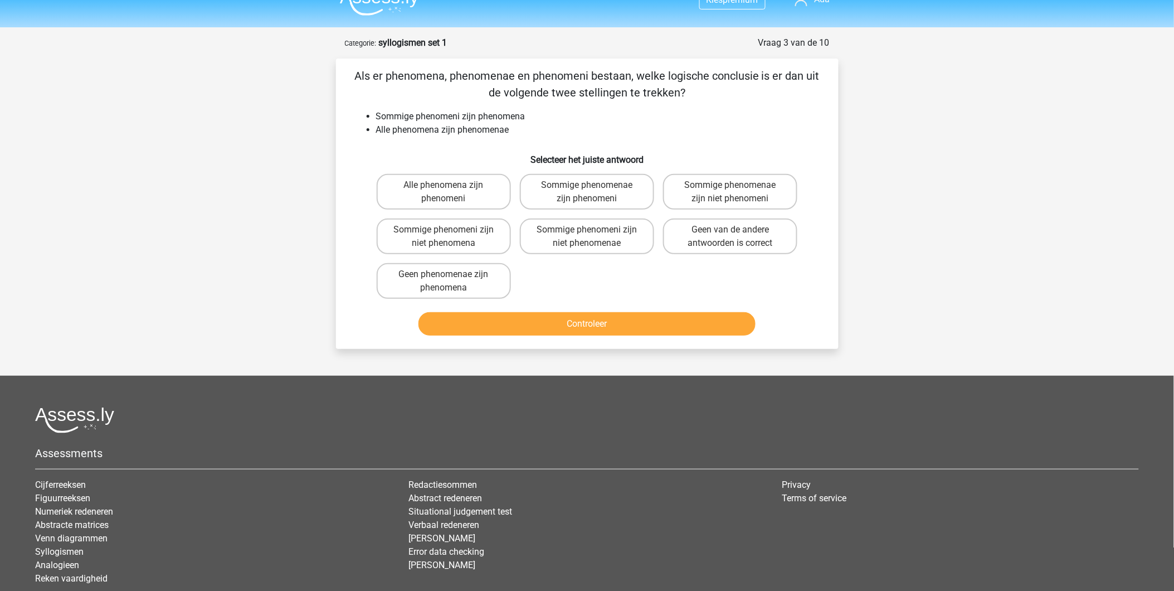
scroll to position [0, 0]
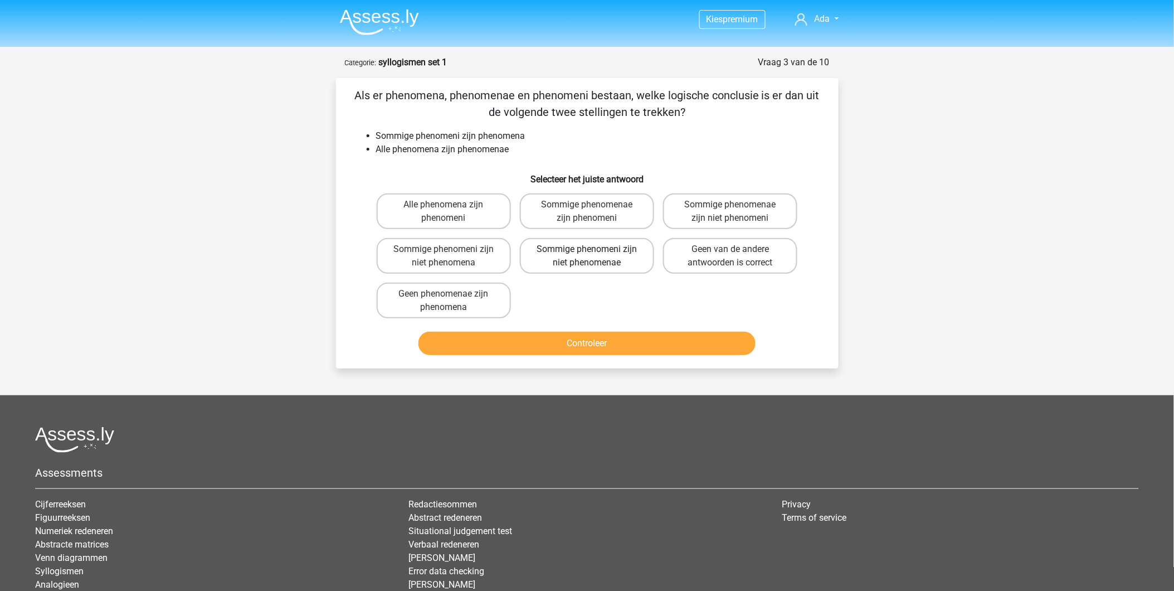
click at [600, 263] on label "Sommige phenomeni zijn niet phenomenae" at bounding box center [587, 256] width 134 height 36
click at [594, 256] on input "Sommige phenomeni zijn niet phenomenae" at bounding box center [590, 252] width 7 height 7
radio input "true"
click at [587, 334] on button "Controleer" at bounding box center [586, 342] width 337 height 23
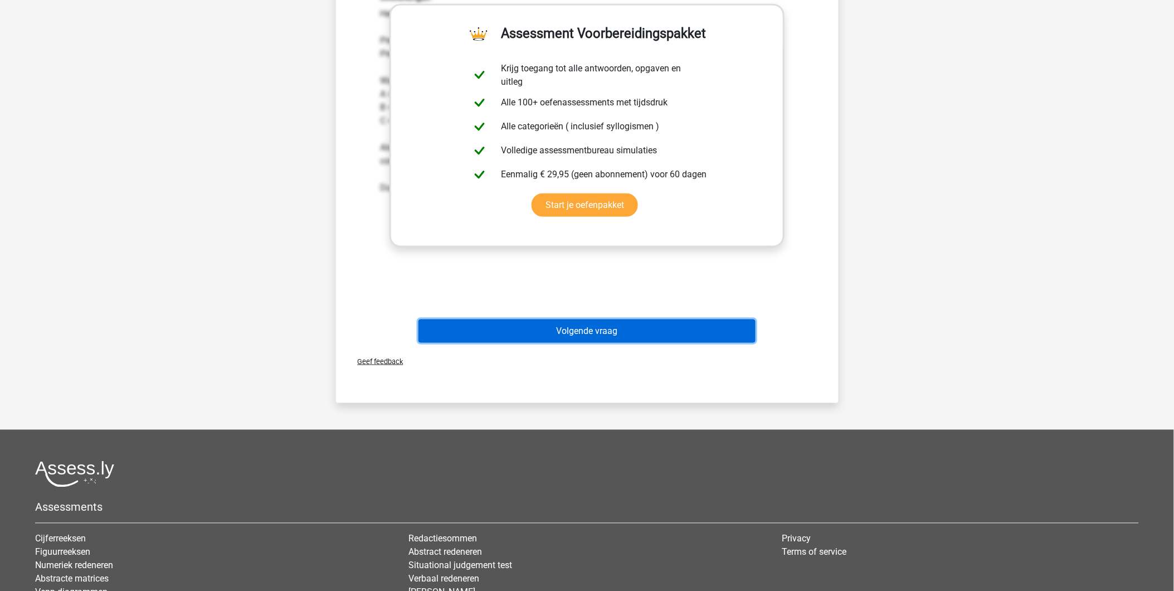
click at [588, 329] on button "Volgende vraag" at bounding box center [586, 330] width 337 height 23
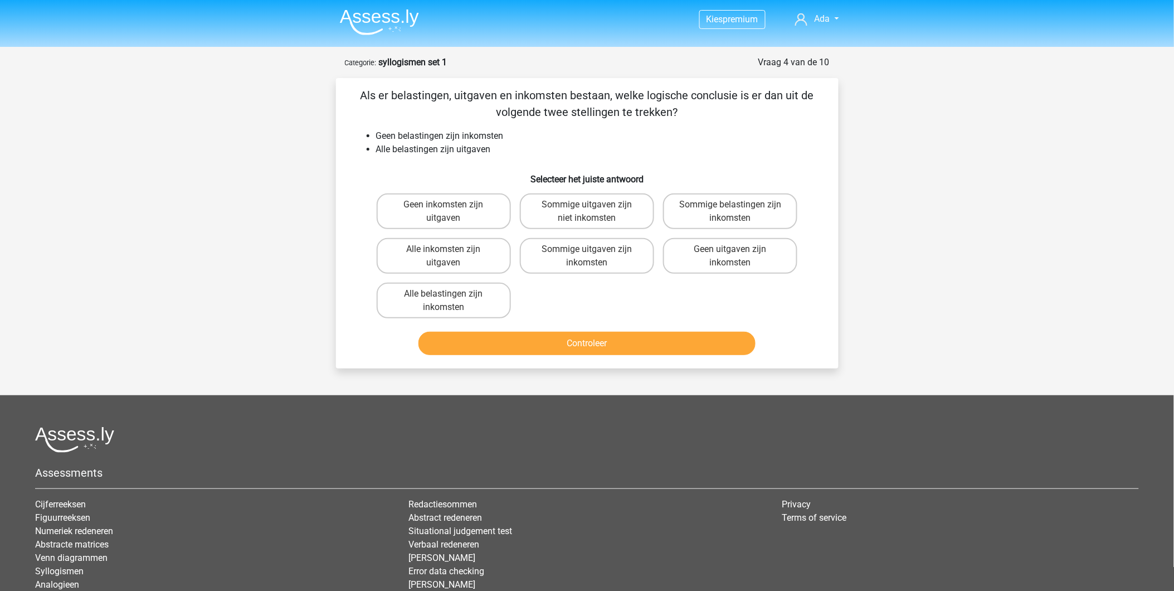
click at [592, 252] on input "Sommige uitgaven zijn inkomsten" at bounding box center [590, 252] width 7 height 7
radio input "true"
drag, startPoint x: 609, startPoint y: 357, endPoint x: 610, endPoint y: 338, distance: 18.4
click at [609, 352] on div "Controleer" at bounding box center [587, 345] width 430 height 28
click at [610, 338] on button "Controleer" at bounding box center [586, 342] width 337 height 23
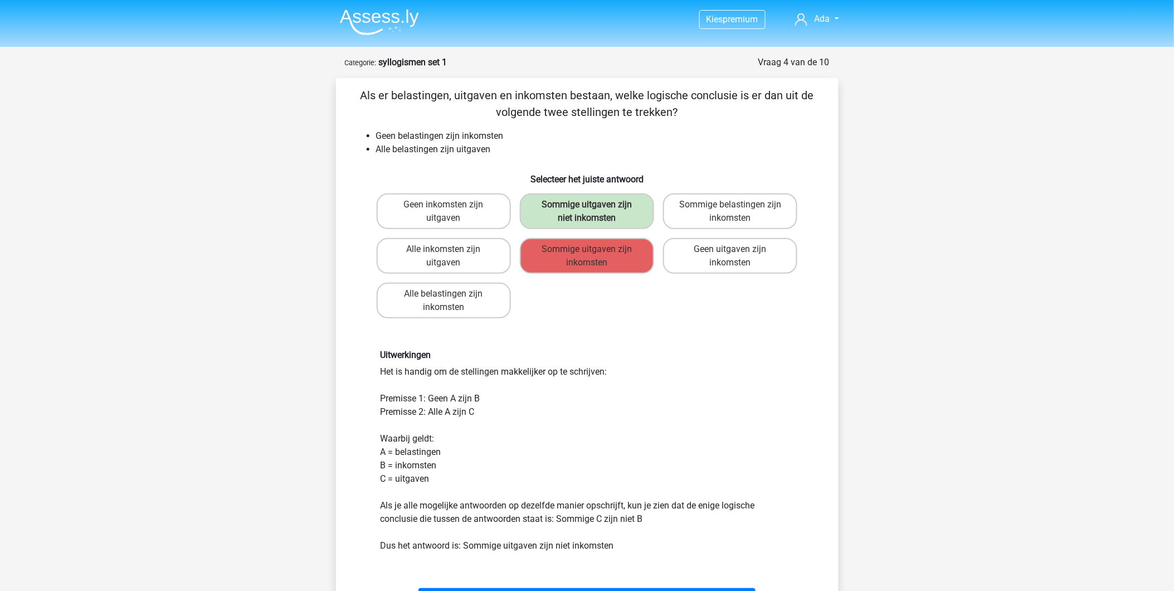
scroll to position [124, 0]
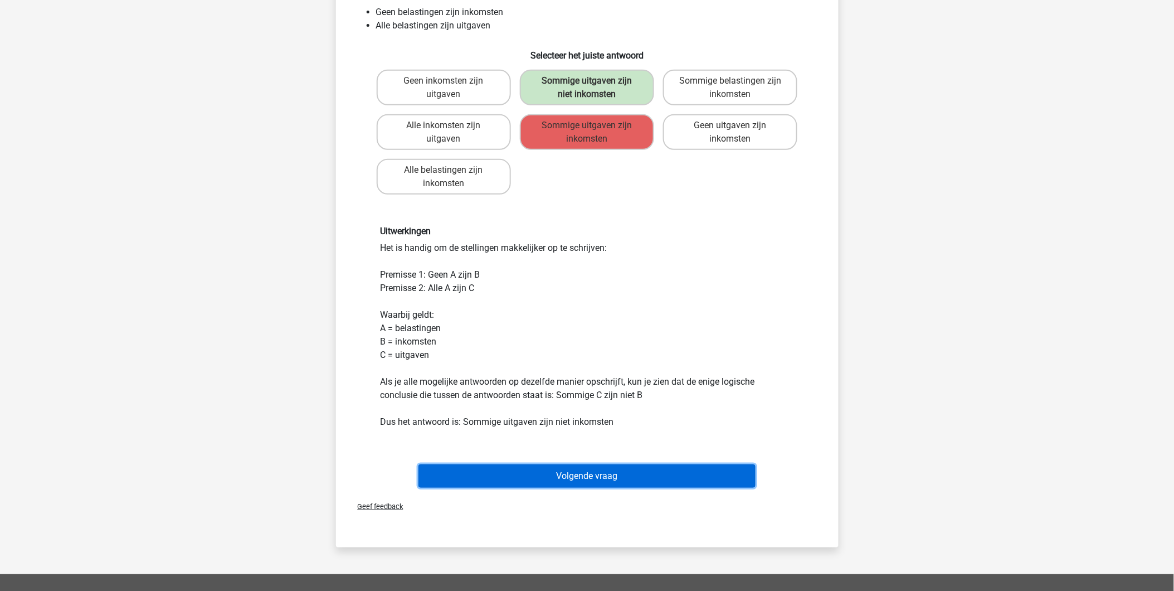
click at [617, 481] on button "Volgende vraag" at bounding box center [586, 475] width 337 height 23
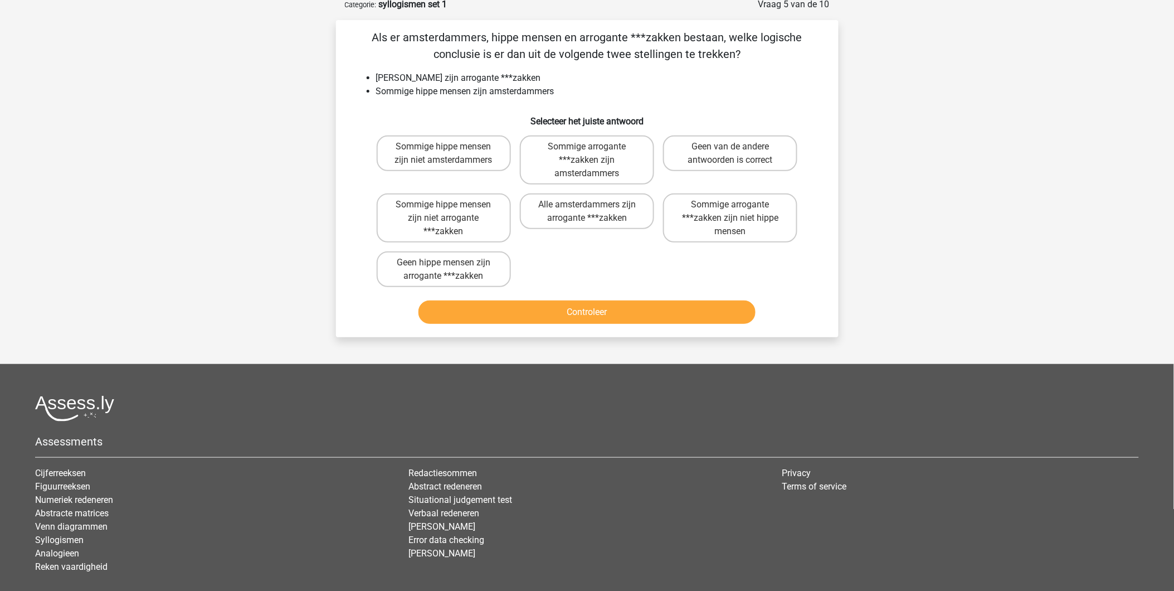
scroll to position [56, 0]
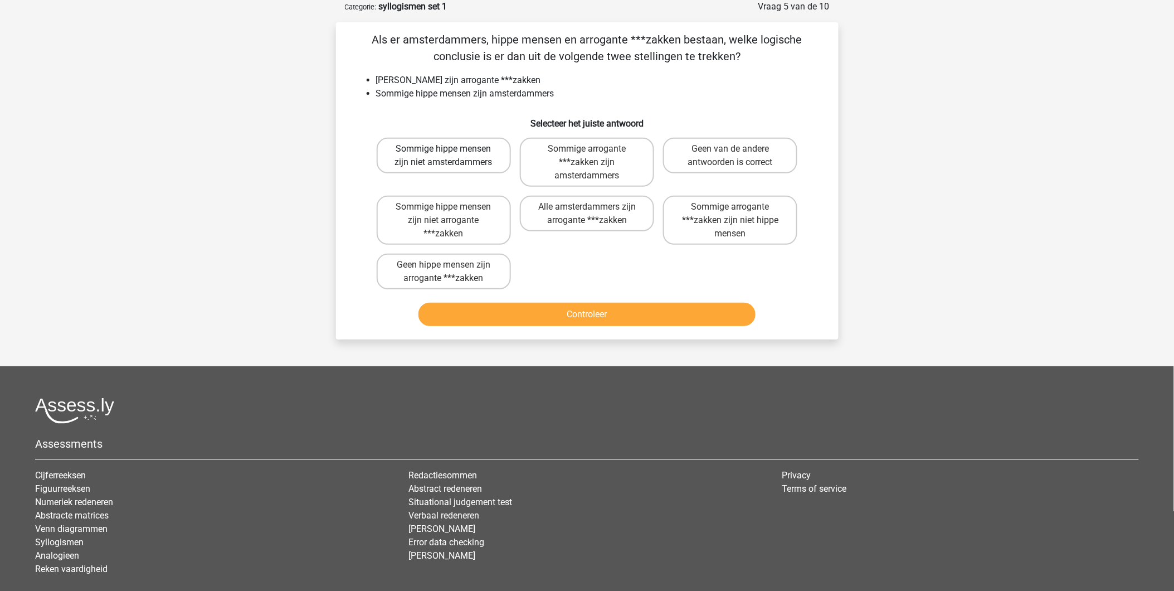
click at [476, 148] on label "Sommige hippe mensen zijn niet amsterdammers" at bounding box center [444, 156] width 134 height 36
click at [451, 149] on input "Sommige hippe mensen zijn niet amsterdammers" at bounding box center [446, 152] width 7 height 7
radio input "true"
click at [564, 307] on button "Controleer" at bounding box center [586, 314] width 337 height 23
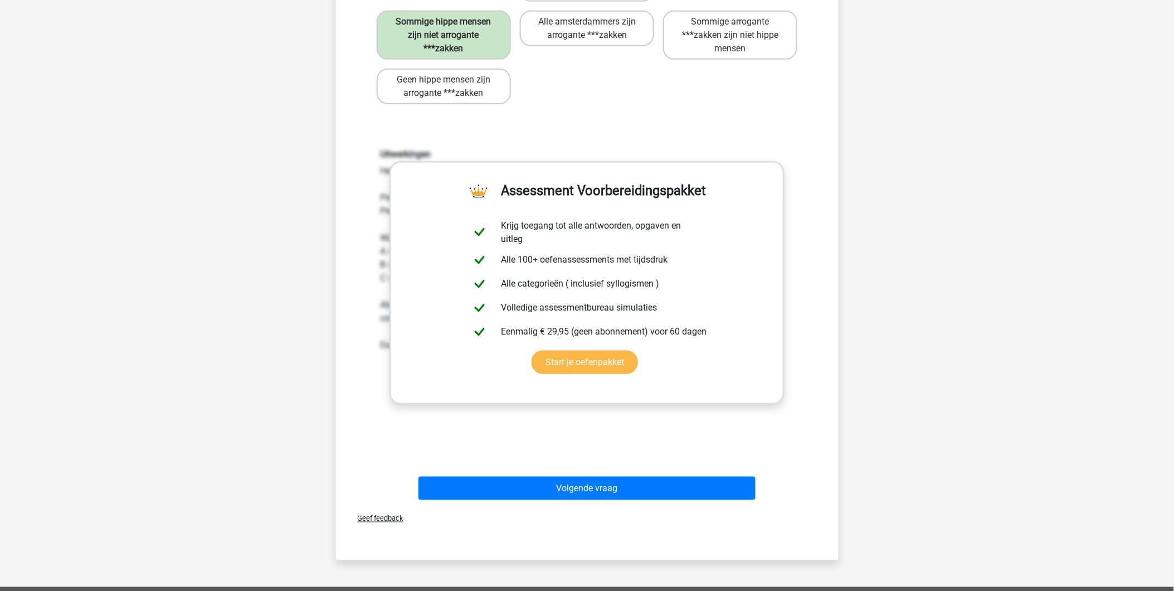
scroll to position [241, 0]
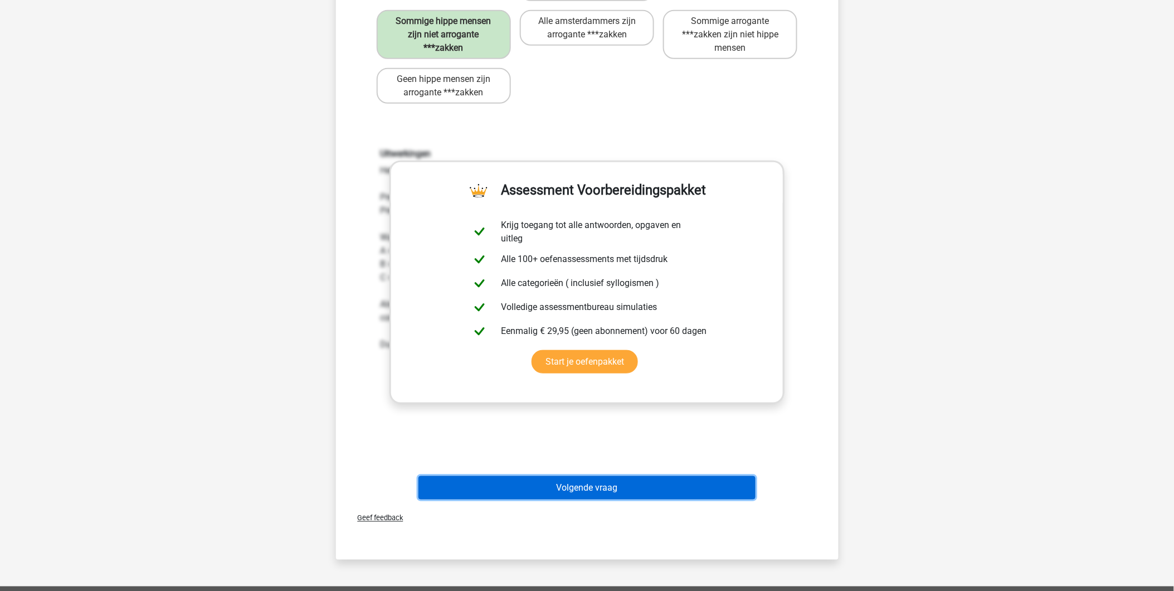
click at [588, 485] on button "Volgende vraag" at bounding box center [586, 487] width 337 height 23
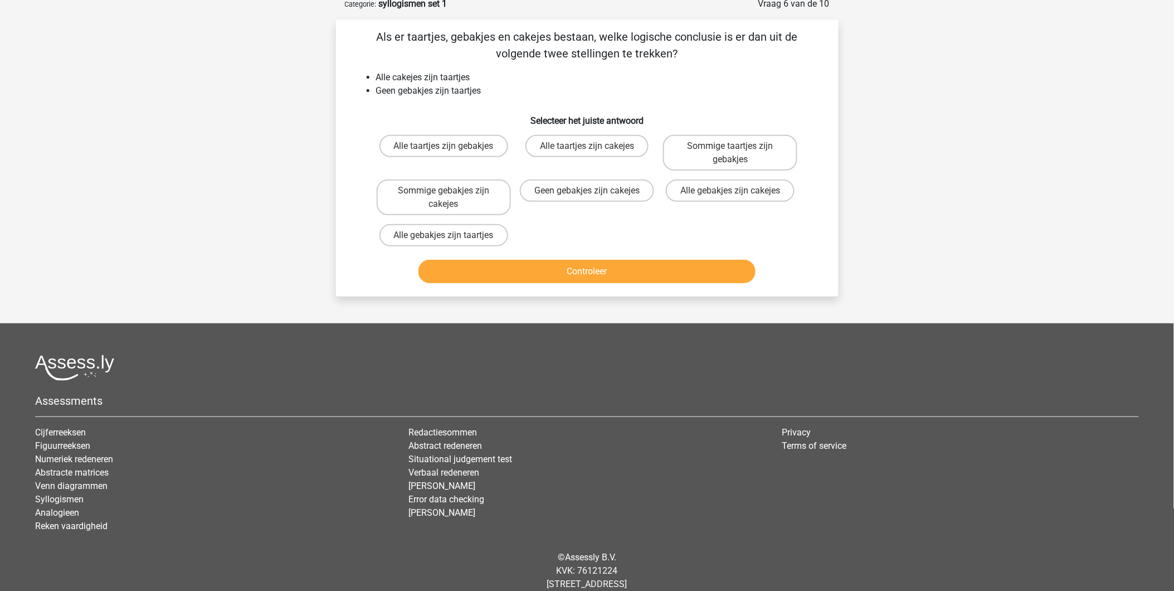
scroll to position [56, 0]
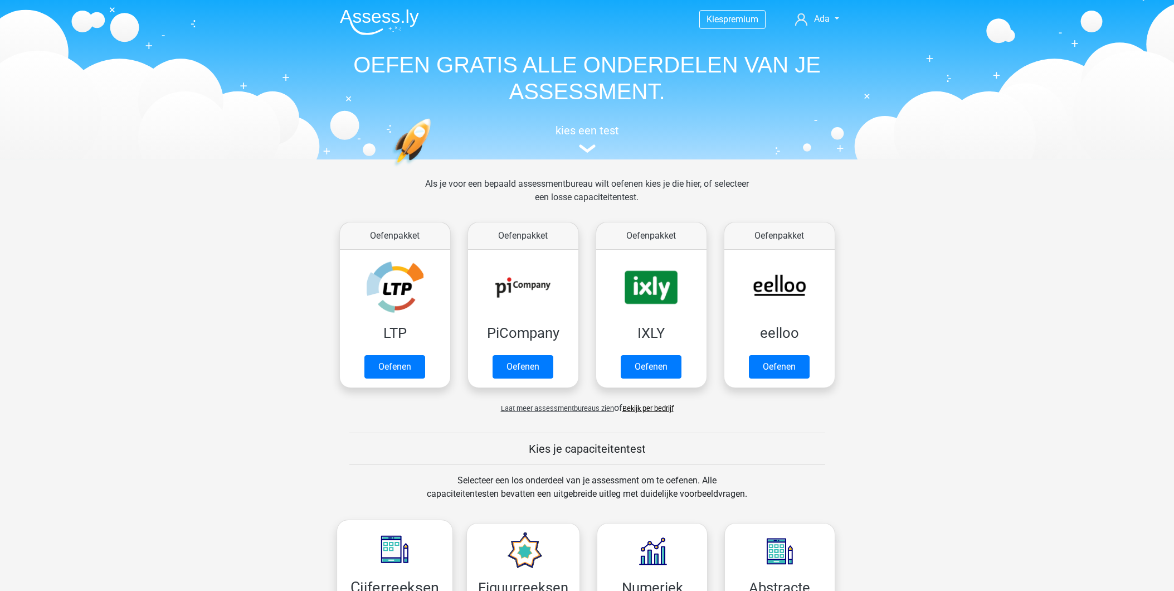
scroll to position [557, 0]
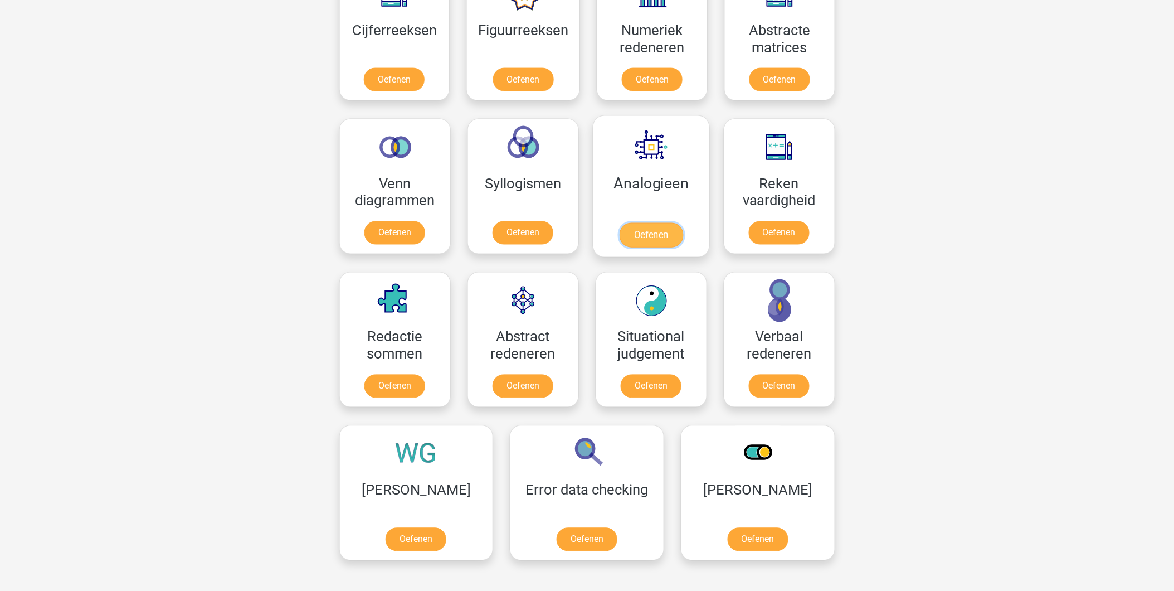
click at [669, 223] on link "Oefenen" at bounding box center [651, 235] width 64 height 25
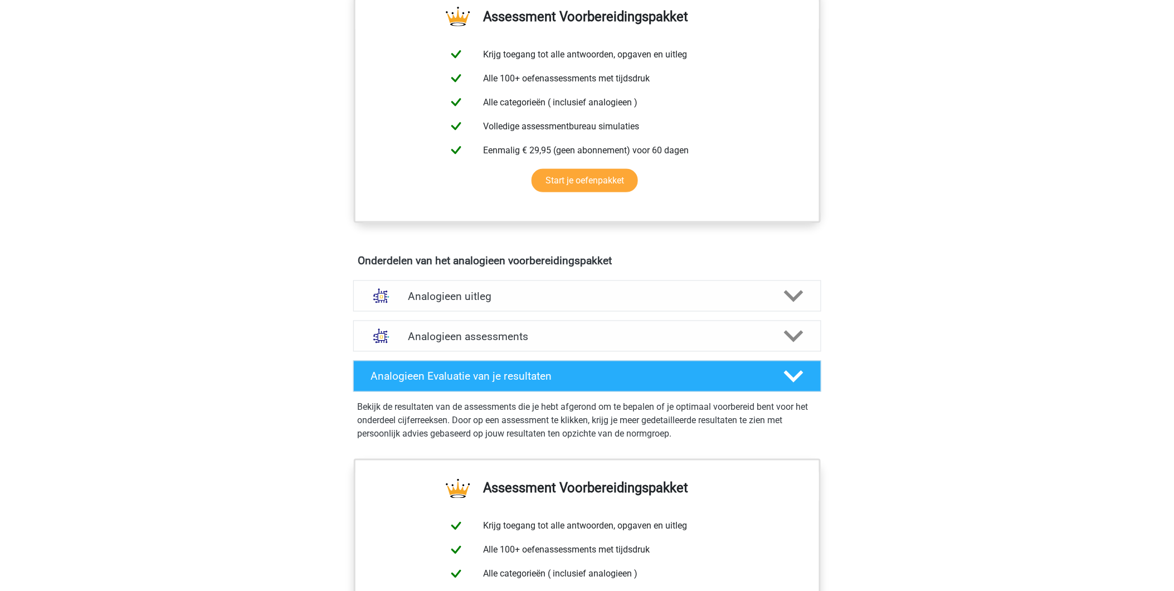
scroll to position [433, 0]
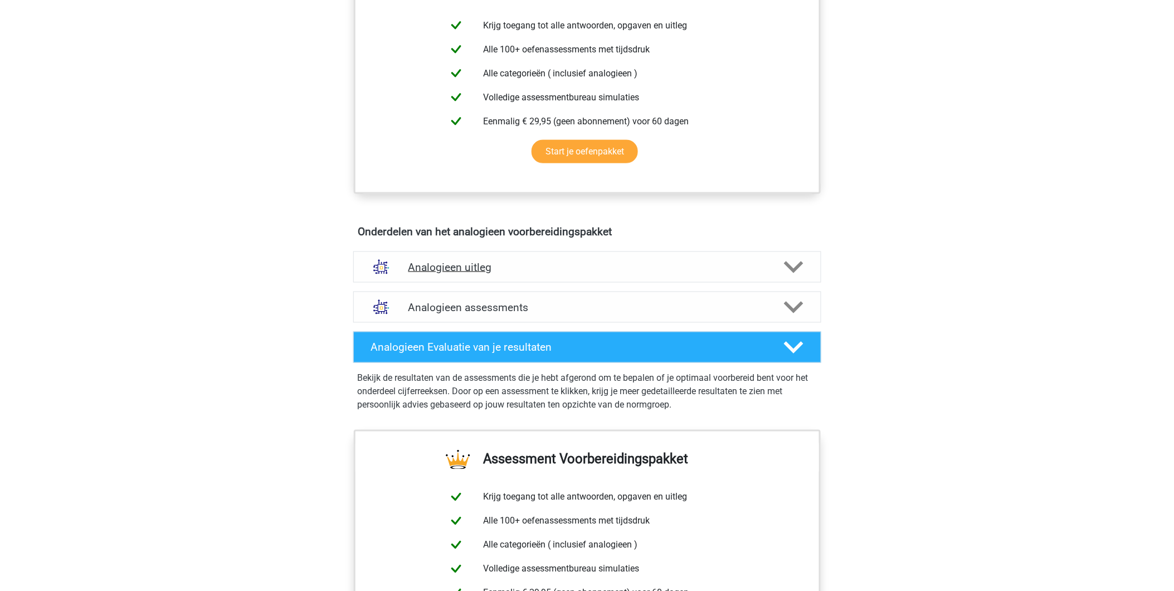
click at [575, 270] on h4 "Analogieen uitleg" at bounding box center [587, 267] width 358 height 13
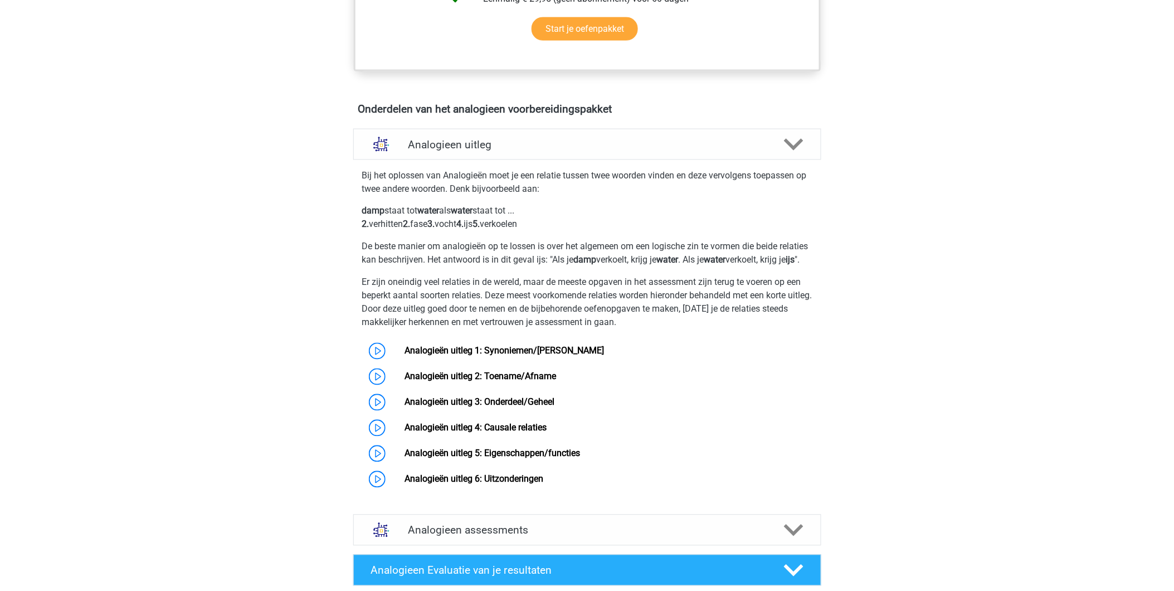
scroll to position [557, 0]
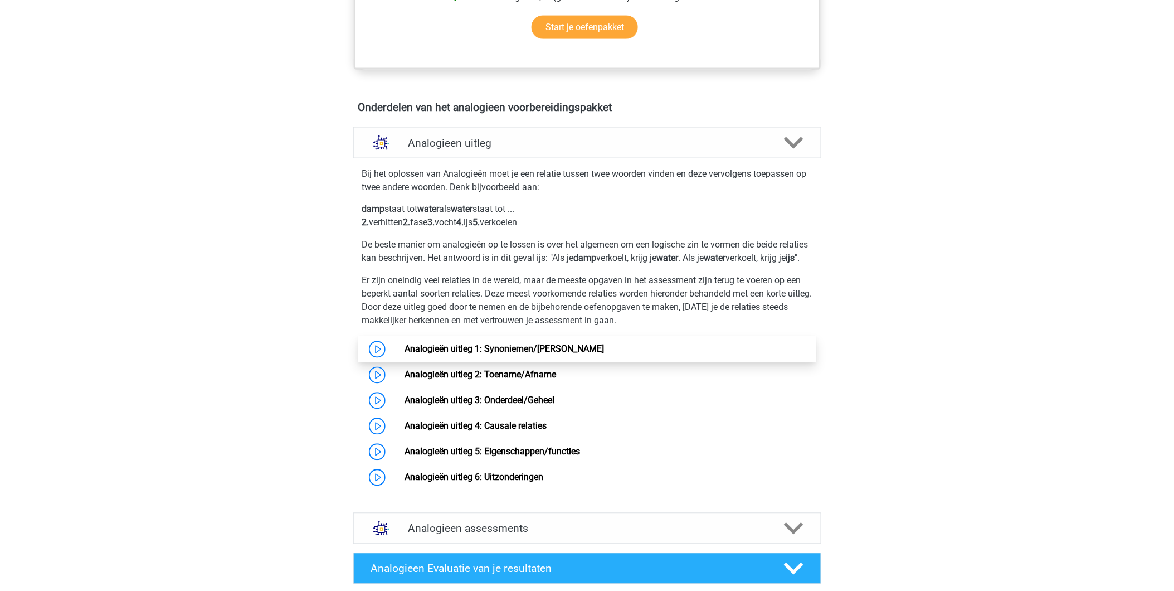
click at [587, 354] on link "Analogieën uitleg 1: Synoniemen/[PERSON_NAME]" at bounding box center [503, 349] width 199 height 11
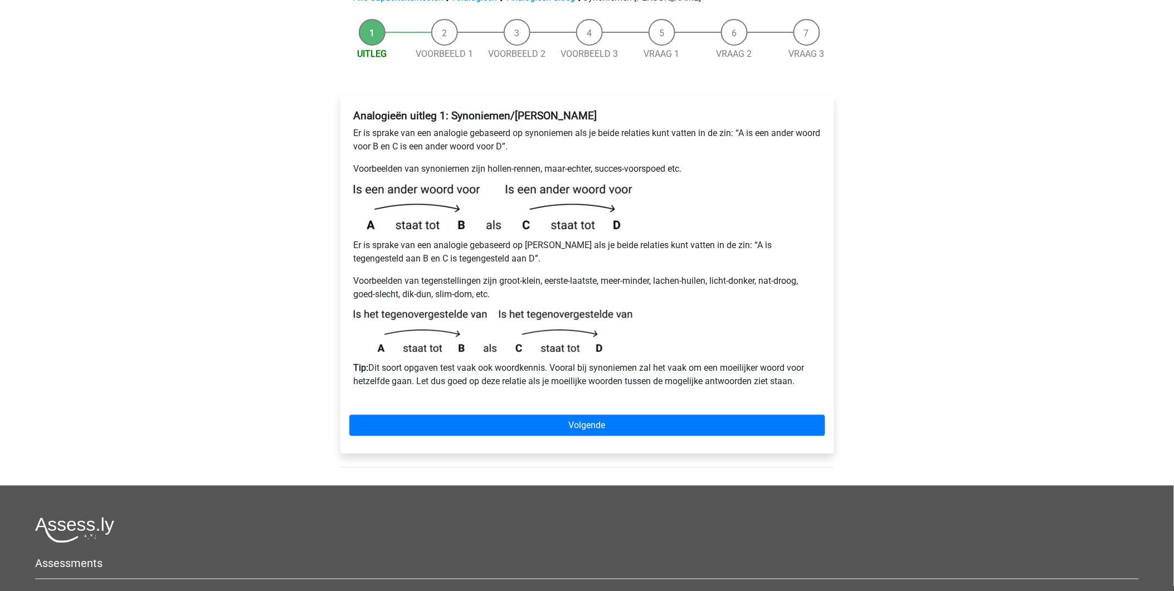
scroll to position [124, 0]
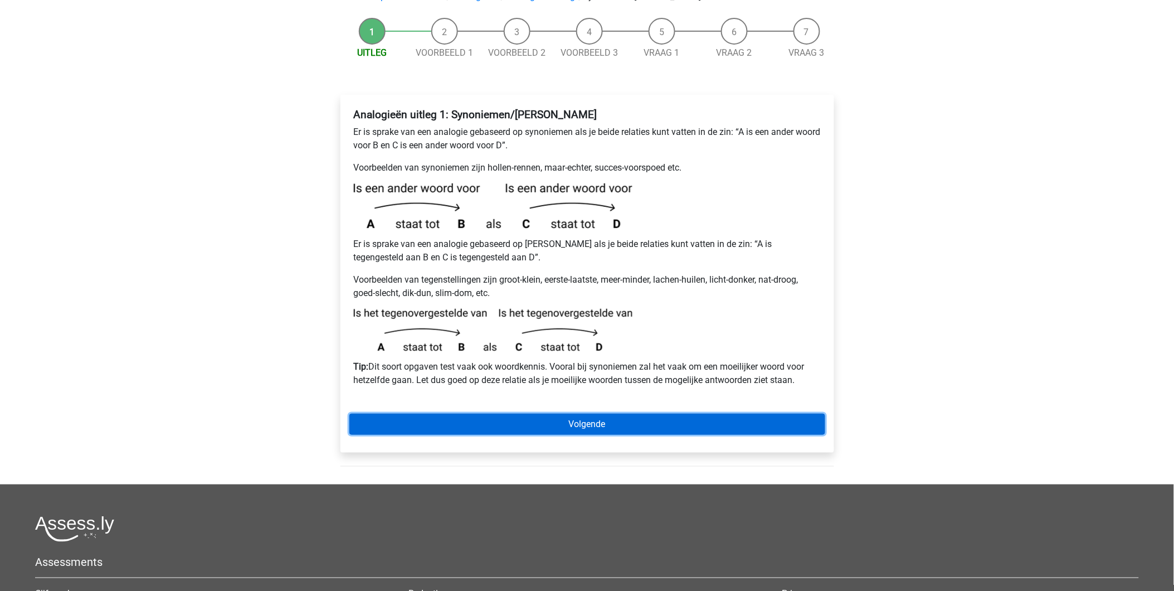
click at [661, 413] on link "Volgende" at bounding box center [587, 423] width 476 height 21
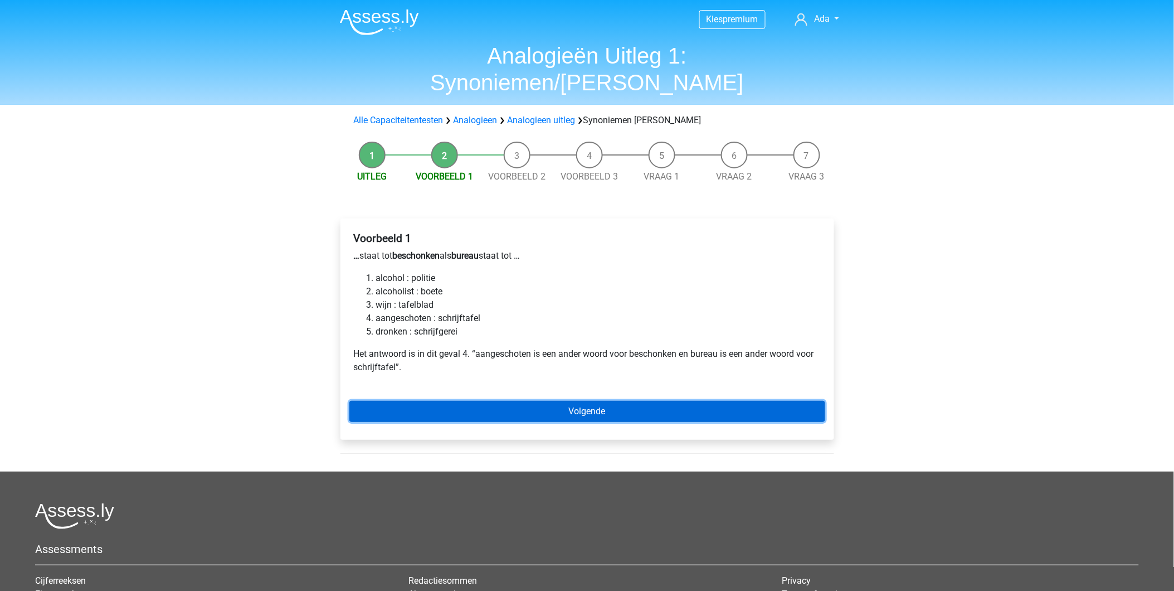
click at [585, 401] on link "Volgende" at bounding box center [587, 411] width 476 height 21
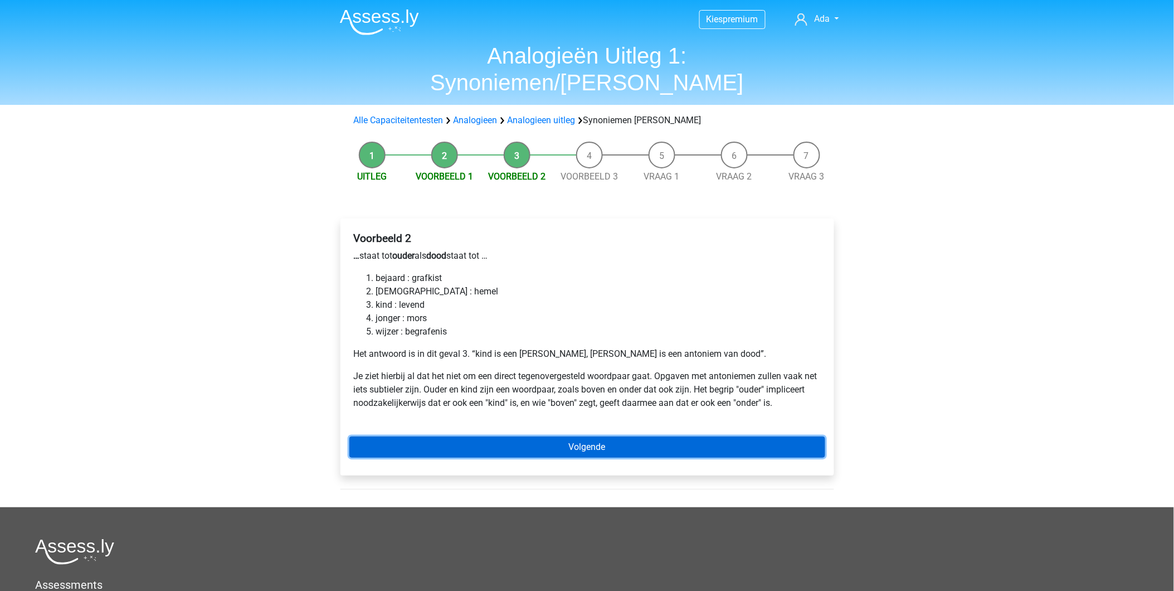
click at [567, 436] on link "Volgende" at bounding box center [587, 446] width 476 height 21
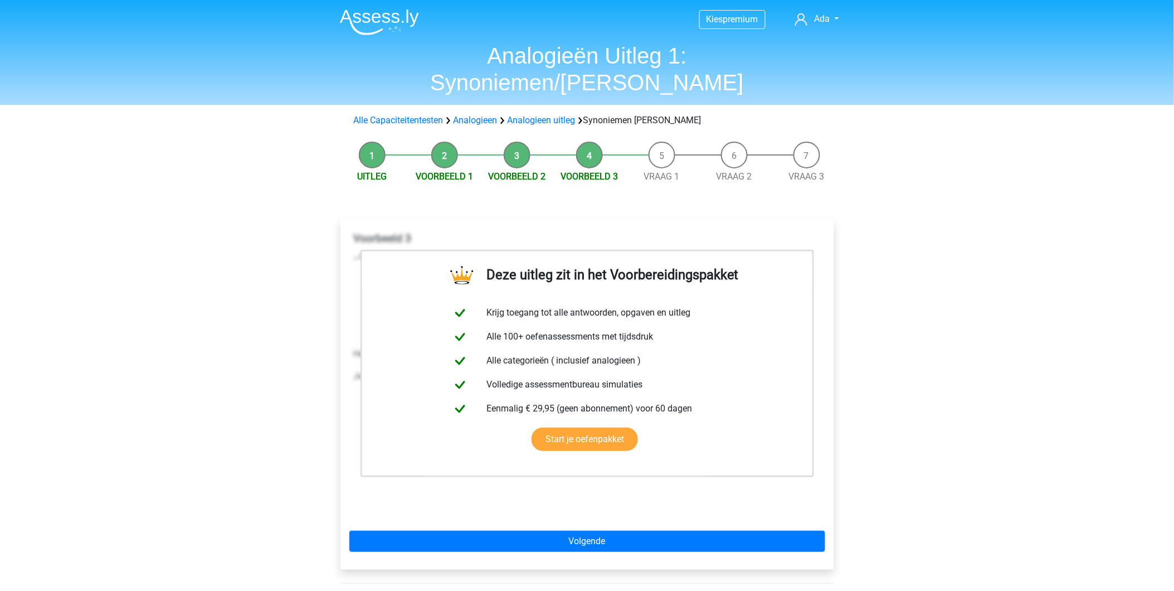
scroll to position [62, 0]
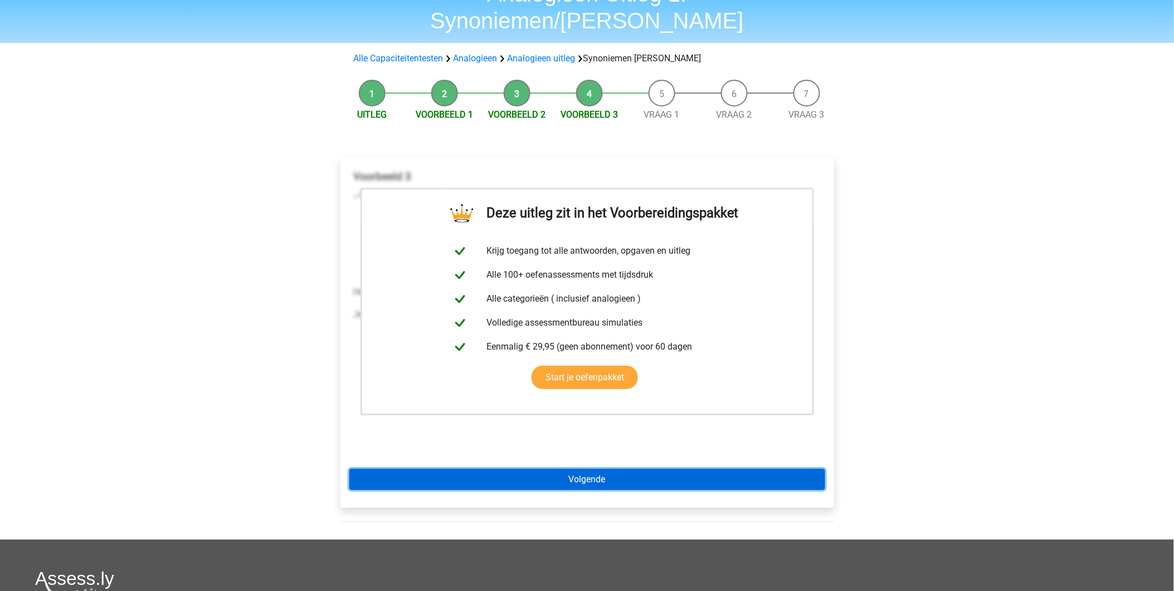
click at [592, 469] on link "Volgende" at bounding box center [587, 479] width 476 height 21
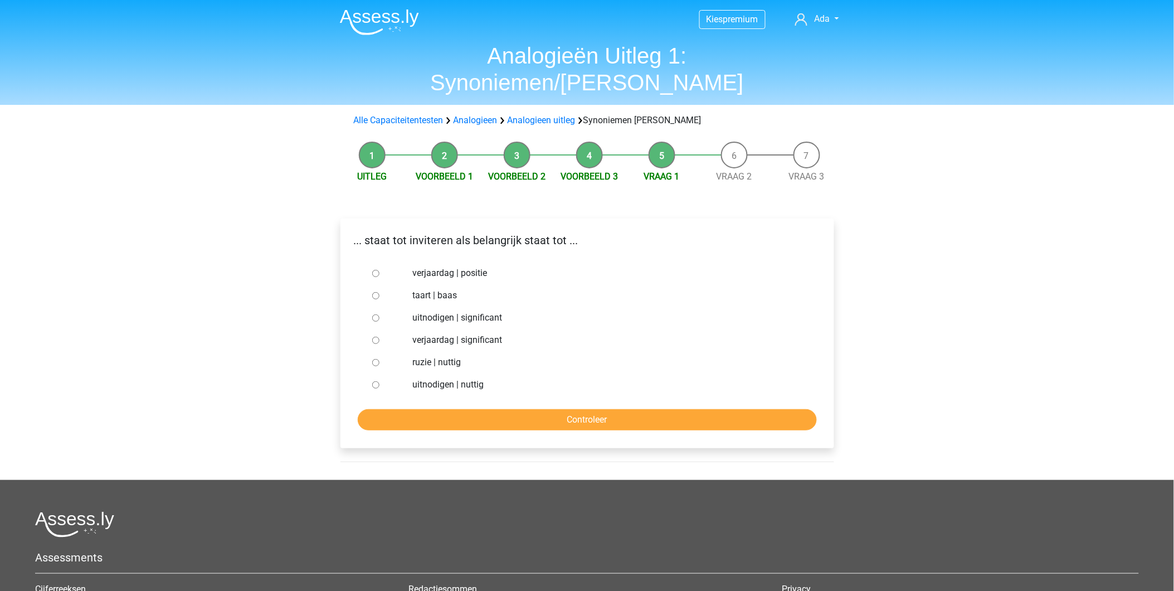
click at [373, 314] on input "uitnodigen | significant" at bounding box center [375, 317] width 7 height 7
radio input "true"
click at [474, 409] on input "Controleer" at bounding box center [587, 419] width 459 height 21
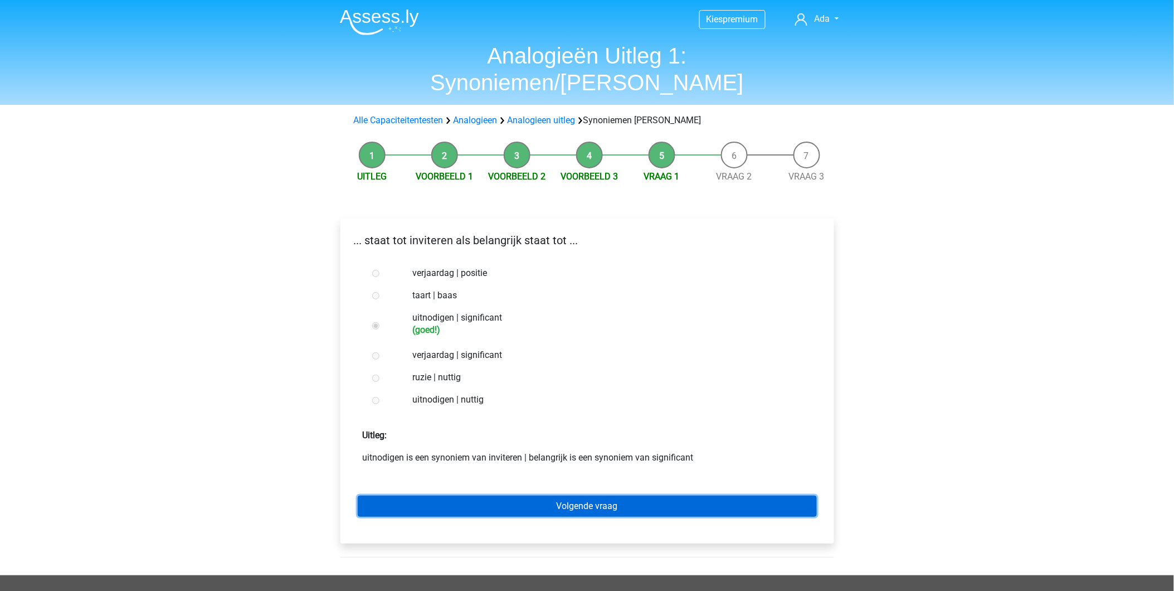
click at [567, 495] on link "Volgende vraag" at bounding box center [587, 505] width 459 height 21
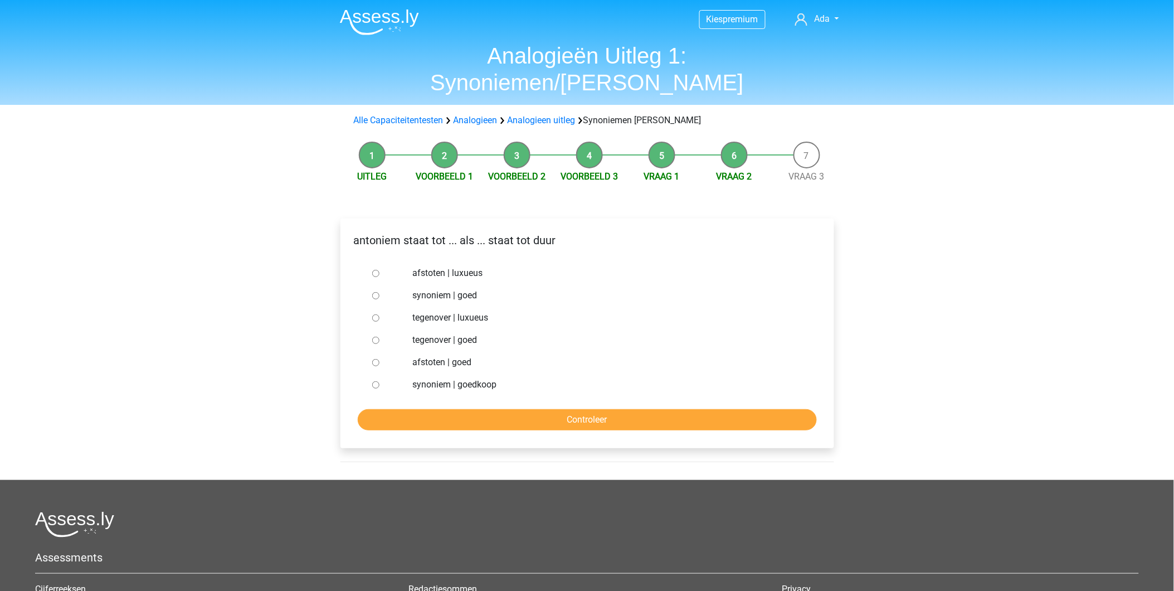
click at [372, 381] on input "synoniem | goedkoop" at bounding box center [375, 384] width 7 height 7
radio input "true"
click at [489, 409] on input "Controleer" at bounding box center [587, 419] width 459 height 21
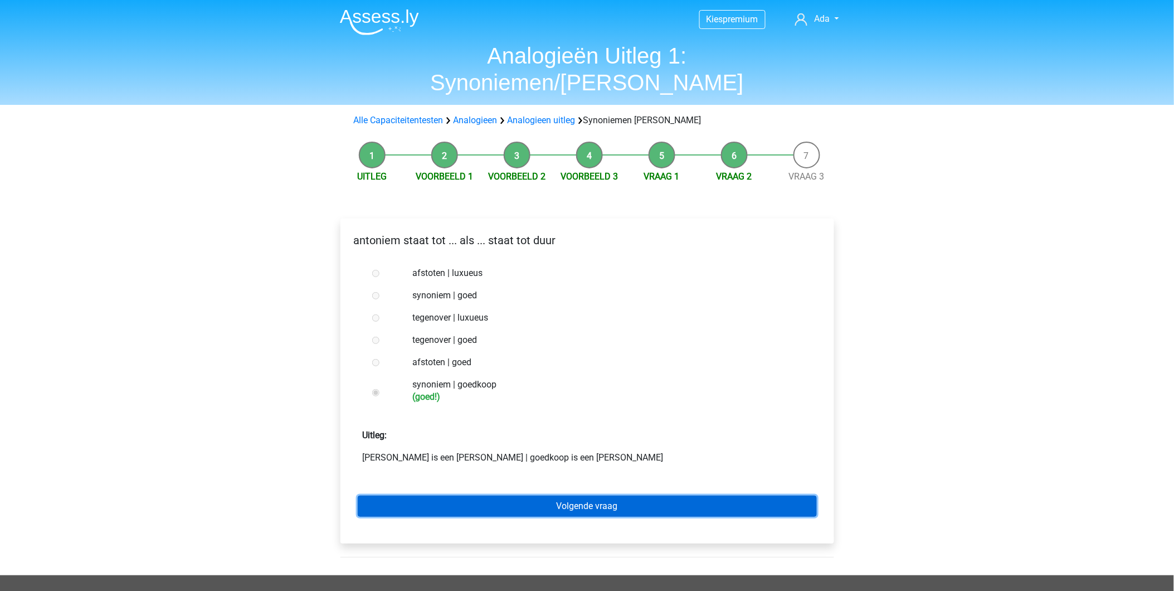
click at [575, 495] on link "Volgende vraag" at bounding box center [587, 505] width 459 height 21
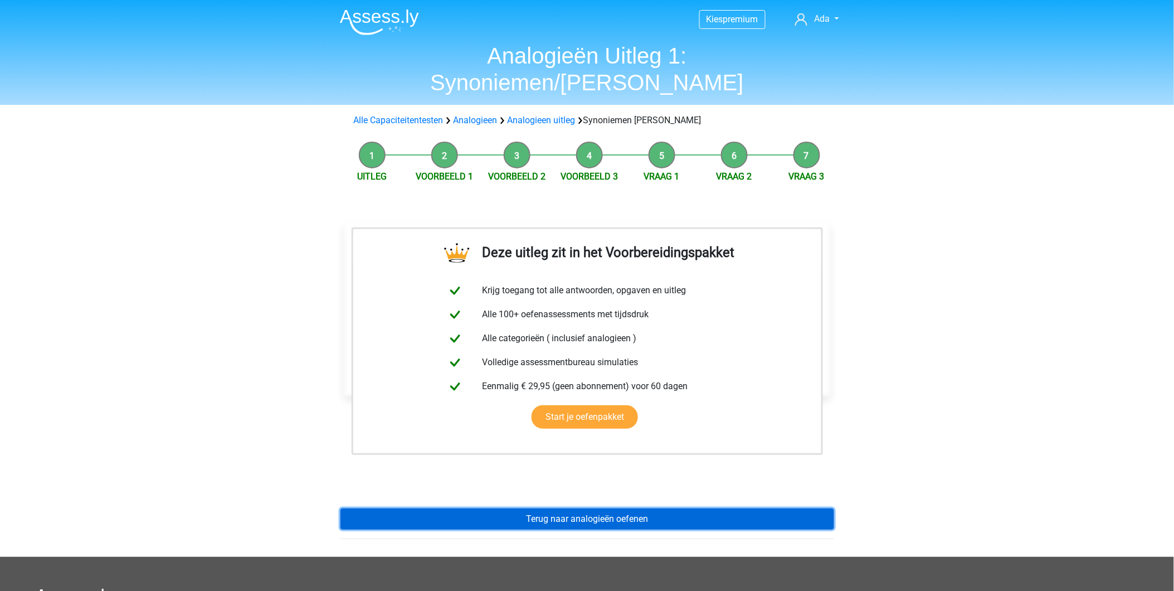
click at [513, 508] on link "Terug naar analogieën oefenen" at bounding box center [587, 518] width 494 height 21
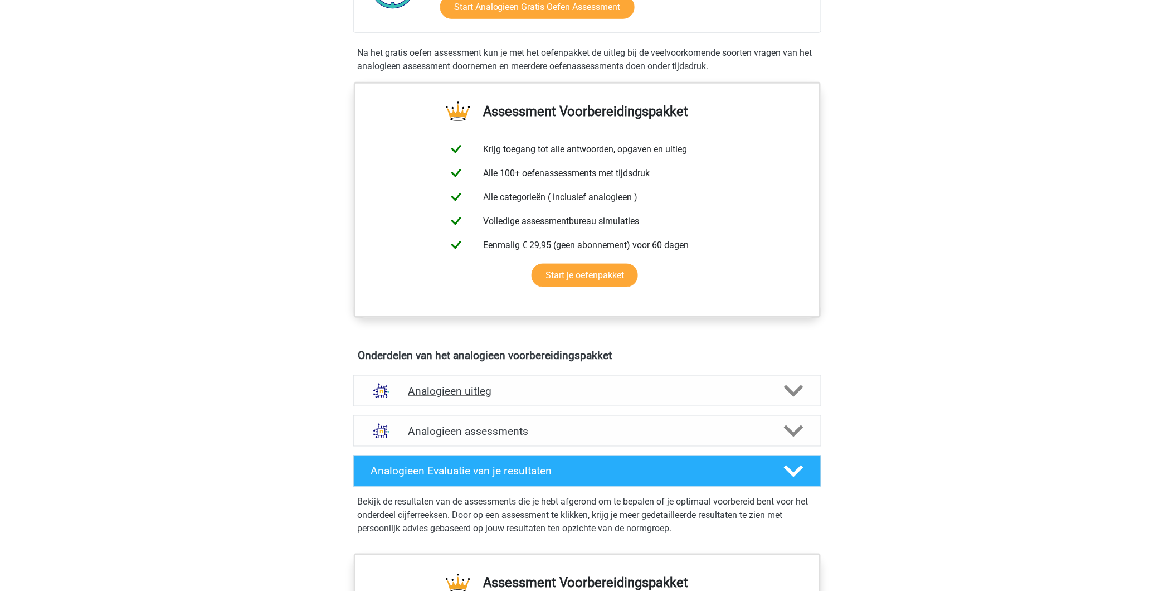
click at [450, 393] on h4 "Analogieen uitleg" at bounding box center [587, 390] width 358 height 13
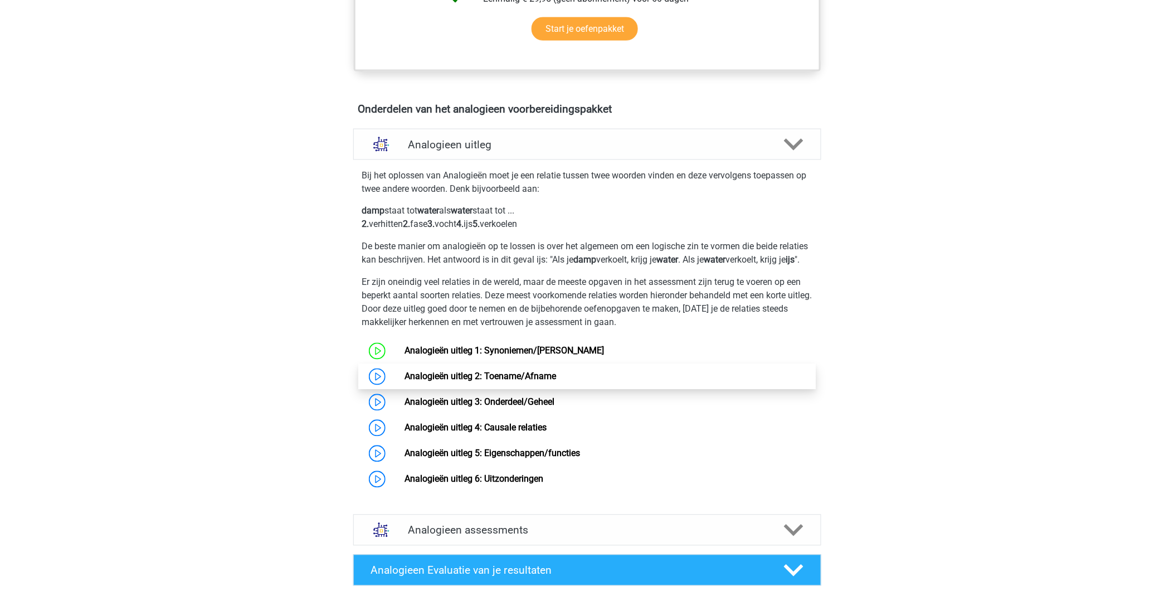
scroll to position [557, 0]
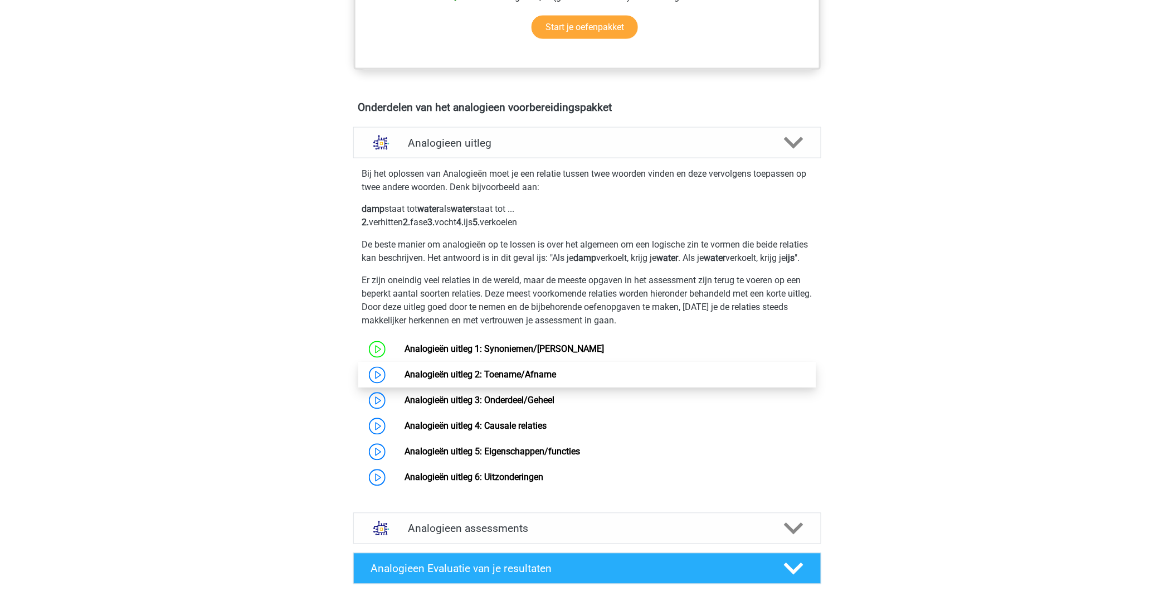
click at [432, 380] on link "Analogieën uitleg 2: Toename/Afname" at bounding box center [480, 374] width 152 height 11
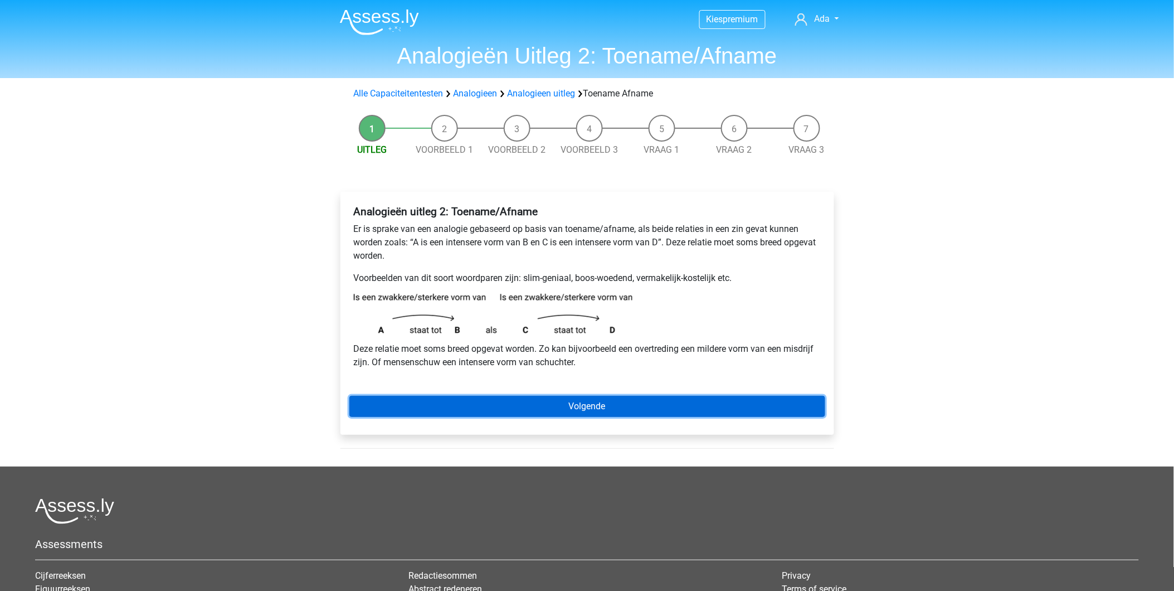
click at [513, 413] on link "Volgende" at bounding box center [587, 406] width 476 height 21
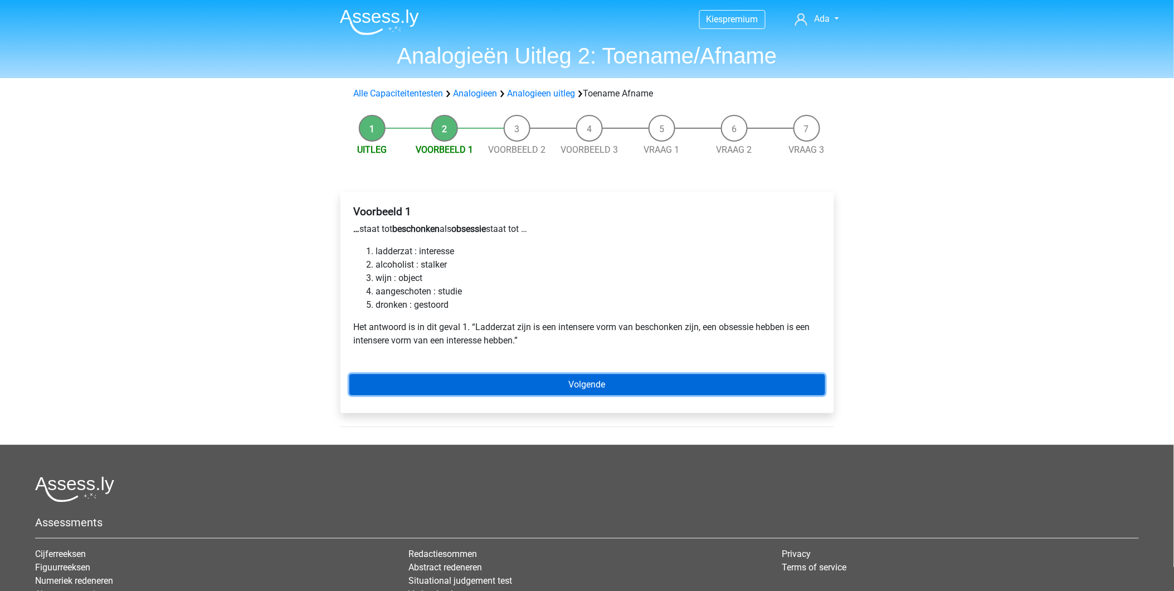
click at [588, 383] on link "Volgende" at bounding box center [587, 384] width 476 height 21
click at [585, 383] on link "Volgende" at bounding box center [587, 384] width 476 height 21
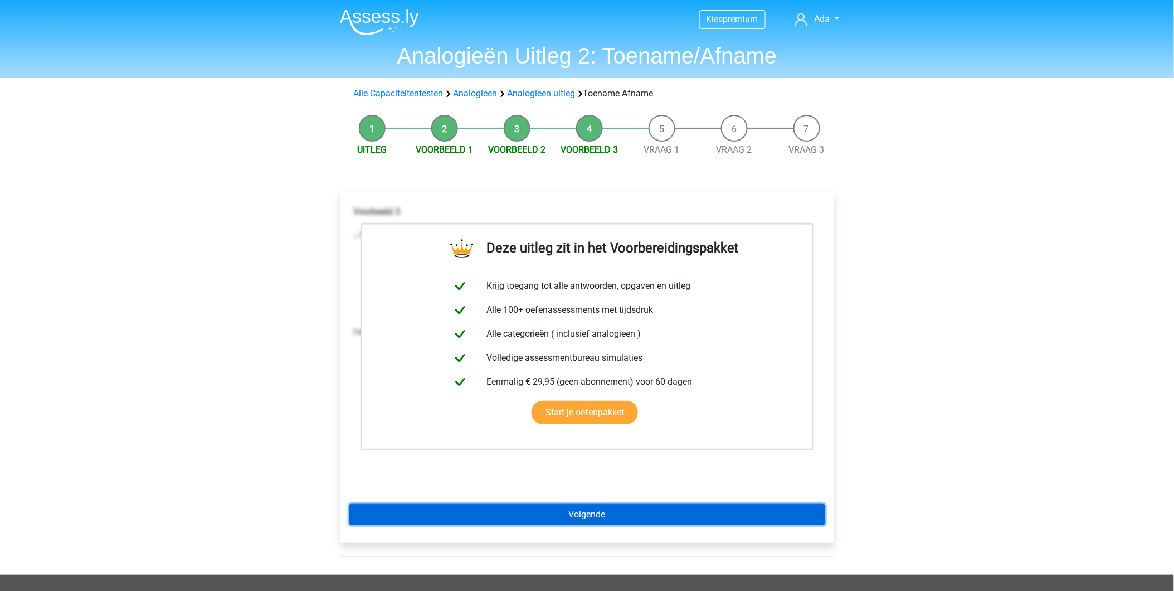
click at [586, 516] on link "Volgende" at bounding box center [587, 514] width 476 height 21
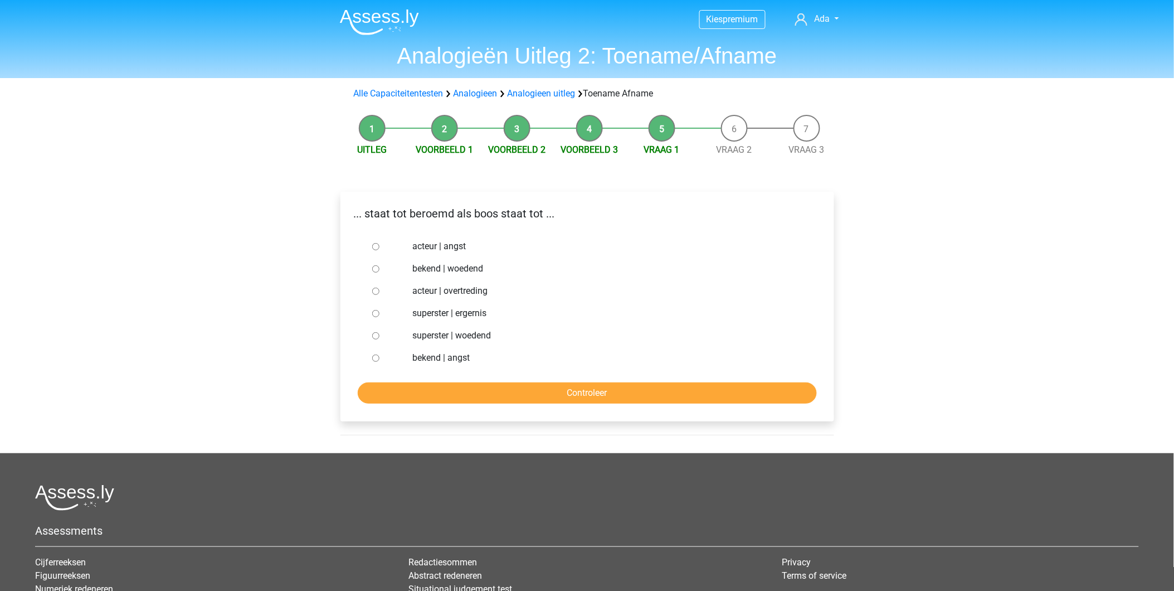
click at [371, 266] on div at bounding box center [386, 268] width 37 height 22
click at [374, 270] on input "bekend | woedend" at bounding box center [375, 268] width 7 height 7
radio input "true"
click at [583, 386] on input "Controleer" at bounding box center [587, 392] width 459 height 21
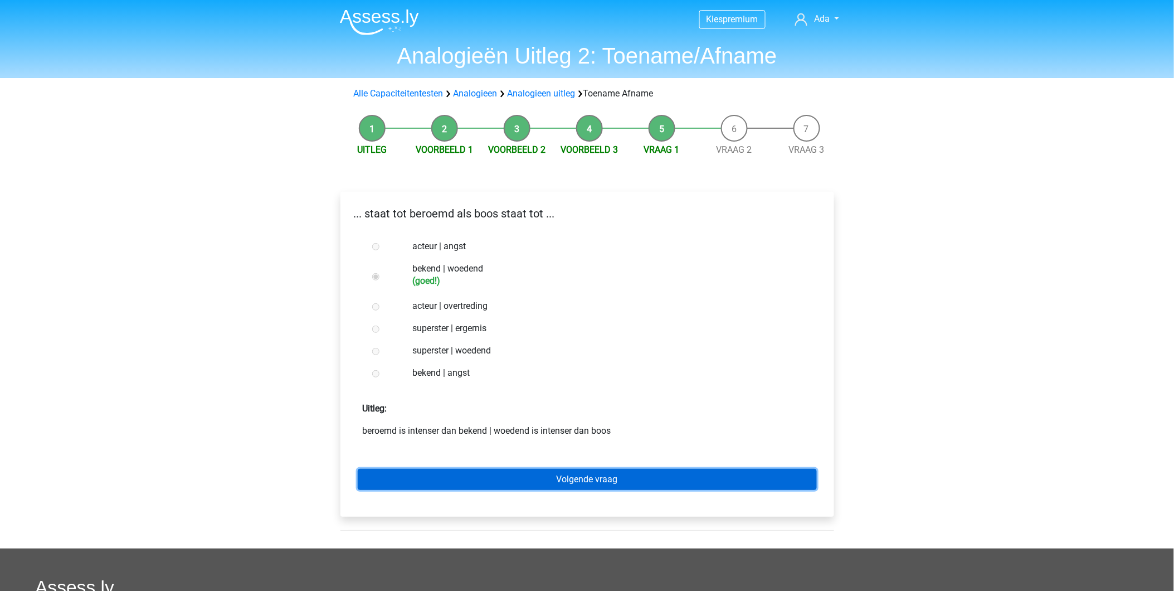
click at [572, 475] on link "Volgende vraag" at bounding box center [587, 479] width 459 height 21
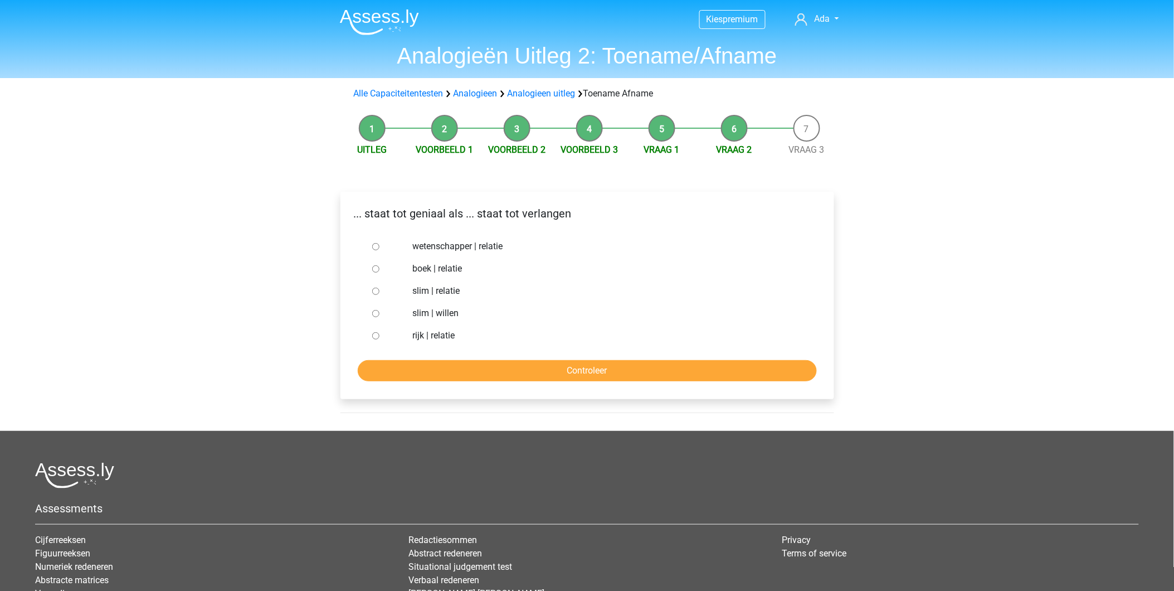
click at [379, 312] on input "slim | willen" at bounding box center [375, 313] width 7 height 7
radio input "true"
click at [491, 381] on input "Controleer" at bounding box center [587, 370] width 459 height 21
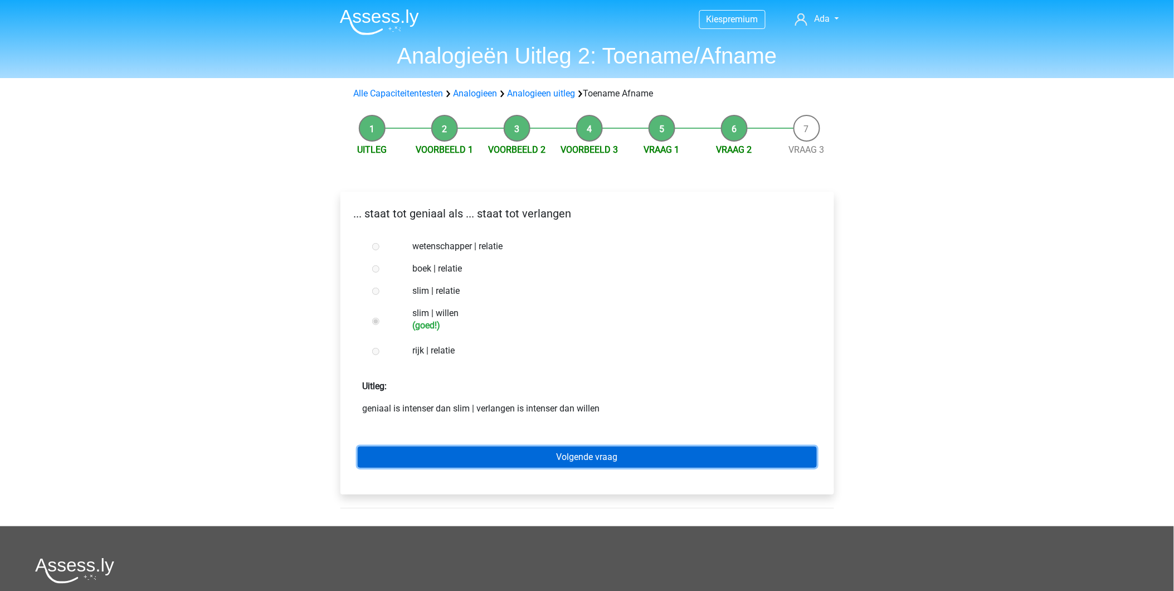
click at [508, 455] on link "Volgende vraag" at bounding box center [587, 456] width 459 height 21
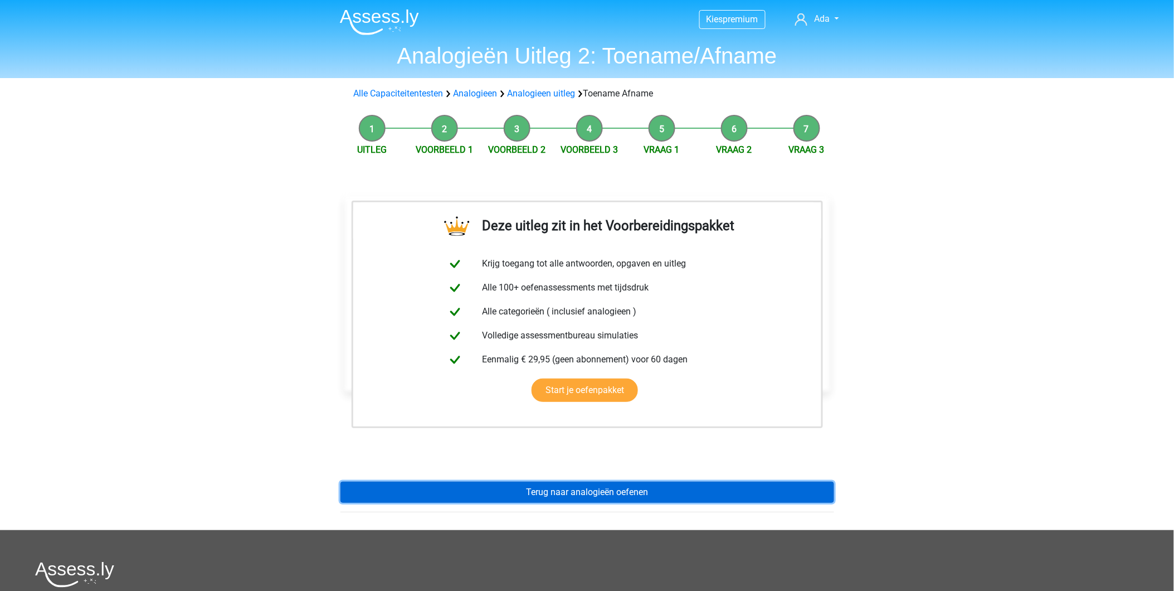
click at [544, 490] on link "Terug naar analogieën oefenen" at bounding box center [587, 491] width 494 height 21
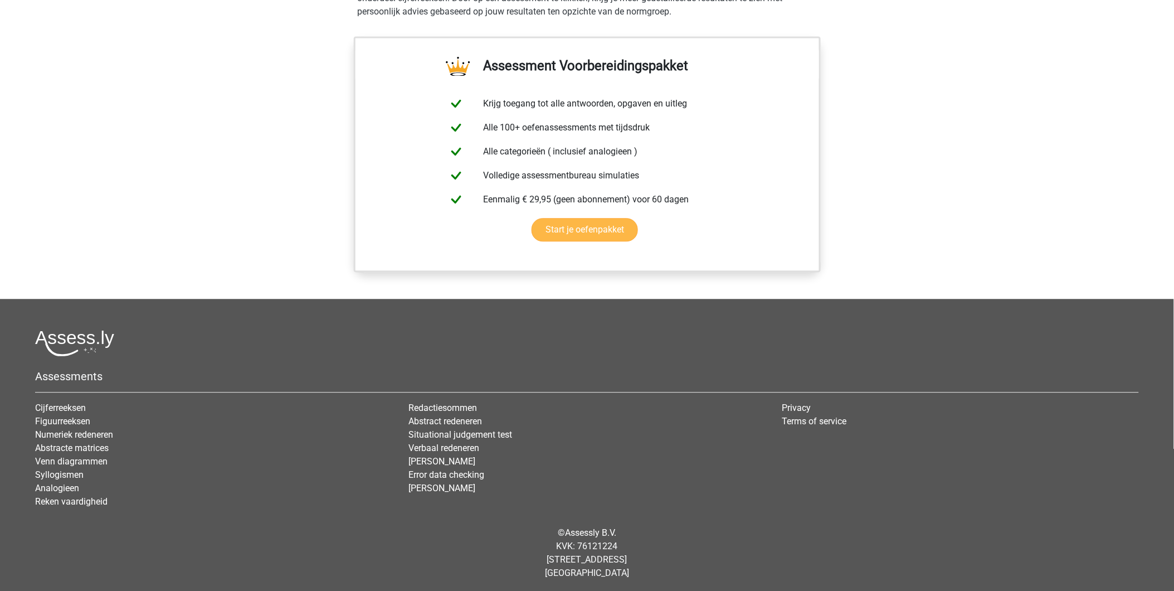
scroll to position [455, 0]
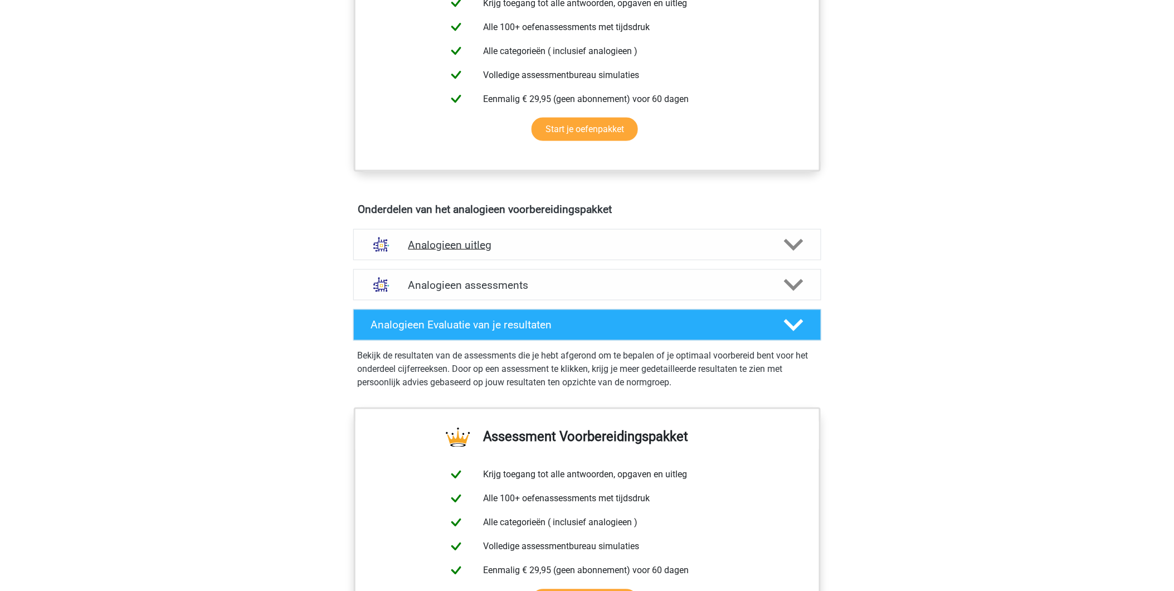
click at [449, 244] on h4 "Analogieen uitleg" at bounding box center [587, 244] width 358 height 13
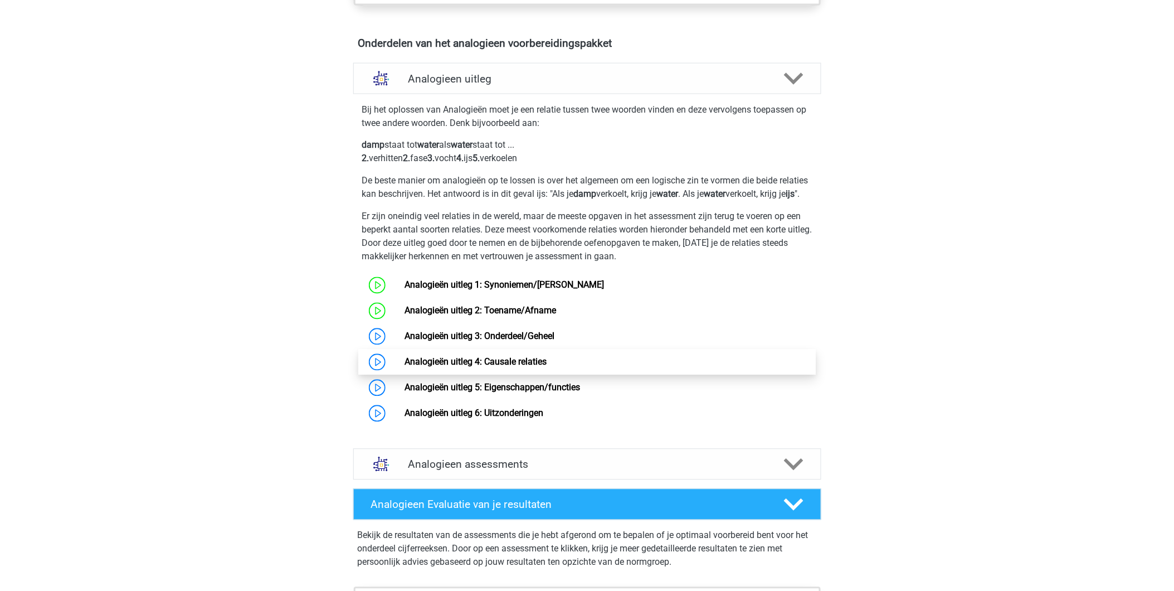
scroll to position [641, 0]
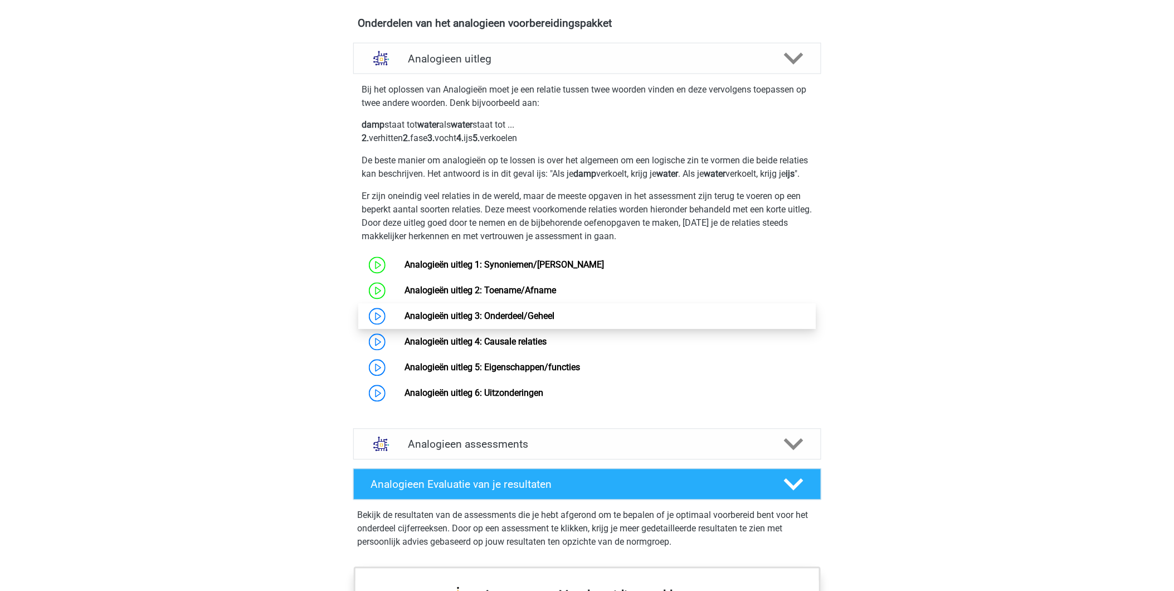
click at [508, 321] on link "Analogieën uitleg 3: Onderdeel/Geheel" at bounding box center [479, 316] width 150 height 11
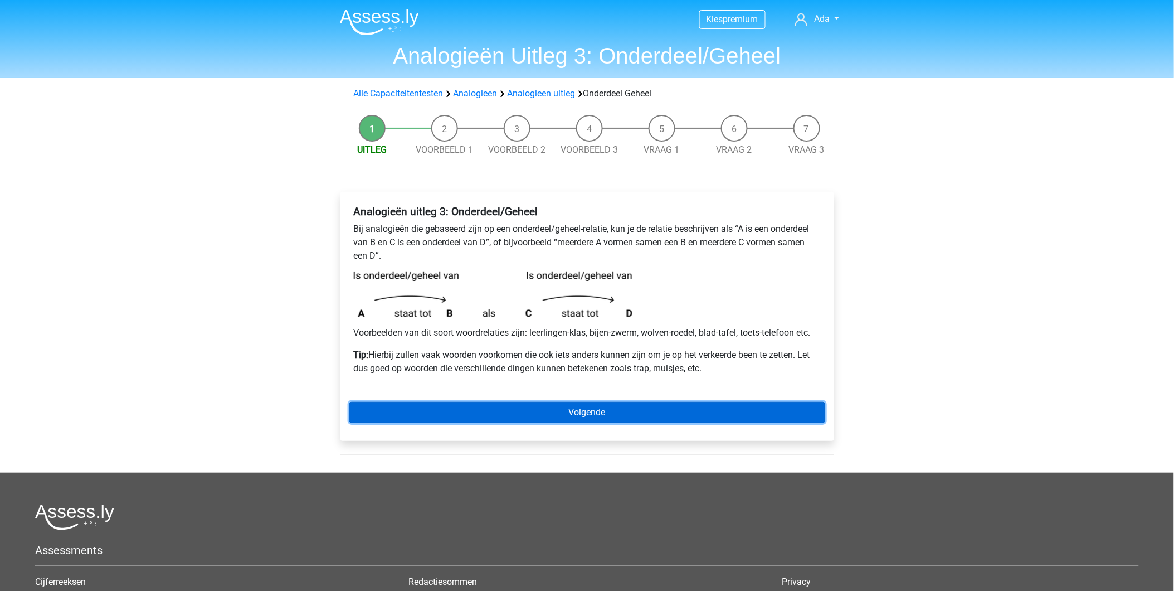
click at [525, 404] on link "Volgende" at bounding box center [587, 412] width 476 height 21
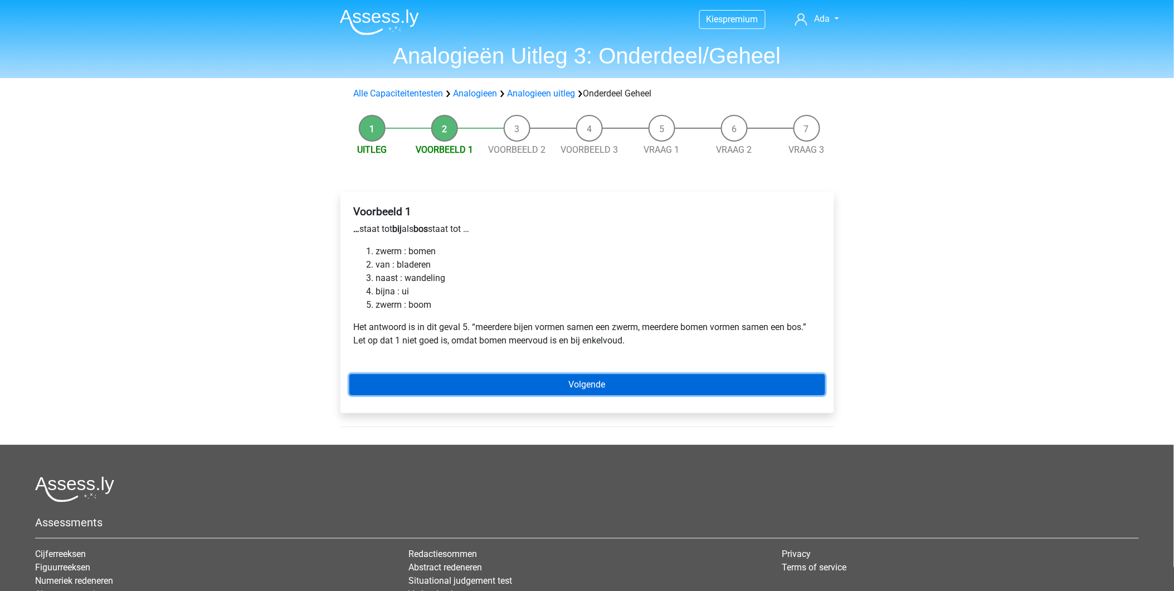
click at [495, 392] on link "Volgende" at bounding box center [587, 384] width 476 height 21
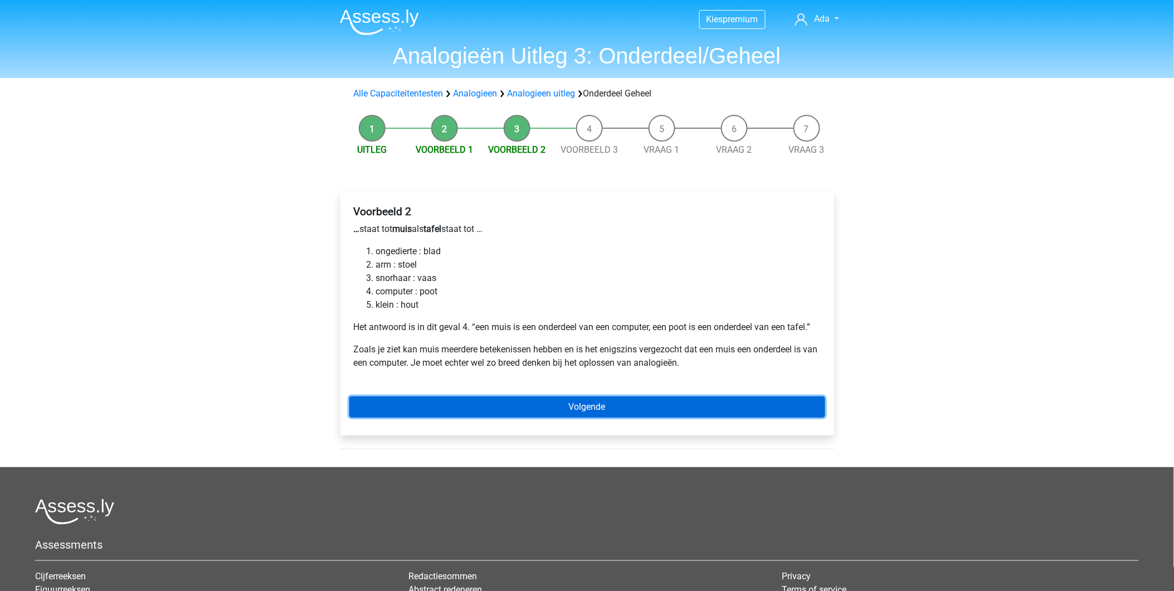
click at [574, 411] on link "Volgende" at bounding box center [587, 406] width 476 height 21
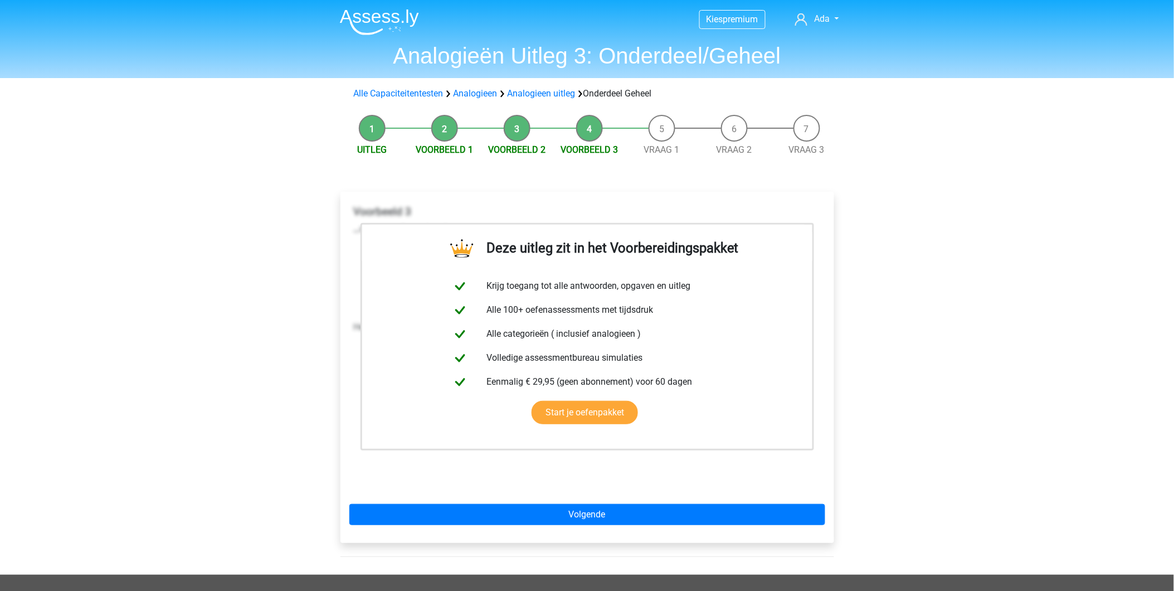
click at [541, 526] on div "Deze uitleg zit in het Voorbereidingspakket Krijg toegang tot alle antwoorden, …" at bounding box center [587, 367] width 494 height 351
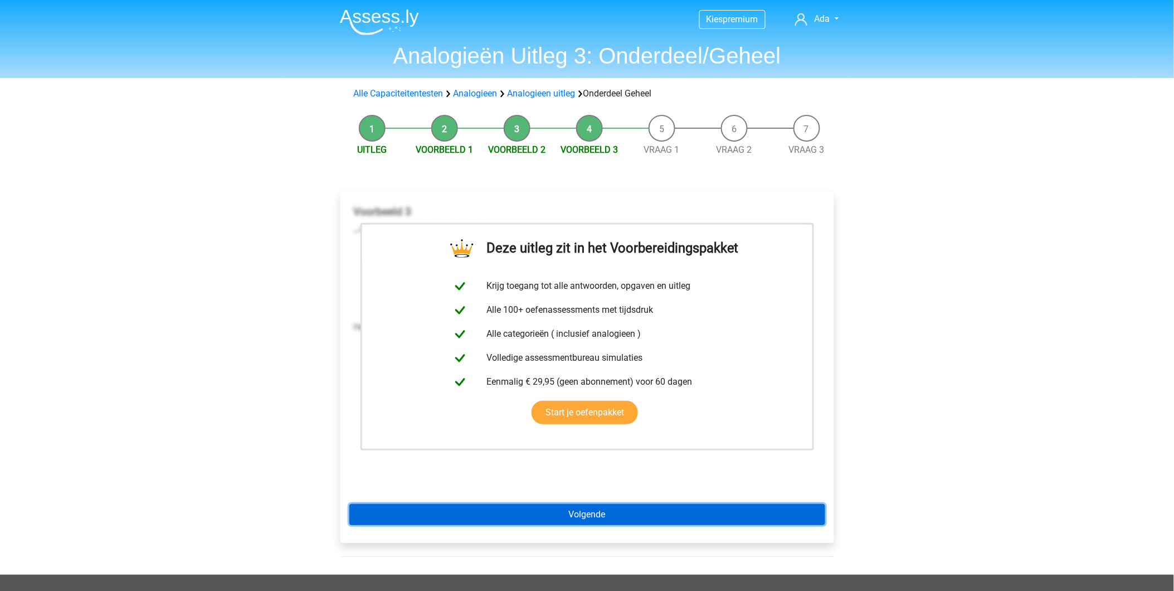
click at [542, 513] on link "Volgende" at bounding box center [587, 514] width 476 height 21
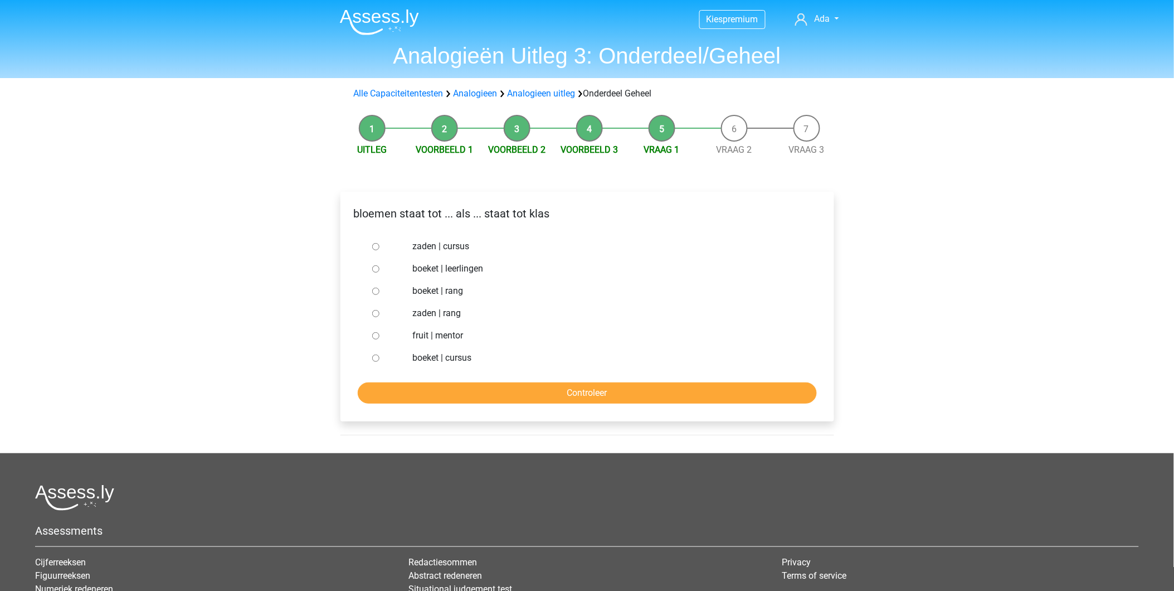
click at [372, 265] on input "boeket | leerlingen" at bounding box center [375, 268] width 7 height 7
radio input "true"
click at [490, 387] on input "Controleer" at bounding box center [587, 392] width 459 height 21
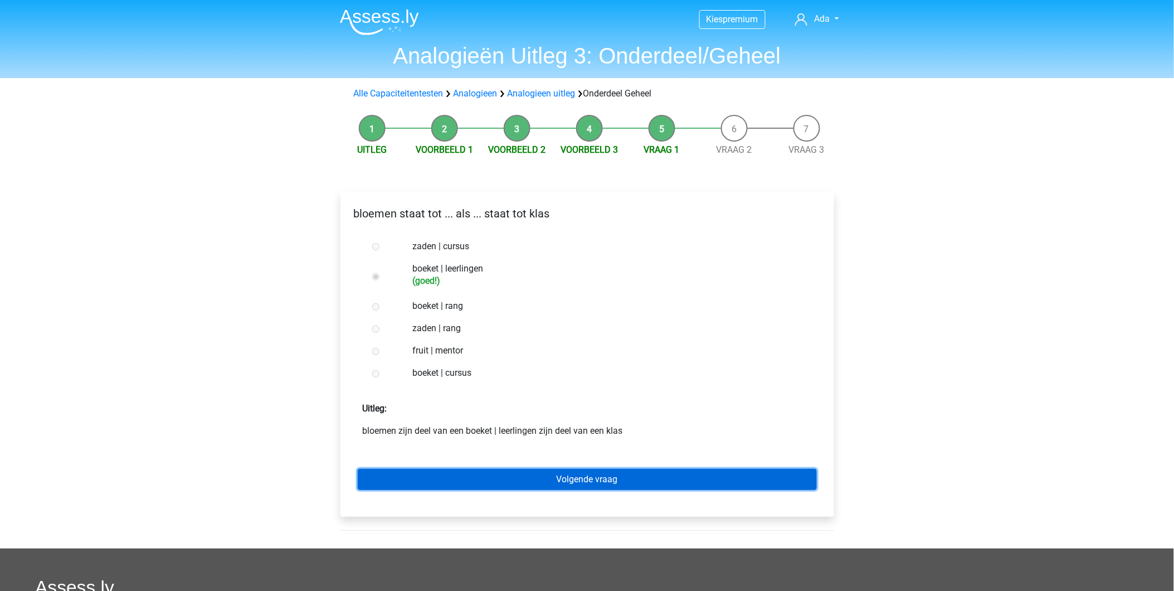
click at [540, 483] on link "Volgende vraag" at bounding box center [587, 479] width 459 height 21
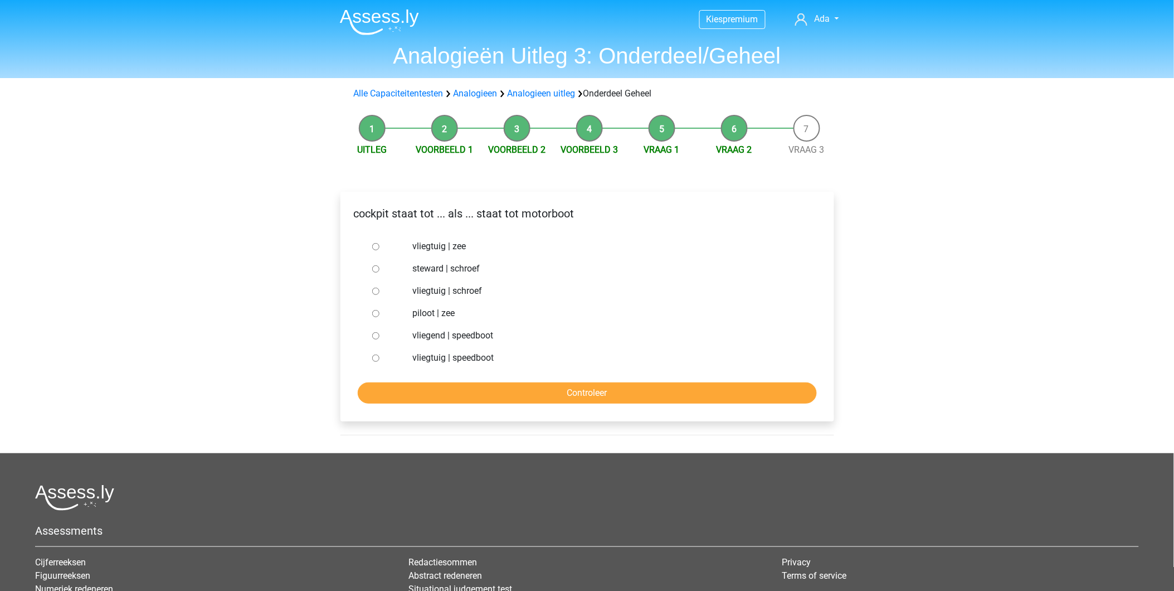
click at [372, 290] on input "vliegtuig | schroef" at bounding box center [375, 290] width 7 height 7
radio input "true"
click at [474, 390] on input "Controleer" at bounding box center [587, 392] width 459 height 21
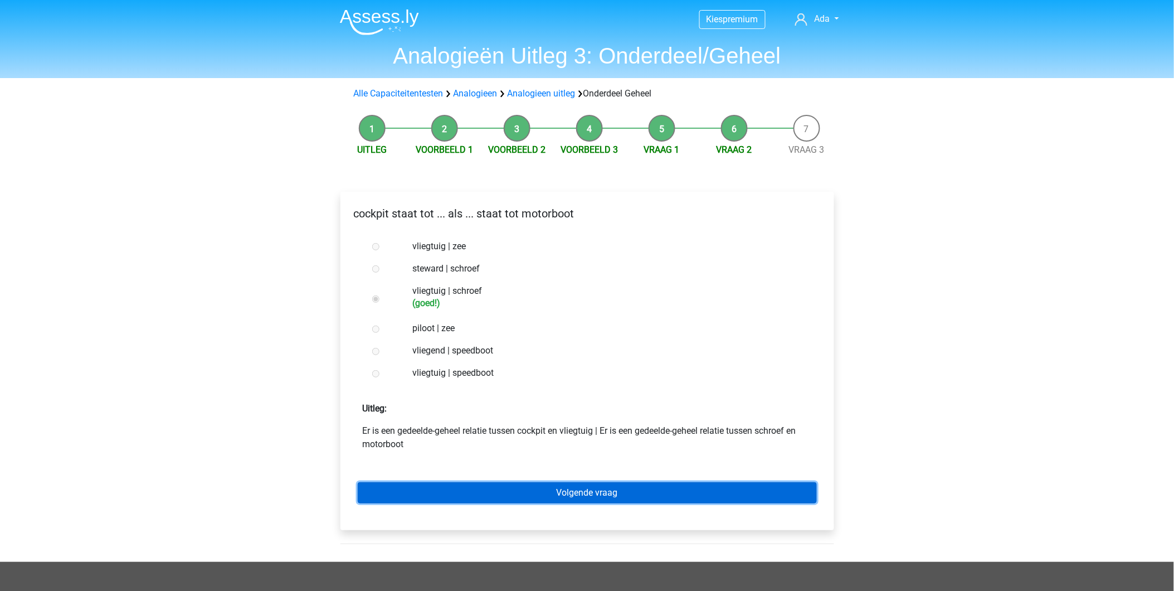
click at [513, 486] on link "Volgende vraag" at bounding box center [587, 492] width 459 height 21
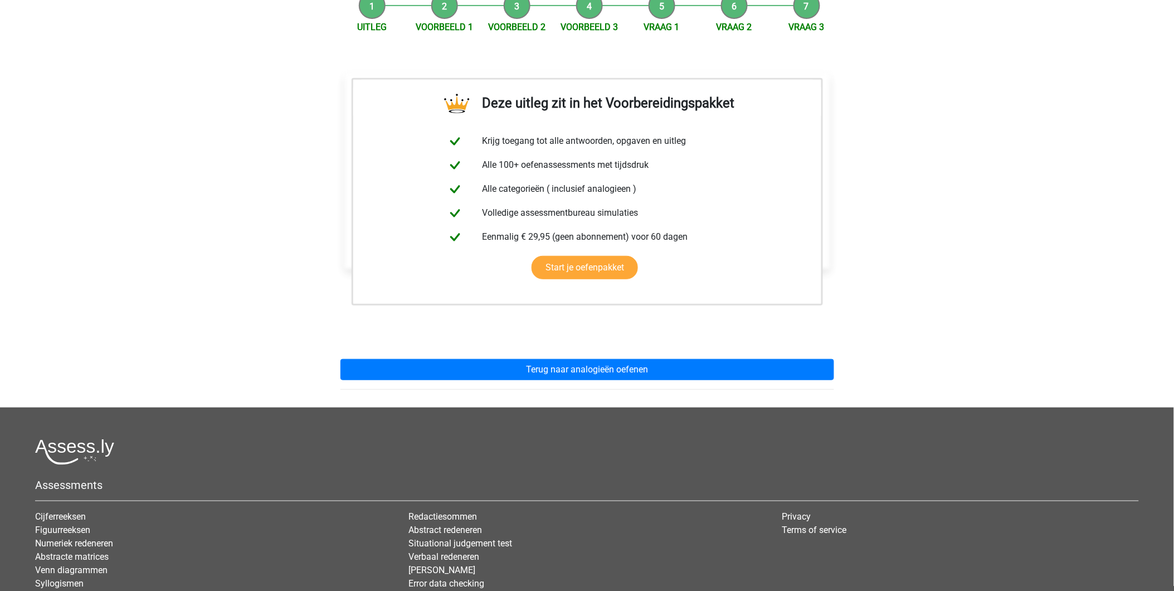
scroll to position [124, 0]
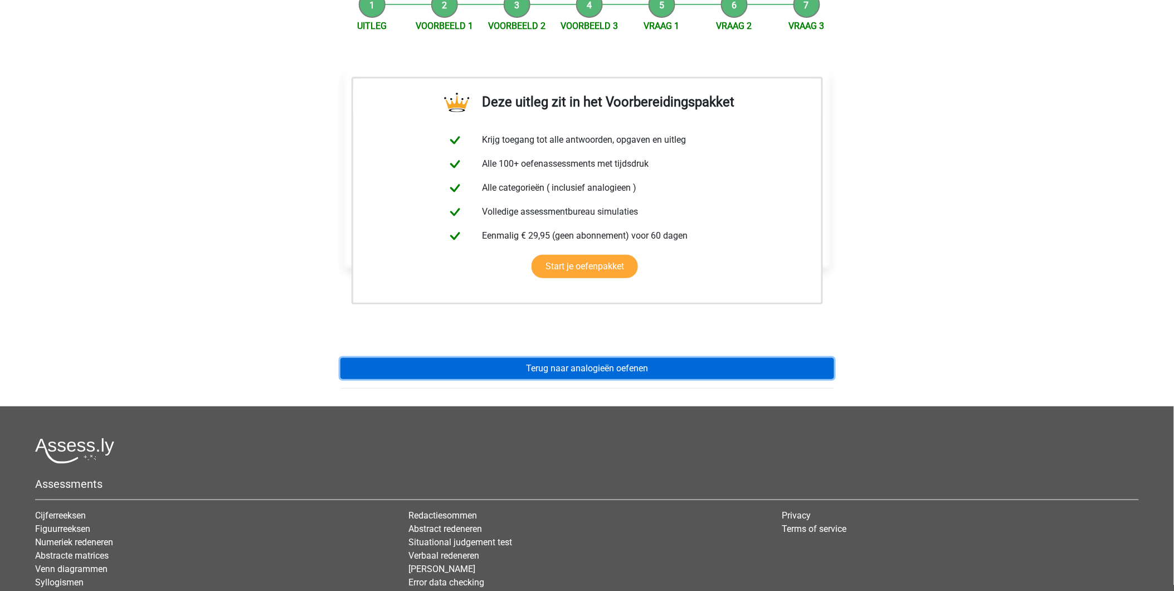
click at [559, 365] on link "Terug naar analogieën oefenen" at bounding box center [587, 368] width 494 height 21
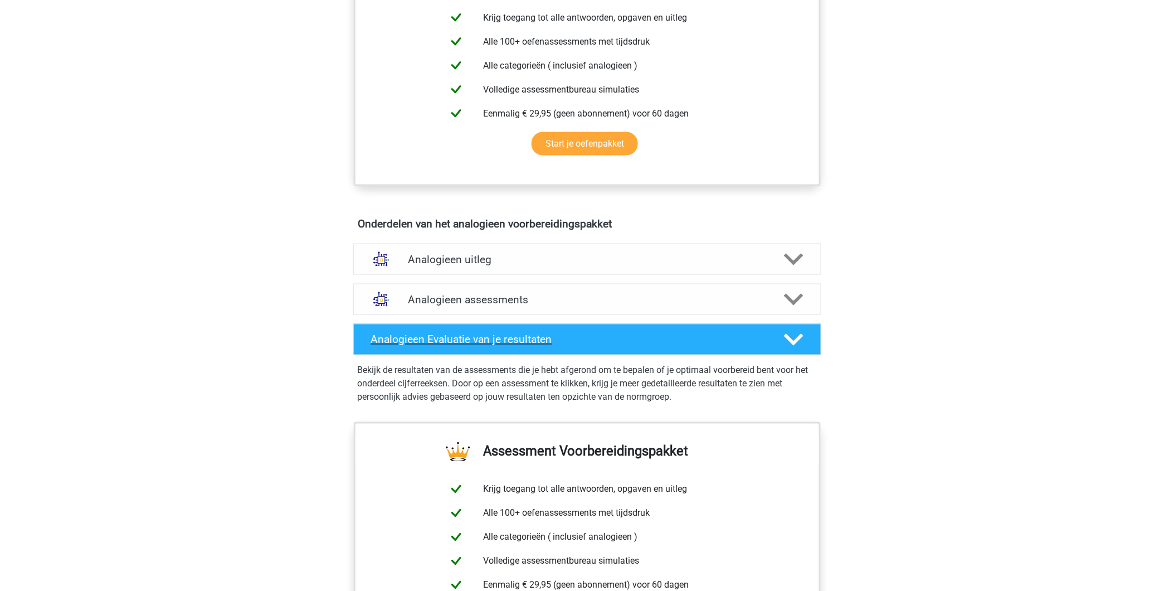
scroll to position [433, 0]
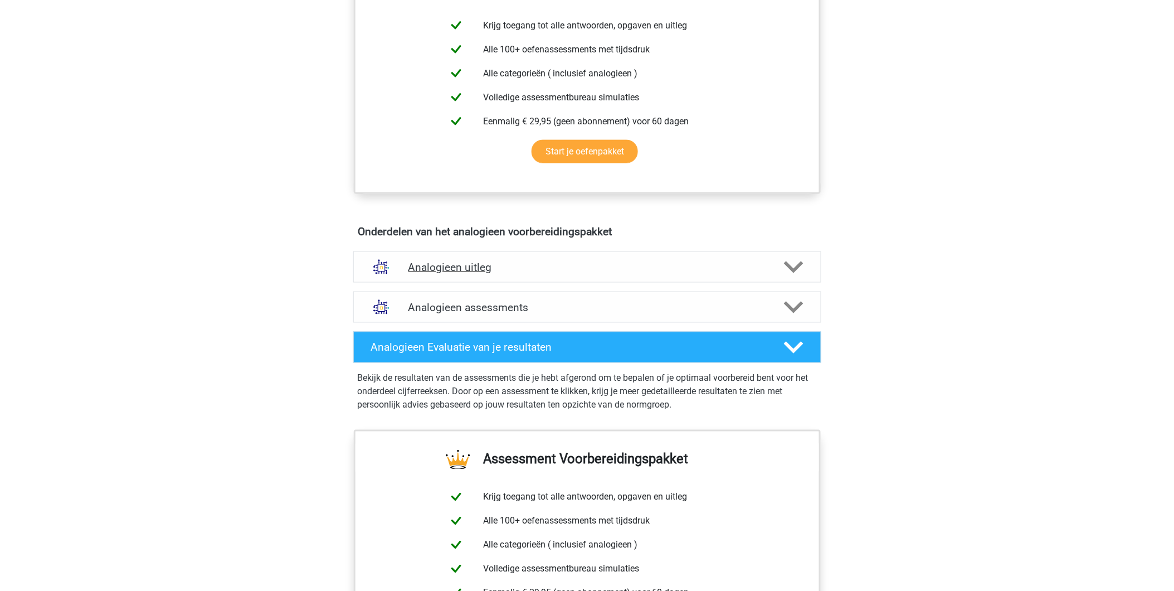
click at [441, 264] on h4 "Analogieen uitleg" at bounding box center [587, 267] width 358 height 13
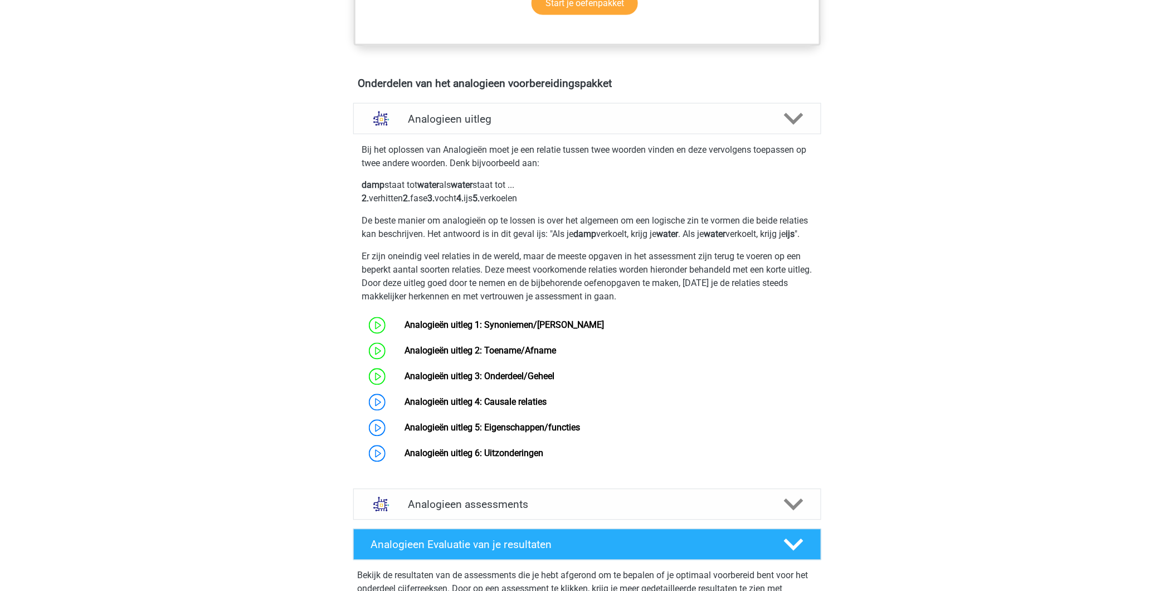
scroll to position [619, 0]
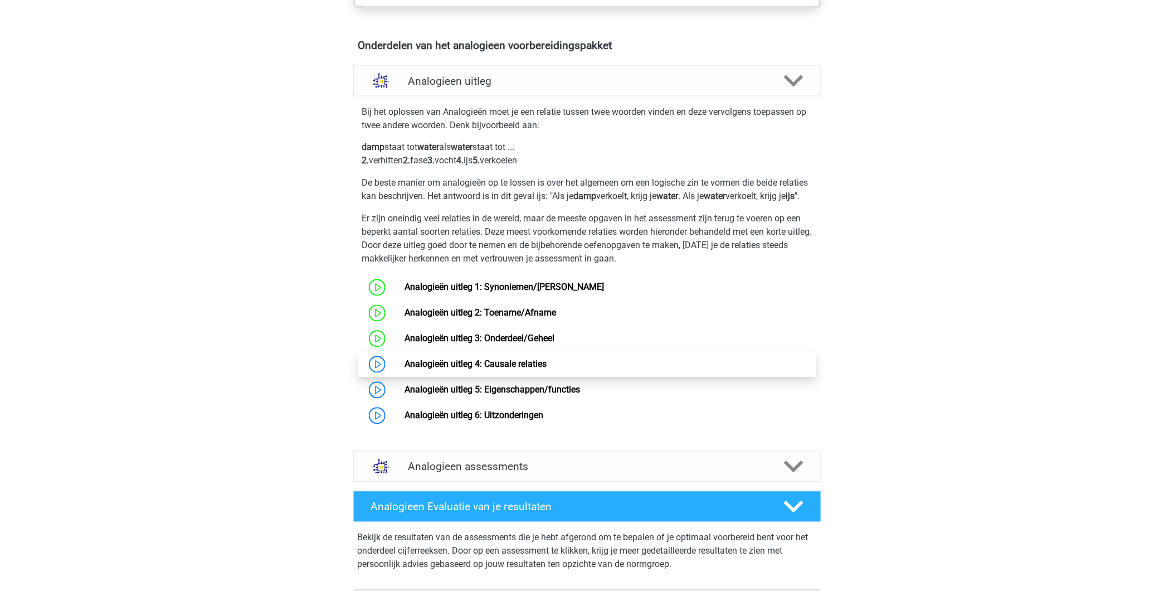
click at [461, 369] on link "Analogieën uitleg 4: Causale relaties" at bounding box center [475, 364] width 142 height 11
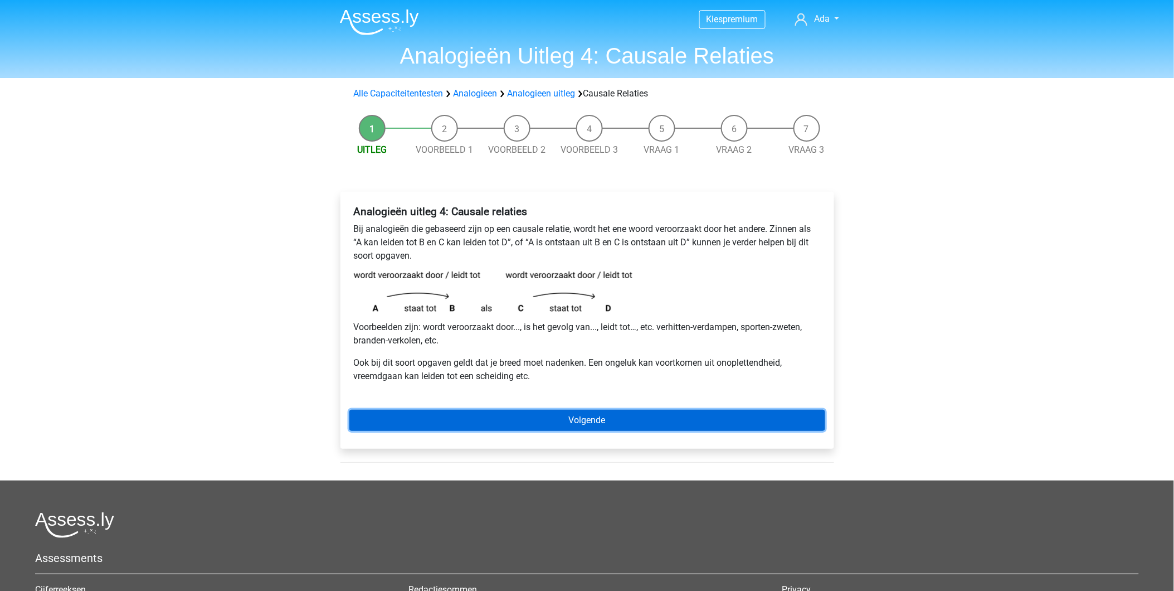
click at [640, 414] on link "Volgende" at bounding box center [587, 419] width 476 height 21
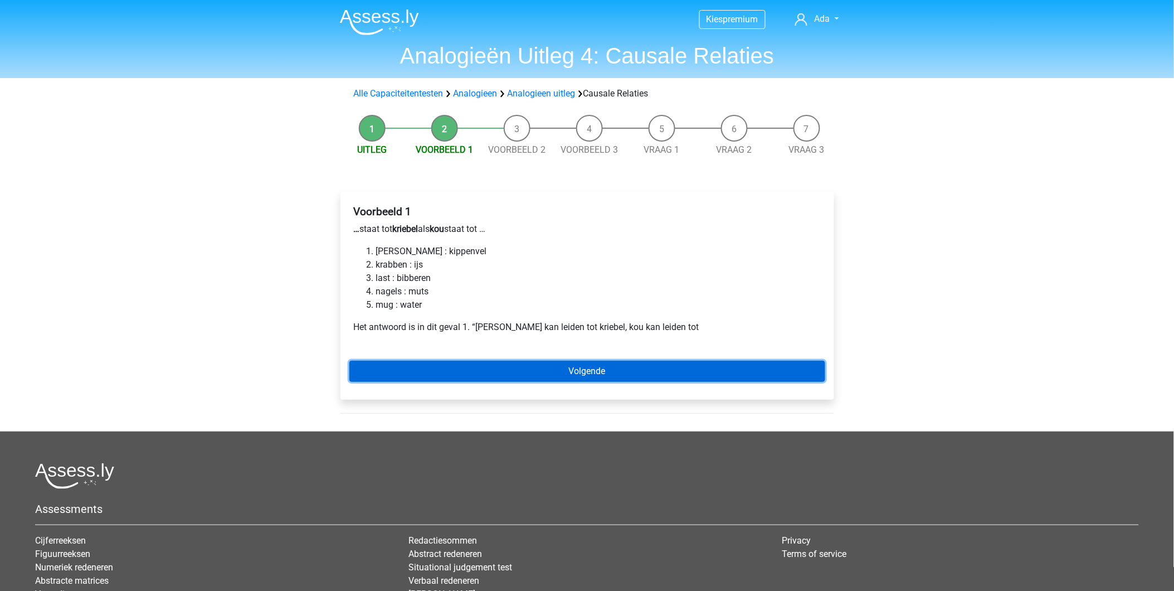
click at [500, 372] on link "Volgende" at bounding box center [587, 370] width 476 height 21
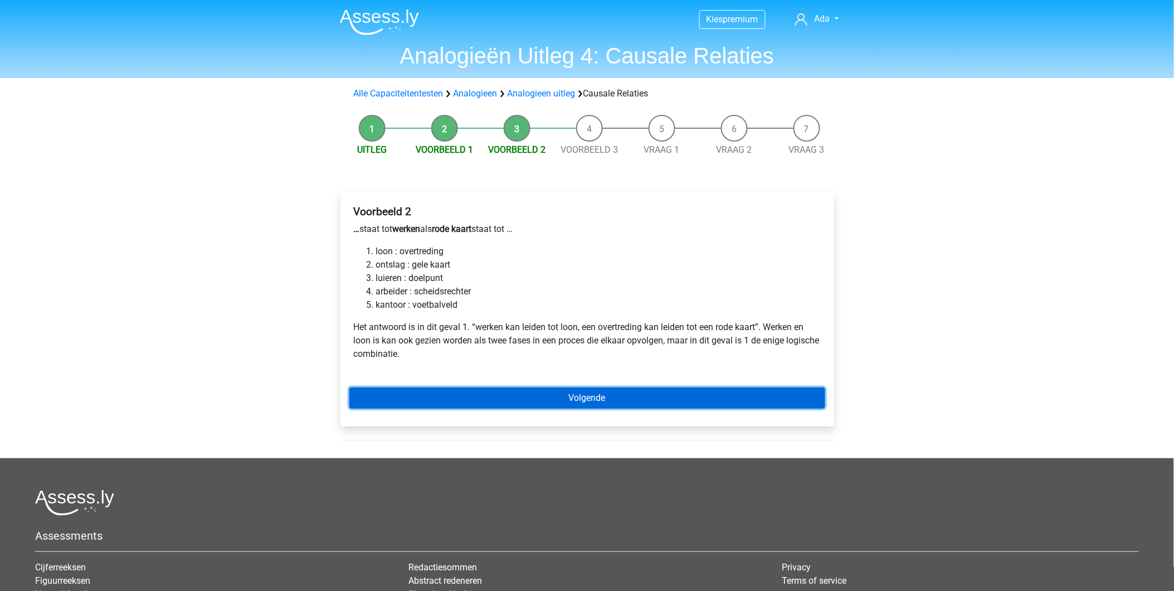
click at [539, 397] on link "Volgende" at bounding box center [587, 397] width 476 height 21
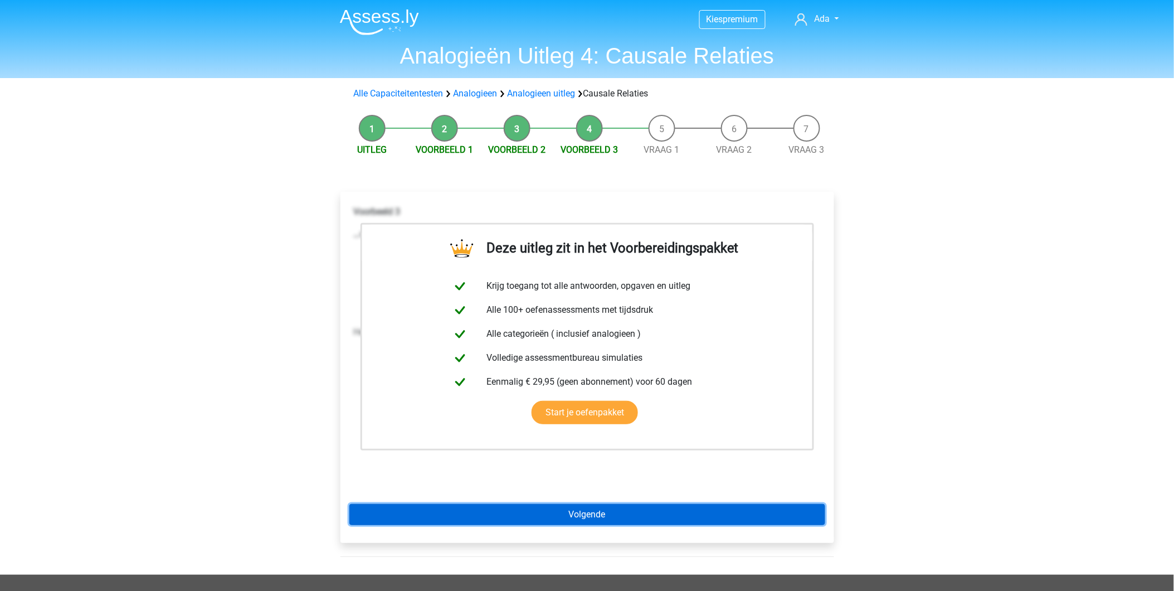
click at [558, 510] on link "Volgende" at bounding box center [587, 514] width 476 height 21
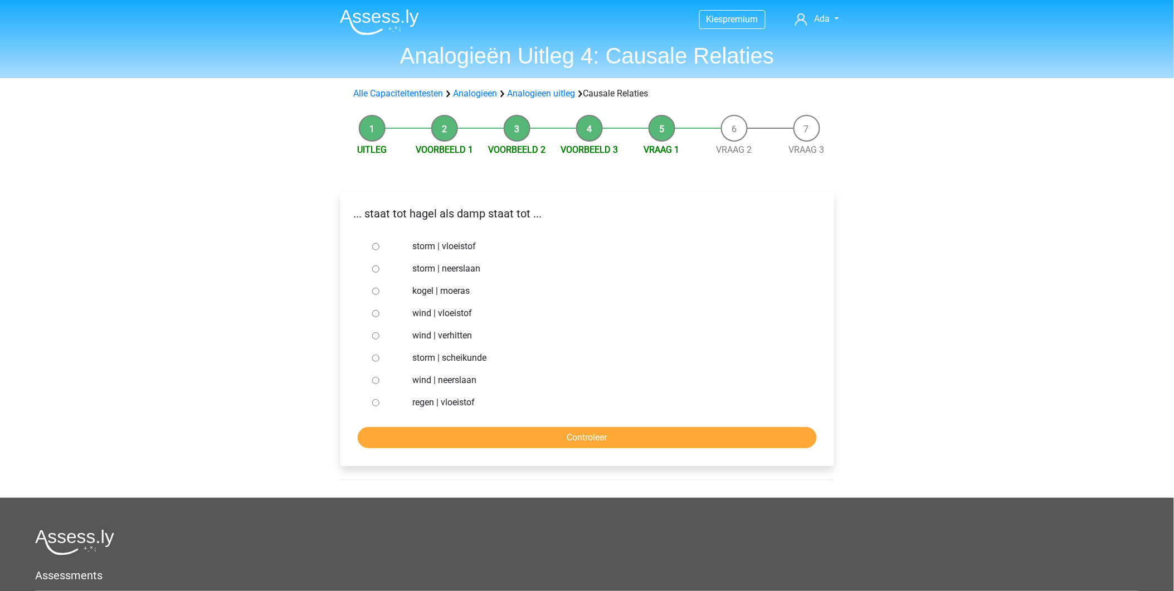
click at [375, 403] on input "regen | vloeistof" at bounding box center [375, 402] width 7 height 7
radio input "true"
click at [470, 447] on input "Controleer" at bounding box center [587, 437] width 459 height 21
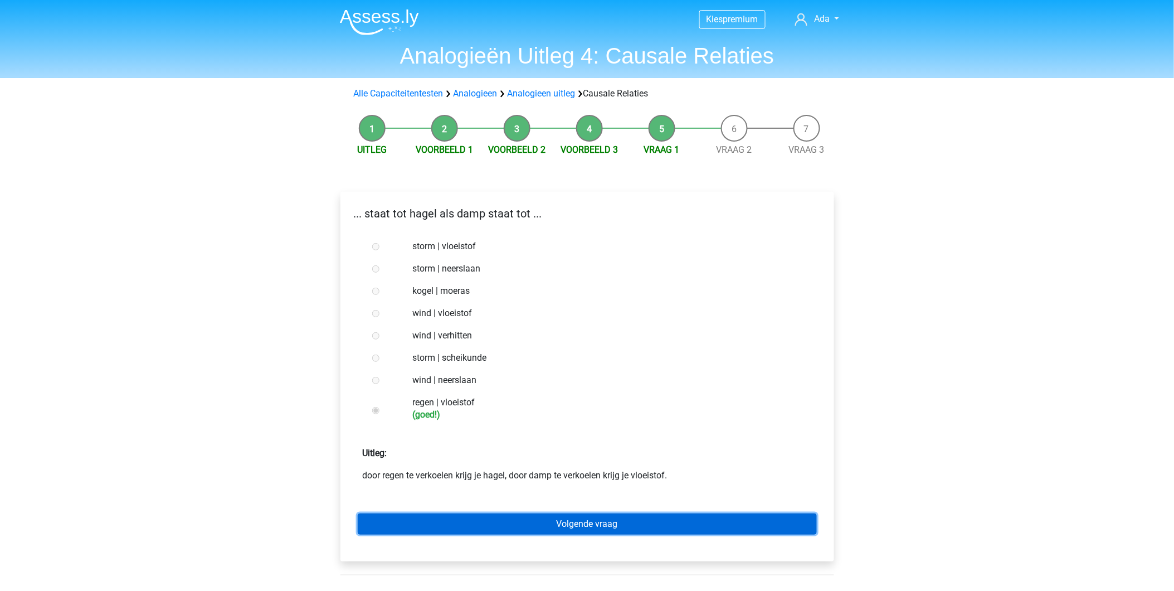
click at [544, 522] on link "Volgende vraag" at bounding box center [587, 523] width 459 height 21
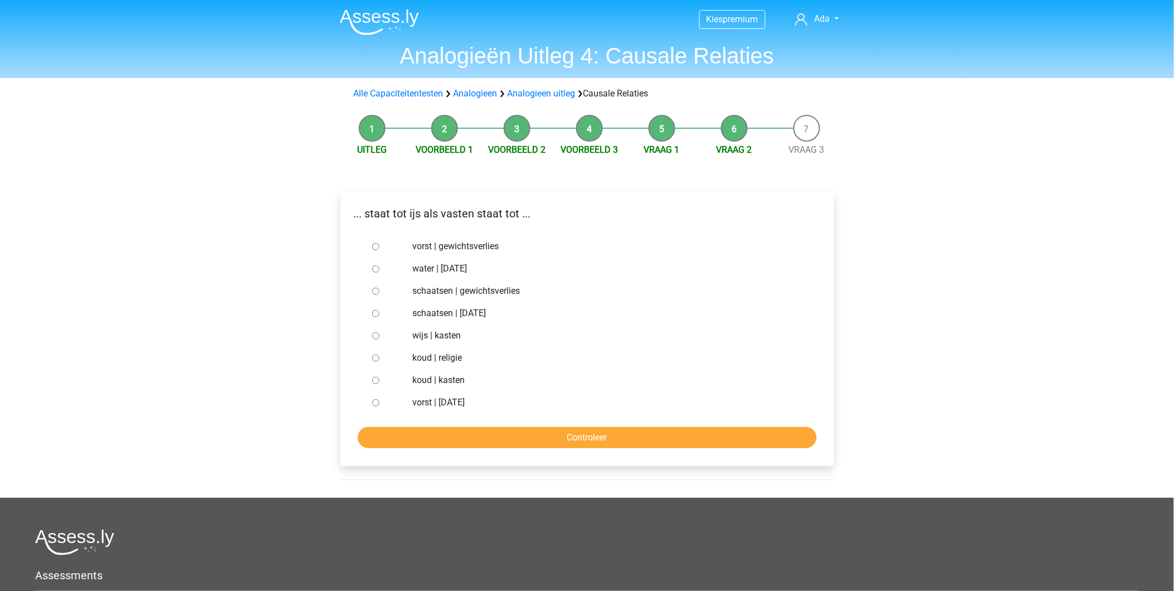
click at [375, 361] on div at bounding box center [386, 358] width 37 height 22
click at [410, 358] on div "koud | religie" at bounding box center [605, 358] width 402 height 22
click at [370, 355] on div at bounding box center [386, 358] width 37 height 22
click at [373, 358] on input "koud | religie" at bounding box center [375, 357] width 7 height 7
radio input "true"
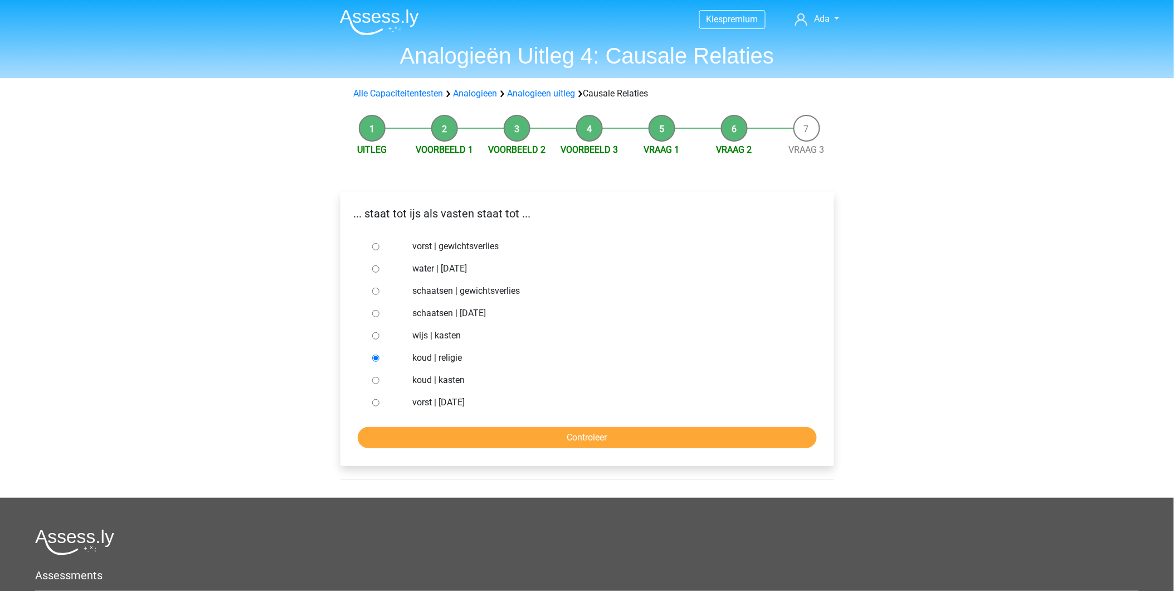
click at [375, 358] on input "koud | religie" at bounding box center [375, 357] width 7 height 7
click at [567, 440] on input "Controleer" at bounding box center [587, 437] width 459 height 21
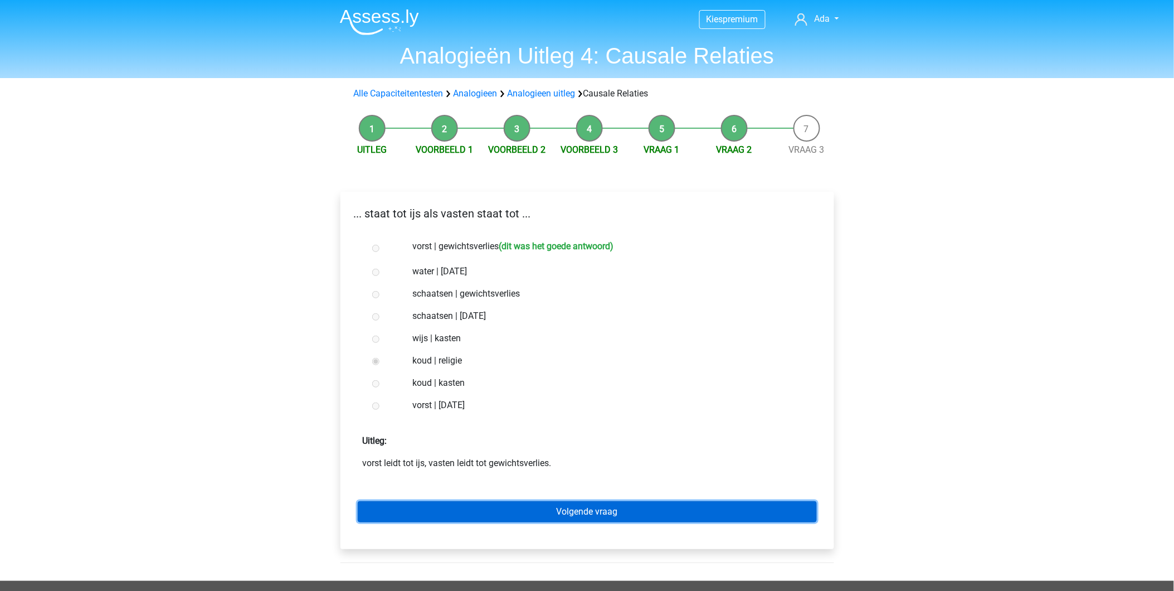
click at [574, 509] on link "Volgende vraag" at bounding box center [587, 511] width 459 height 21
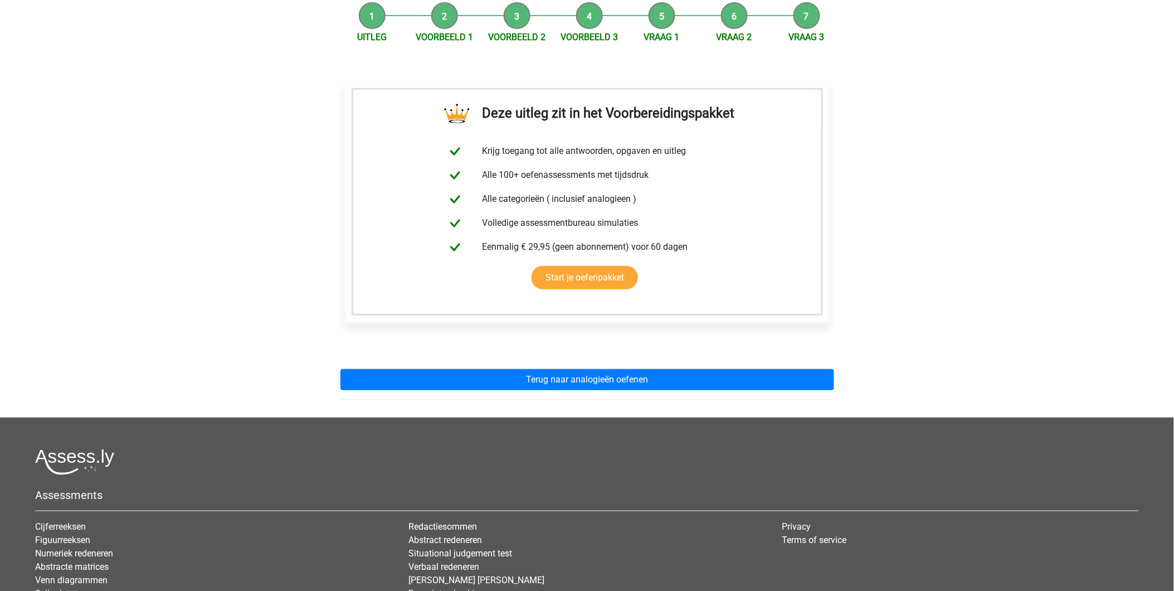
scroll to position [124, 0]
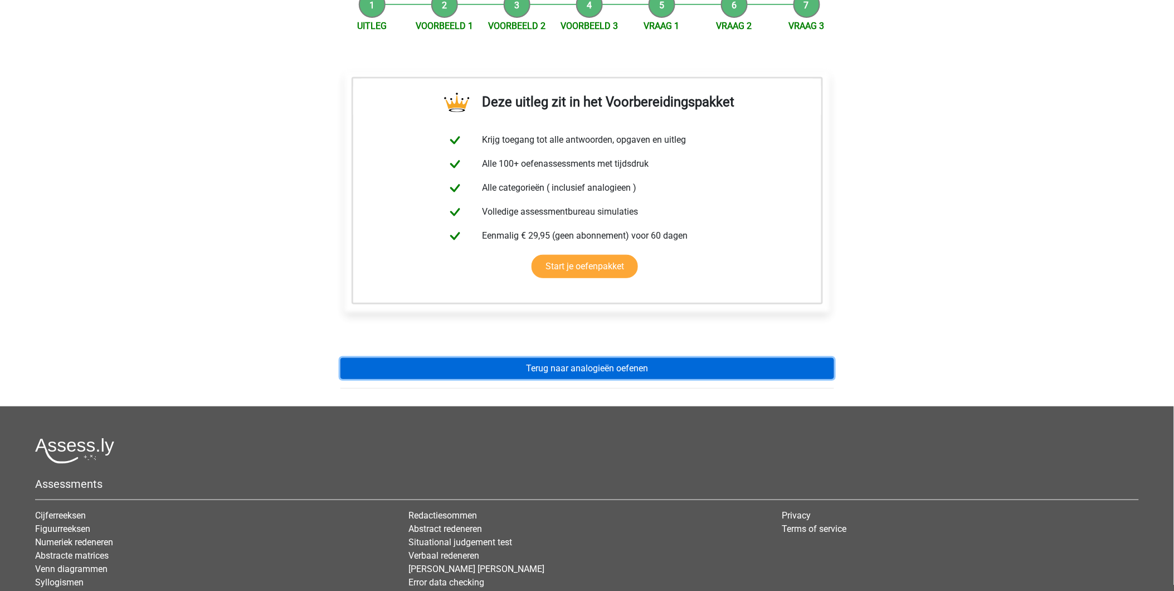
click at [542, 366] on link "Terug naar analogieën oefenen" at bounding box center [587, 368] width 494 height 21
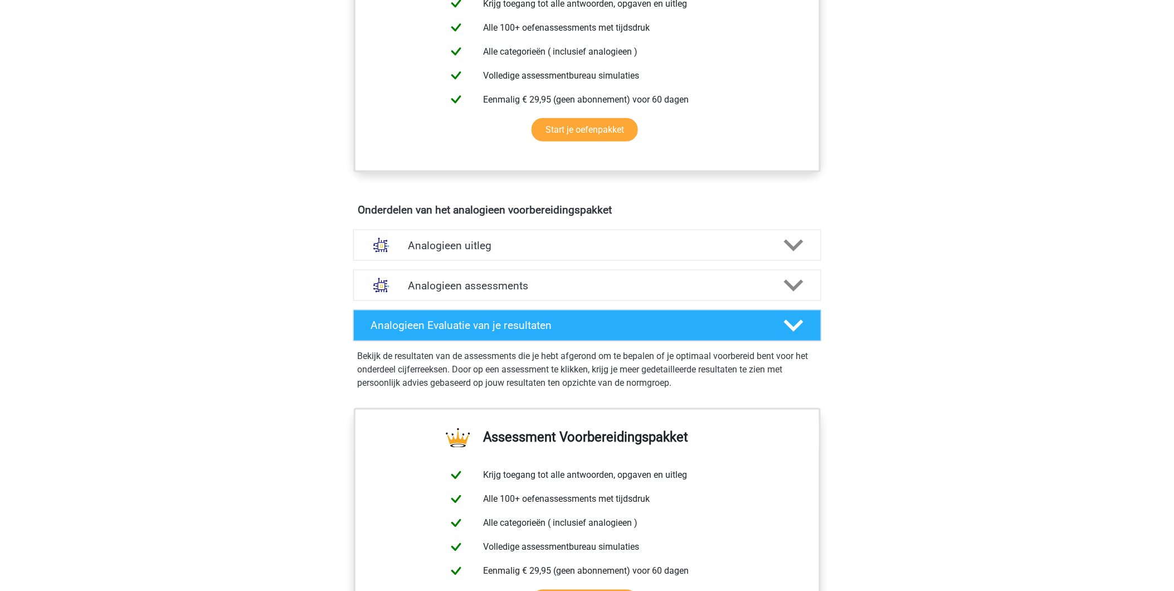
scroll to position [495, 0]
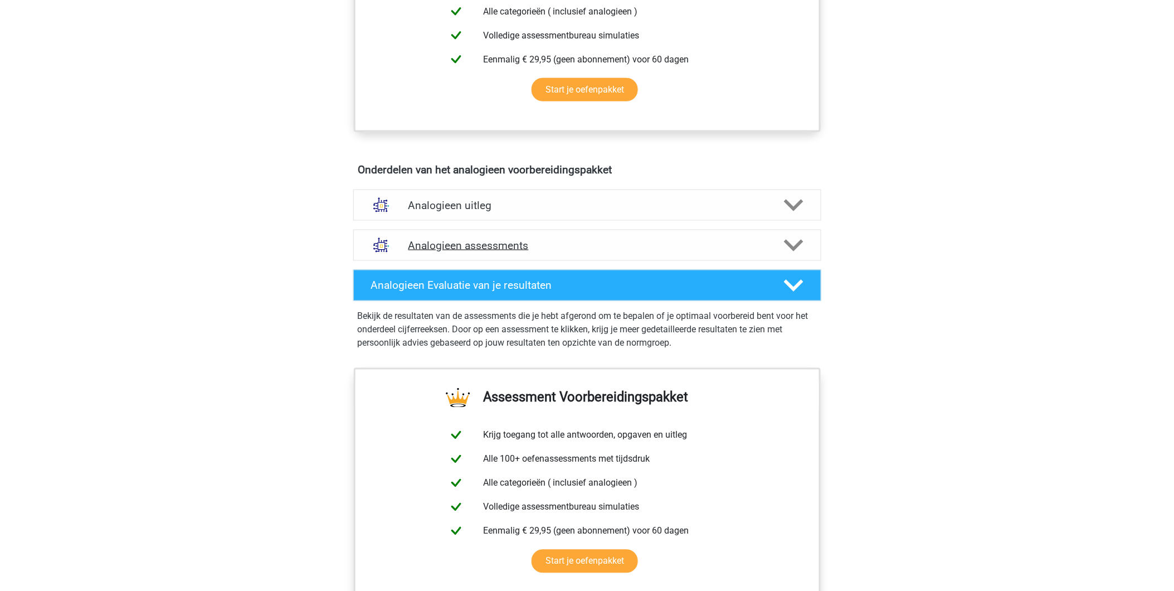
click at [454, 247] on h4 "Analogieen assessments" at bounding box center [587, 245] width 358 height 13
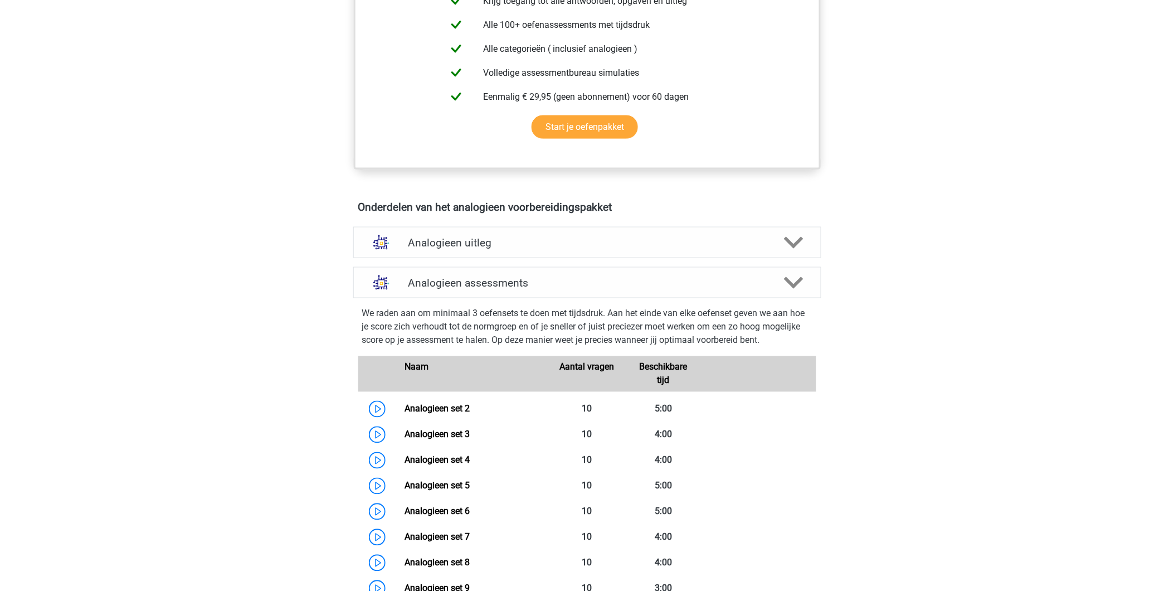
scroll to position [371, 0]
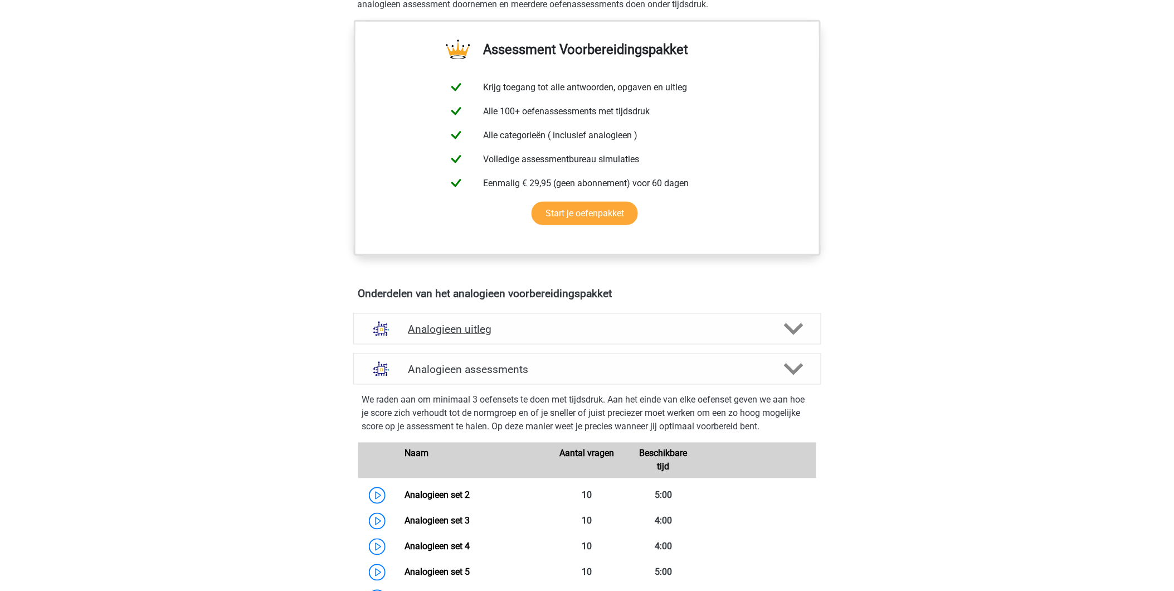
click at [436, 325] on h4 "Analogieen uitleg" at bounding box center [587, 329] width 358 height 13
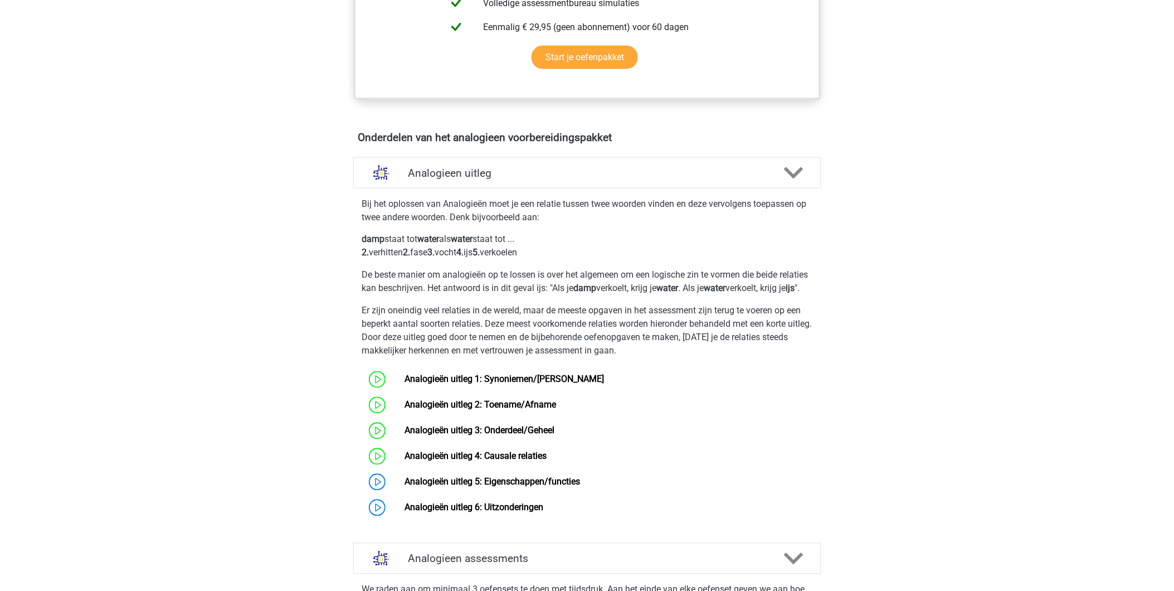
scroll to position [557, 0]
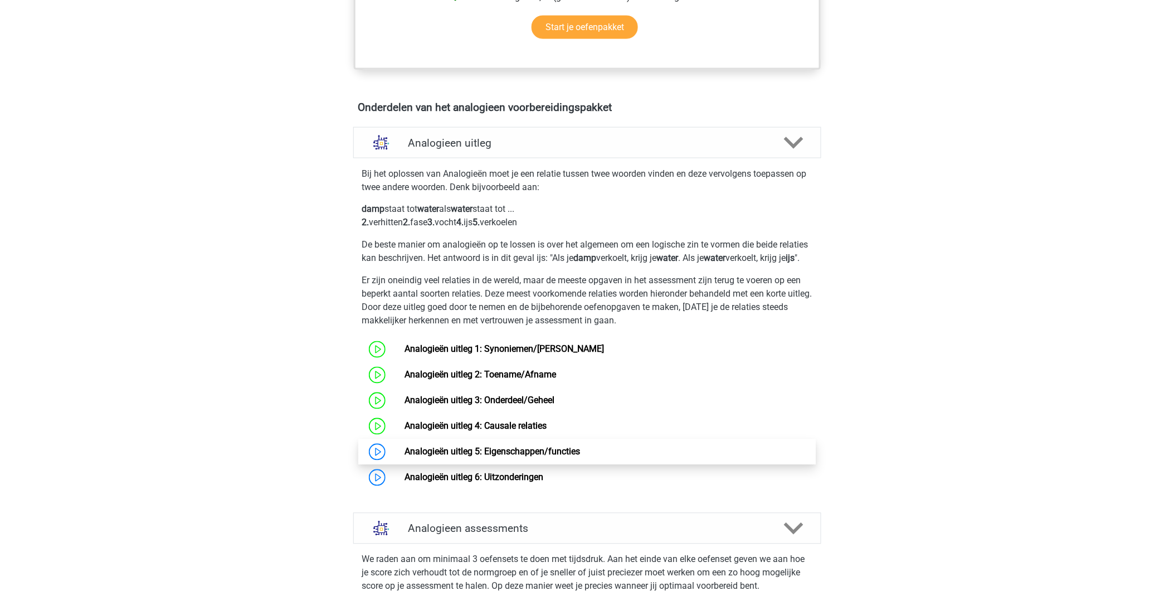
click at [450, 457] on link "Analogieën uitleg 5: Eigenschappen/functies" at bounding box center [491, 451] width 175 height 11
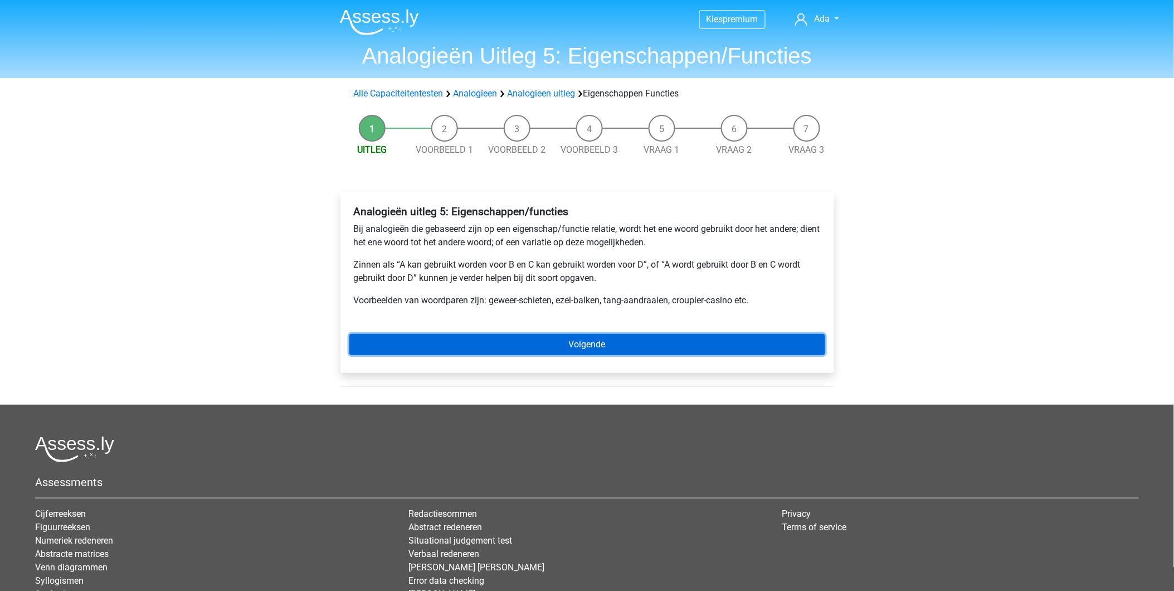
click at [628, 349] on link "Volgende" at bounding box center [587, 344] width 476 height 21
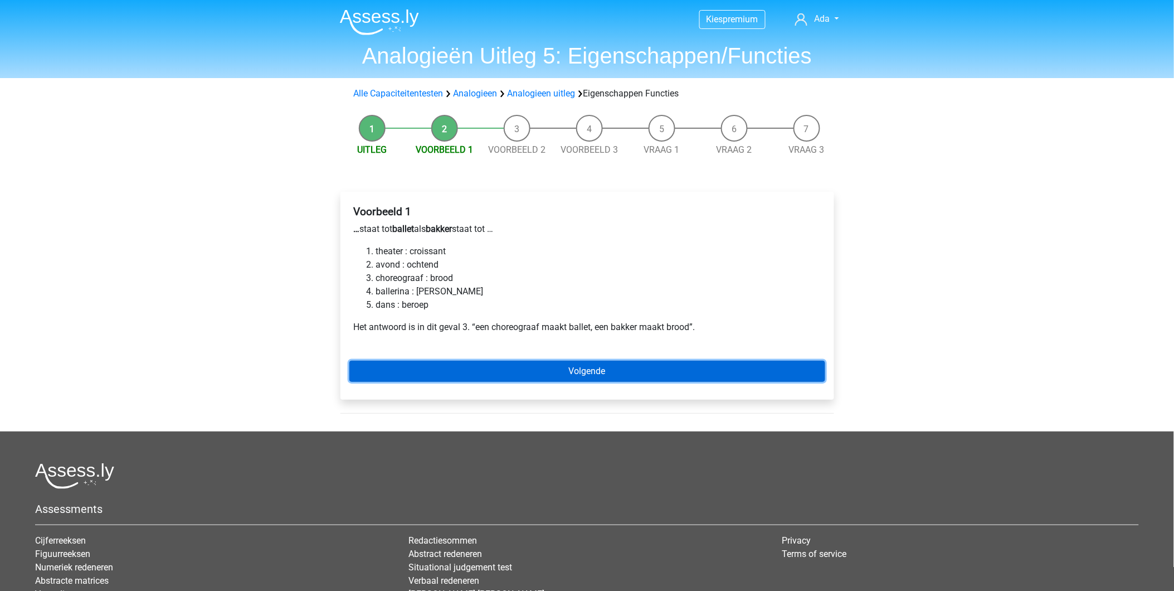
click at [436, 368] on link "Volgende" at bounding box center [587, 370] width 476 height 21
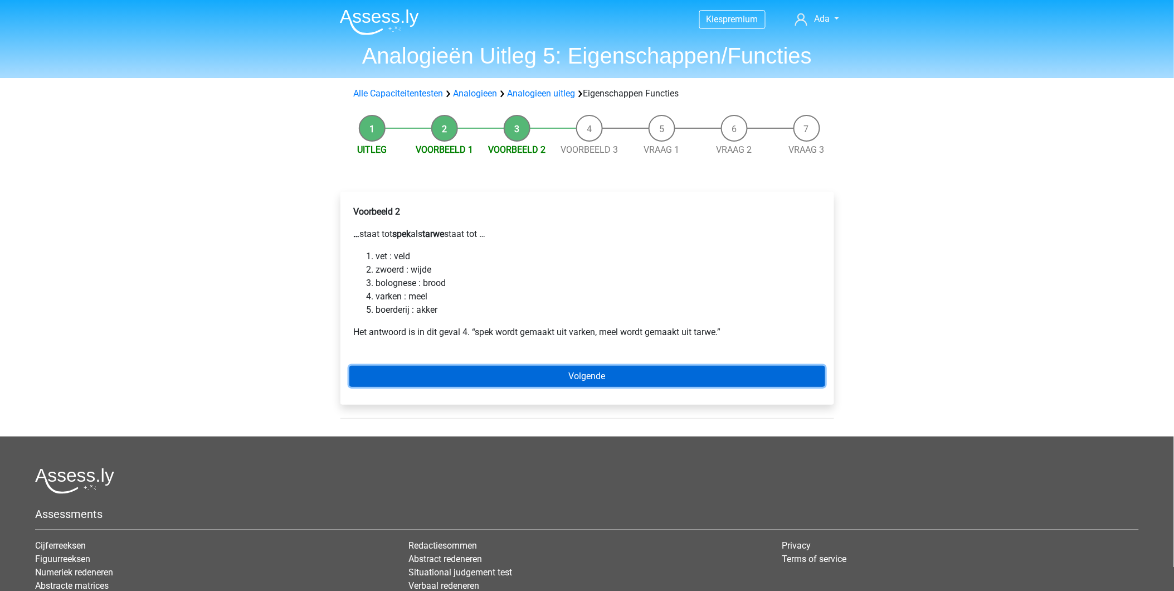
click at [404, 372] on link "Volgende" at bounding box center [587, 375] width 476 height 21
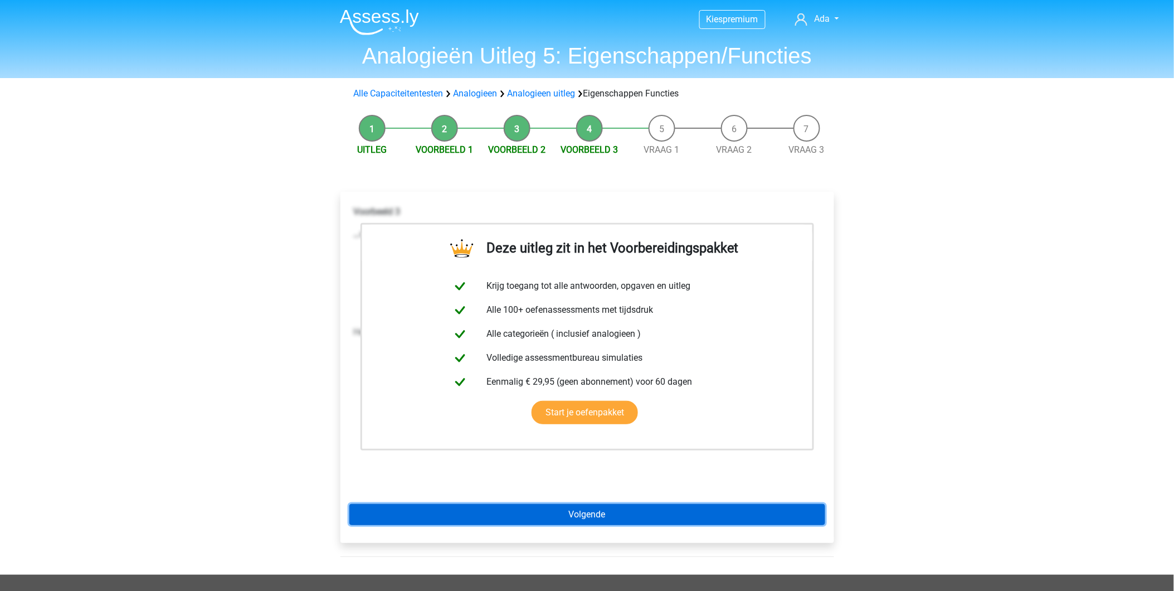
click at [554, 511] on link "Volgende" at bounding box center [587, 514] width 476 height 21
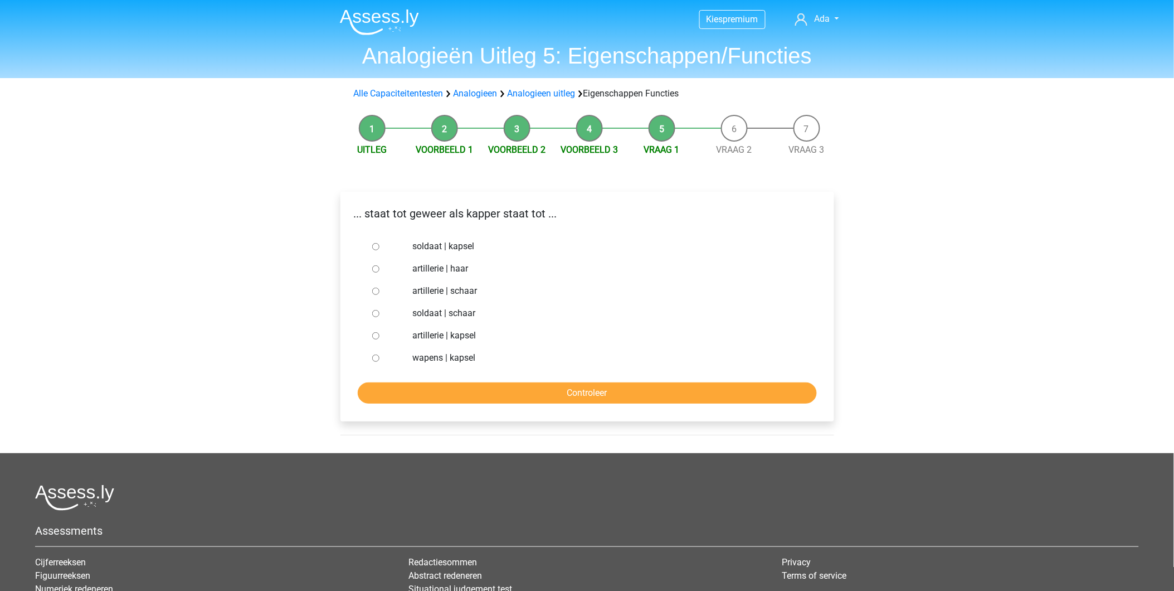
click at [374, 314] on input "soldaat | schaar" at bounding box center [375, 313] width 7 height 7
radio input "true"
click at [593, 399] on input "Controleer" at bounding box center [587, 392] width 459 height 21
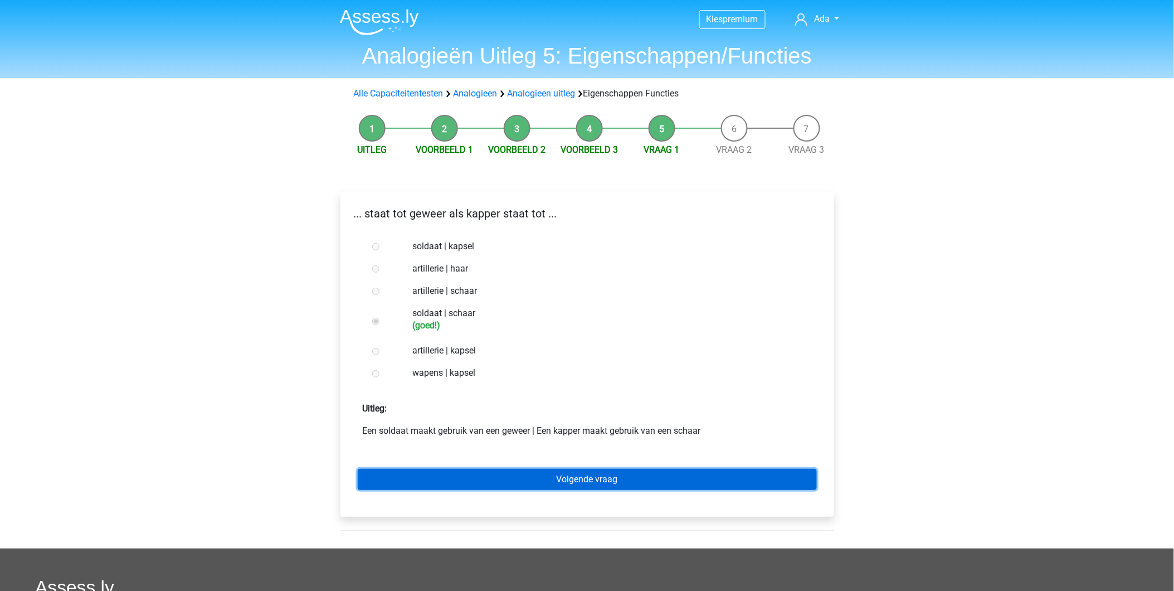
click at [533, 477] on link "Volgende vraag" at bounding box center [587, 479] width 459 height 21
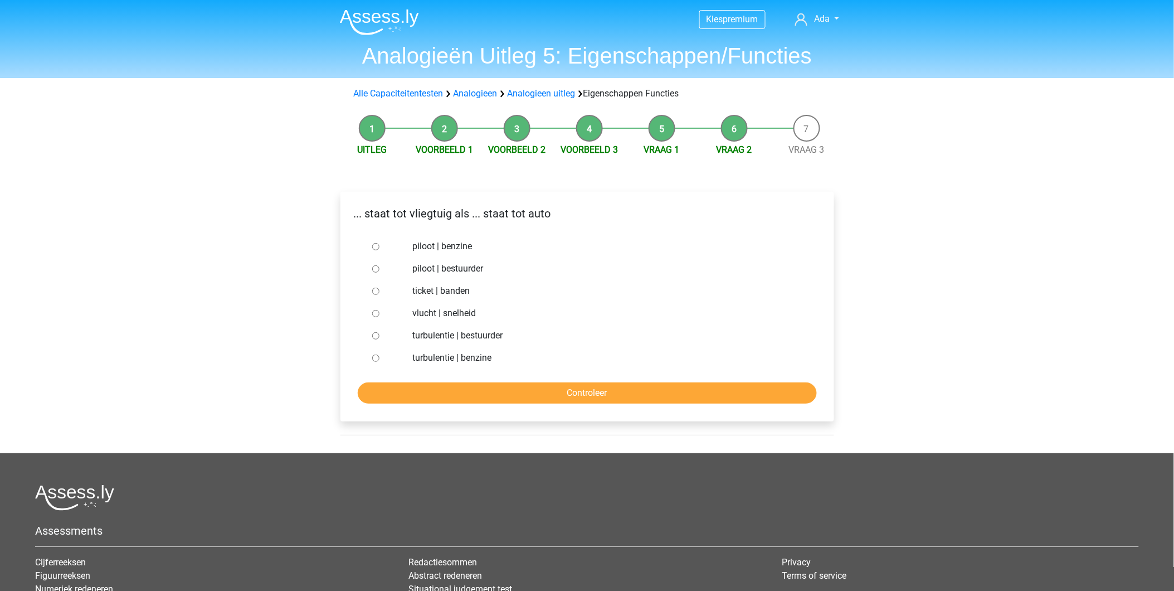
click at [374, 269] on input "piloot | bestuurder" at bounding box center [375, 268] width 7 height 7
radio input "true"
click at [507, 386] on input "Controleer" at bounding box center [587, 392] width 459 height 21
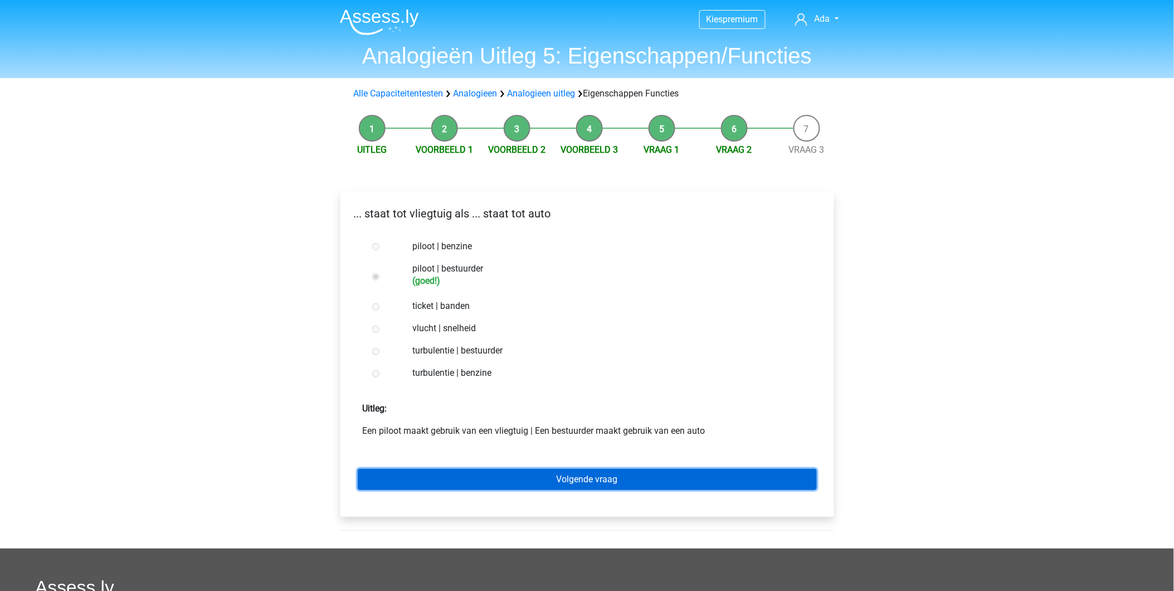
click at [509, 481] on link "Volgende vraag" at bounding box center [587, 479] width 459 height 21
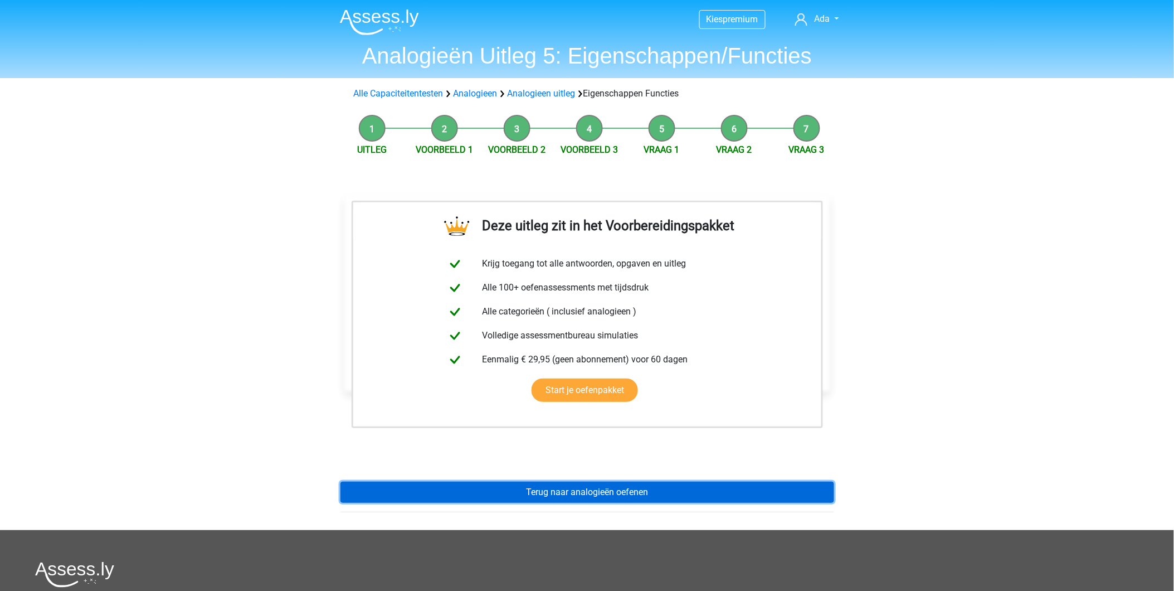
click at [515, 489] on link "Terug naar analogieën oefenen" at bounding box center [587, 491] width 494 height 21
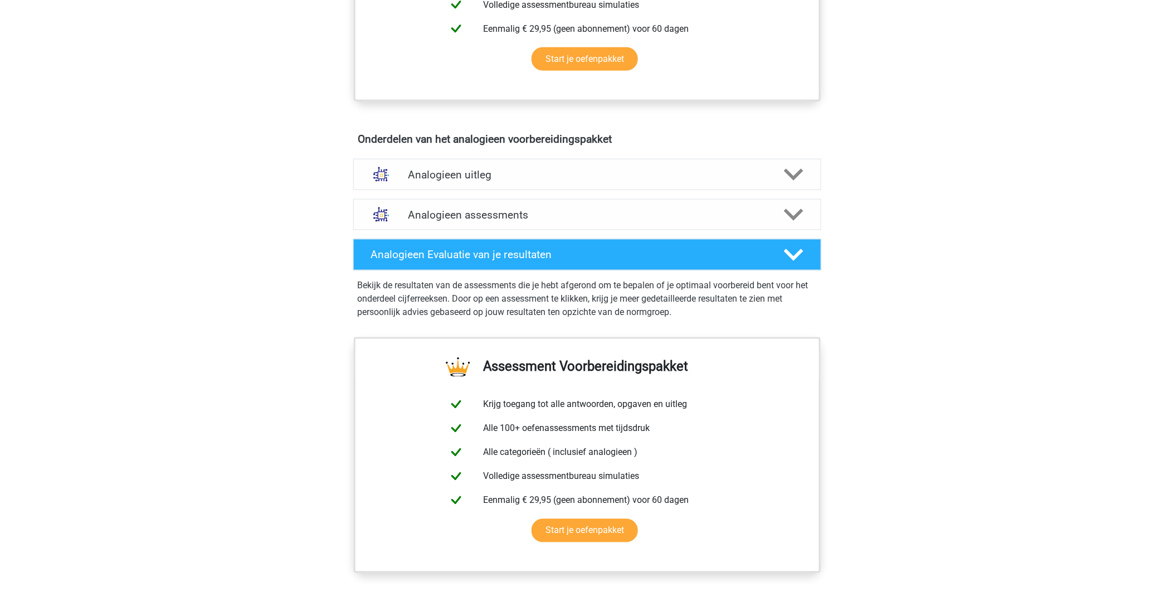
scroll to position [557, 0]
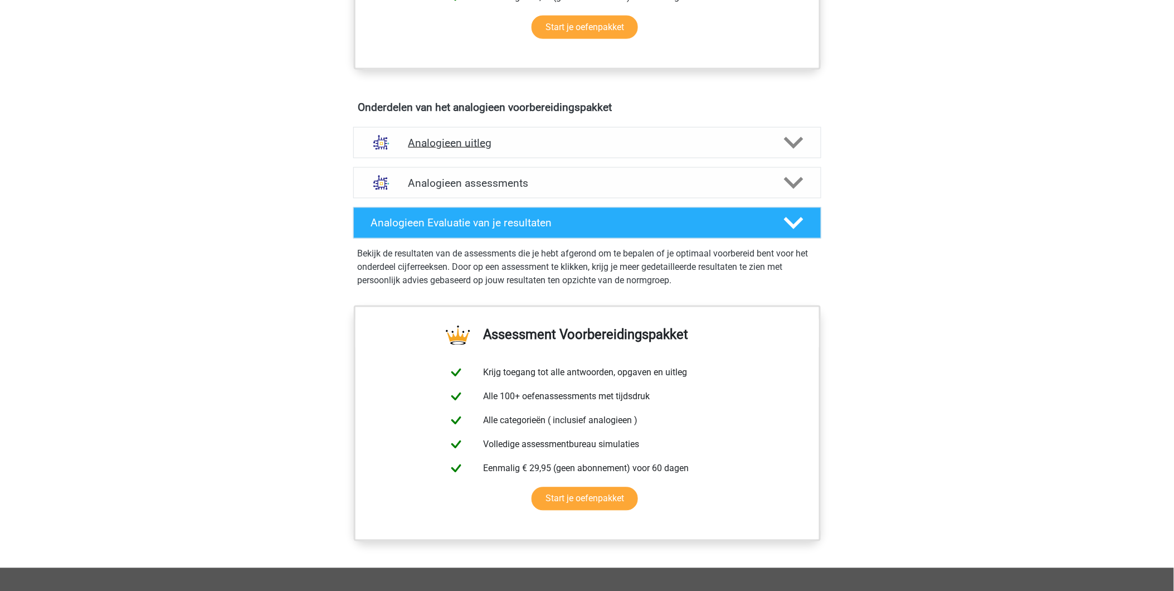
click at [446, 145] on h4 "Analogieen uitleg" at bounding box center [587, 142] width 358 height 13
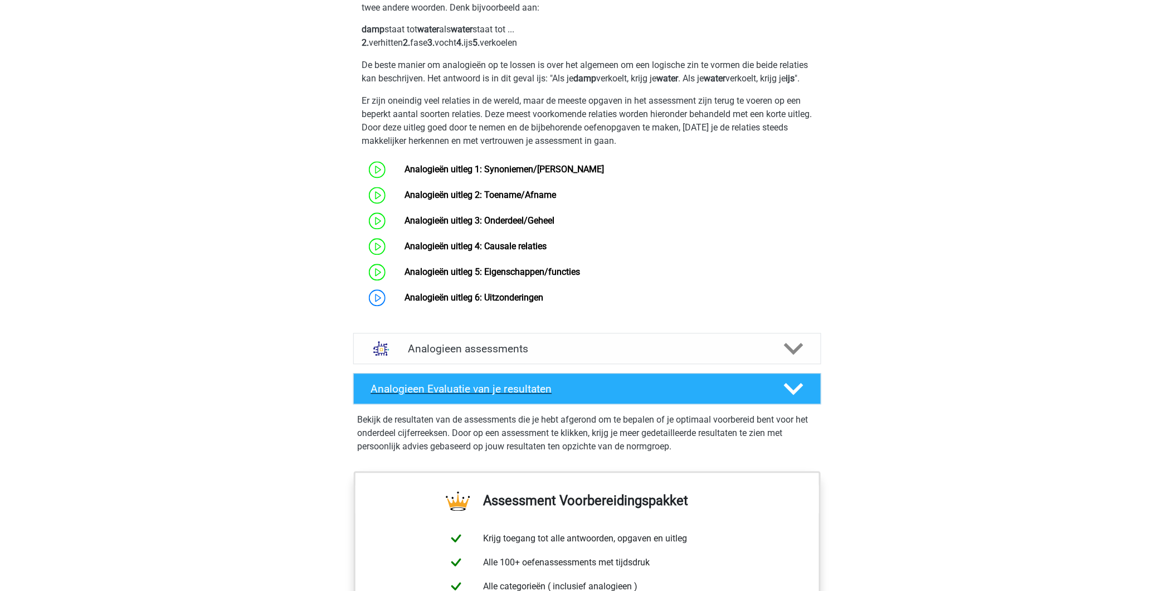
scroll to position [743, 0]
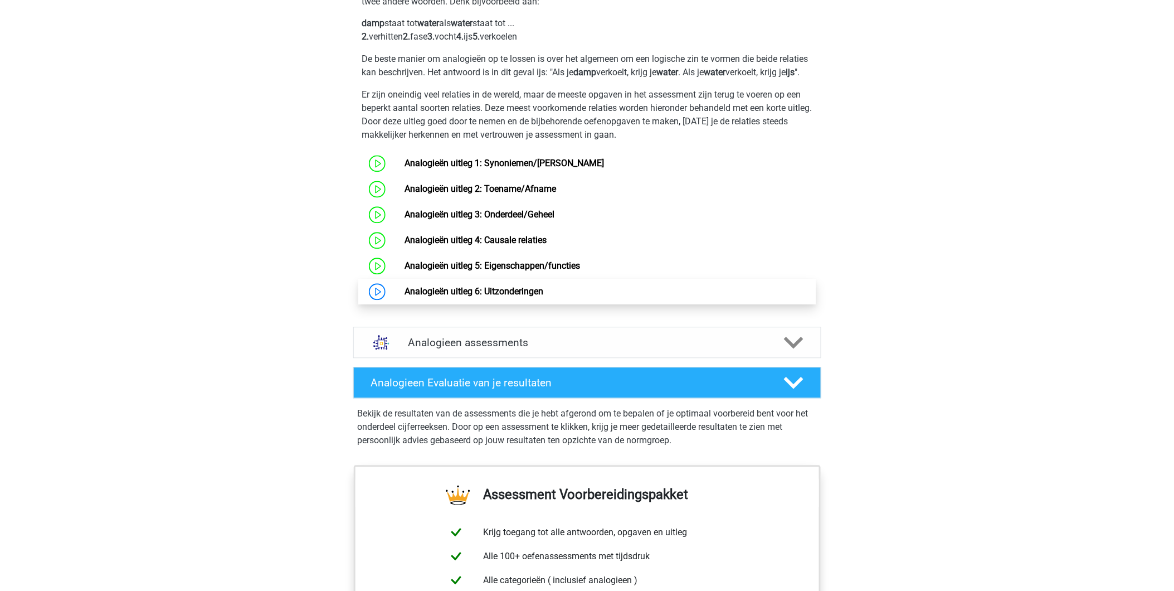
click at [466, 297] on link "Analogieën uitleg 6: Uitzonderingen" at bounding box center [473, 291] width 139 height 11
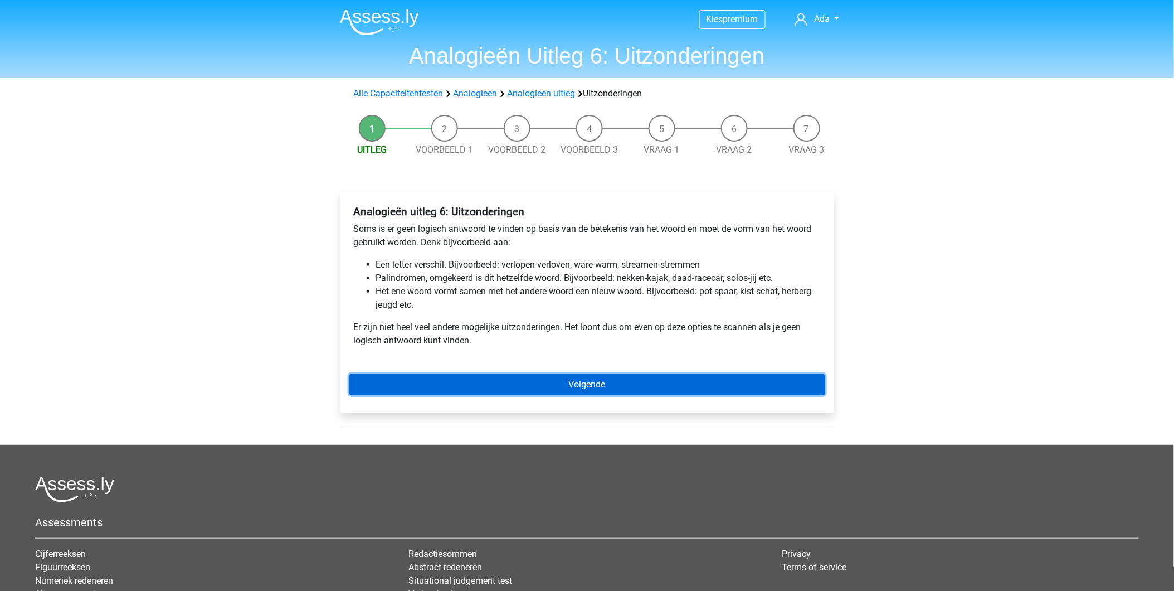
click at [510, 377] on link "Volgende" at bounding box center [587, 384] width 476 height 21
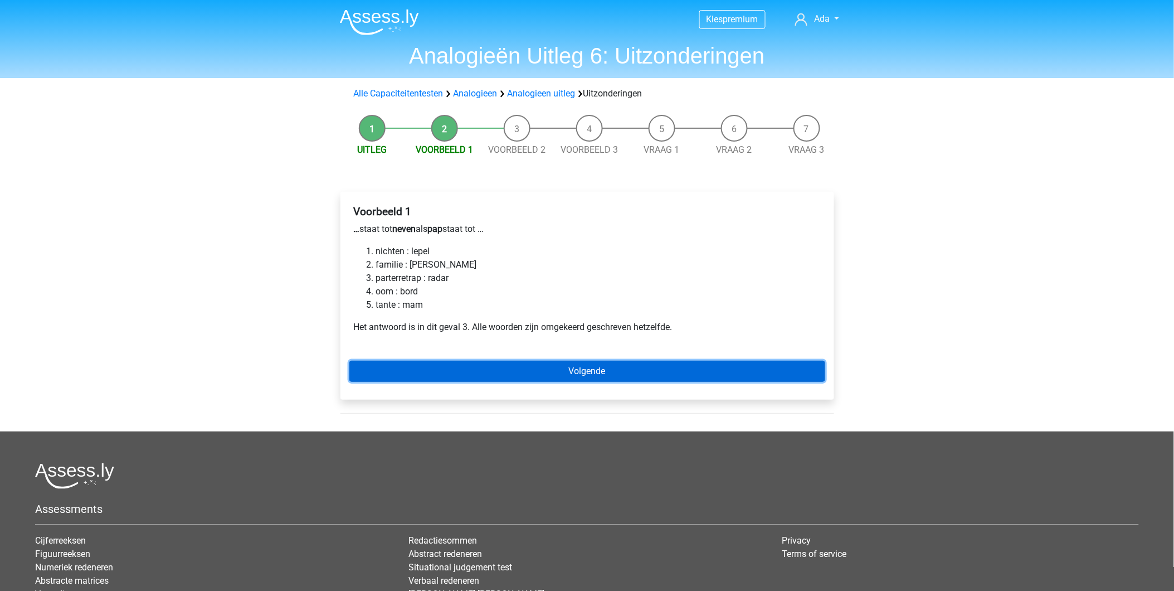
click at [567, 377] on link "Volgende" at bounding box center [587, 370] width 476 height 21
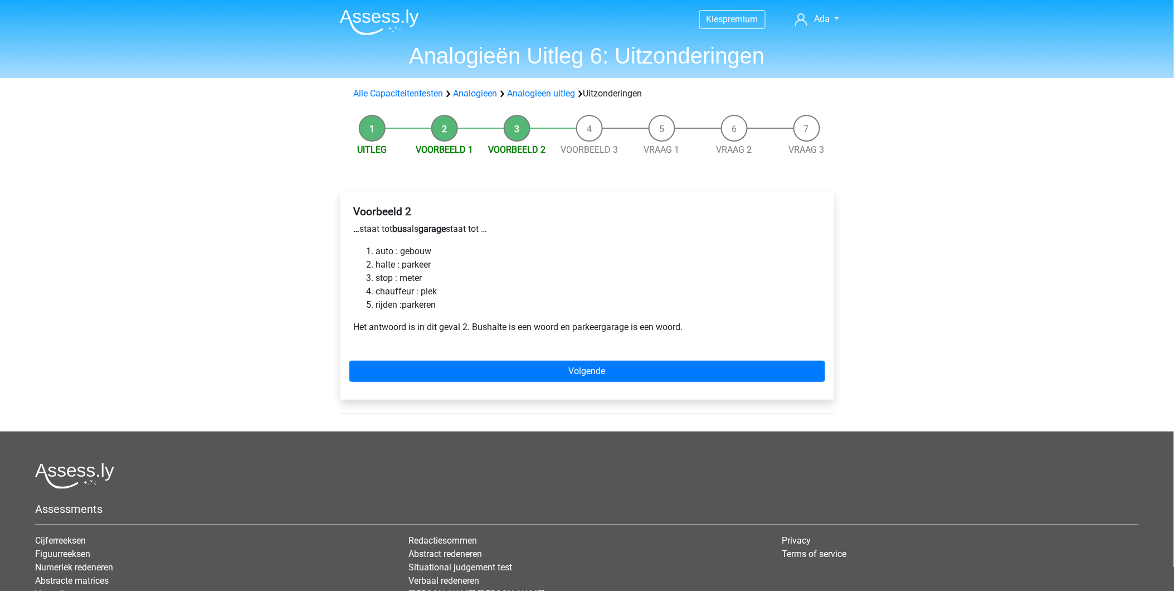
click at [470, 354] on div "Voorbeeld 2 … staat tot bus als garage staat tot … auto : gebouw halte : parkee…" at bounding box center [587, 296] width 494 height 208
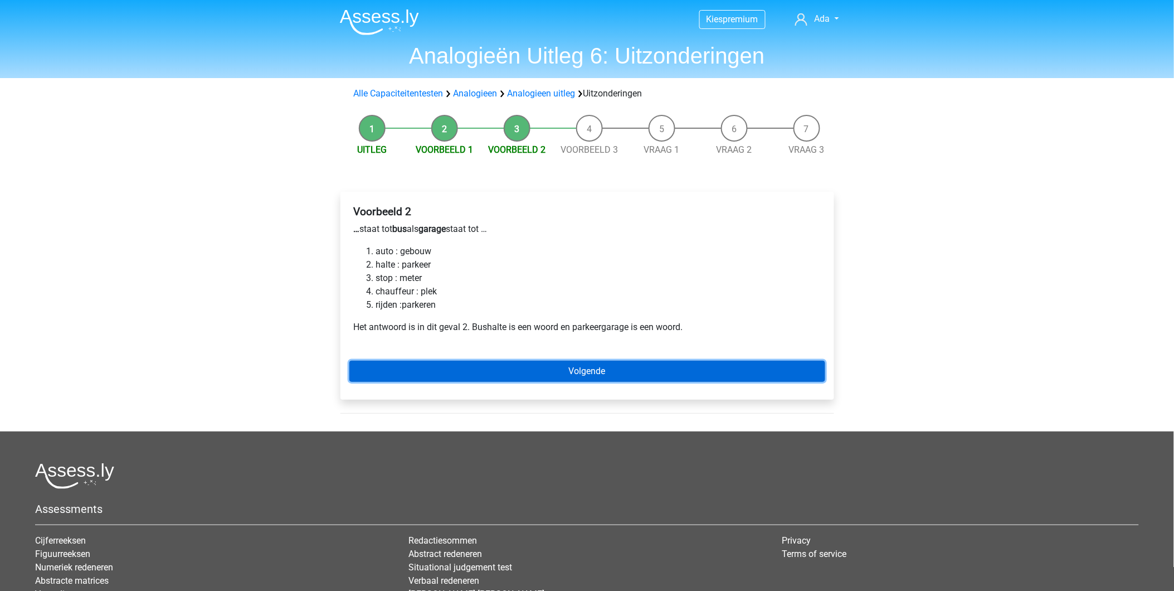
click at [474, 363] on link "Volgende" at bounding box center [587, 370] width 476 height 21
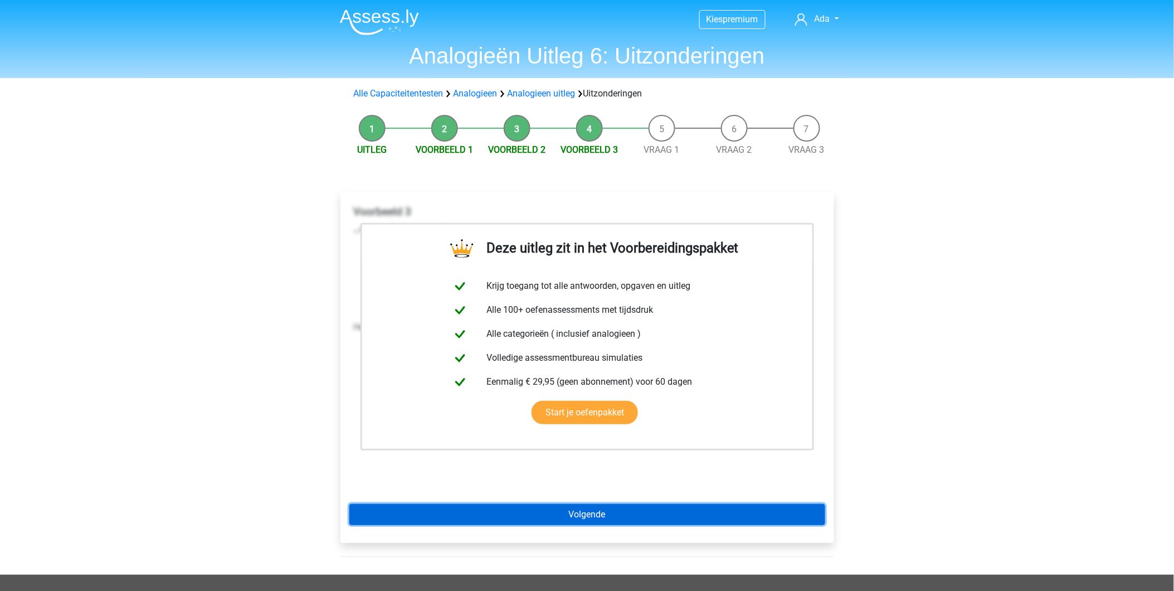
click at [568, 519] on link "Volgende" at bounding box center [587, 514] width 476 height 21
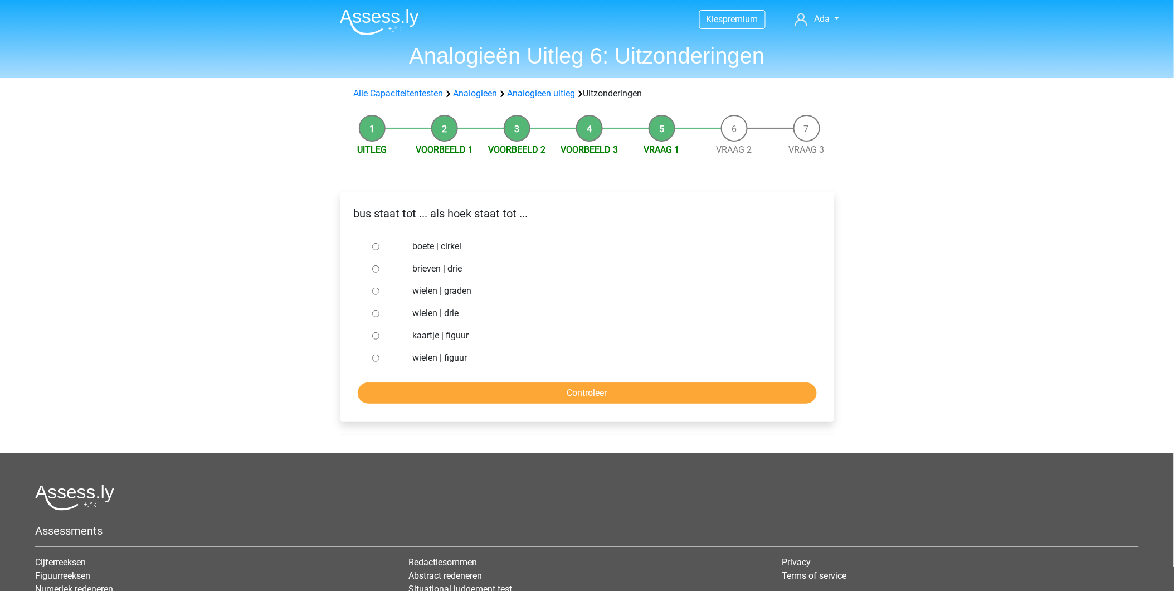
click at [377, 289] on input "wielen | graden" at bounding box center [375, 290] width 7 height 7
radio input "true"
click at [550, 385] on input "Controleer" at bounding box center [587, 392] width 459 height 21
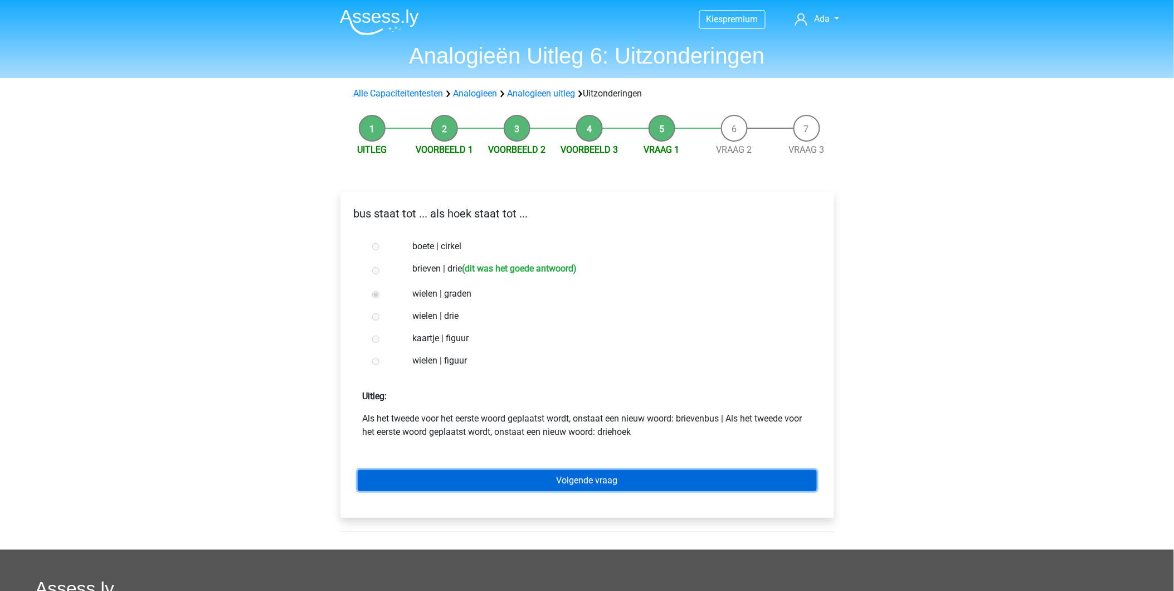
click at [650, 479] on link "Volgende vraag" at bounding box center [587, 480] width 459 height 21
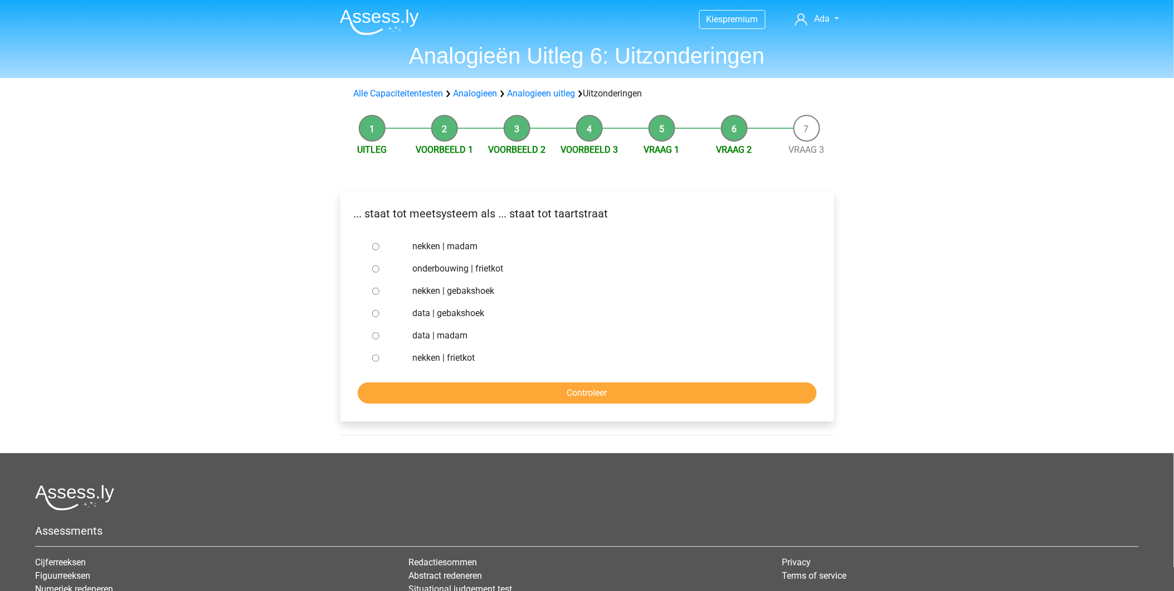
click at [378, 247] on input "nekken | madam" at bounding box center [375, 246] width 7 height 7
radio input "true"
click at [518, 381] on form "nekken | madam onderbouwing | frietkot nekken | gebakshoek data | gebakshoek da…" at bounding box center [587, 319] width 476 height 168
click at [515, 386] on input "Controleer" at bounding box center [587, 392] width 459 height 21
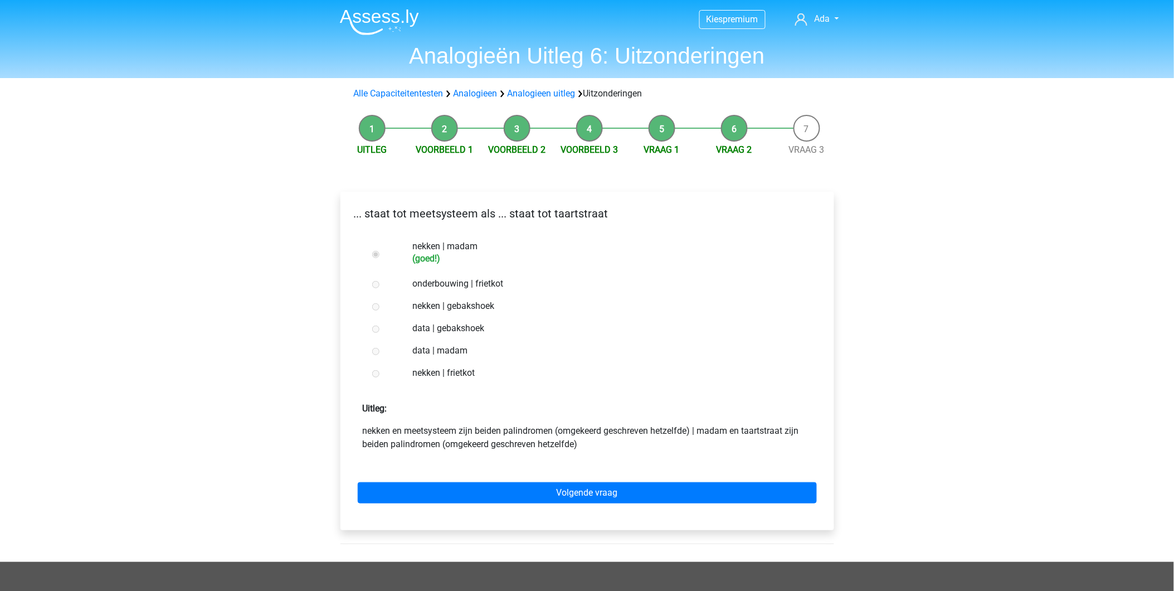
click at [510, 477] on div "Volgende vraag" at bounding box center [587, 490] width 476 height 61
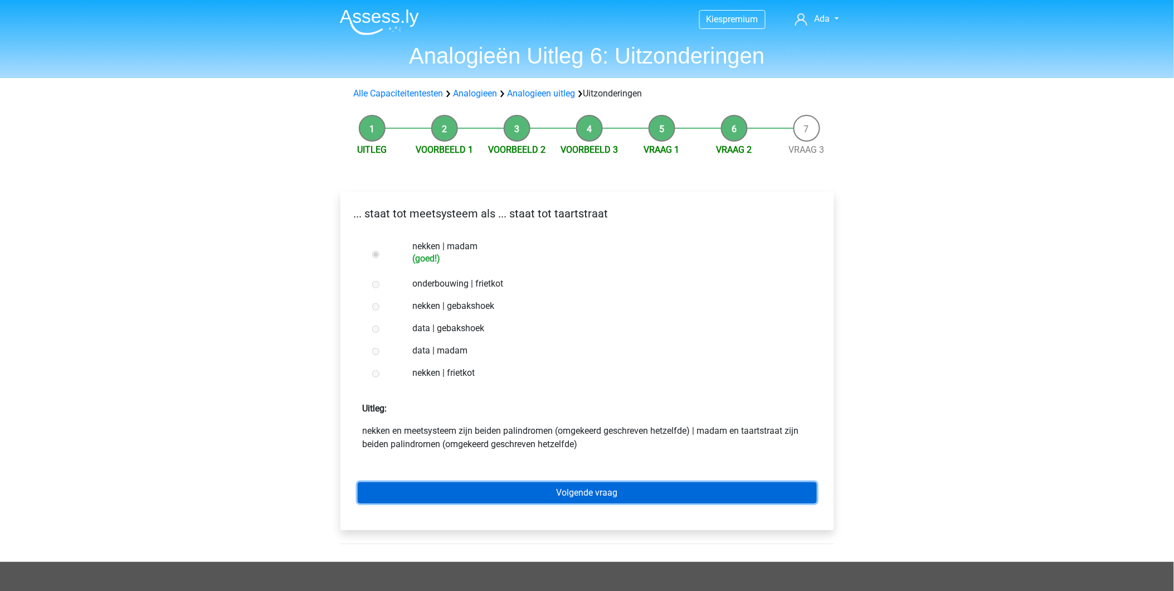
click at [510, 483] on link "Volgende vraag" at bounding box center [587, 492] width 459 height 21
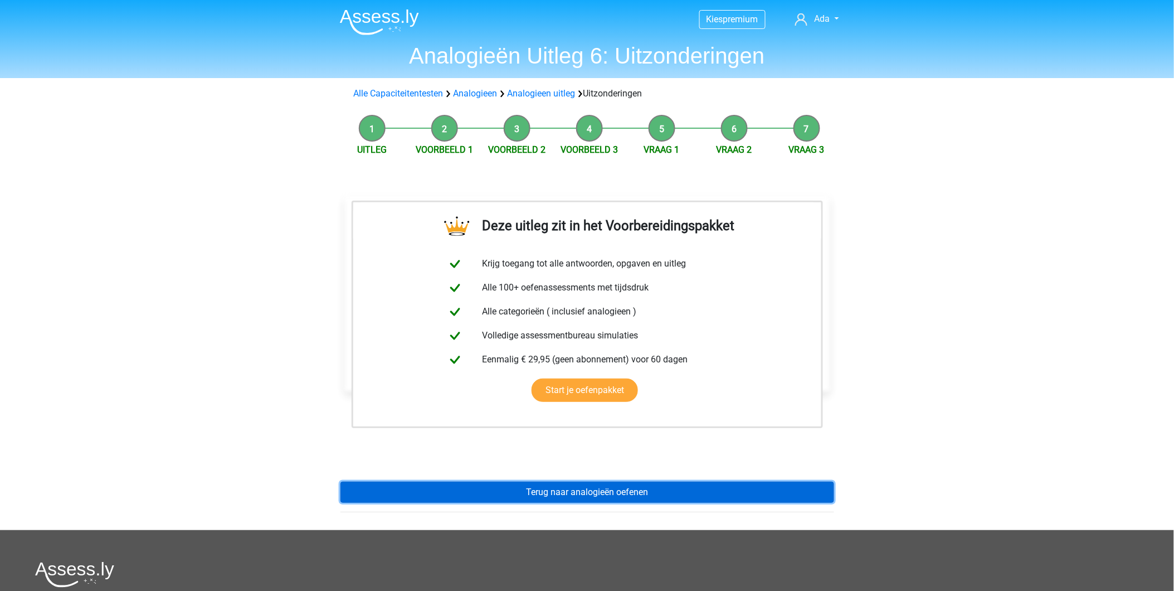
click at [535, 486] on link "Terug naar analogieën oefenen" at bounding box center [587, 491] width 494 height 21
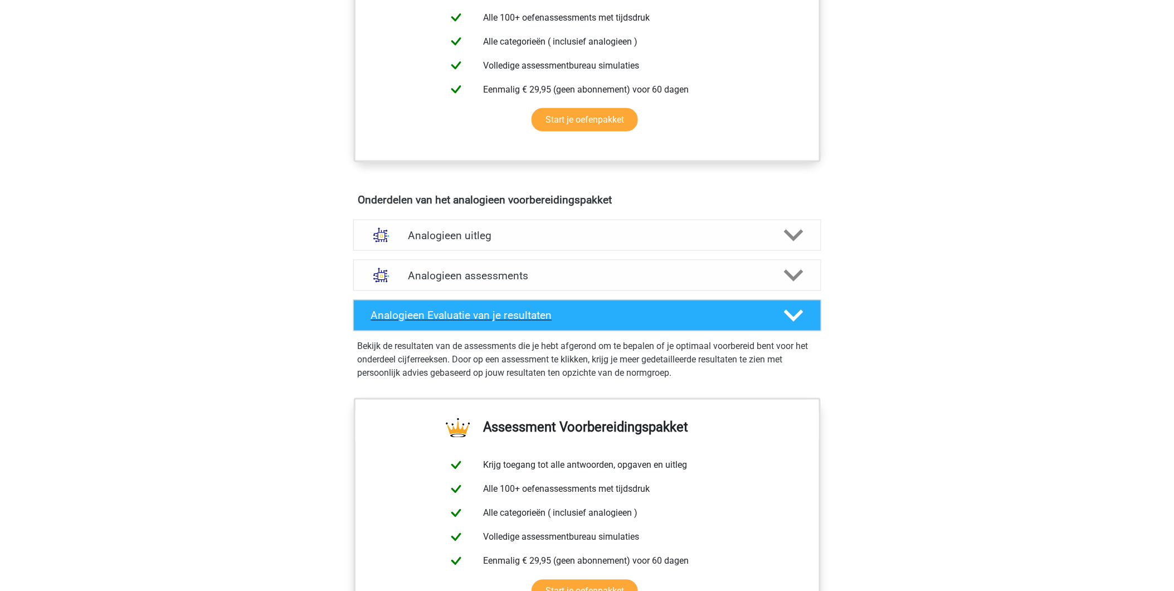
scroll to position [495, 0]
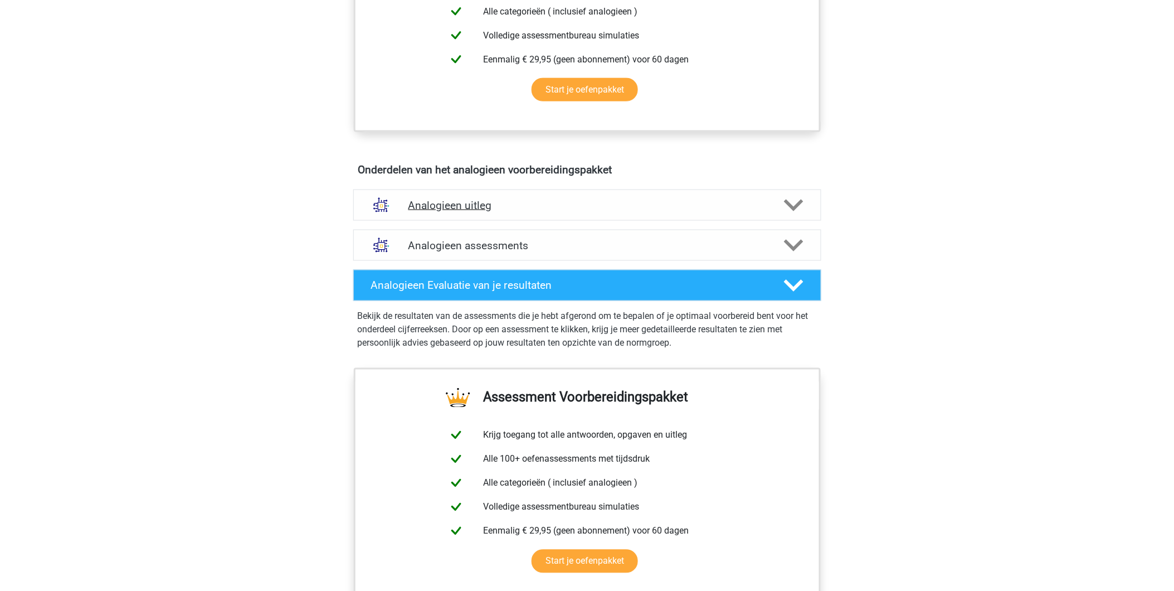
click at [446, 201] on h4 "Analogieen uitleg" at bounding box center [587, 205] width 358 height 13
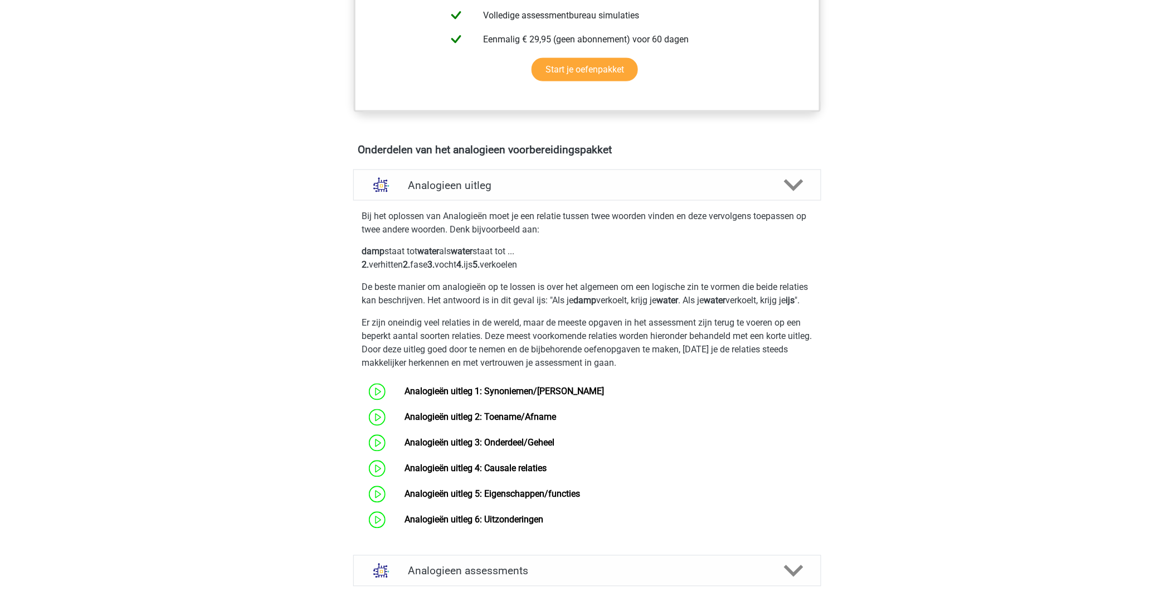
scroll to position [743, 0]
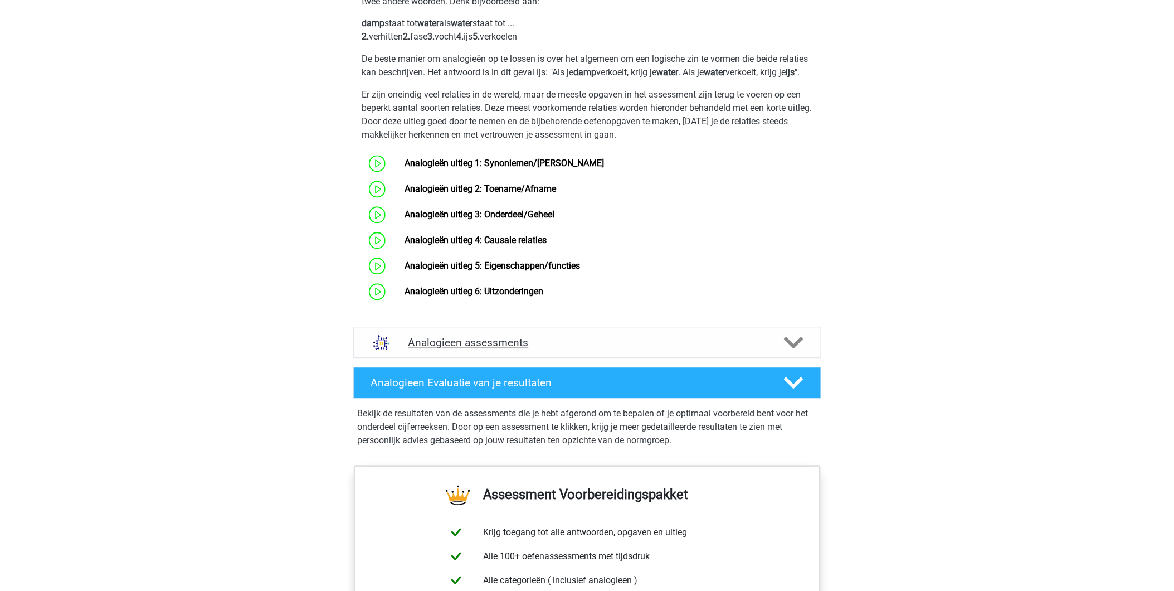
click at [450, 349] on h4 "Analogieen assessments" at bounding box center [587, 342] width 358 height 13
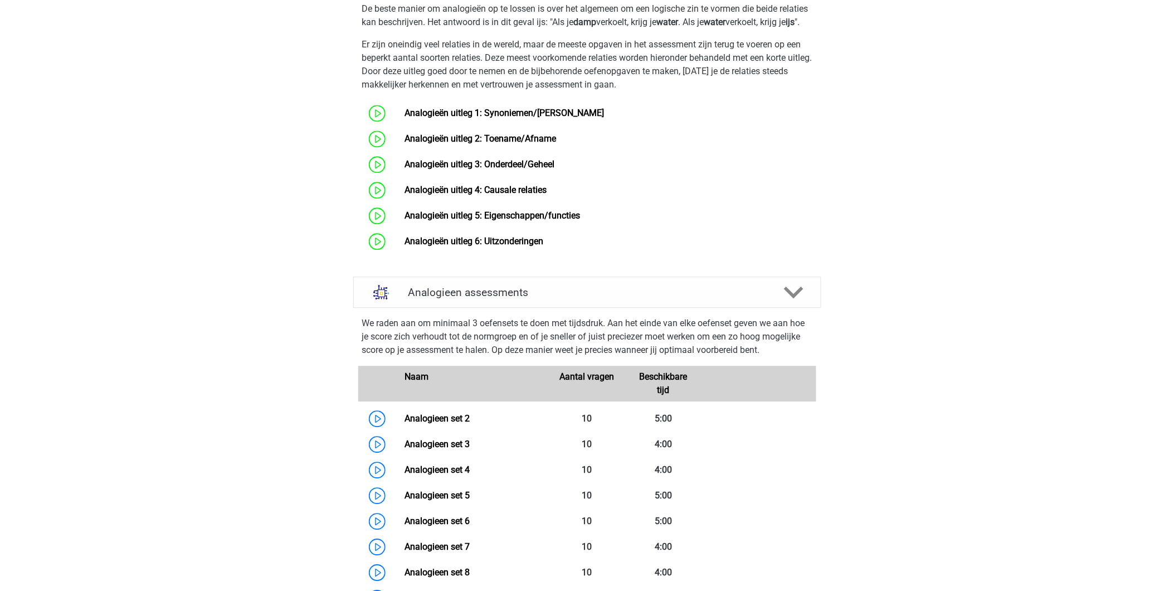
scroll to position [866, 0]
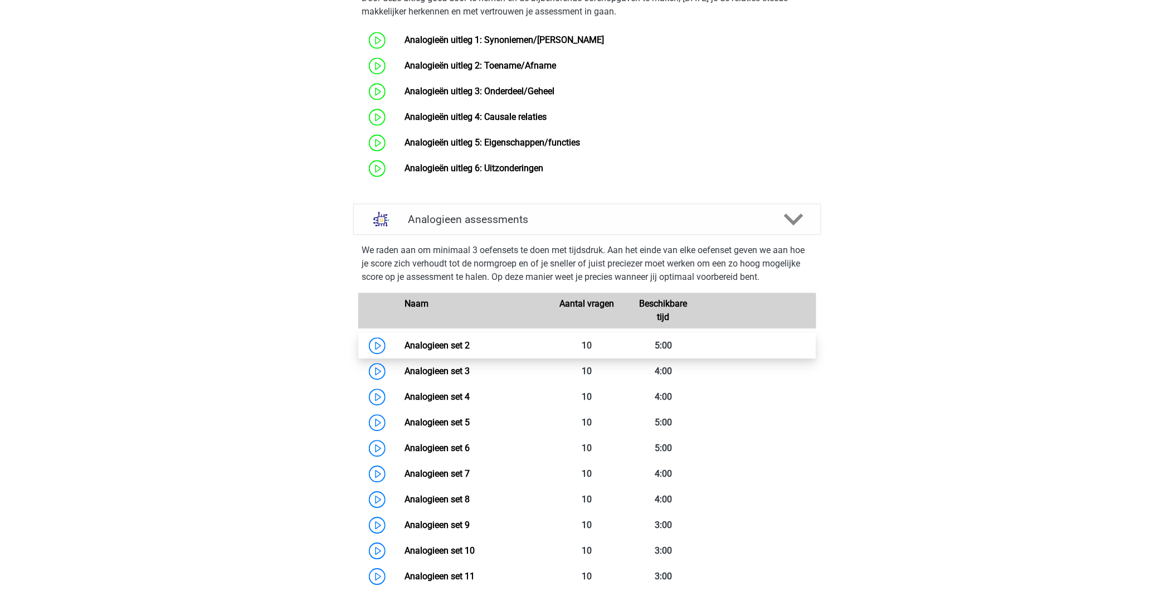
click at [441, 350] on link "Analogieen set 2" at bounding box center [436, 345] width 65 height 11
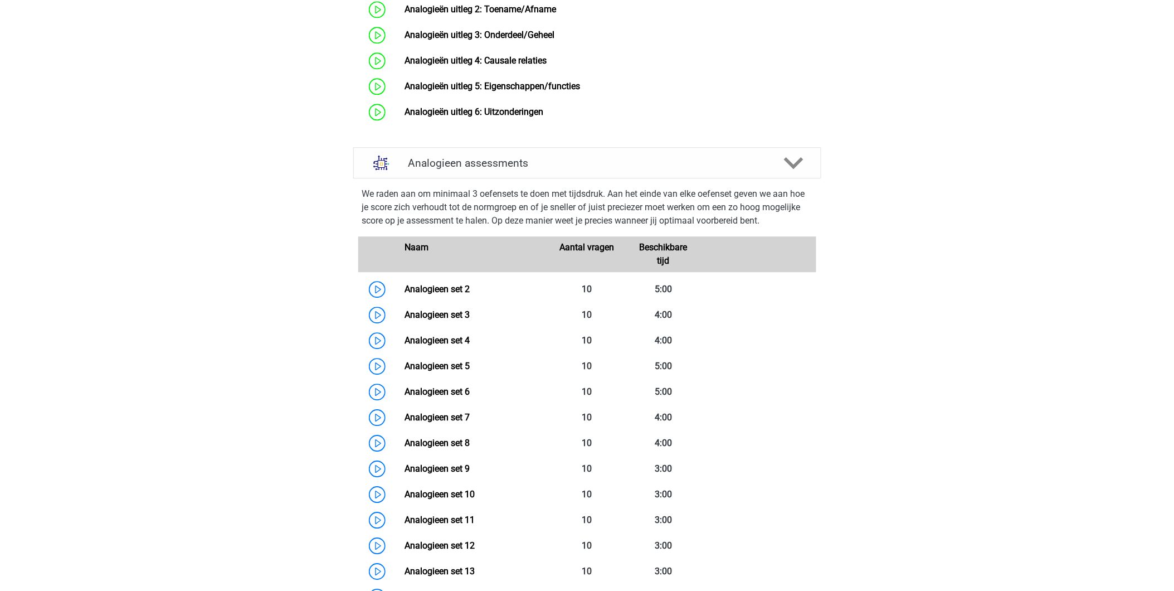
scroll to position [990, 0]
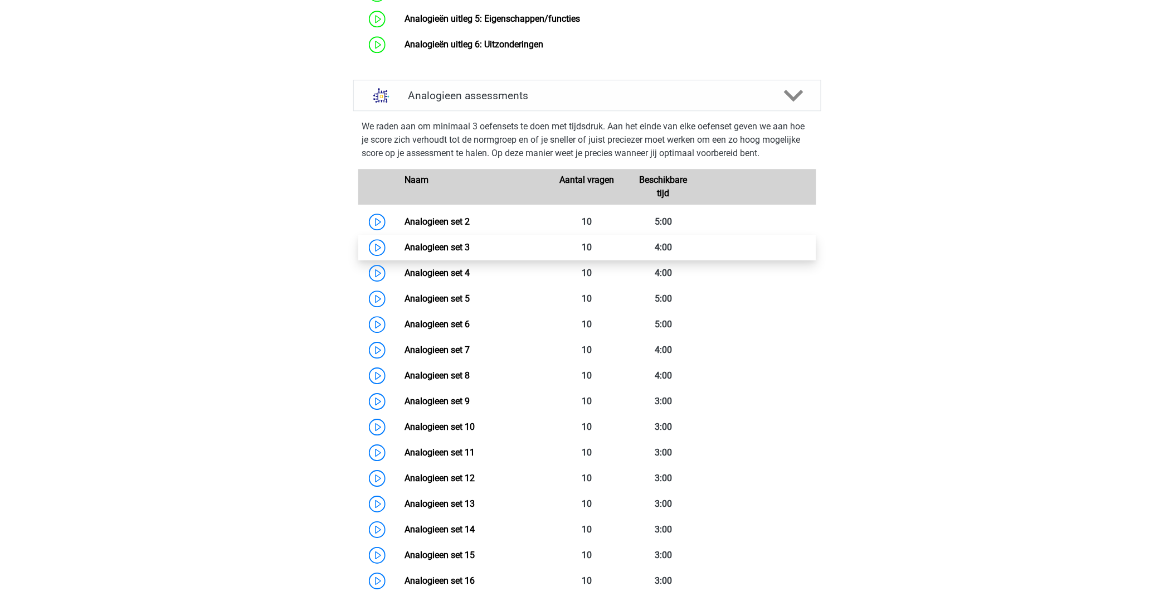
click at [436, 252] on link "Analogieen set 3" at bounding box center [436, 247] width 65 height 11
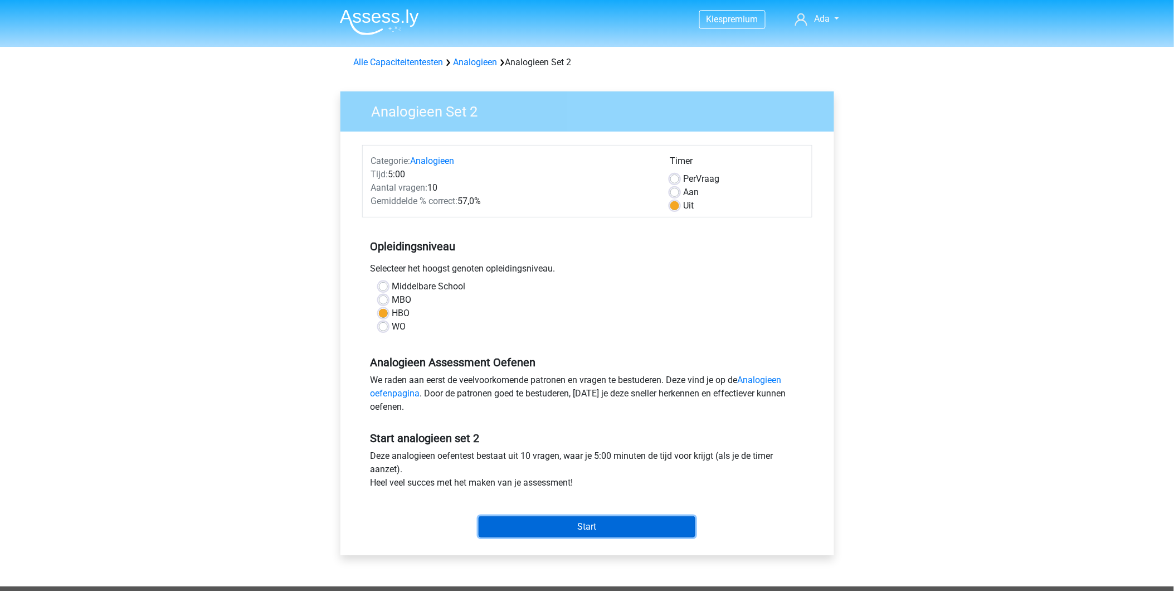
click at [583, 526] on input "Start" at bounding box center [587, 526] width 217 height 21
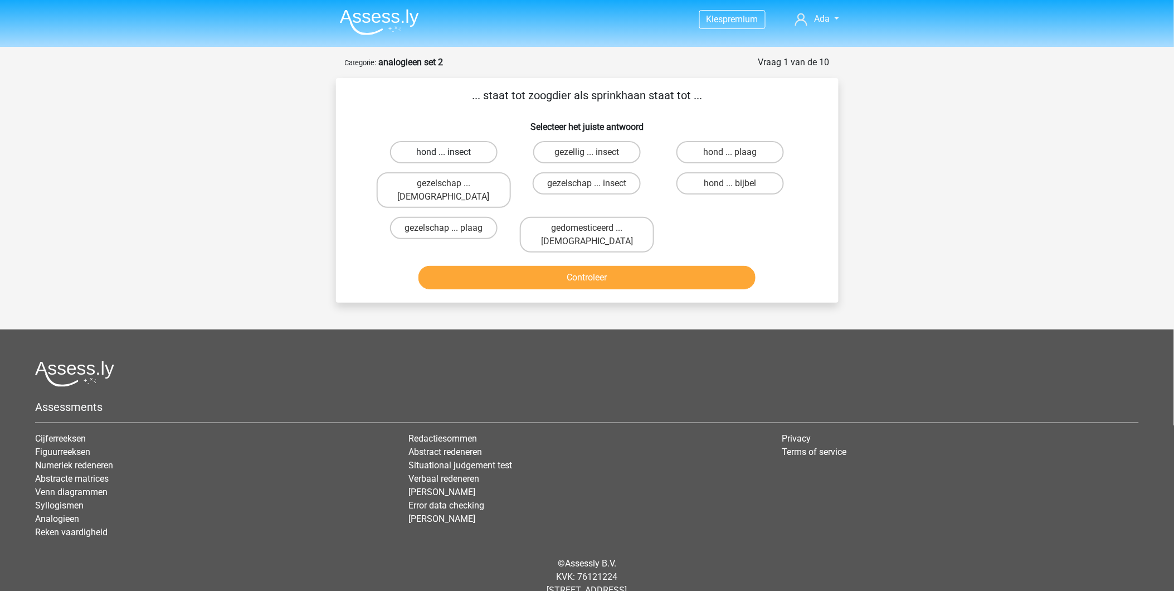
click at [432, 142] on label "hond ... insect" at bounding box center [444, 152] width 108 height 22
click at [443, 152] on input "hond ... insect" at bounding box center [446, 155] width 7 height 7
radio input "true"
click at [559, 266] on button "Controleer" at bounding box center [586, 277] width 337 height 23
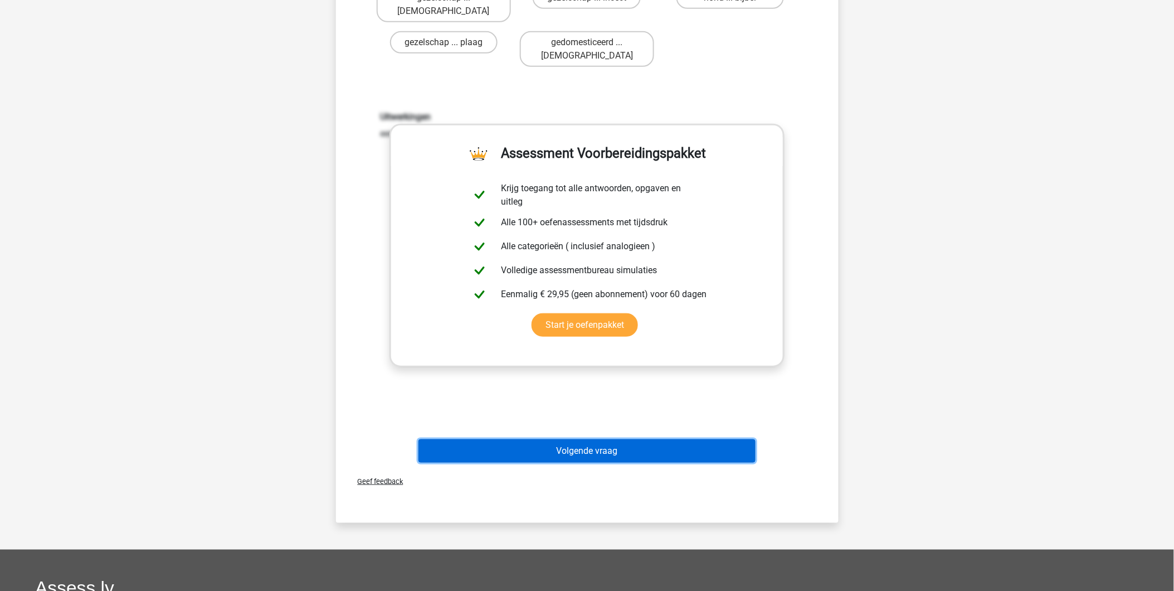
click at [581, 439] on button "Volgende vraag" at bounding box center [586, 450] width 337 height 23
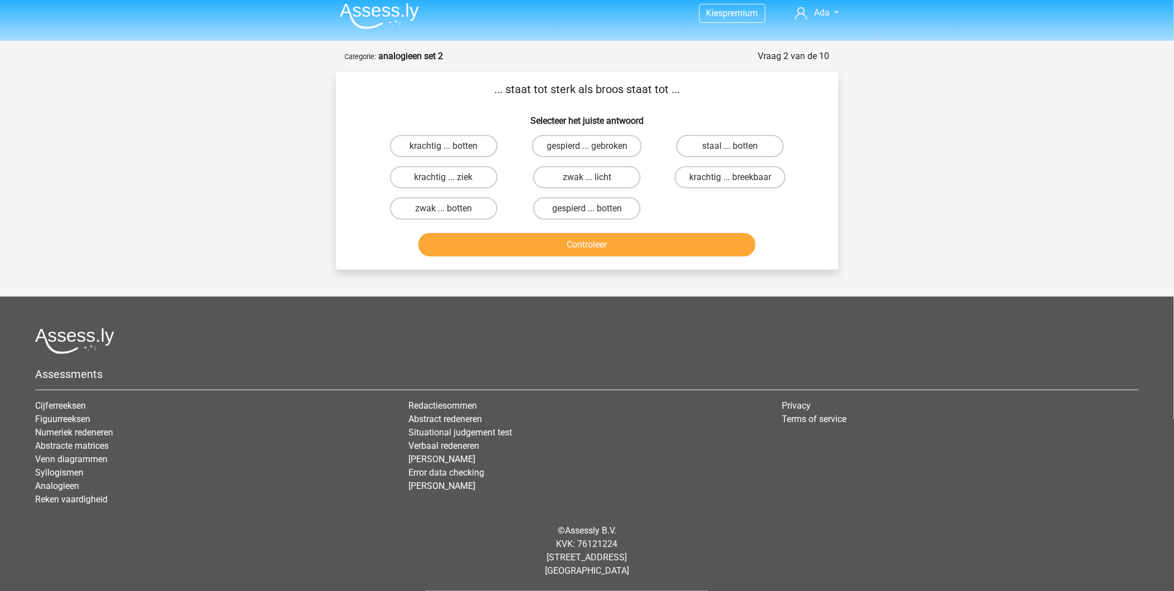
scroll to position [3, 0]
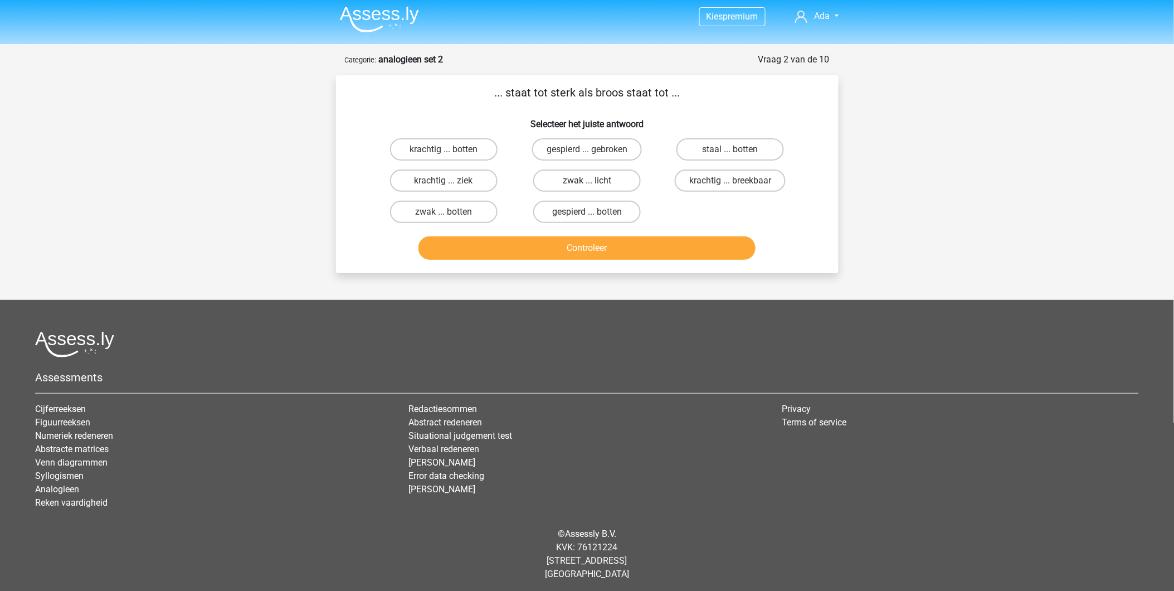
click at [766, 178] on label "krachtig ... breekbaar" at bounding box center [730, 180] width 111 height 22
click at [738, 181] on input "krachtig ... breekbaar" at bounding box center [733, 184] width 7 height 7
radio input "true"
click at [692, 242] on button "Controleer" at bounding box center [586, 247] width 337 height 23
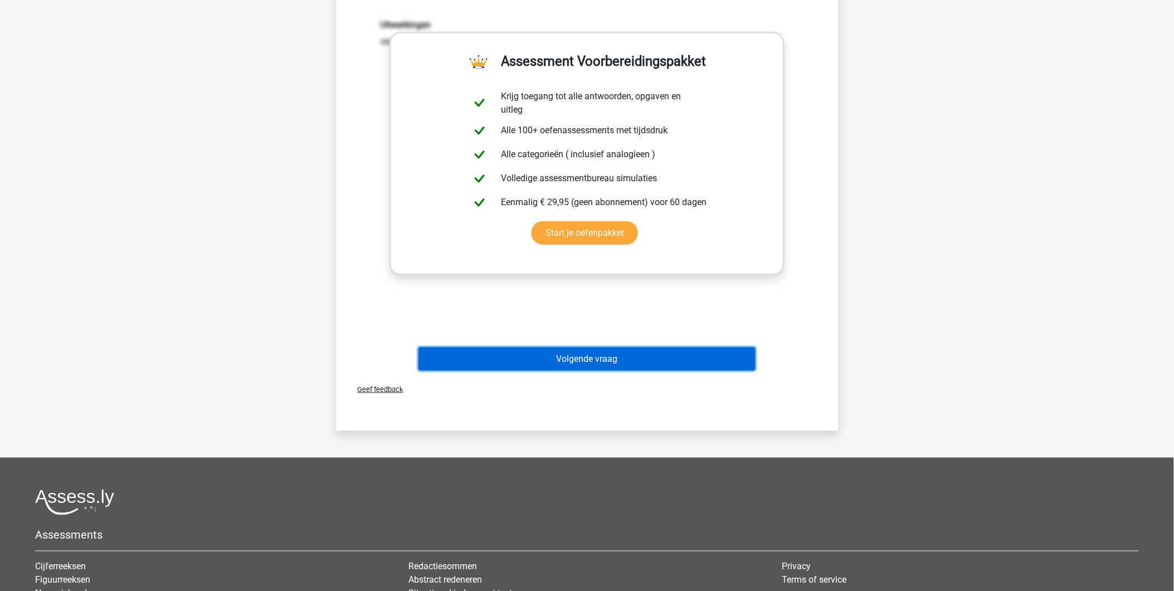
click at [623, 352] on button "Volgende vraag" at bounding box center [586, 358] width 337 height 23
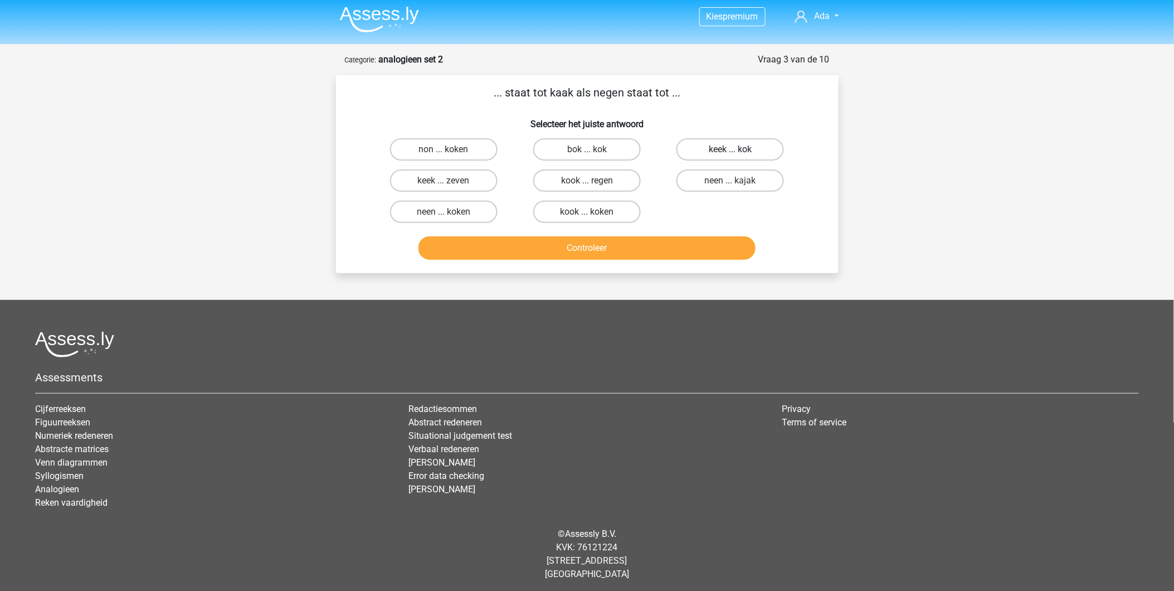
click at [769, 146] on label "keek ... kok" at bounding box center [730, 149] width 108 height 22
click at [738, 149] on input "keek ... kok" at bounding box center [733, 152] width 7 height 7
radio input "true"
click at [705, 245] on button "Controleer" at bounding box center [586, 247] width 337 height 23
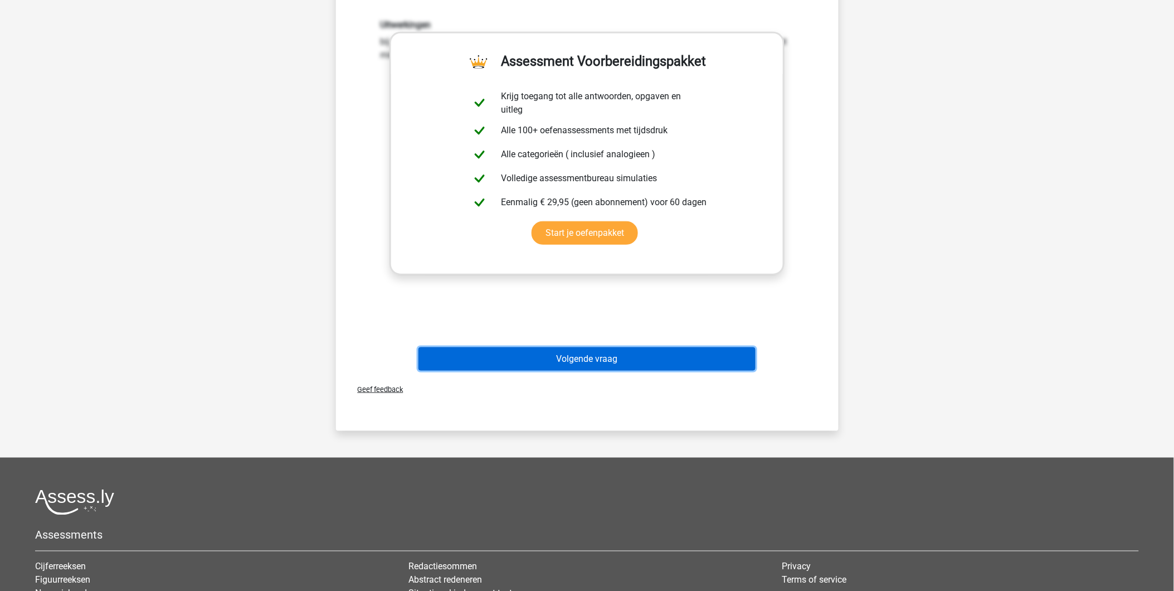
click at [669, 352] on button "Volgende vraag" at bounding box center [586, 358] width 337 height 23
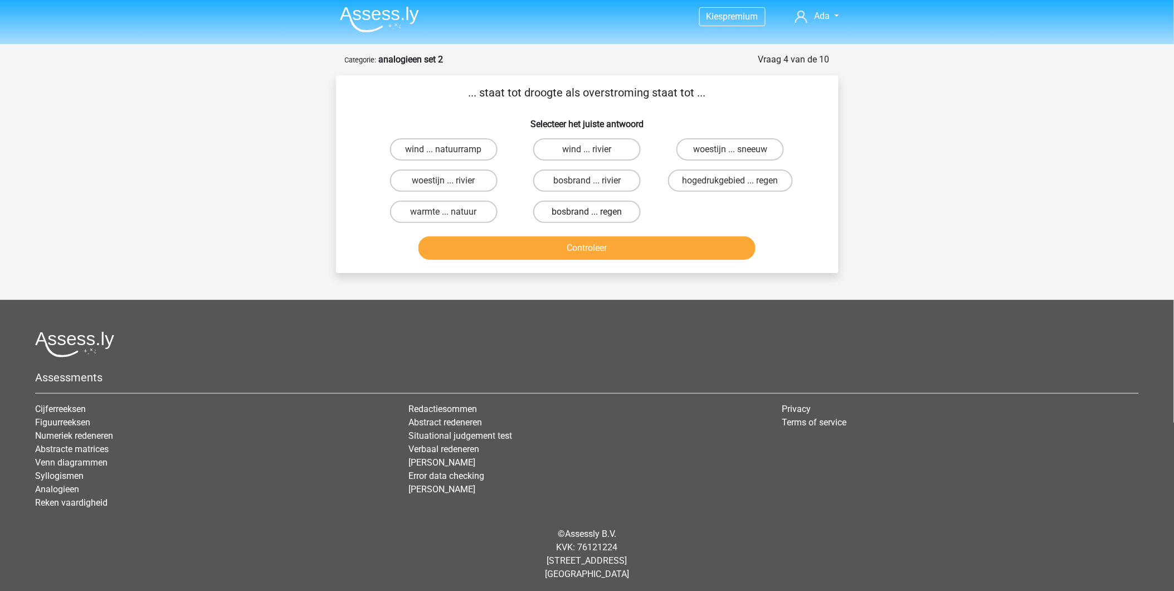
click at [560, 207] on label "bosbrand ... regen" at bounding box center [587, 212] width 108 height 22
click at [587, 212] on input "bosbrand ... regen" at bounding box center [590, 215] width 7 height 7
radio input "true"
click at [581, 245] on button "Controleer" at bounding box center [586, 247] width 337 height 23
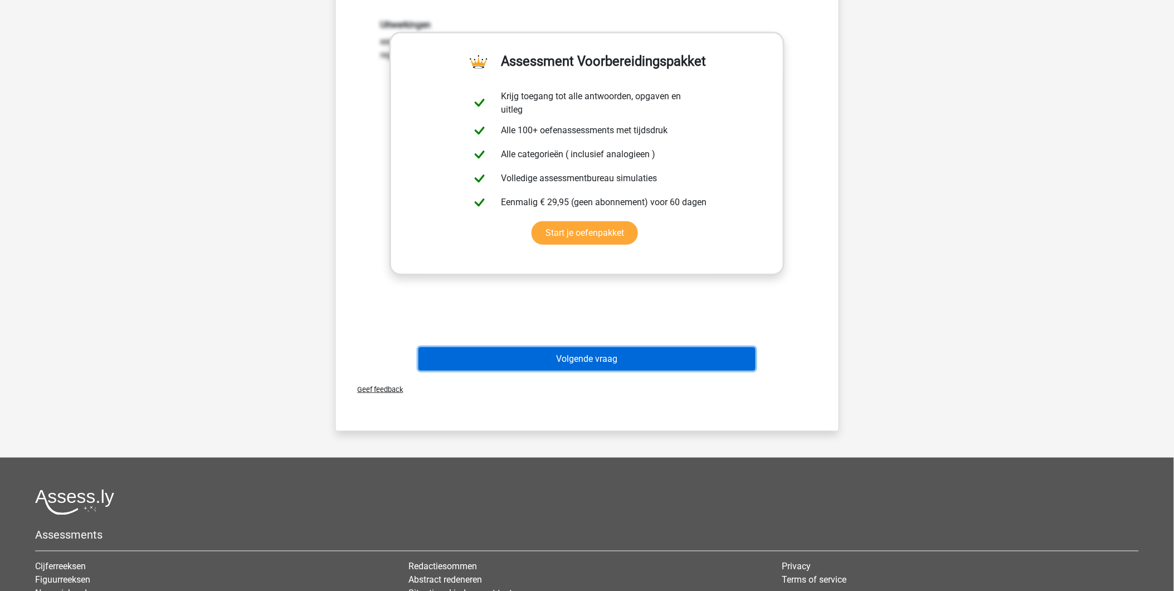
click at [543, 352] on button "Volgende vraag" at bounding box center [586, 358] width 337 height 23
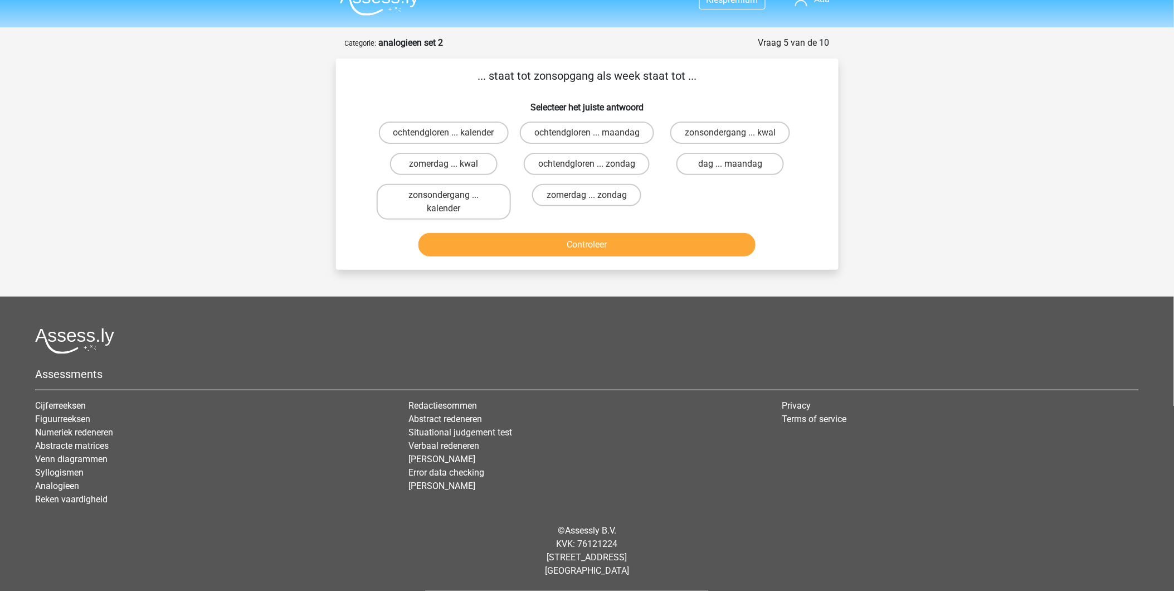
scroll to position [17, 0]
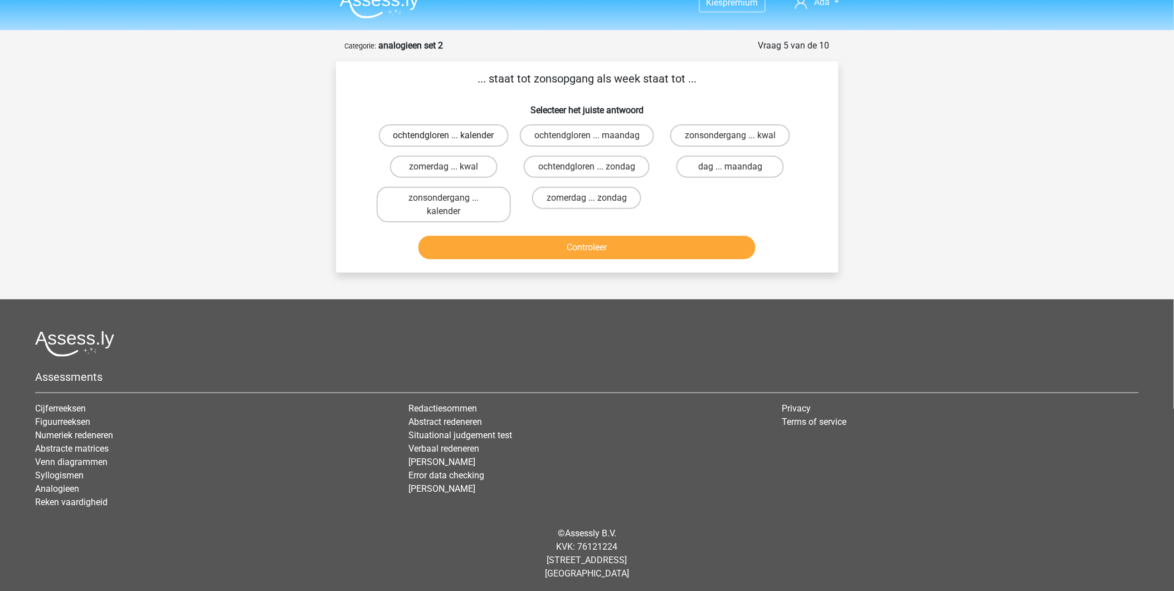
click at [433, 136] on label "ochtendgloren ... kalender" at bounding box center [444, 135] width 130 height 22
click at [443, 136] on input "ochtendgloren ... kalender" at bounding box center [446, 138] width 7 height 7
radio input "true"
click at [571, 245] on button "Controleer" at bounding box center [586, 247] width 337 height 23
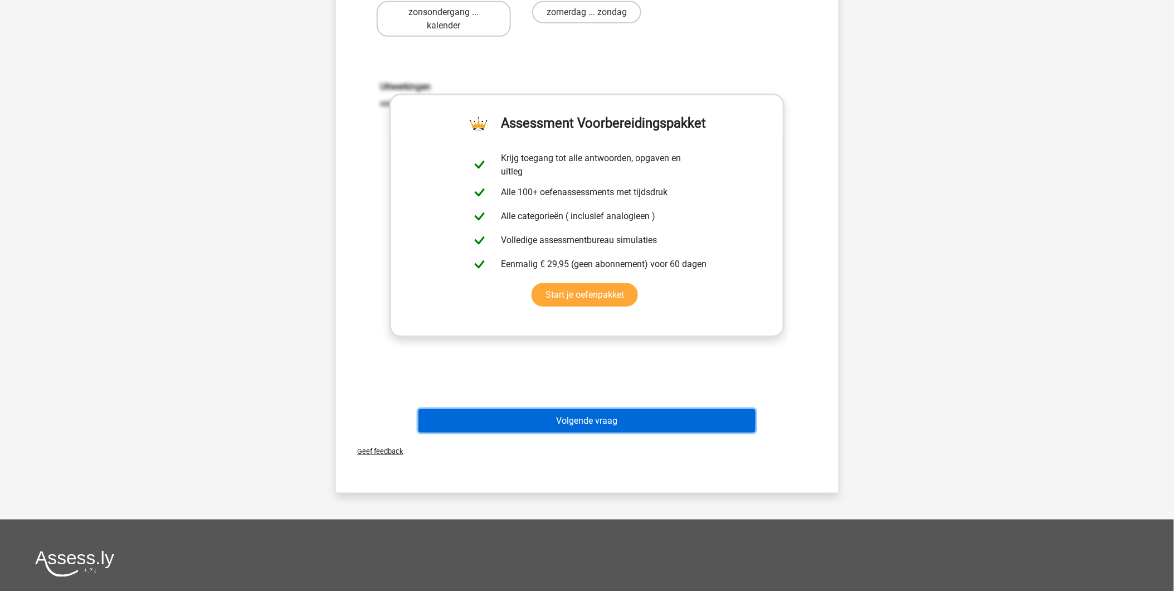
click at [599, 421] on button "Volgende vraag" at bounding box center [586, 420] width 337 height 23
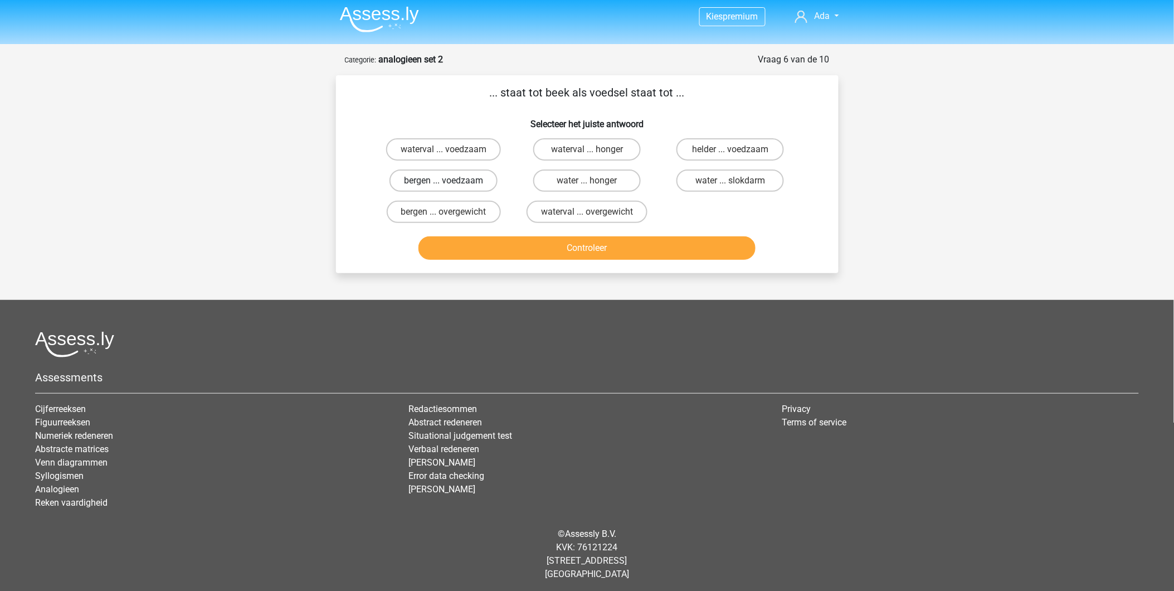
click at [432, 176] on label "bergen ... voedzaam" at bounding box center [443, 180] width 108 height 22
click at [443, 181] on input "bergen ... voedzaam" at bounding box center [446, 184] width 7 height 7
radio input "true"
click at [526, 242] on button "Controleer" at bounding box center [586, 247] width 337 height 23
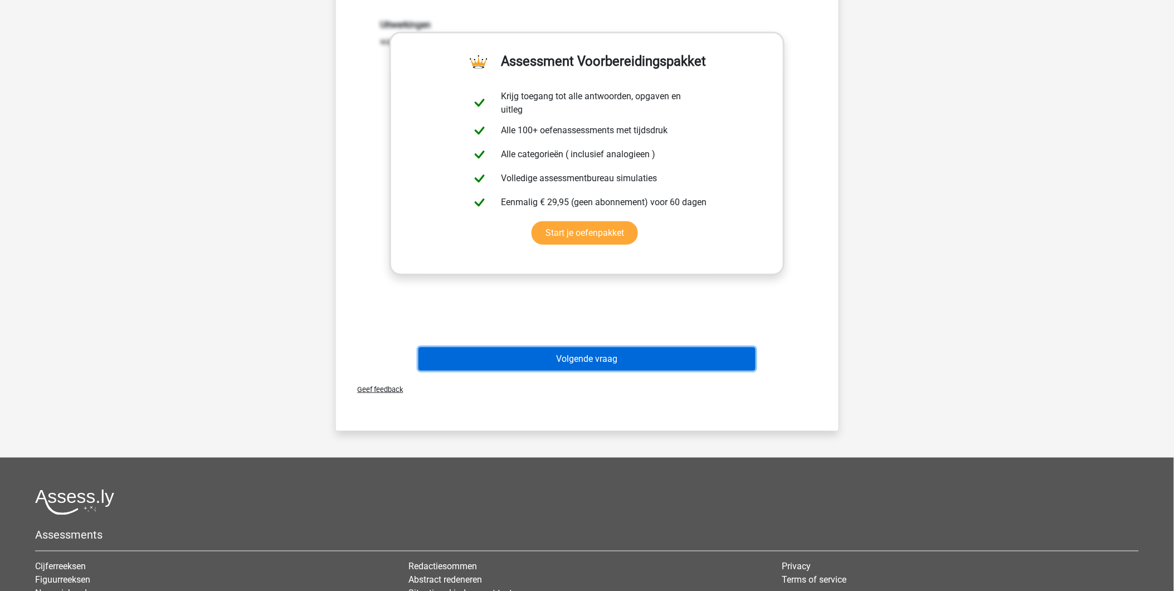
click at [526, 359] on button "Volgende vraag" at bounding box center [586, 358] width 337 height 23
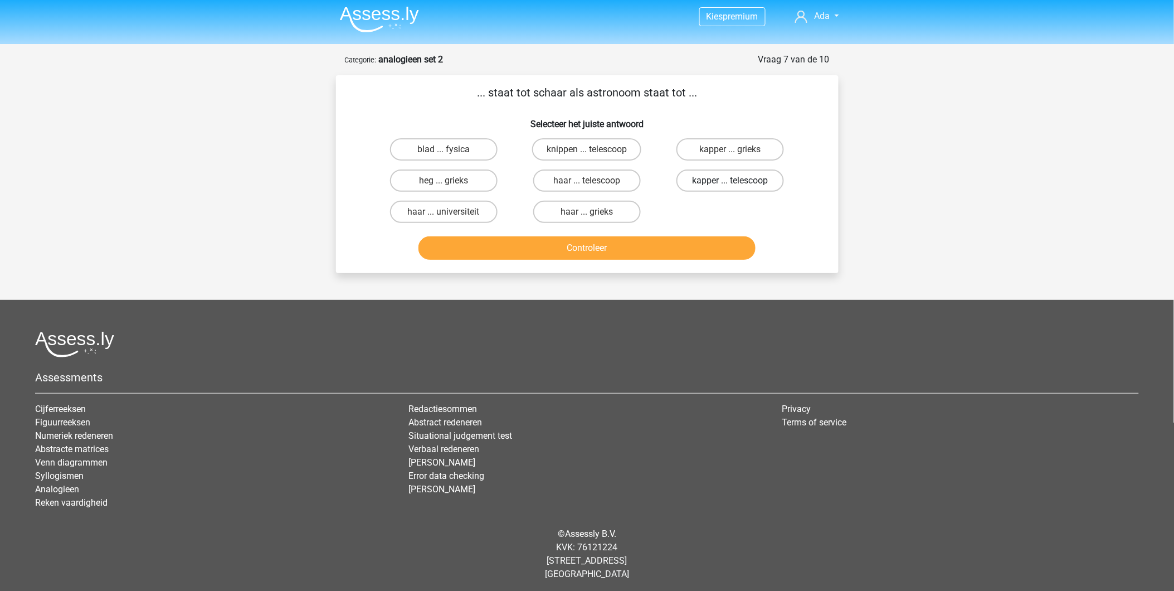
click at [699, 181] on label "kapper ... telescoop" at bounding box center [730, 180] width 108 height 22
click at [730, 181] on input "kapper ... telescoop" at bounding box center [733, 184] width 7 height 7
radio input "true"
click at [646, 253] on button "Controleer" at bounding box center [586, 247] width 337 height 23
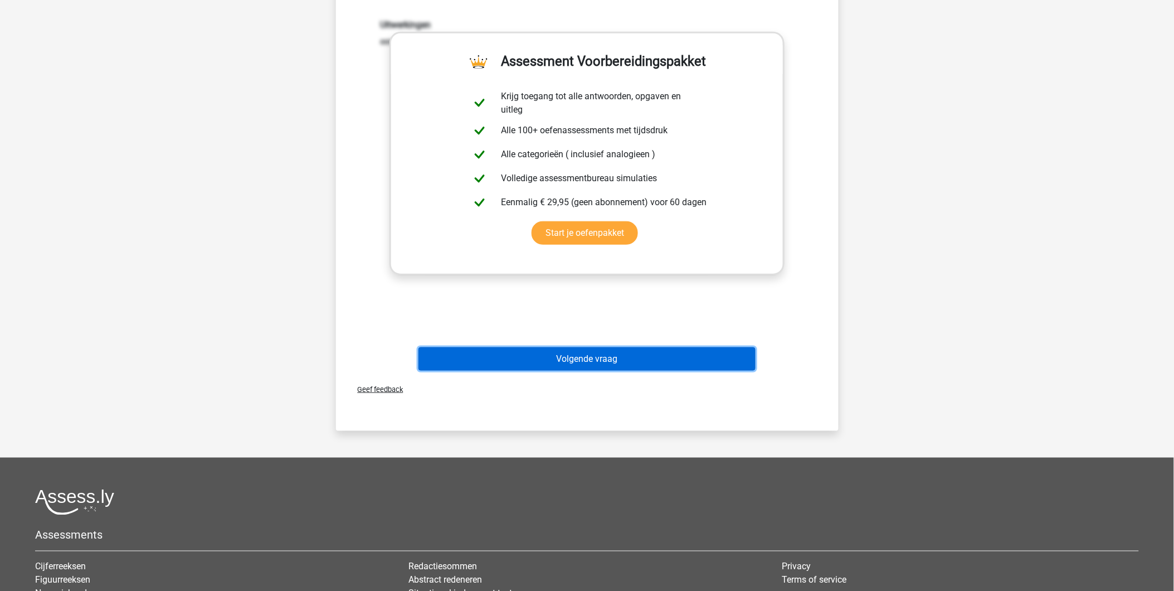
click at [579, 347] on button "Volgende vraag" at bounding box center [586, 358] width 337 height 23
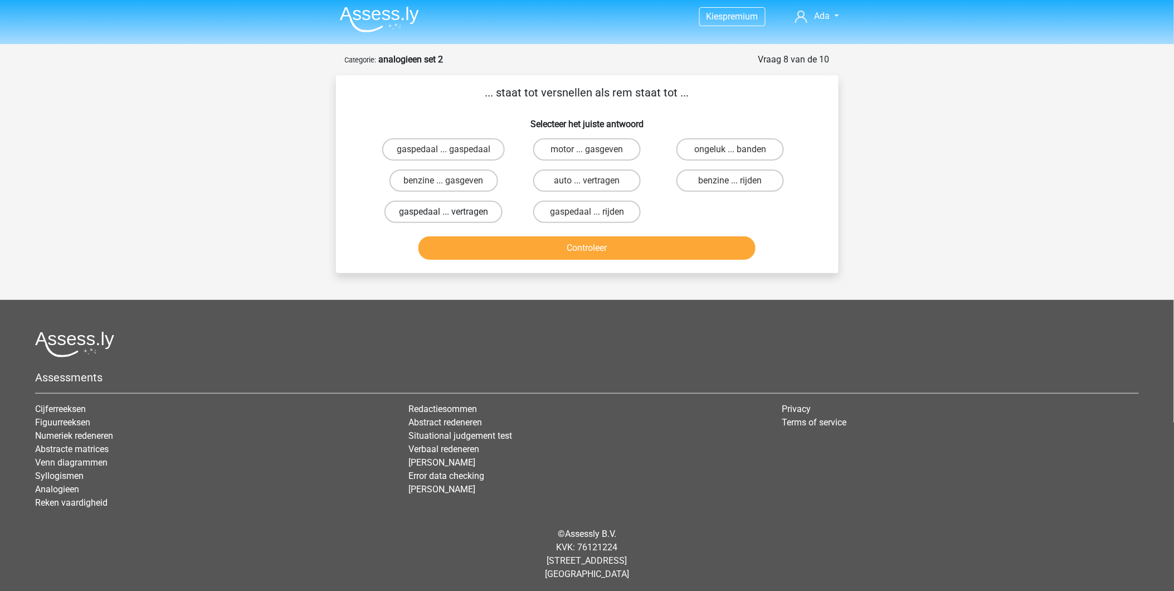
click at [476, 204] on label "gaspedaal ... vertragen" at bounding box center [443, 212] width 118 height 22
click at [451, 212] on input "gaspedaal ... vertragen" at bounding box center [446, 215] width 7 height 7
radio input "true"
click at [559, 247] on button "Controleer" at bounding box center [586, 247] width 337 height 23
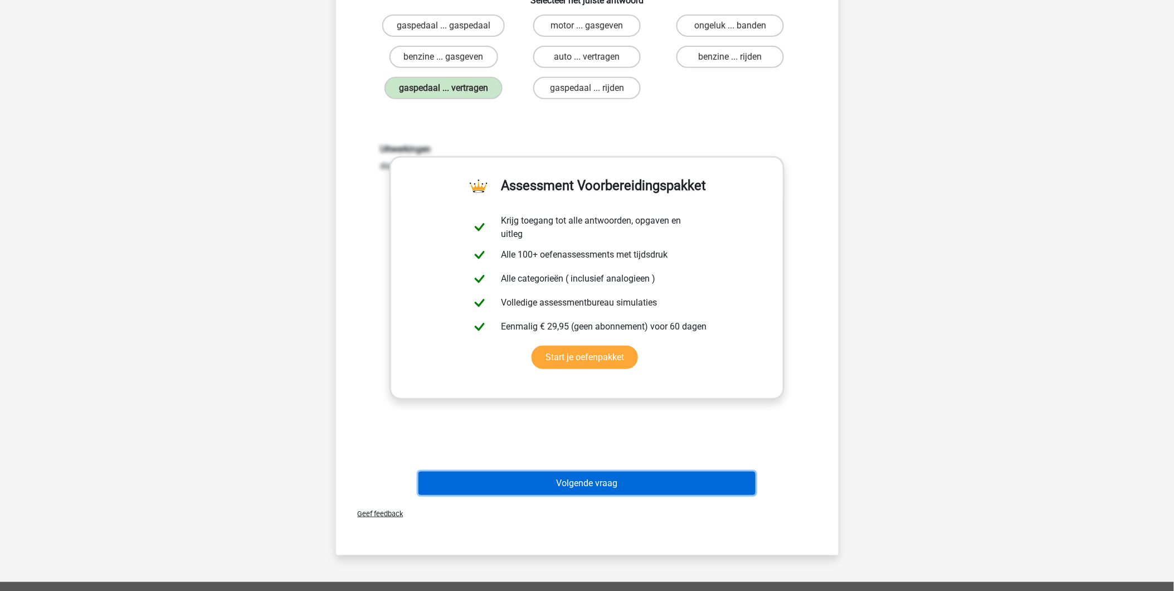
click at [592, 481] on button "Volgende vraag" at bounding box center [586, 482] width 337 height 23
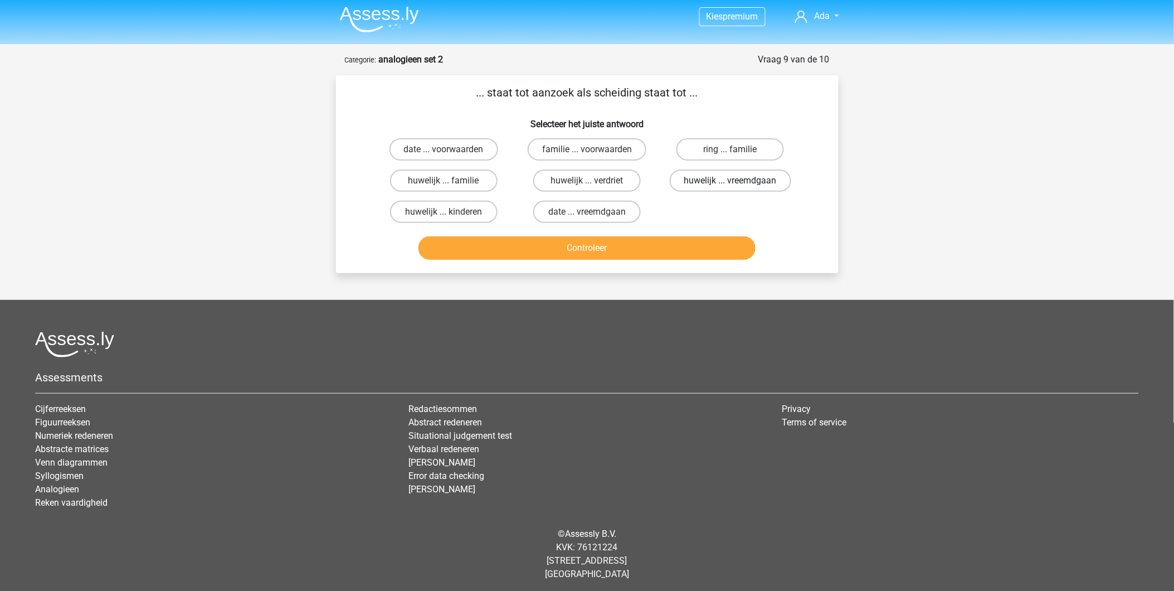
click at [694, 183] on label "huwelijk ... vreemdgaan" at bounding box center [730, 180] width 121 height 22
click at [730, 183] on input "huwelijk ... vreemdgaan" at bounding box center [733, 184] width 7 height 7
radio input "true"
click at [687, 238] on button "Controleer" at bounding box center [586, 247] width 337 height 23
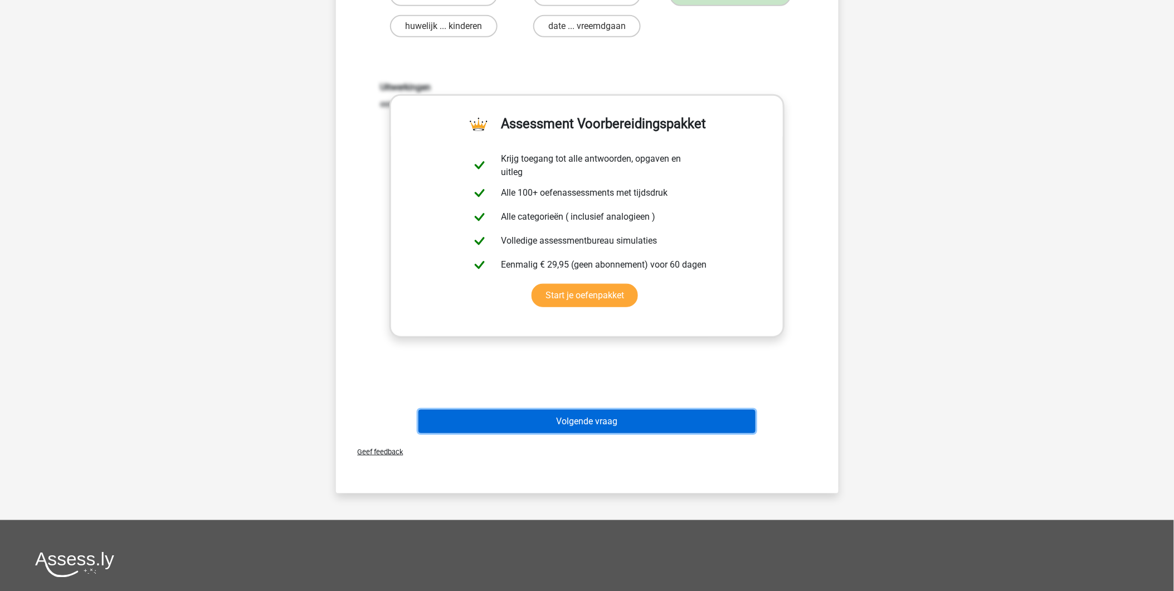
click at [662, 421] on button "Volgende vraag" at bounding box center [586, 420] width 337 height 23
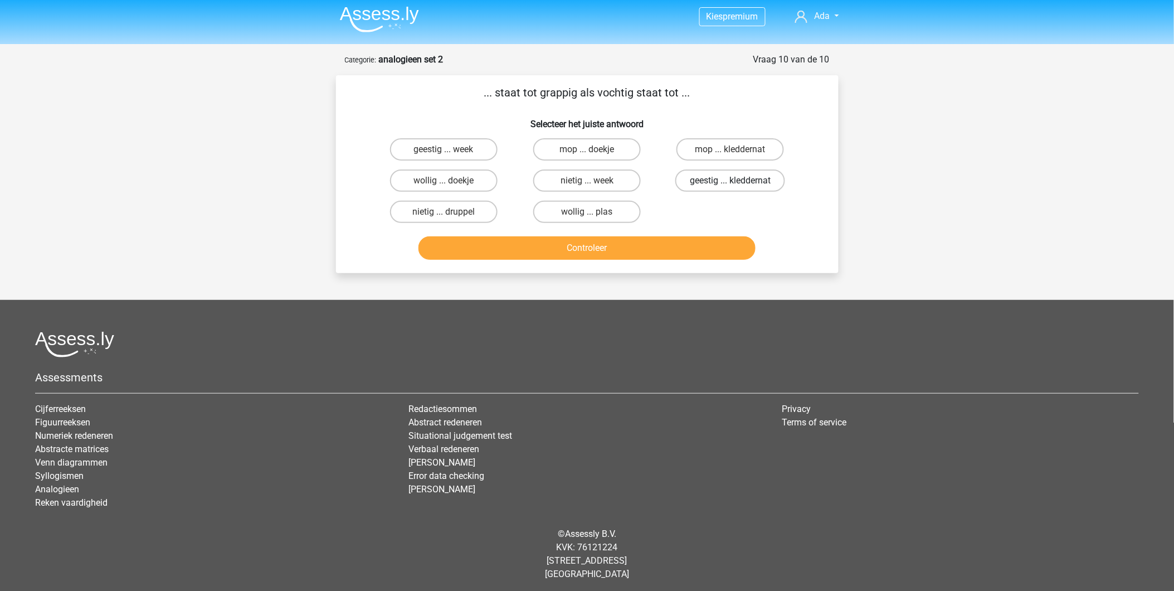
click at [760, 178] on label "geestig ... kleddernat" at bounding box center [730, 180] width 110 height 22
click at [738, 181] on input "geestig ... kleddernat" at bounding box center [733, 184] width 7 height 7
radio input "true"
click at [450, 143] on label "geestig ... week" at bounding box center [444, 149] width 108 height 22
click at [450, 149] on input "geestig ... week" at bounding box center [446, 152] width 7 height 7
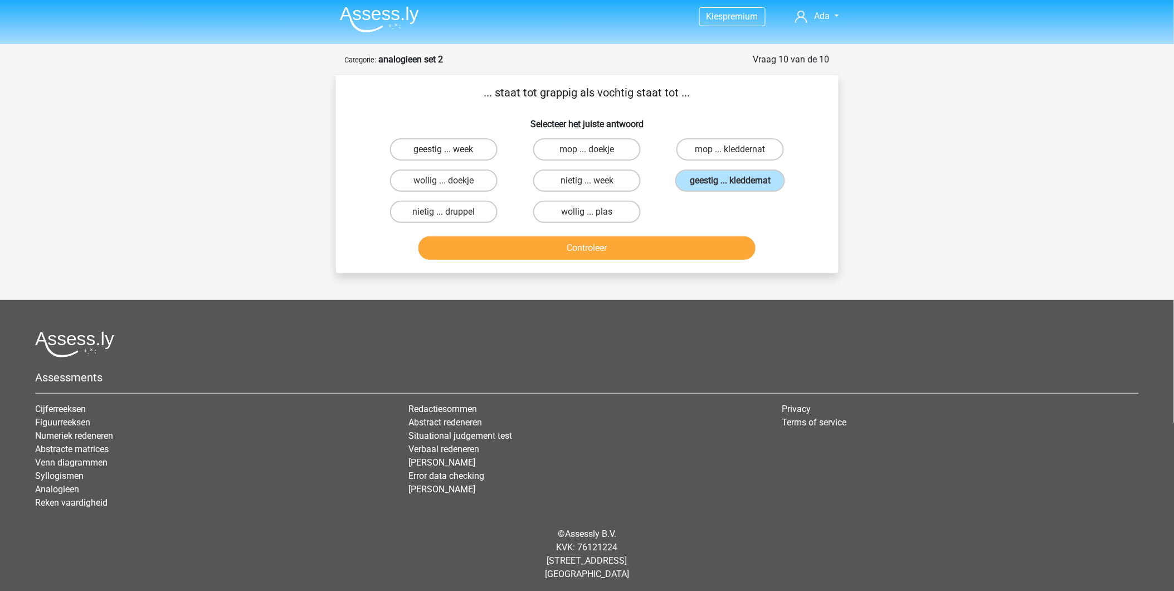
radio input "true"
click at [520, 240] on button "Controleer" at bounding box center [586, 247] width 337 height 23
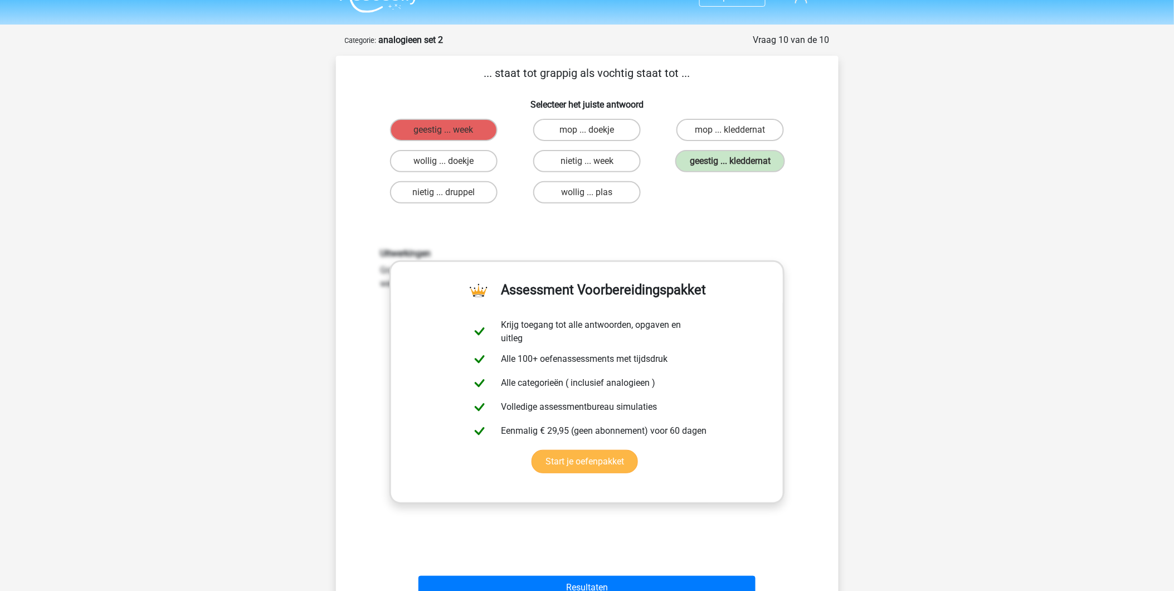
scroll to position [251, 0]
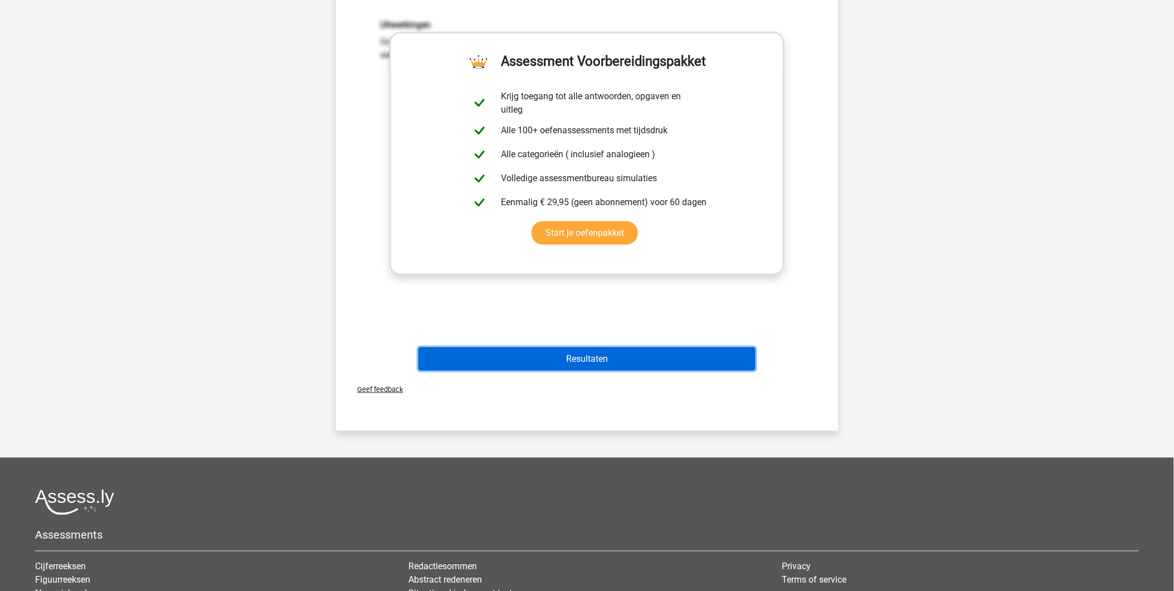
click at [553, 349] on button "Resultaten" at bounding box center [586, 358] width 337 height 23
click at [591, 351] on button "Resultaten" at bounding box center [586, 358] width 337 height 23
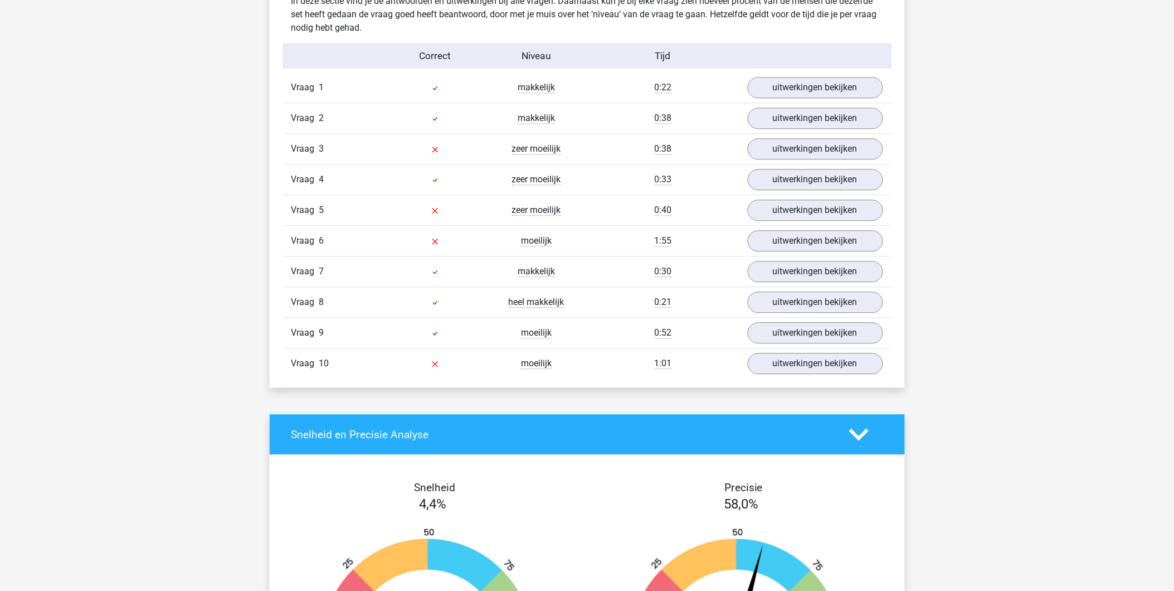
scroll to position [866, 0]
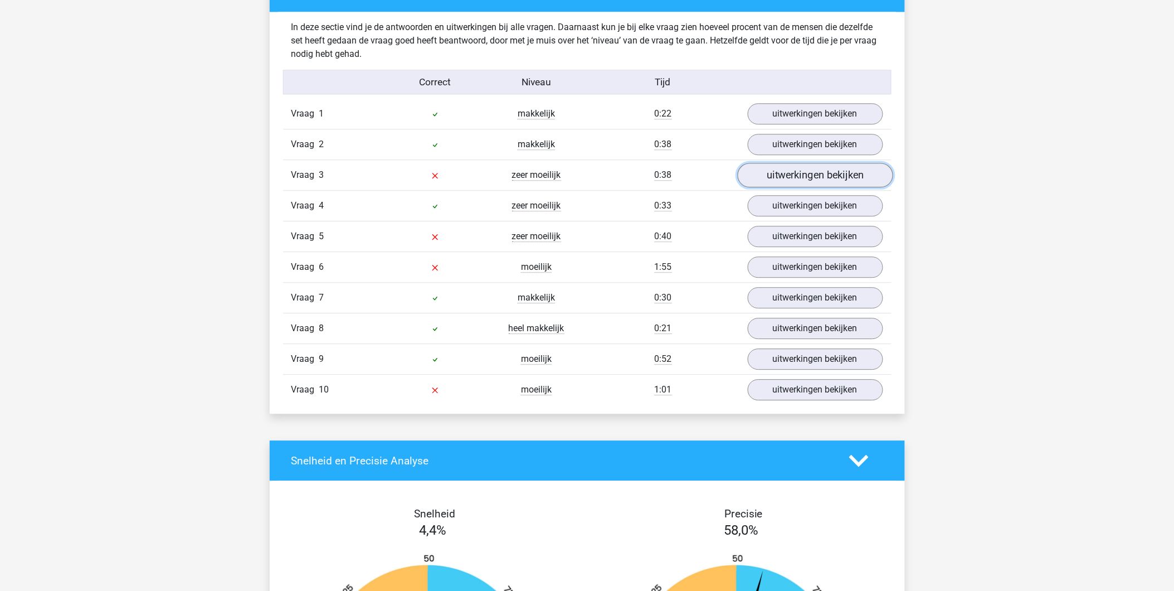
click at [783, 177] on link "uitwerkingen bekijken" at bounding box center [814, 175] width 155 height 25
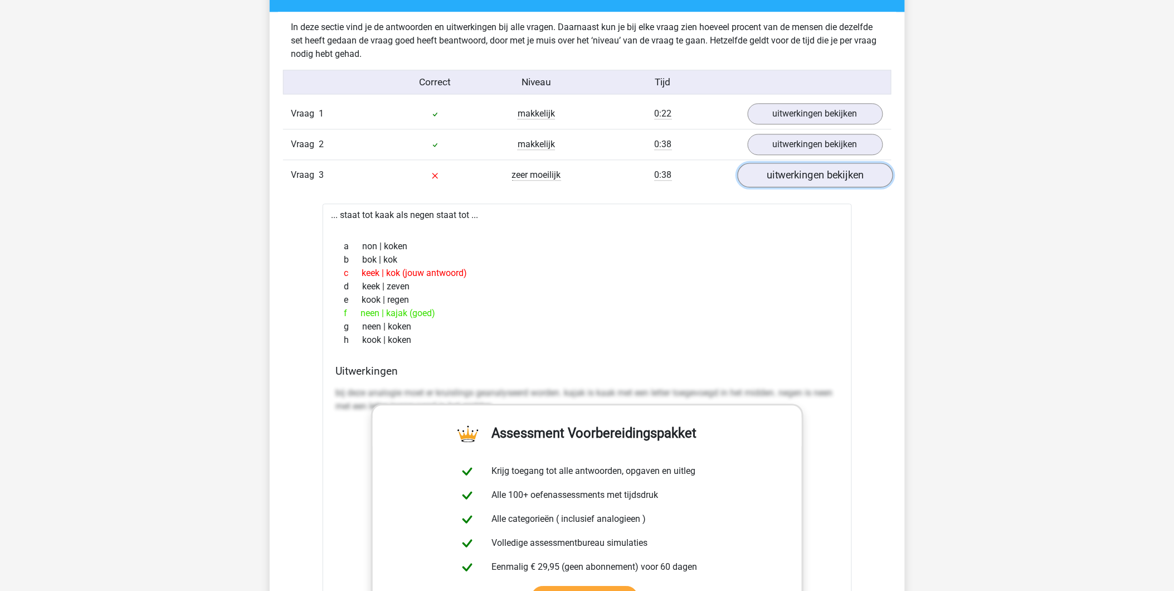
click at [783, 177] on link "uitwerkingen bekijken" at bounding box center [814, 175] width 155 height 25
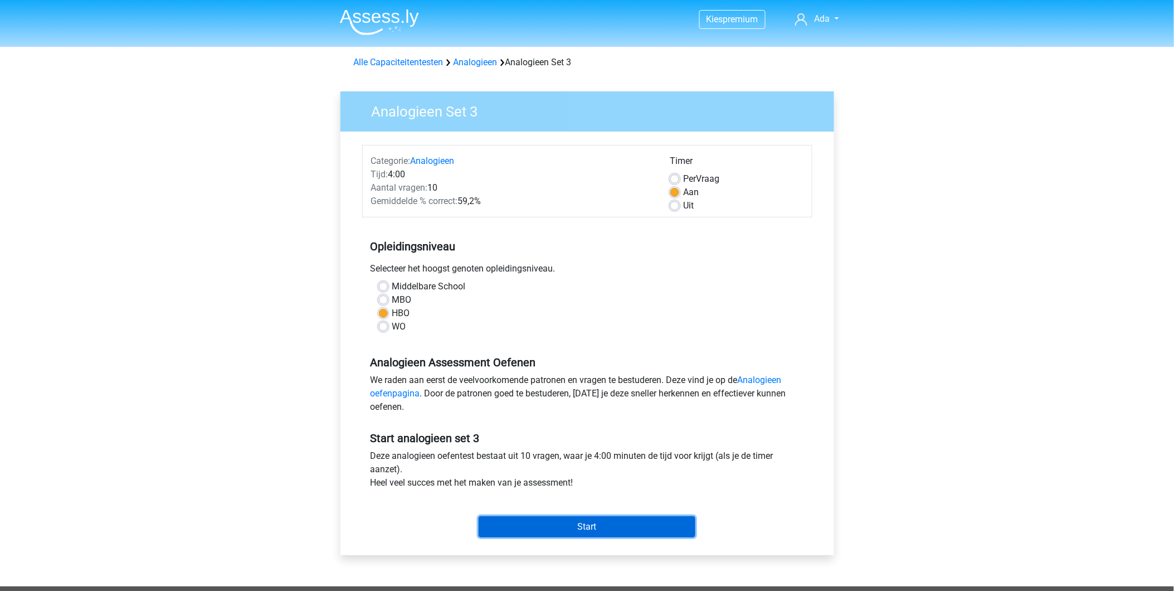
click at [614, 521] on input "Start" at bounding box center [587, 526] width 217 height 21
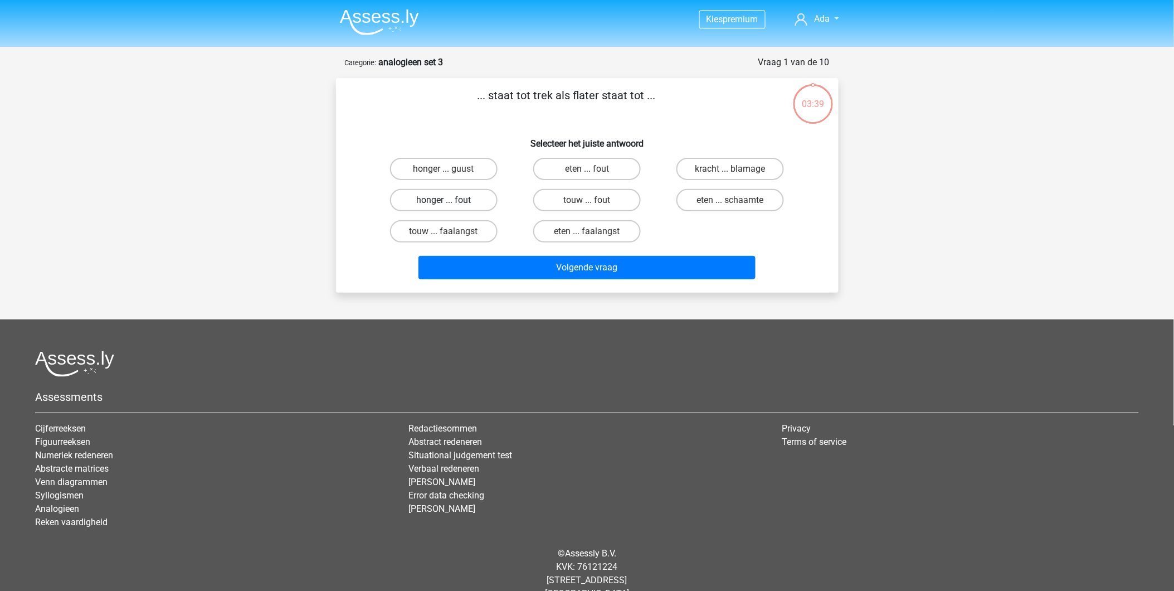
click at [462, 199] on label "honger ... fout" at bounding box center [444, 200] width 108 height 22
click at [451, 200] on input "honger ... fout" at bounding box center [446, 203] width 7 height 7
radio input "true"
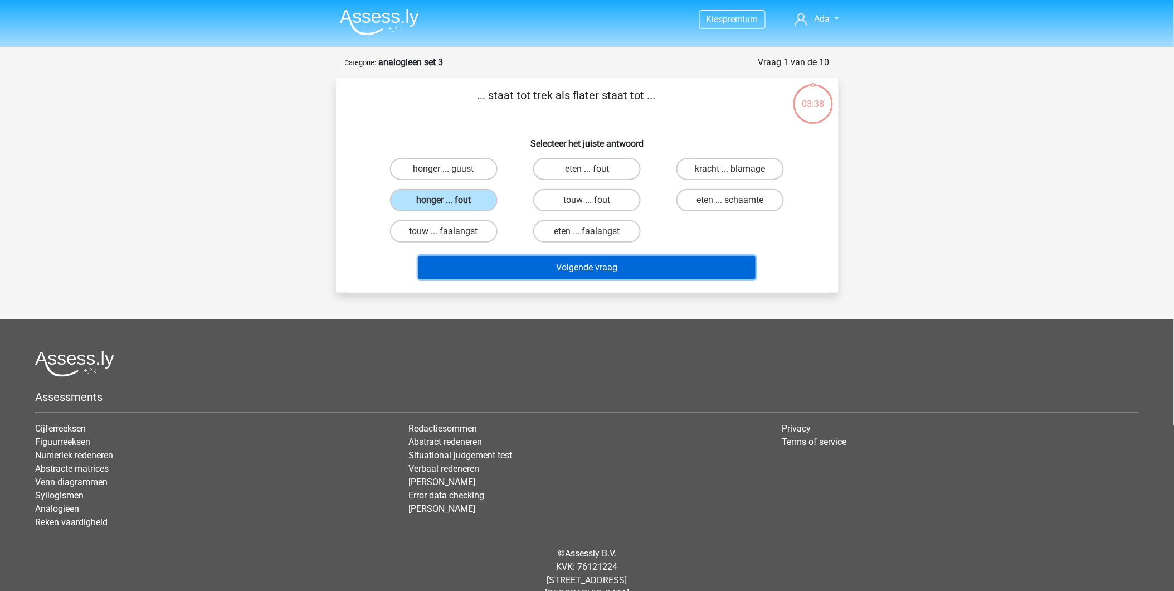
click at [533, 261] on button "Volgende vraag" at bounding box center [586, 267] width 337 height 23
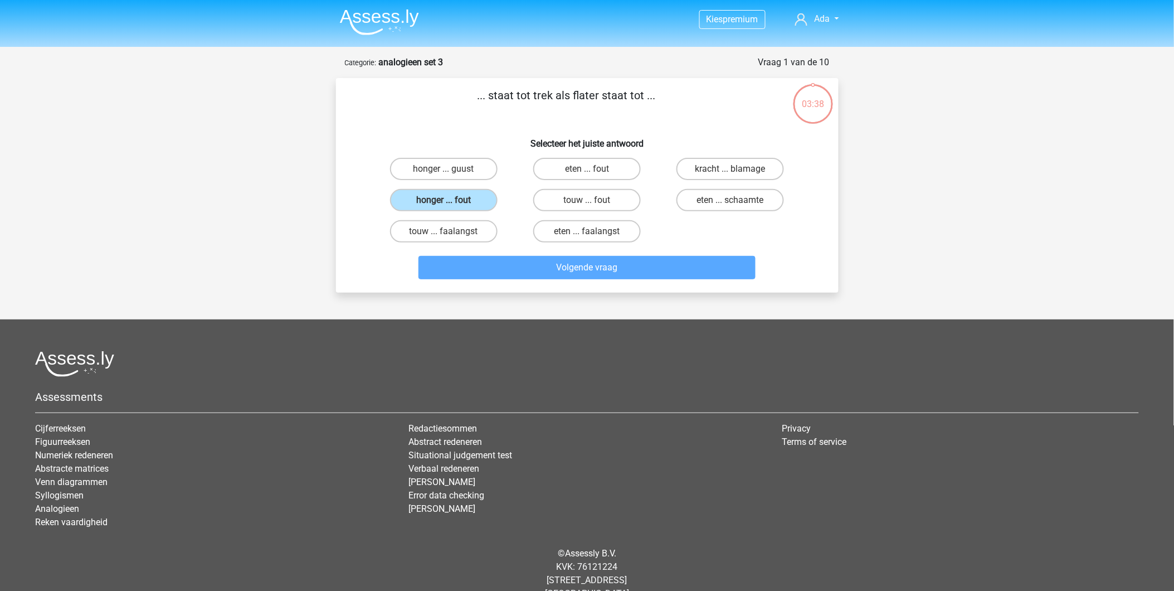
scroll to position [19, 0]
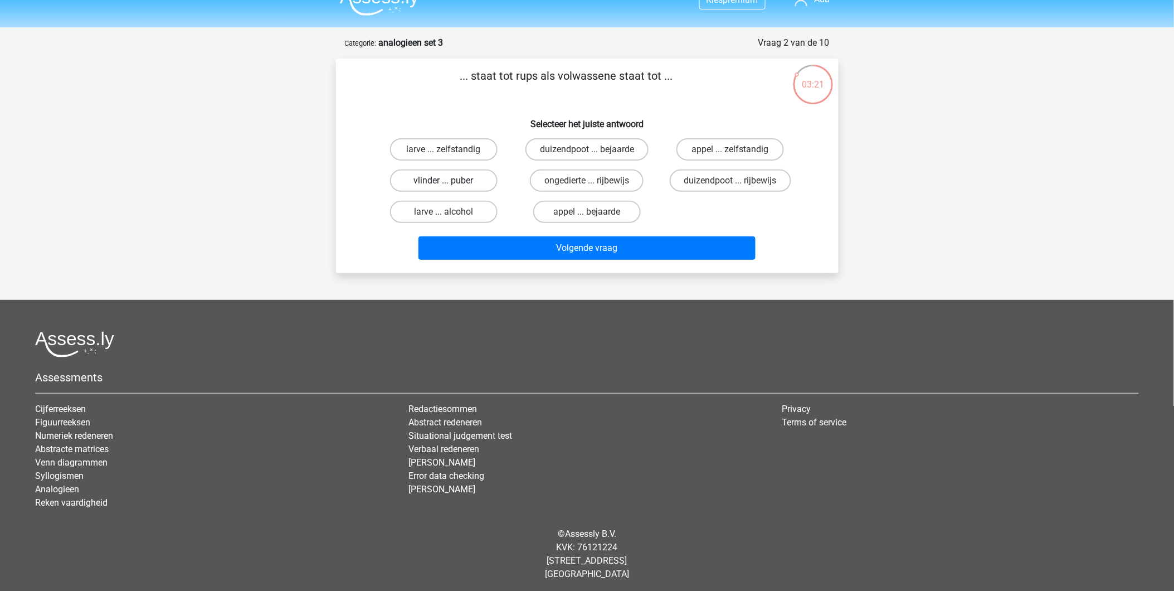
click at [474, 181] on label "vlinder ... puber" at bounding box center [444, 180] width 108 height 22
click at [451, 181] on input "vlinder ... puber" at bounding box center [446, 184] width 7 height 7
radio input "true"
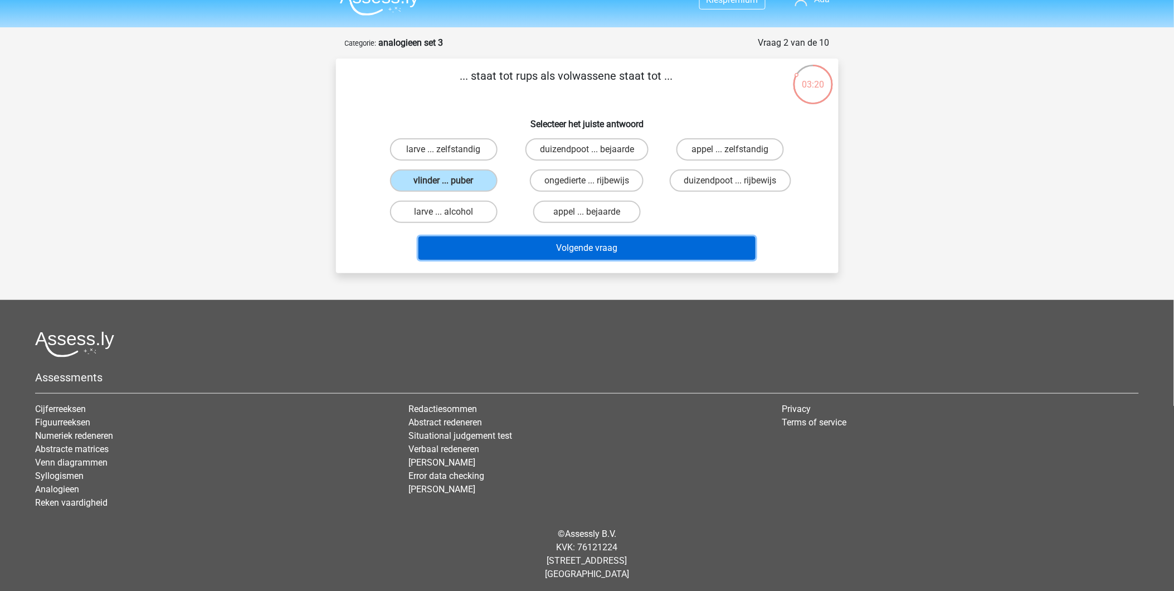
click at [549, 236] on button "Volgende vraag" at bounding box center [586, 247] width 337 height 23
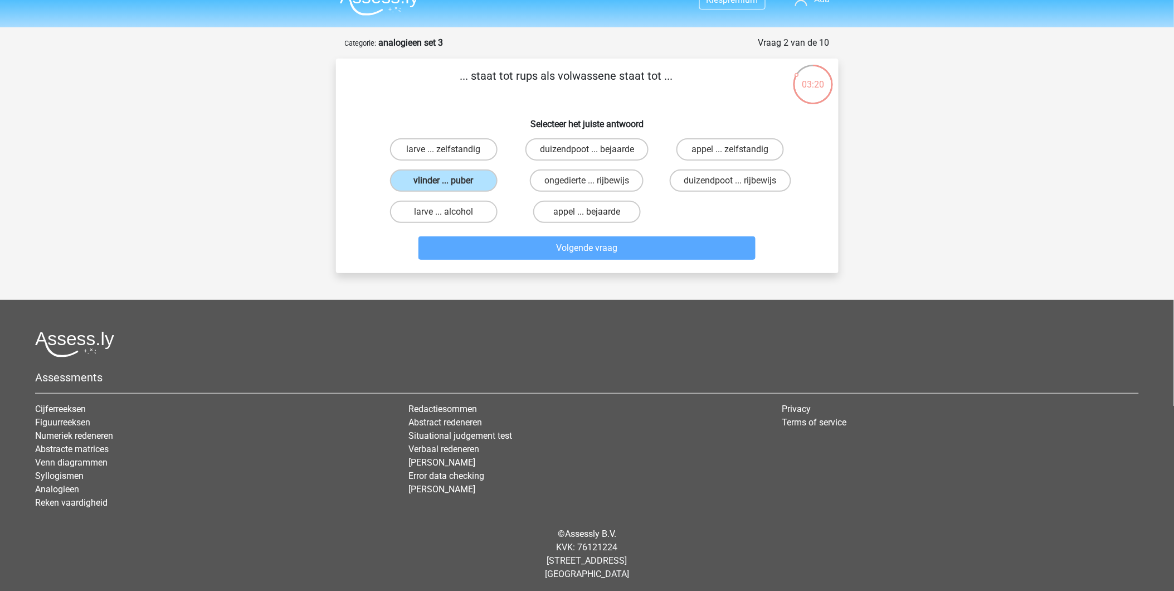
scroll to position [33, 0]
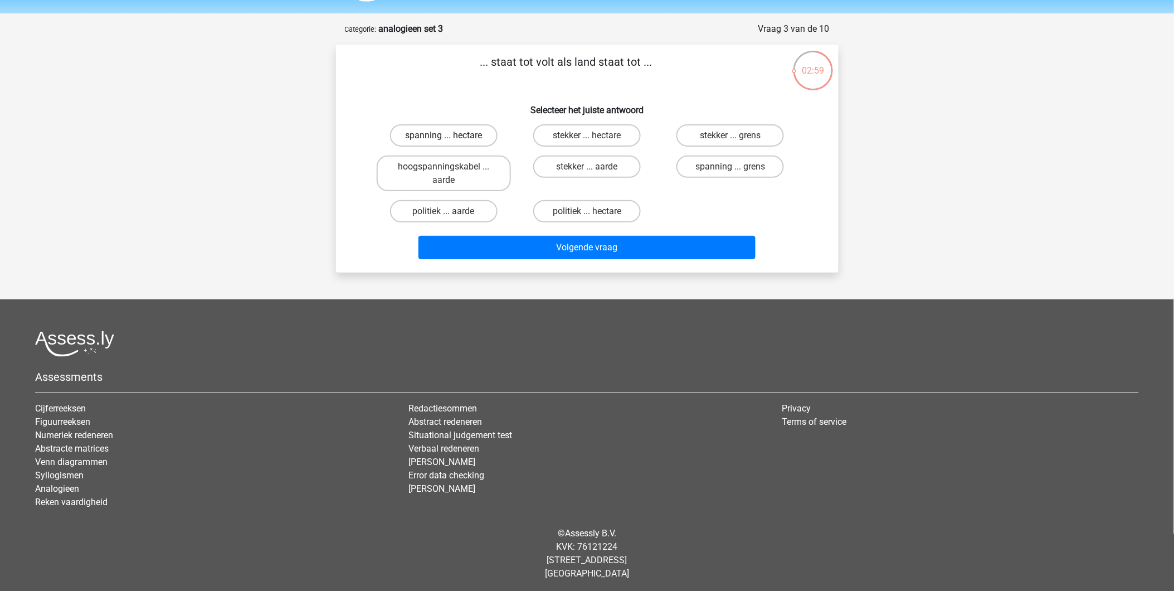
click at [435, 131] on label "spanning ... hectare" at bounding box center [444, 135] width 108 height 22
click at [443, 135] on input "spanning ... hectare" at bounding box center [446, 138] width 7 height 7
radio input "true"
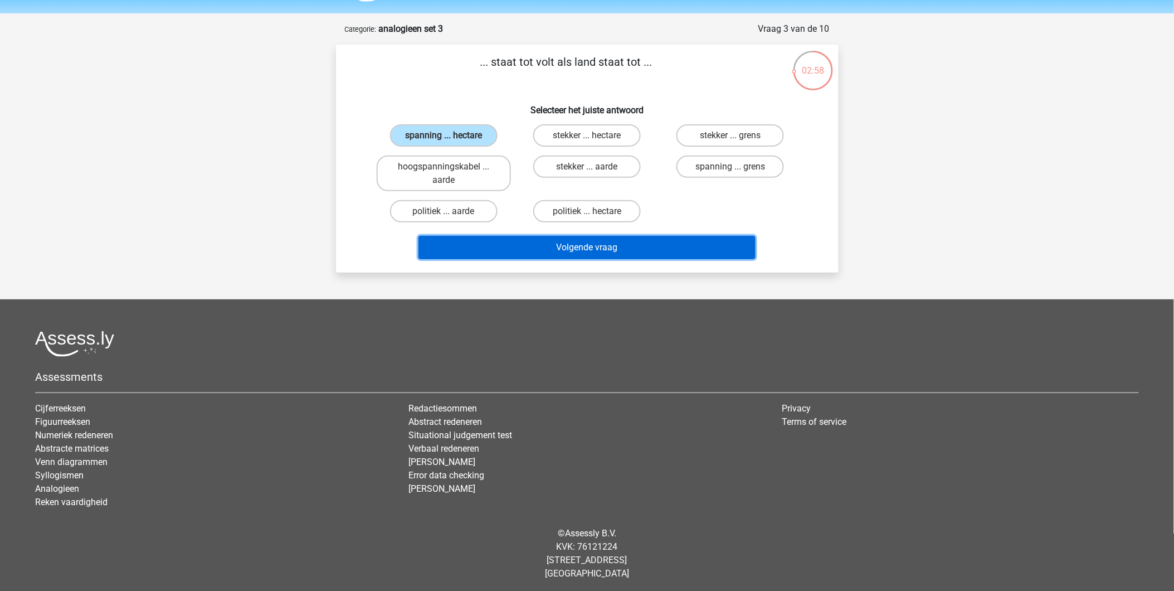
click at [611, 240] on button "Volgende vraag" at bounding box center [586, 247] width 337 height 23
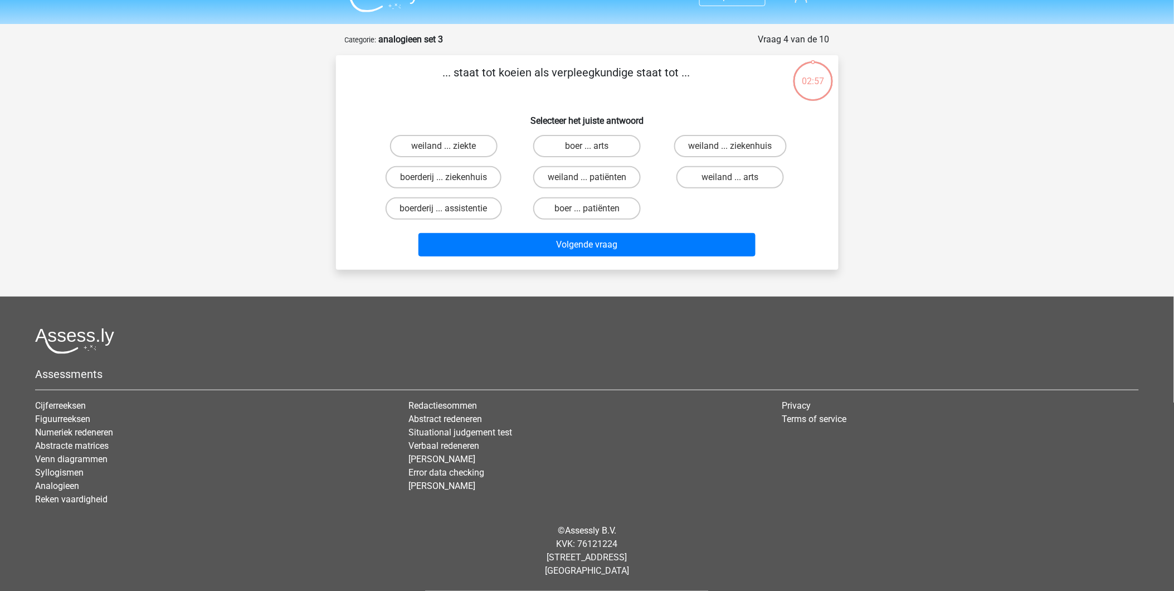
scroll to position [19, 0]
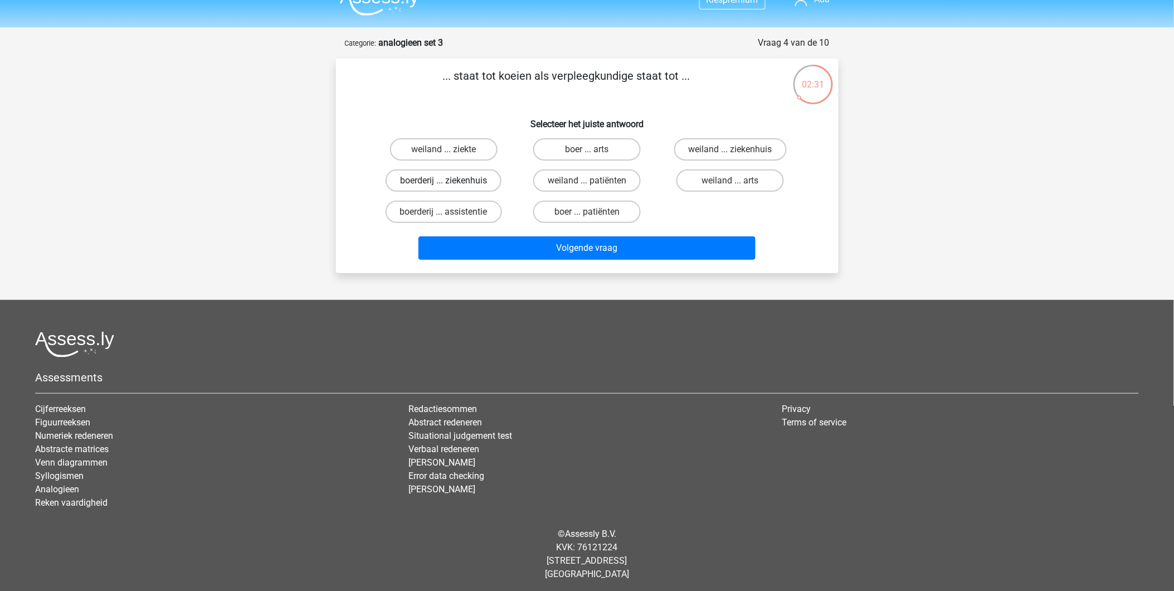
click at [404, 179] on label "boerderij ... ziekenhuis" at bounding box center [444, 180] width 116 height 22
click at [443, 181] on input "boerderij ... ziekenhuis" at bounding box center [446, 184] width 7 height 7
radio input "true"
click at [703, 151] on label "weiland ... ziekenhuis" at bounding box center [730, 149] width 113 height 22
click at [730, 151] on input "weiland ... ziekenhuis" at bounding box center [733, 152] width 7 height 7
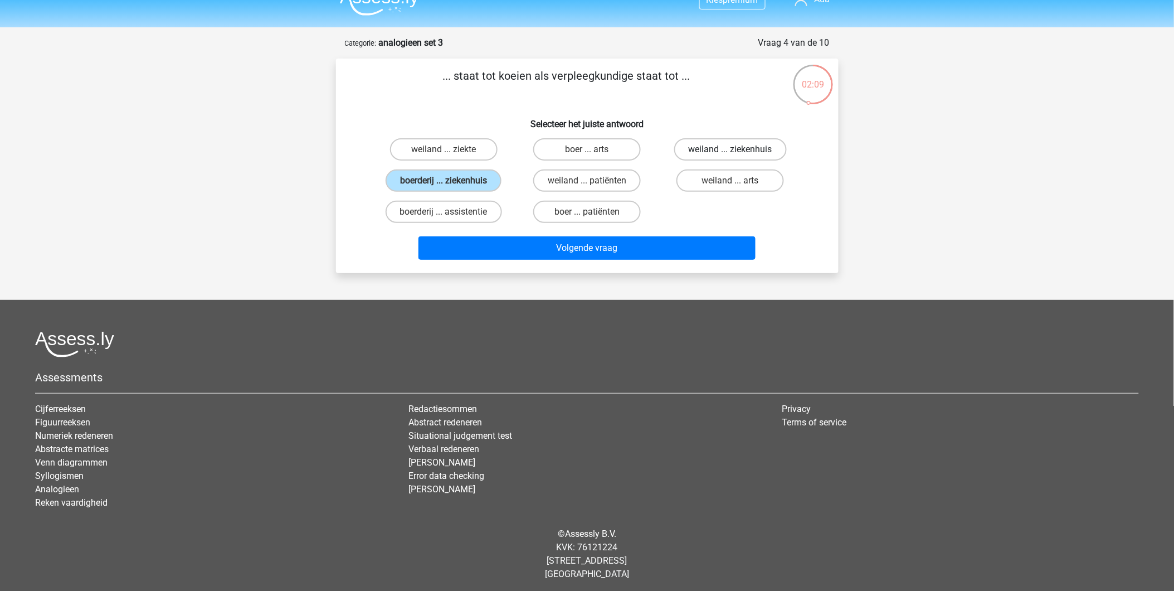
radio input "true"
click at [453, 174] on label "boerderij ... ziekenhuis" at bounding box center [444, 180] width 116 height 22
click at [451, 181] on input "boerderij ... ziekenhuis" at bounding box center [446, 184] width 7 height 7
radio input "true"
drag, startPoint x: 500, startPoint y: 223, endPoint x: 506, endPoint y: 226, distance: 6.0
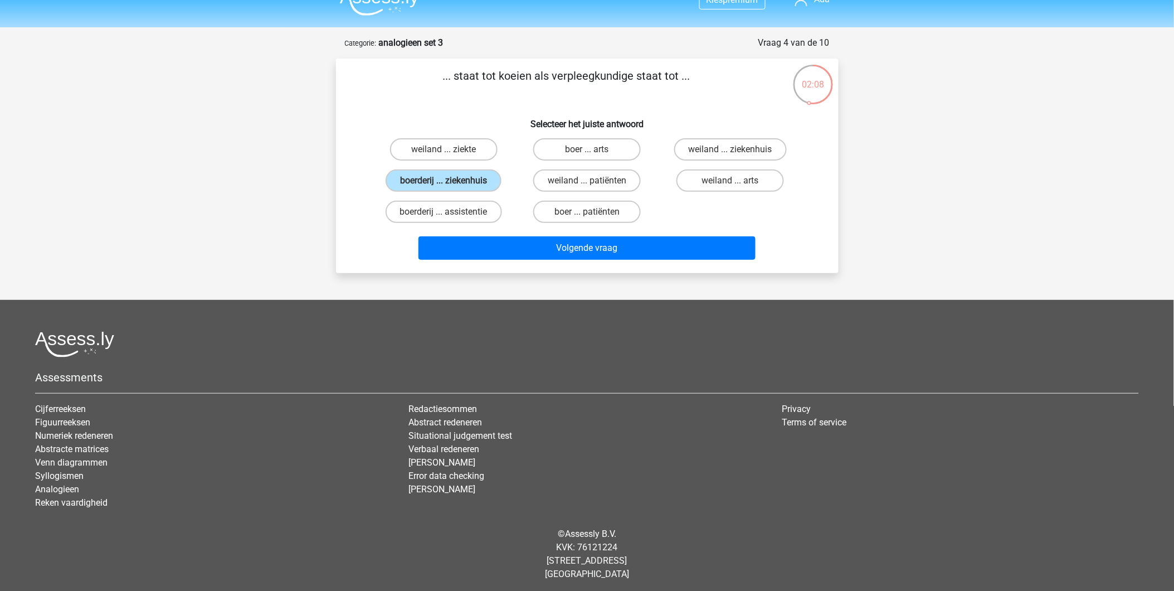
click at [506, 226] on div "... staat tot koeien als verpleegkundige staat tot ... Selecteer het juiste ant…" at bounding box center [587, 165] width 494 height 197
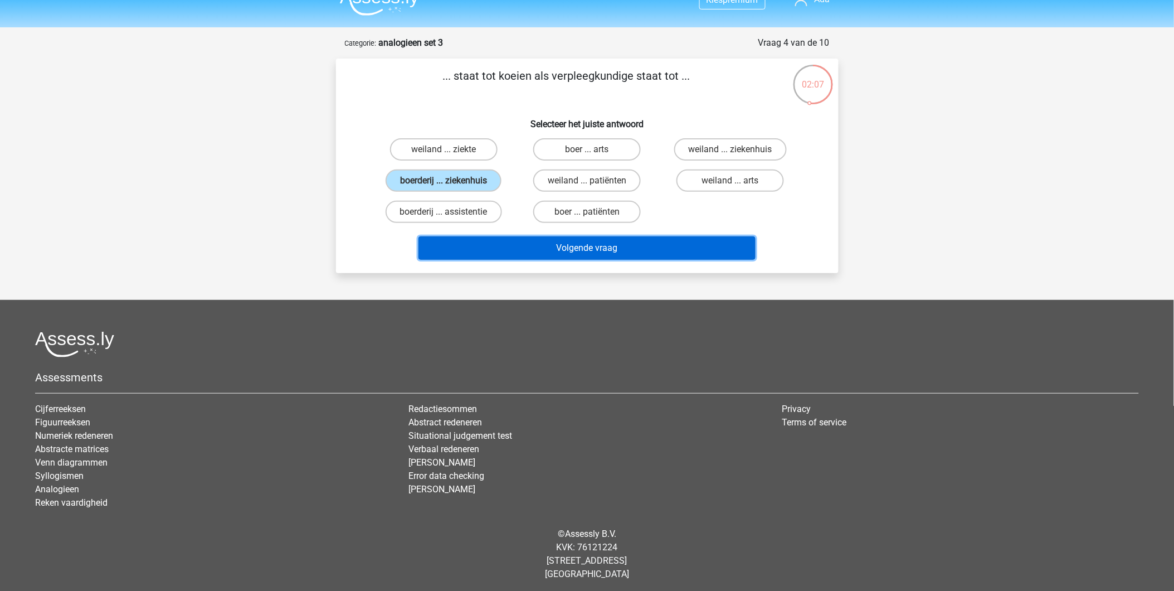
drag, startPoint x: 506, startPoint y: 226, endPoint x: 536, endPoint y: 238, distance: 33.2
click at [529, 236] on button "Volgende vraag" at bounding box center [586, 247] width 337 height 23
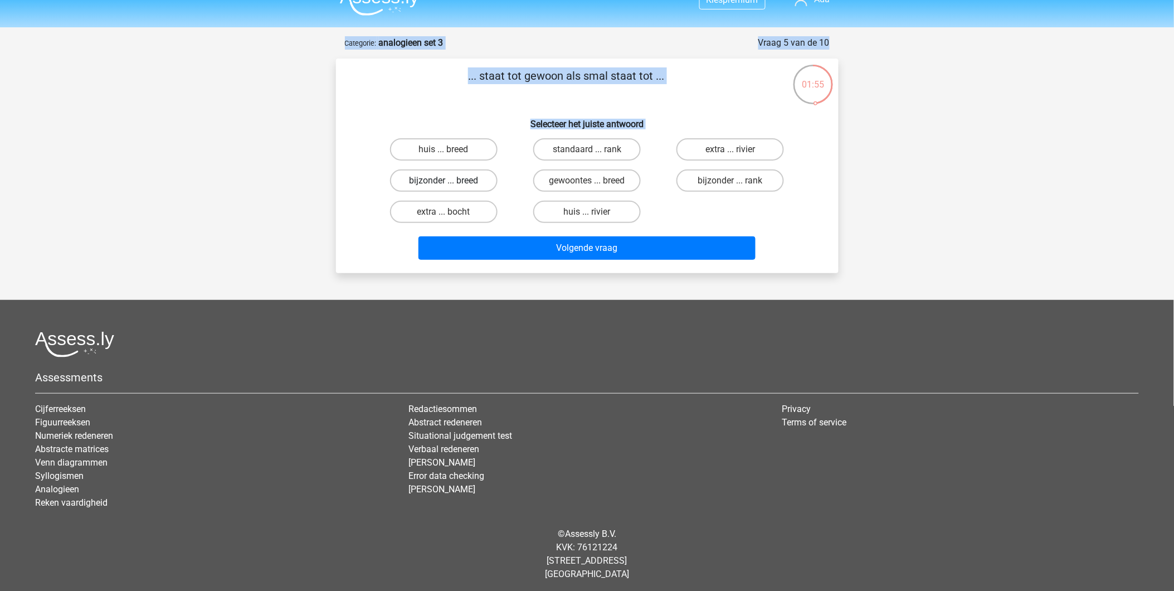
click at [409, 178] on label "bijzonder ... breed" at bounding box center [444, 180] width 108 height 22
click at [443, 181] on input "bijzonder ... breed" at bounding box center [446, 184] width 7 height 7
radio input "true"
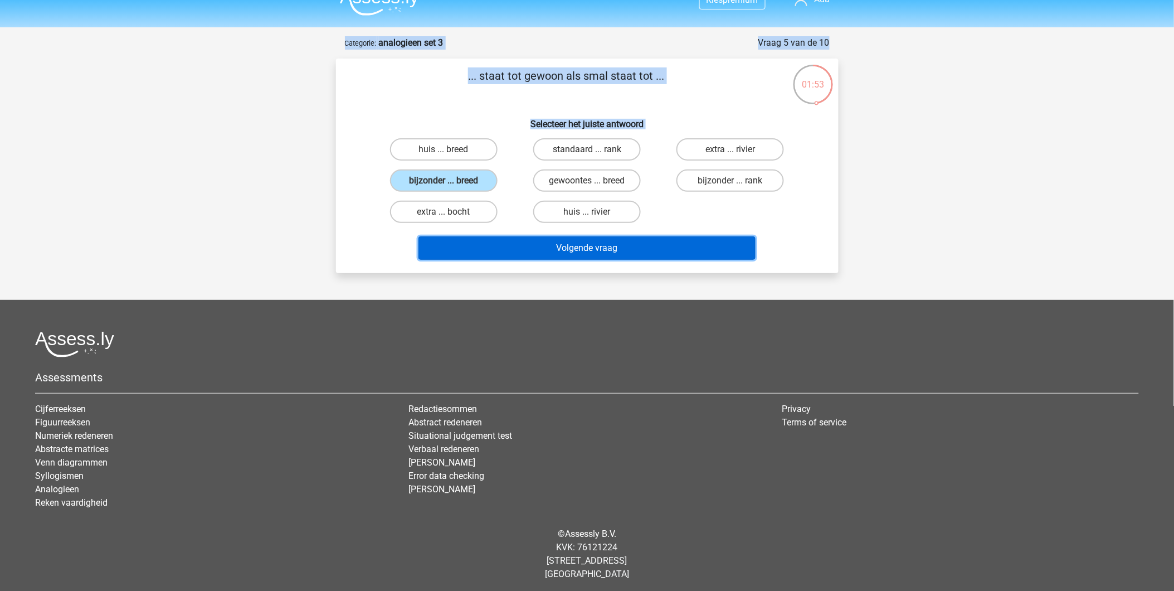
click at [554, 254] on button "Volgende vraag" at bounding box center [586, 247] width 337 height 23
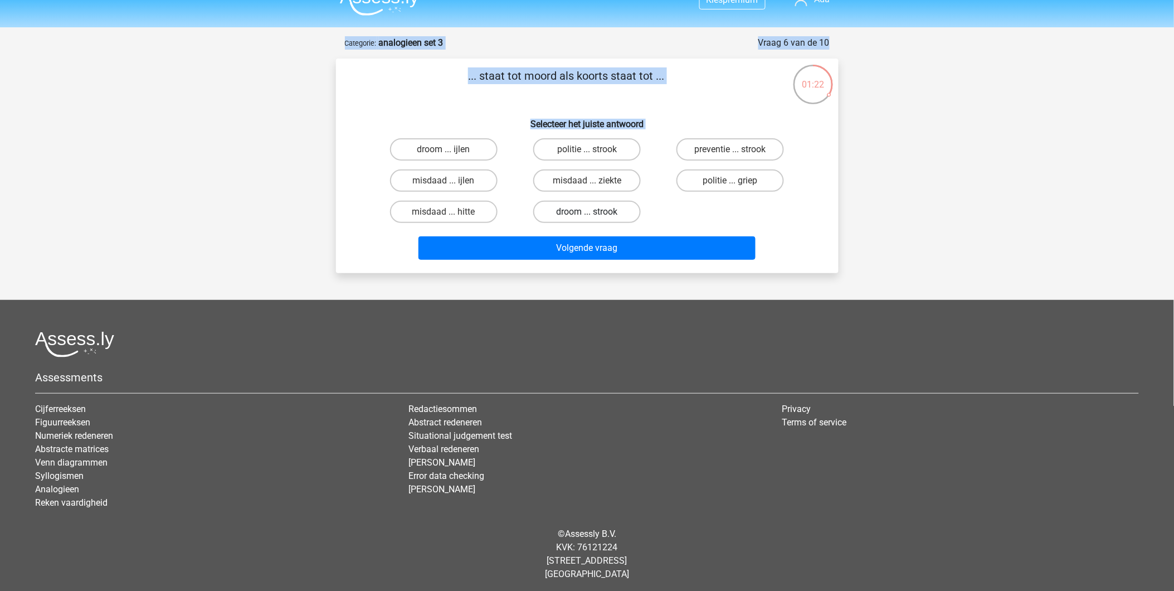
click at [610, 214] on label "droom ... strook" at bounding box center [587, 212] width 108 height 22
click at [594, 214] on input "droom ... strook" at bounding box center [590, 215] width 7 height 7
radio input "true"
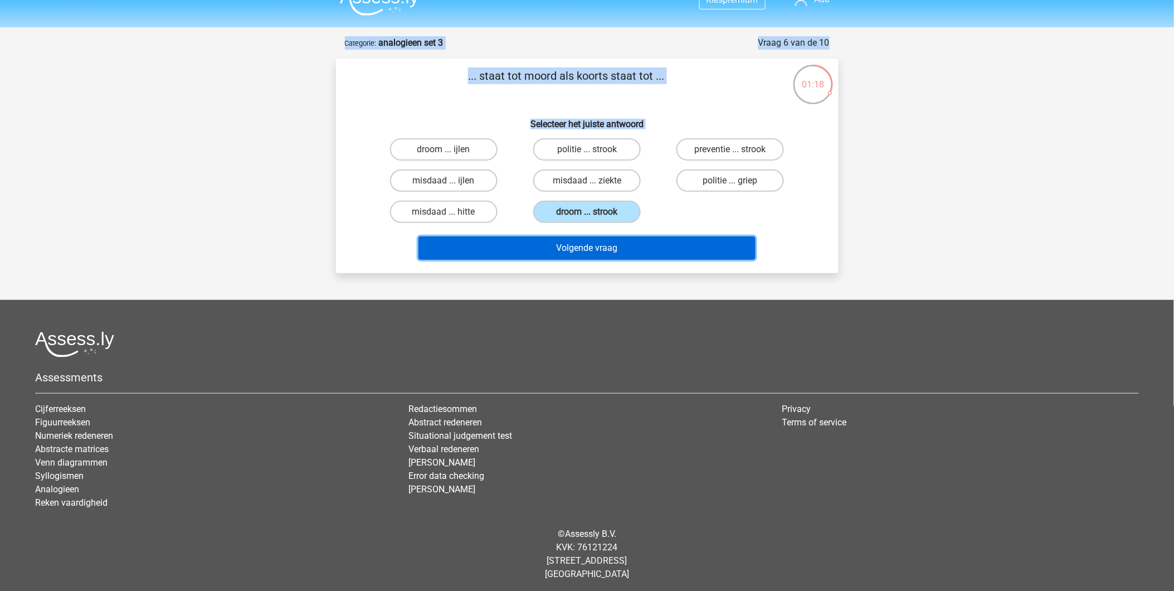
click at [583, 245] on button "Volgende vraag" at bounding box center [586, 247] width 337 height 23
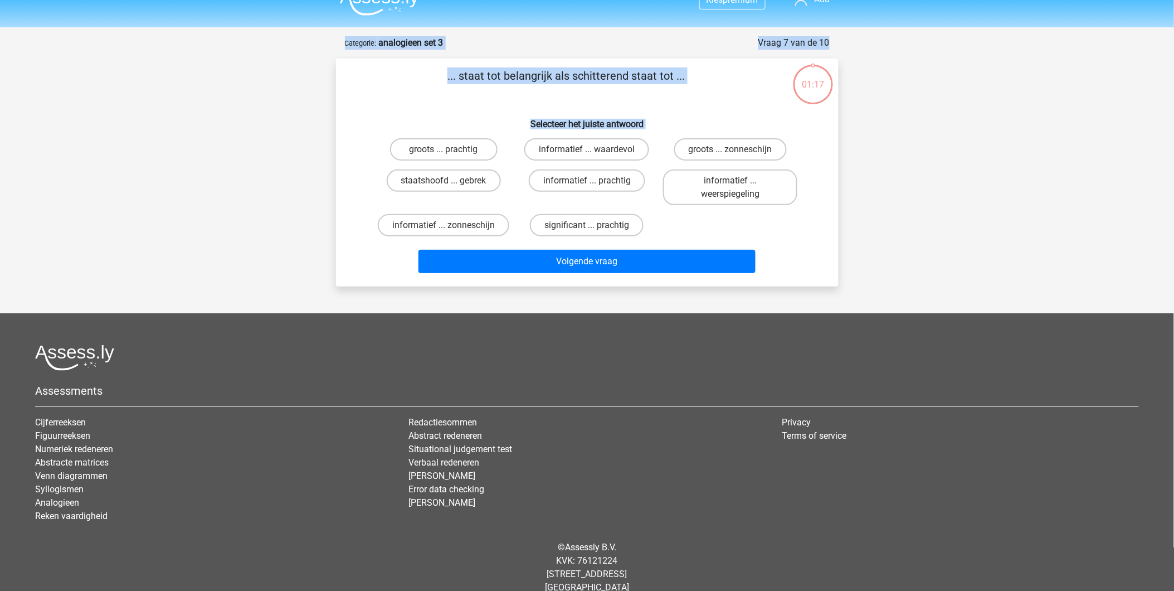
scroll to position [33, 0]
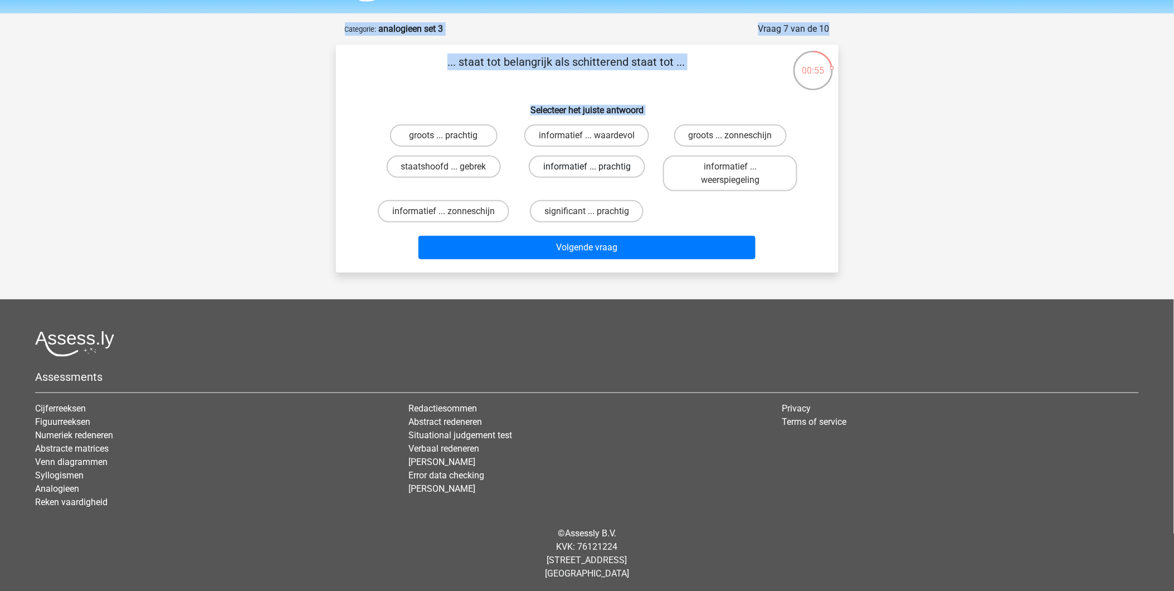
click at [581, 164] on label "informatief ... prachtig" at bounding box center [587, 166] width 116 height 22
click at [587, 167] on input "informatief ... prachtig" at bounding box center [590, 170] width 7 height 7
radio input "true"
click at [558, 210] on label "significant ... prachtig" at bounding box center [587, 211] width 114 height 22
click at [587, 211] on input "significant ... prachtig" at bounding box center [590, 214] width 7 height 7
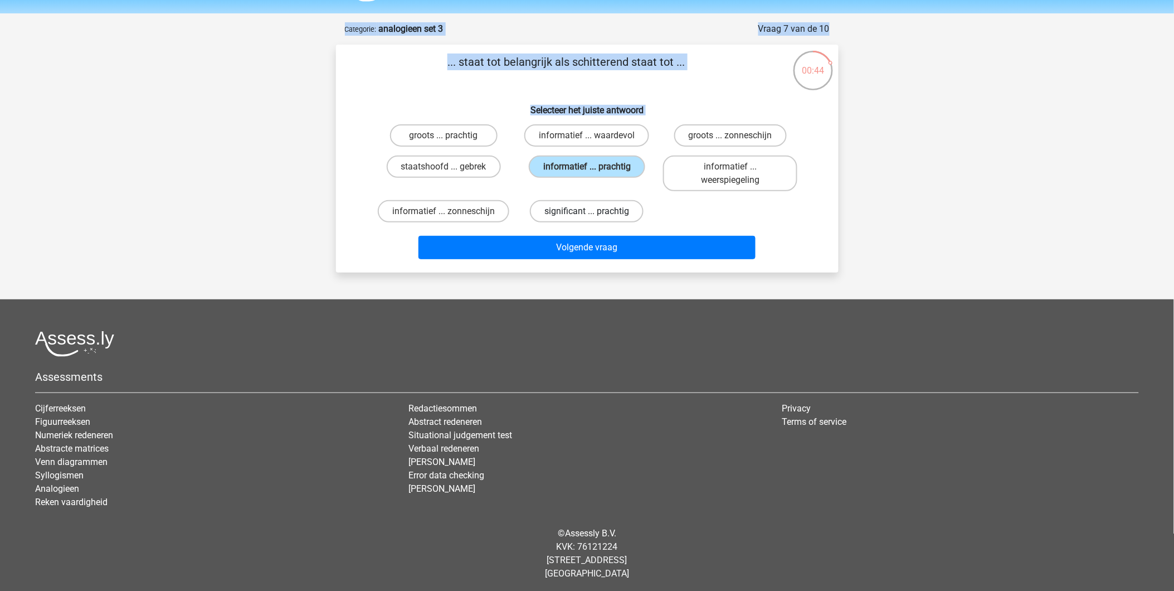
radio input "true"
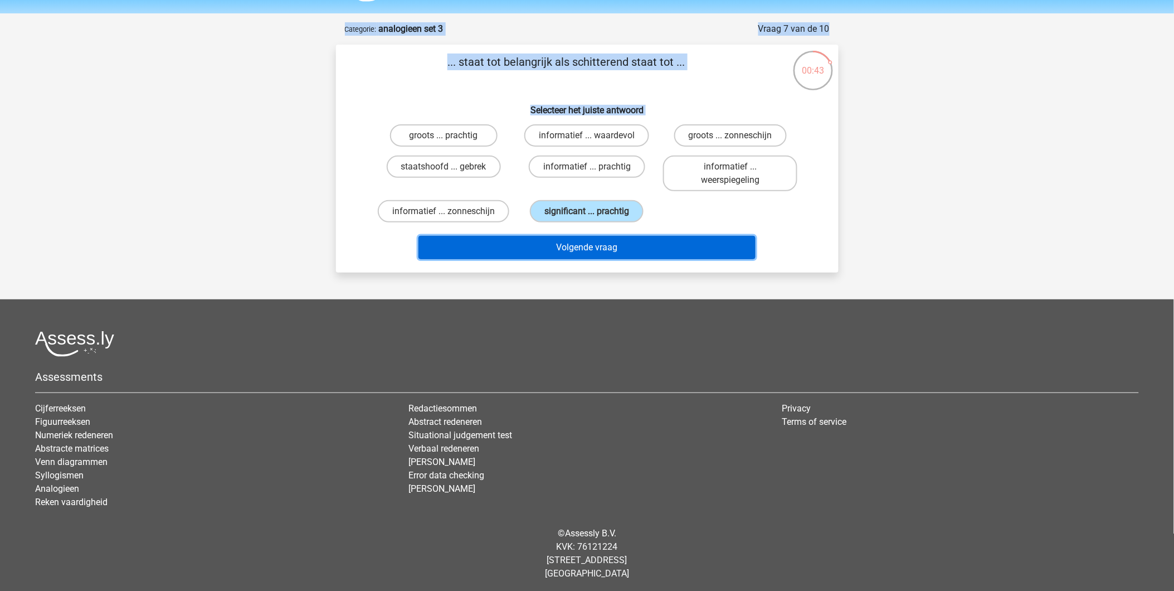
click at [575, 241] on button "Volgende vraag" at bounding box center [586, 247] width 337 height 23
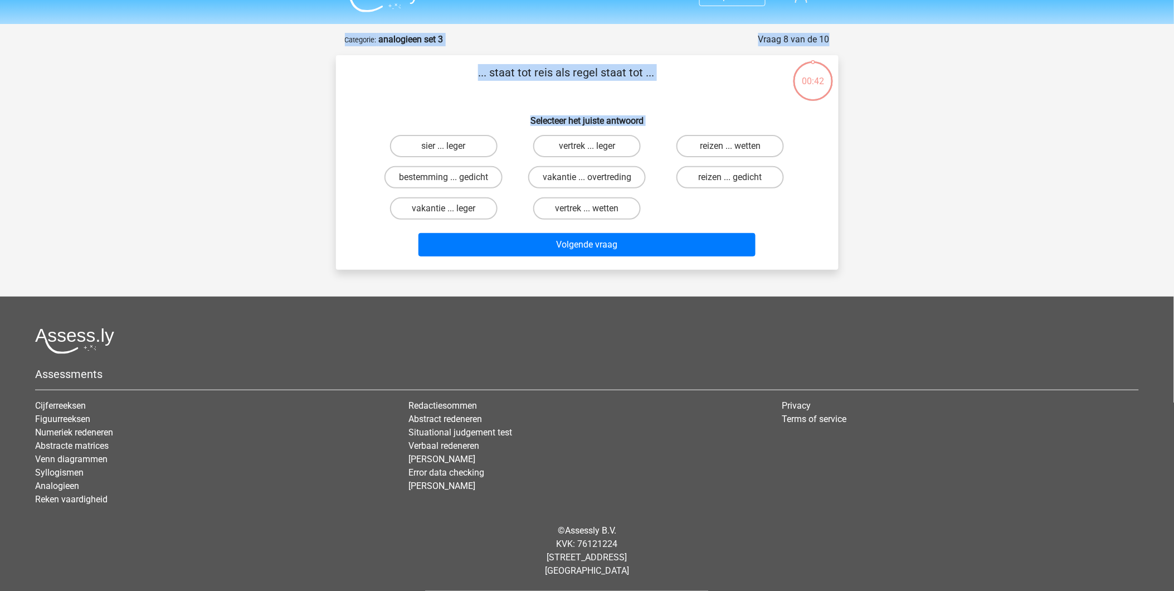
scroll to position [19, 0]
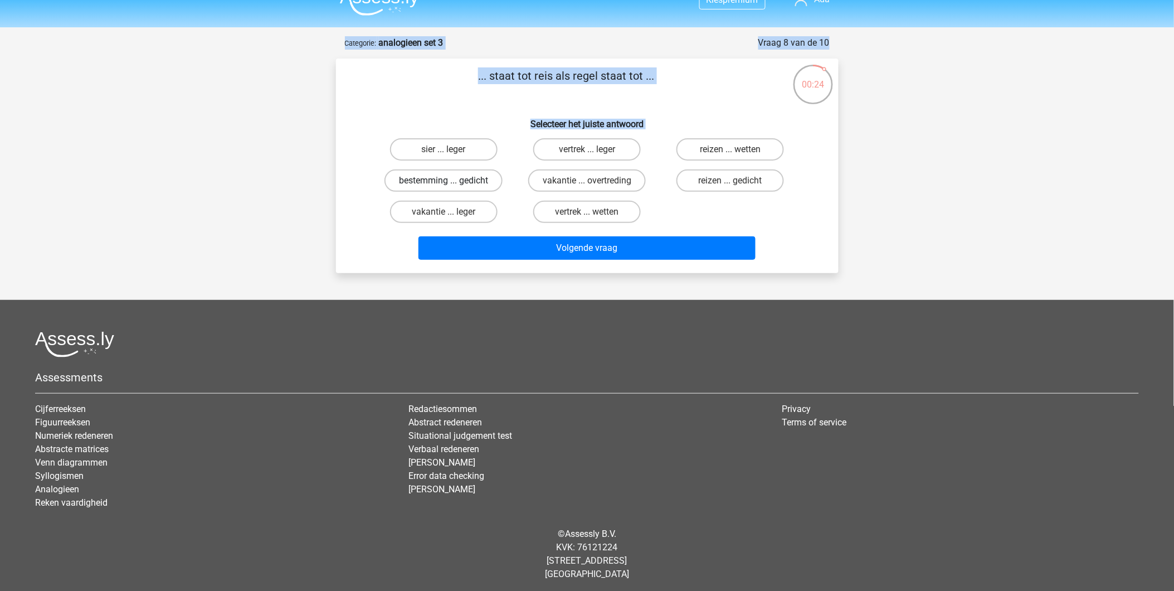
click at [418, 179] on label "bestemming ... gedicht" at bounding box center [443, 180] width 118 height 22
click at [443, 181] on input "bestemming ... gedicht" at bounding box center [446, 184] width 7 height 7
radio input "true"
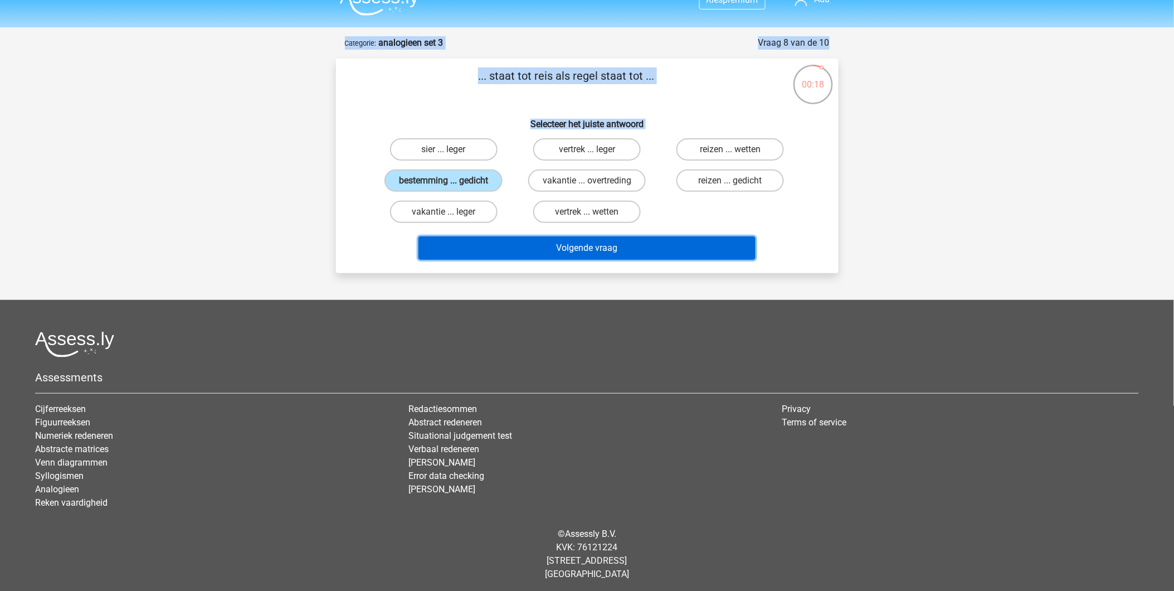
click at [567, 241] on button "Volgende vraag" at bounding box center [586, 247] width 337 height 23
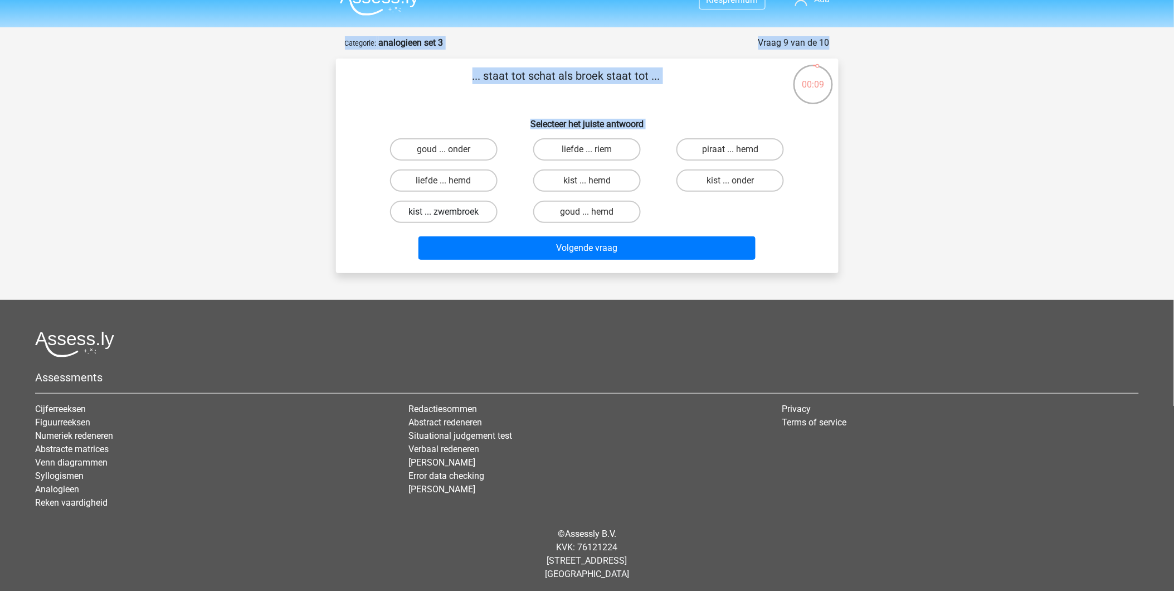
click at [455, 204] on label "kist ... zwembroek" at bounding box center [444, 212] width 108 height 22
click at [451, 212] on input "kist ... zwembroek" at bounding box center [446, 215] width 7 height 7
radio input "true"
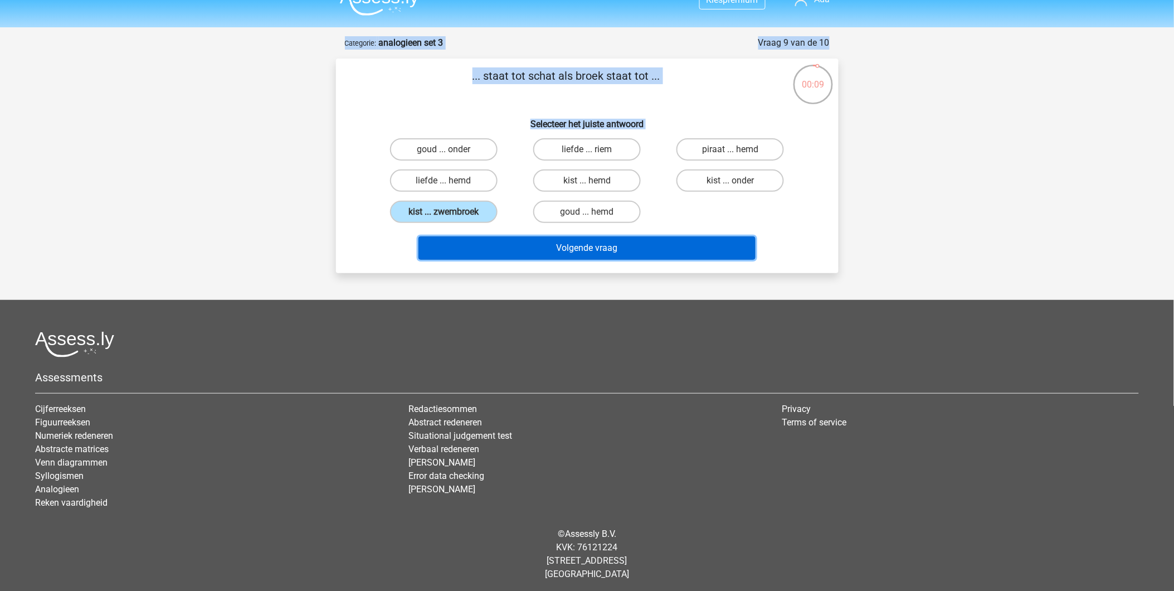
click at [524, 248] on button "Volgende vraag" at bounding box center [586, 247] width 337 height 23
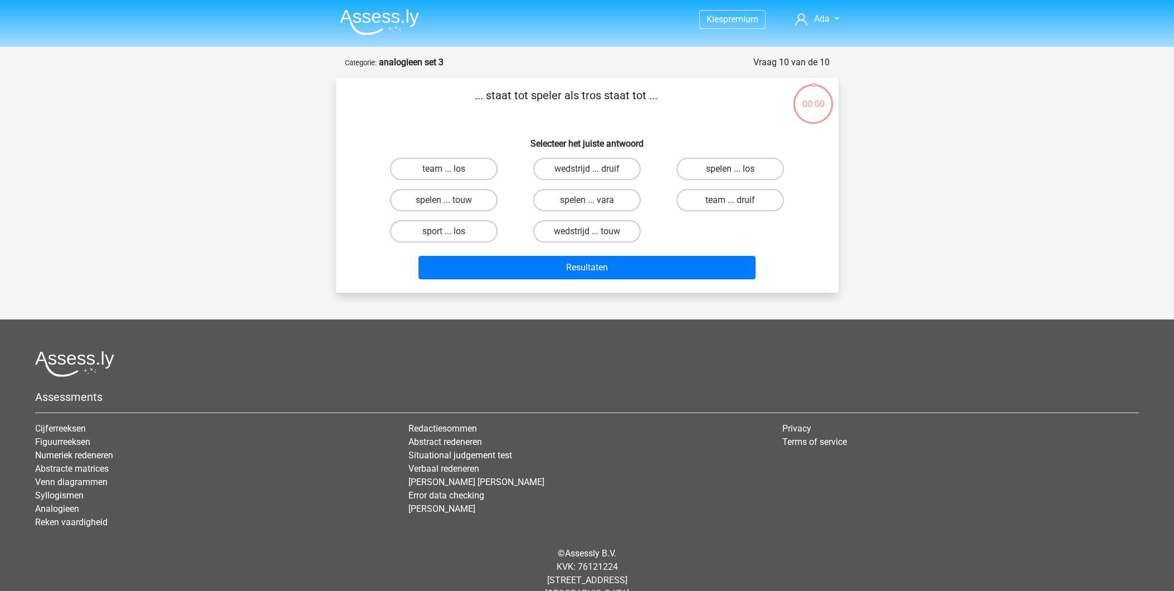
scroll to position [19, 0]
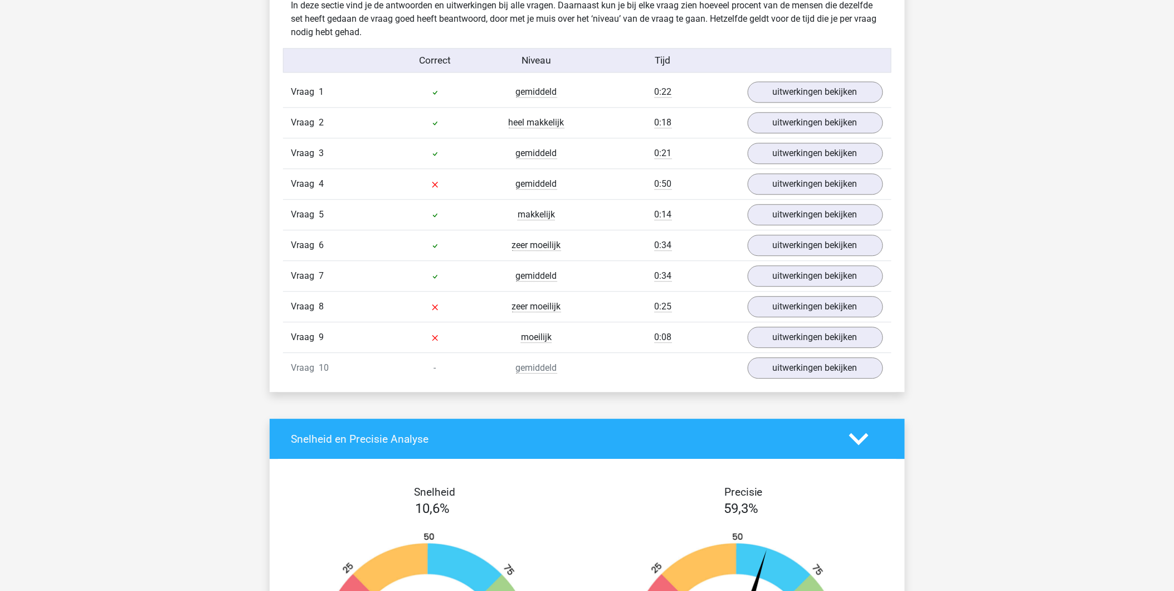
scroll to position [866, 0]
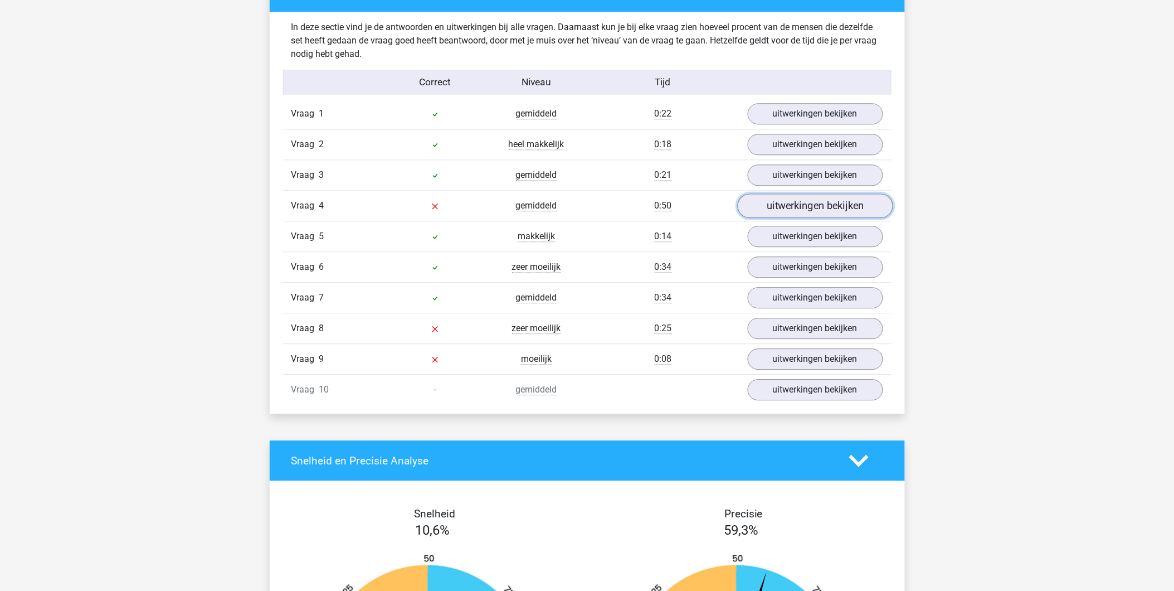
click at [775, 213] on link "uitwerkingen bekijken" at bounding box center [814, 206] width 155 height 25
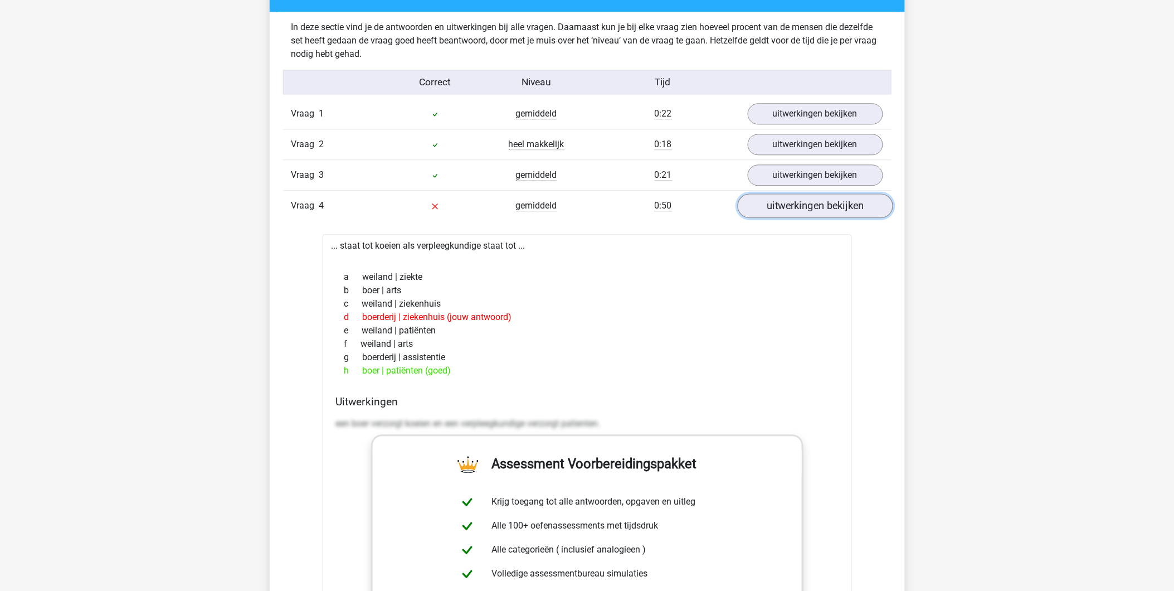
click at [775, 213] on link "uitwerkingen bekijken" at bounding box center [814, 206] width 155 height 25
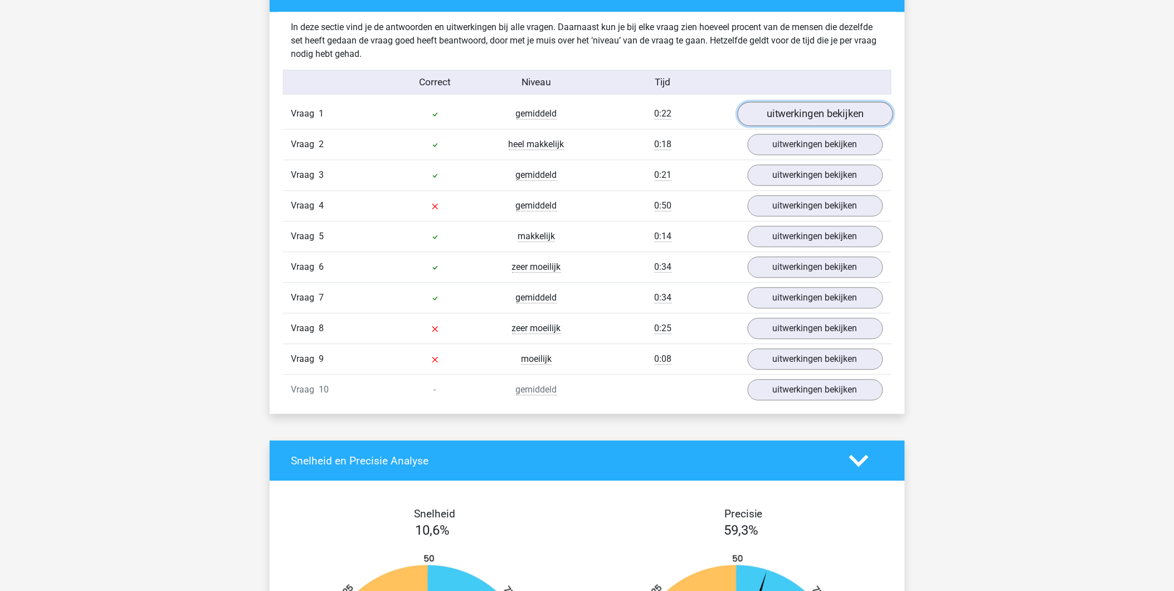
click at [782, 117] on link "uitwerkingen bekijken" at bounding box center [814, 114] width 155 height 25
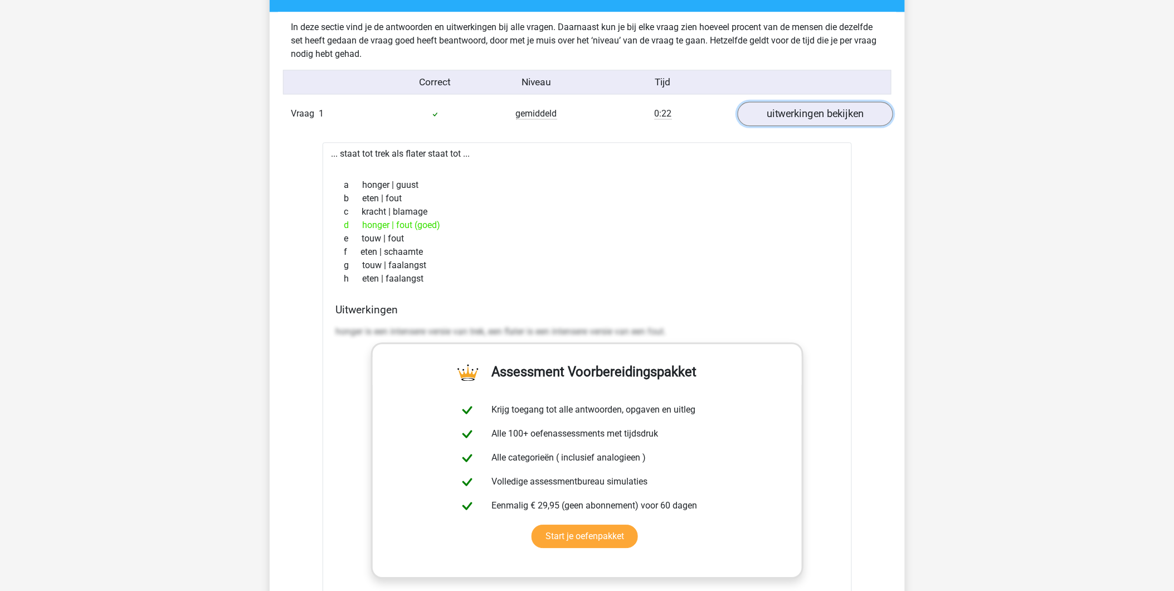
click at [782, 117] on link "uitwerkingen bekijken" at bounding box center [814, 114] width 155 height 25
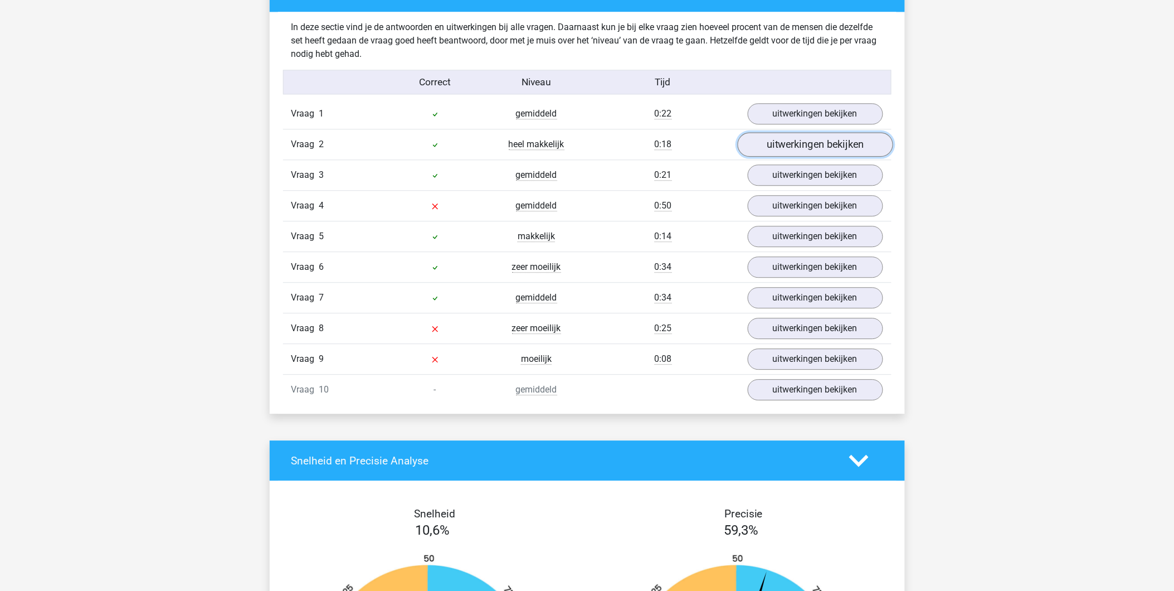
click at [784, 149] on link "uitwerkingen bekijken" at bounding box center [814, 145] width 155 height 25
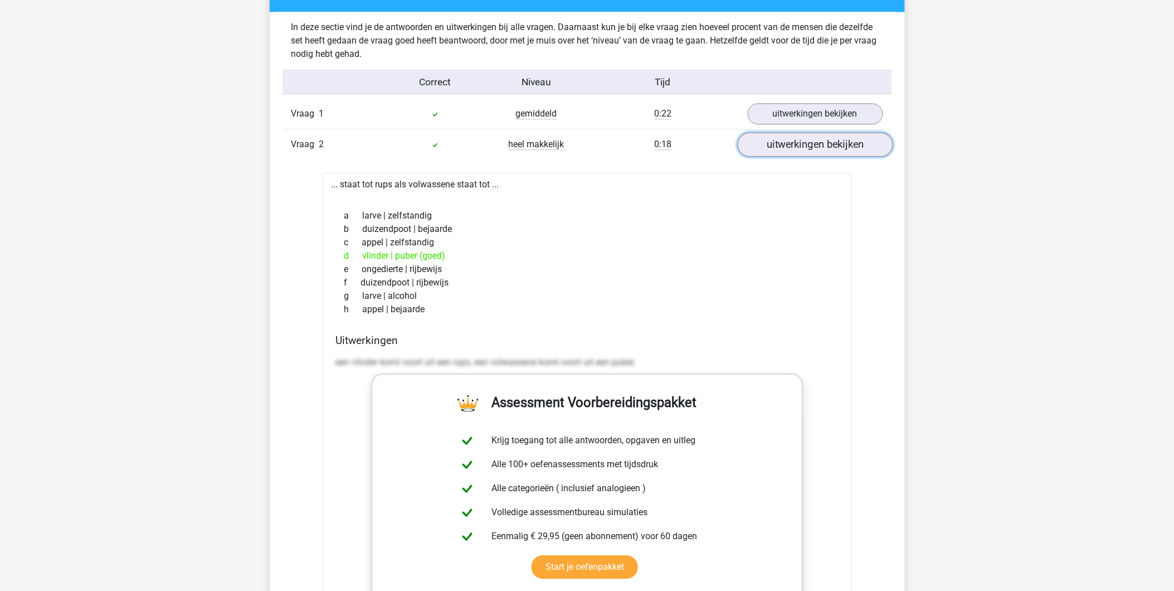
click at [784, 149] on link "uitwerkingen bekijken" at bounding box center [814, 145] width 155 height 25
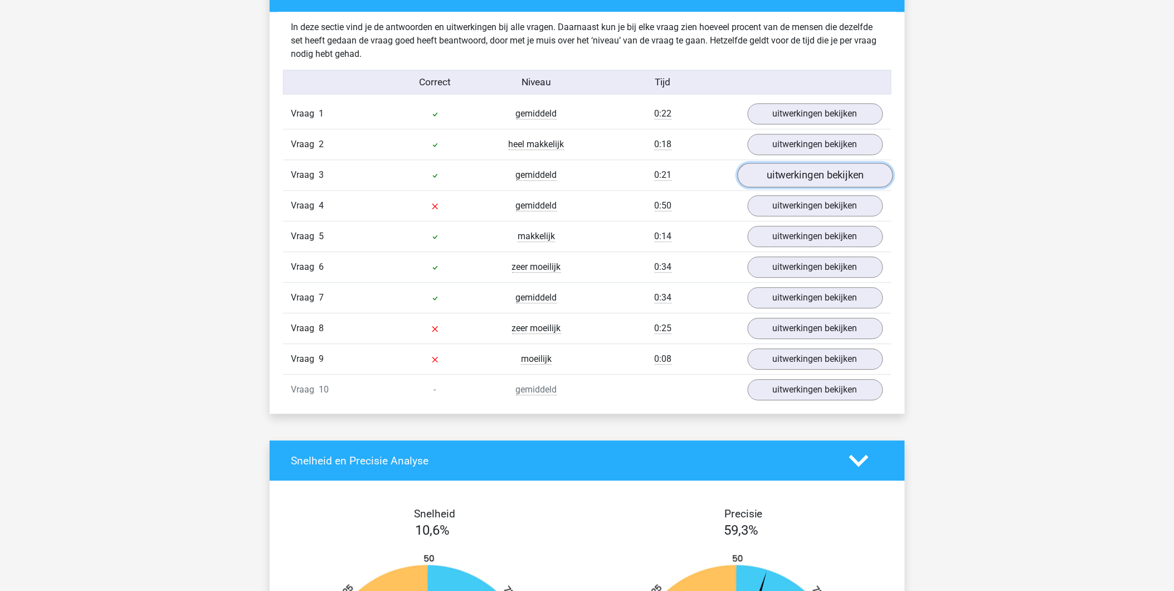
click at [788, 183] on link "uitwerkingen bekijken" at bounding box center [814, 175] width 155 height 25
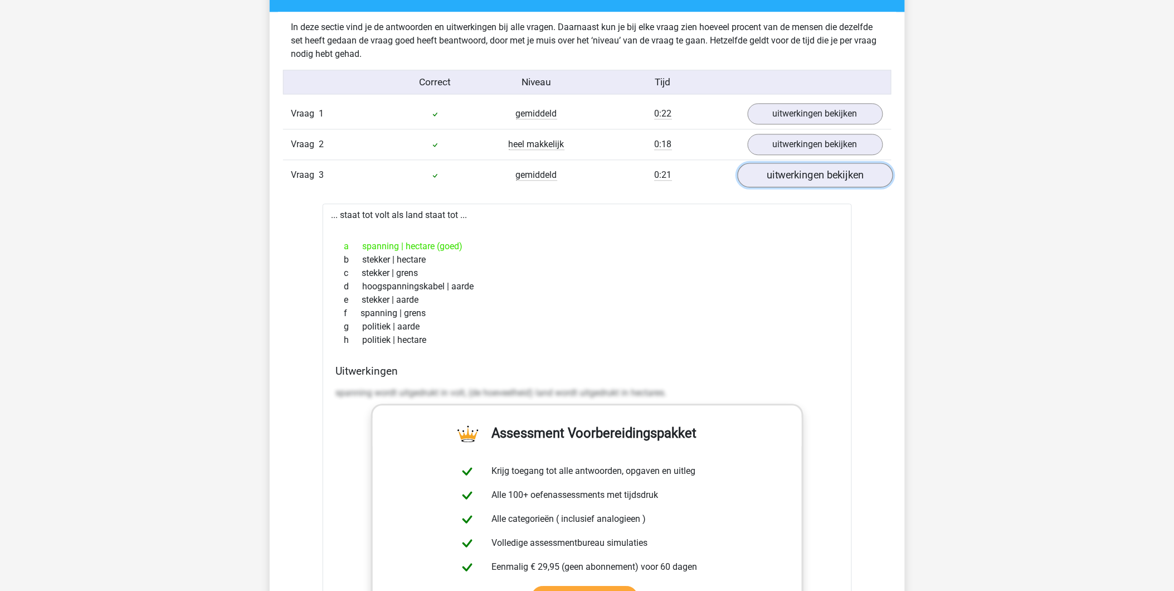
click at [788, 183] on link "uitwerkingen bekijken" at bounding box center [814, 175] width 155 height 25
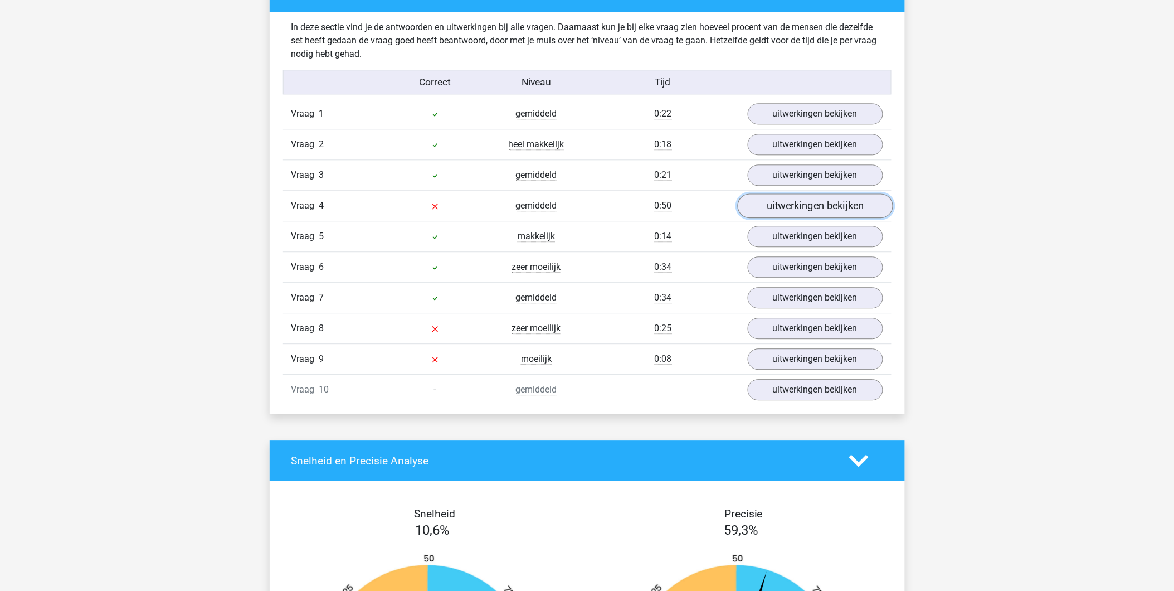
click at [786, 210] on link "uitwerkingen bekijken" at bounding box center [814, 206] width 155 height 25
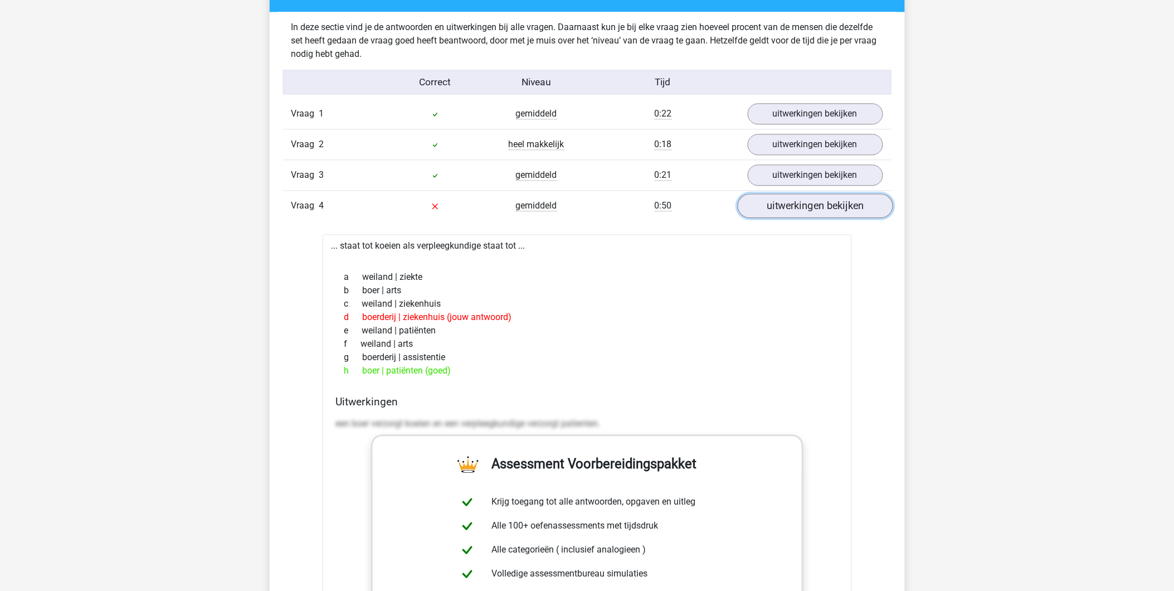
click at [786, 210] on link "uitwerkingen bekijken" at bounding box center [814, 206] width 155 height 25
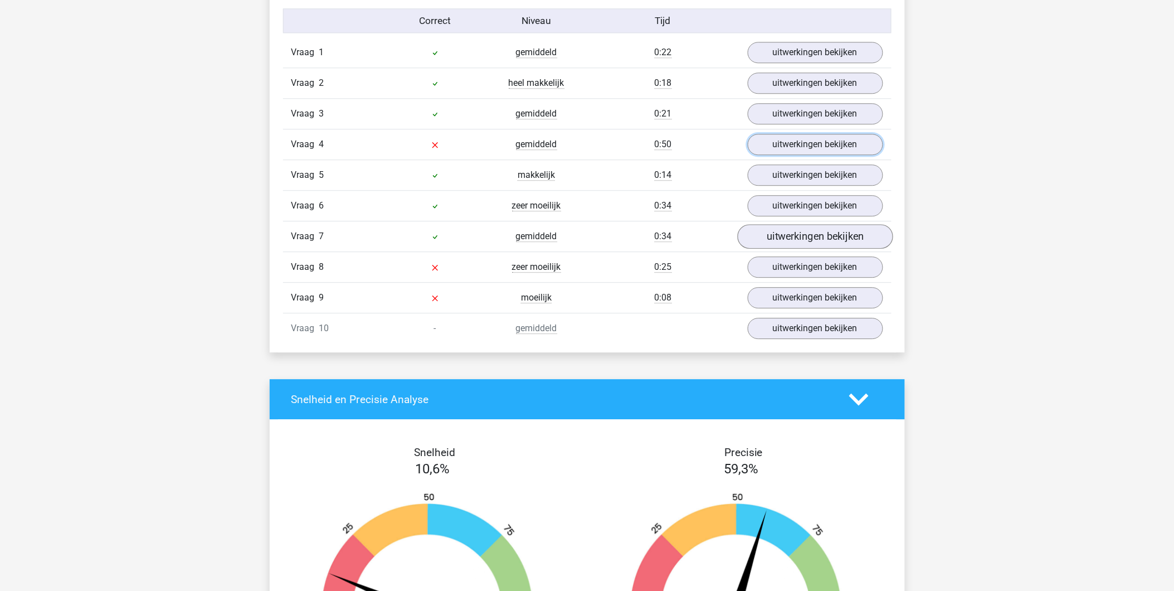
scroll to position [928, 0]
click at [815, 177] on link "uitwerkingen bekijken" at bounding box center [814, 175] width 155 height 25
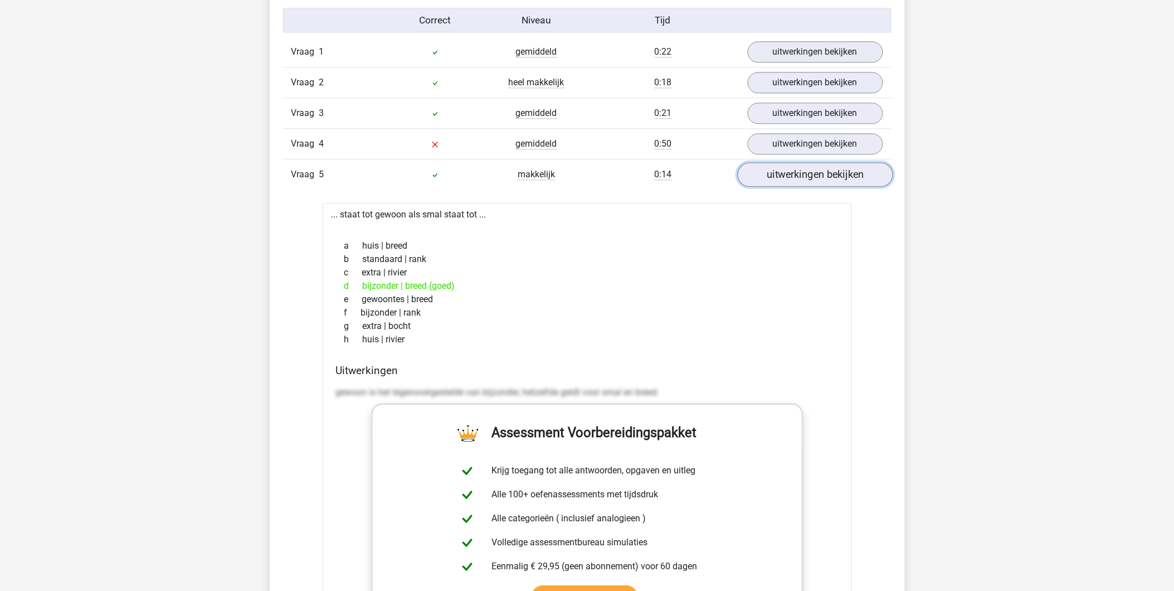
click at [815, 177] on link "uitwerkingen bekijken" at bounding box center [814, 175] width 155 height 25
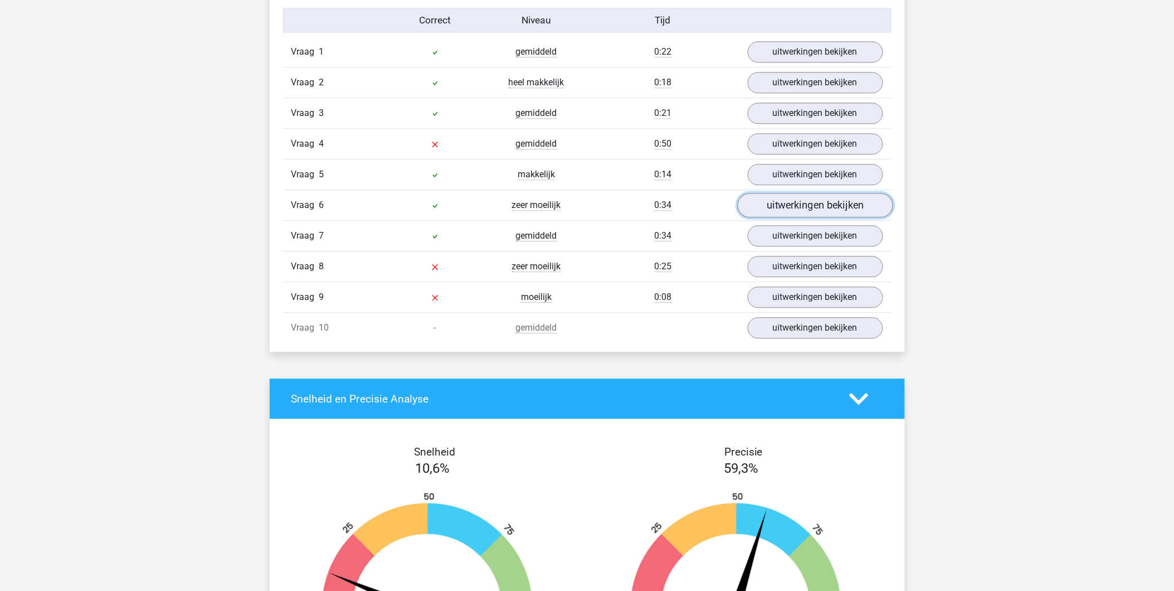
click at [812, 208] on link "uitwerkingen bekijken" at bounding box center [814, 205] width 155 height 25
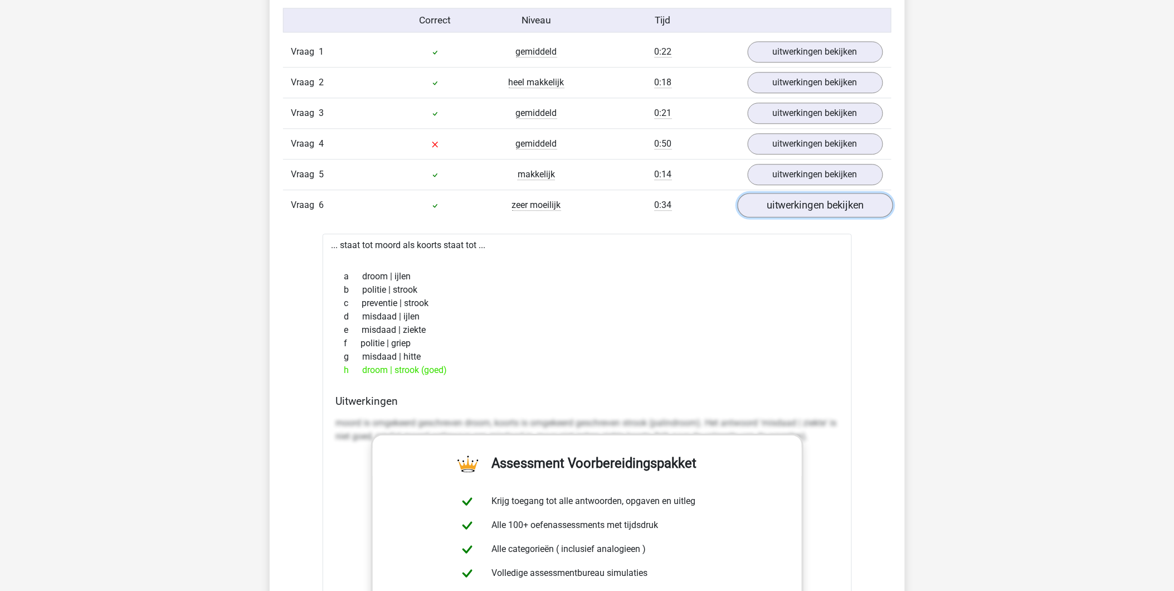
click at [812, 208] on link "uitwerkingen bekijken" at bounding box center [814, 205] width 155 height 25
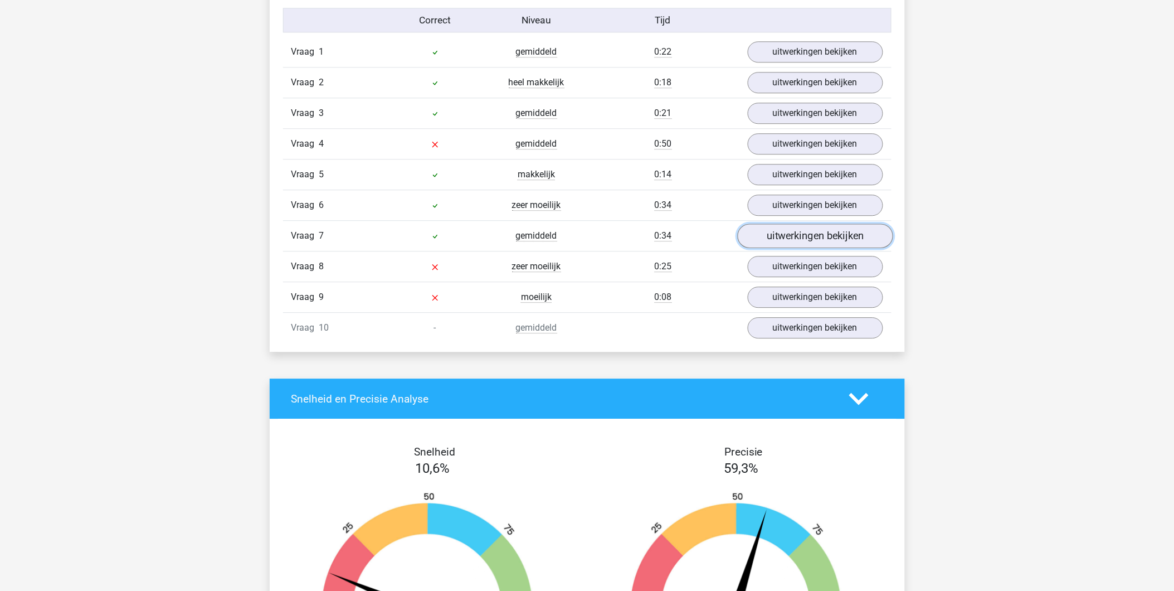
click at [807, 238] on link "uitwerkingen bekijken" at bounding box center [814, 236] width 155 height 25
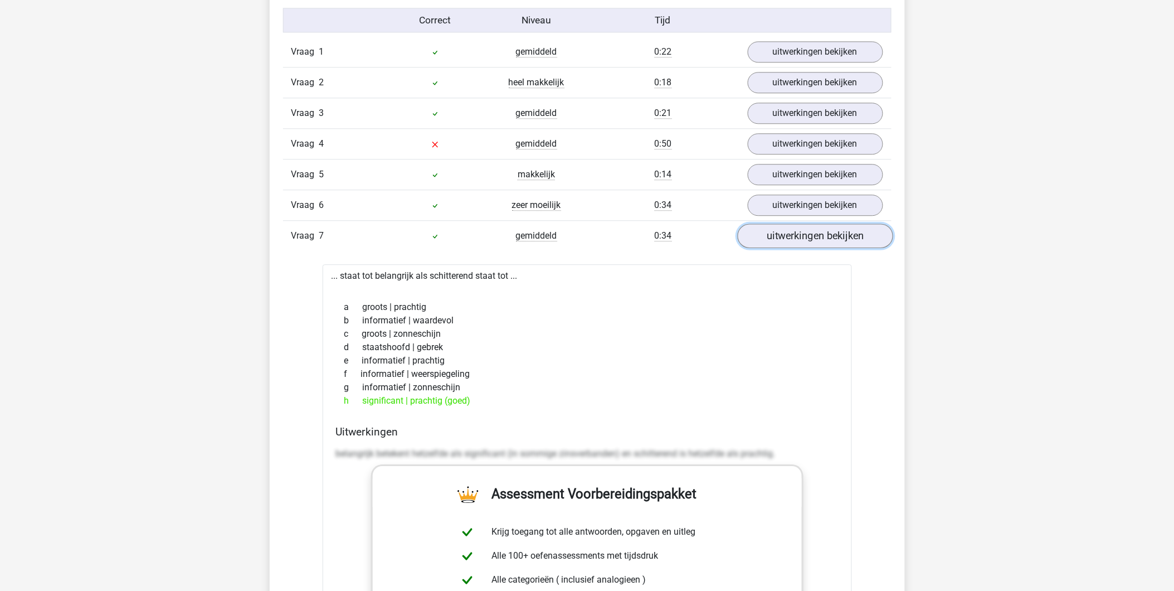
click at [807, 238] on link "uitwerkingen bekijken" at bounding box center [814, 236] width 155 height 25
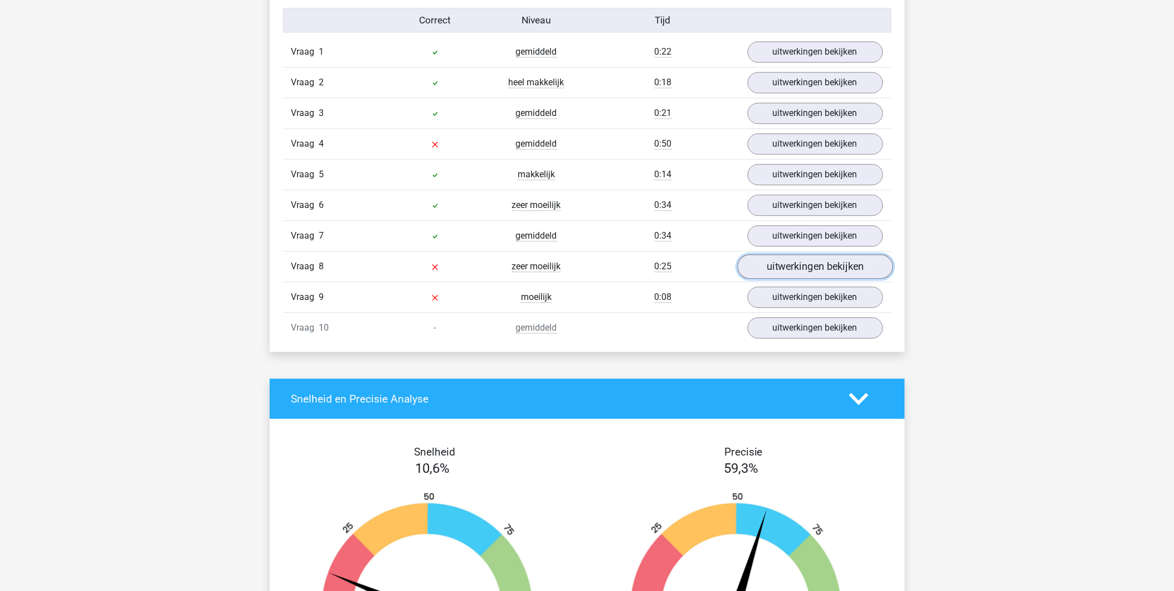
click at [802, 268] on link "uitwerkingen bekijken" at bounding box center [814, 267] width 155 height 25
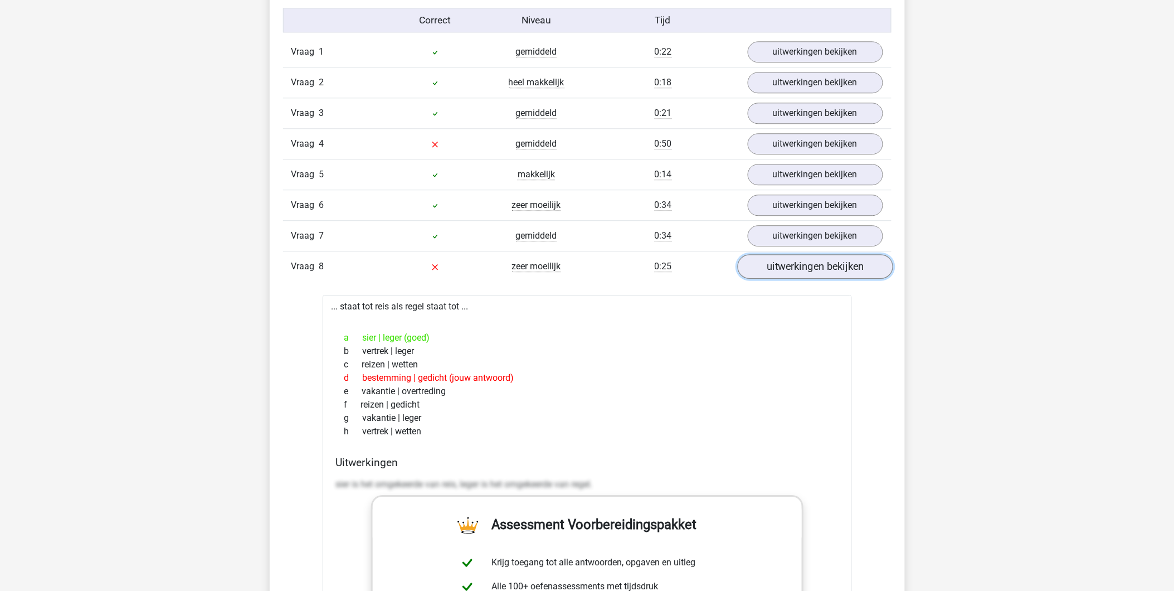
click at [802, 268] on link "uitwerkingen bekijken" at bounding box center [814, 267] width 155 height 25
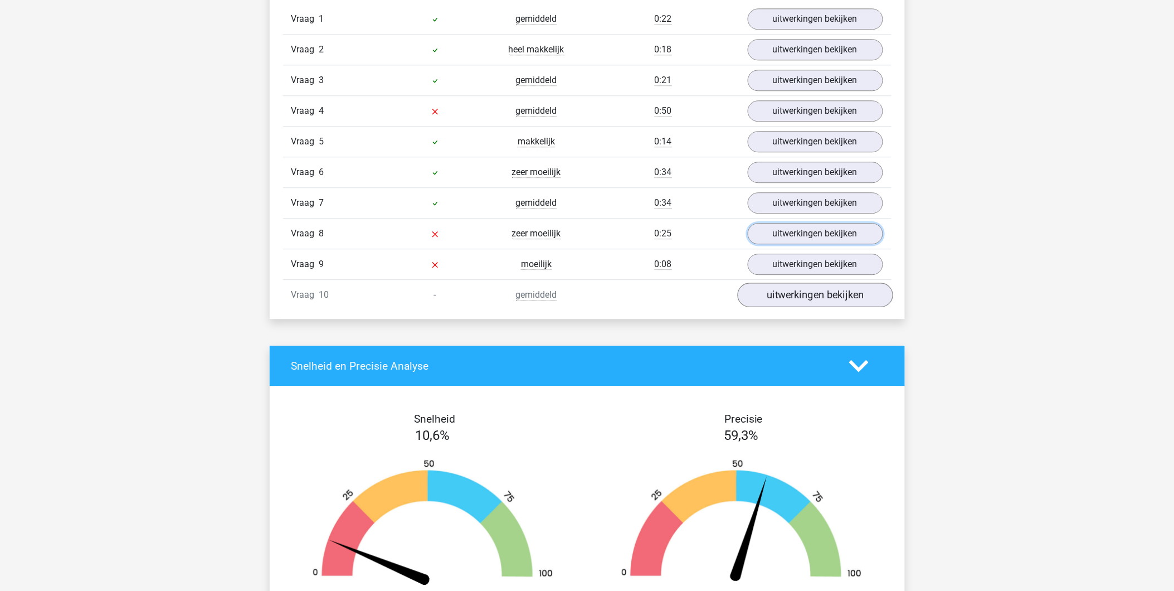
scroll to position [990, 0]
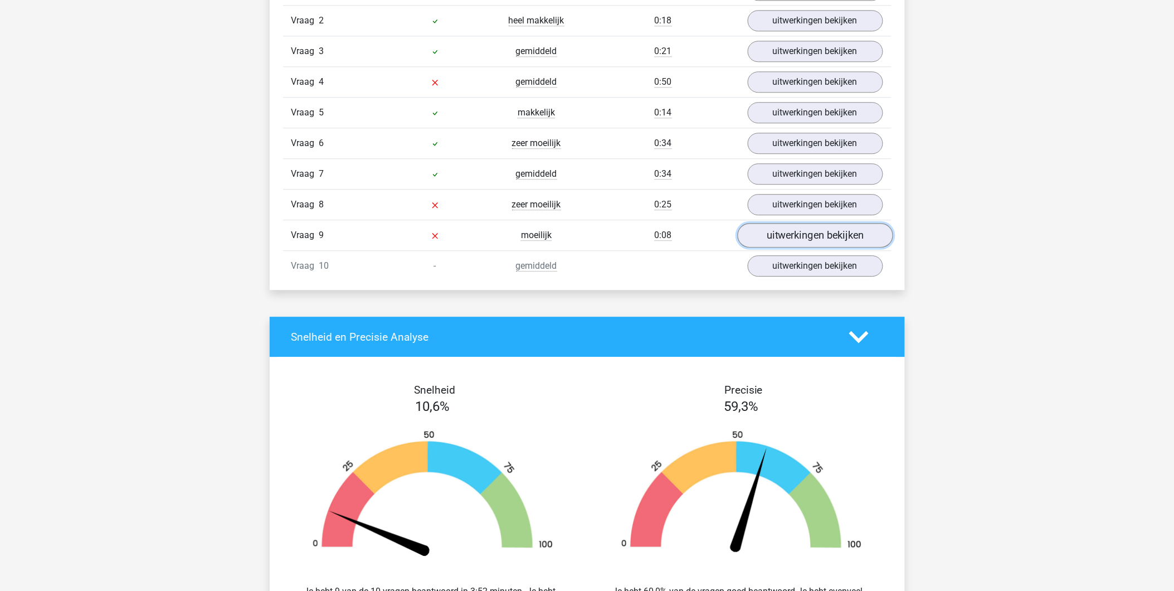
click at [803, 238] on link "uitwerkingen bekijken" at bounding box center [814, 235] width 155 height 25
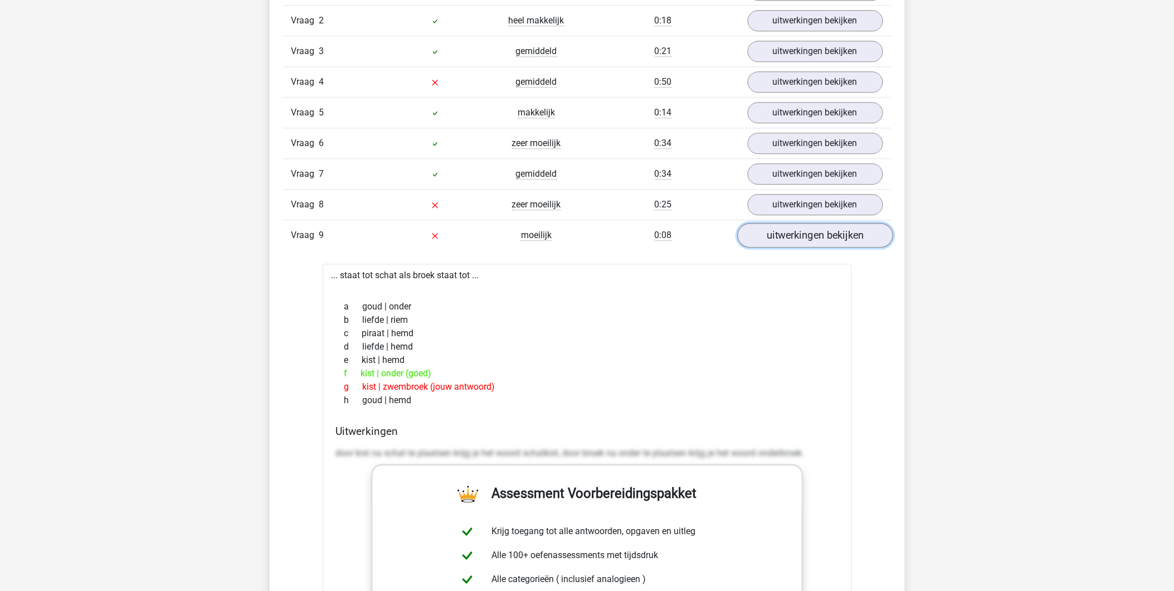
click at [803, 238] on link "uitwerkingen bekijken" at bounding box center [814, 235] width 155 height 25
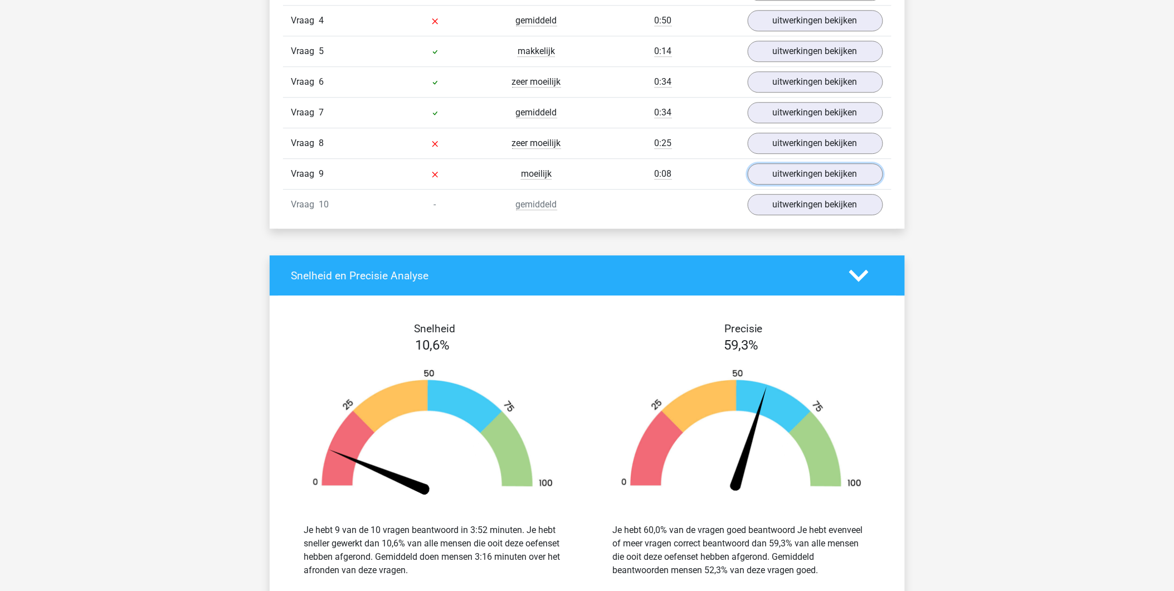
scroll to position [1052, 0]
click at [806, 212] on link "uitwerkingen bekijken" at bounding box center [814, 204] width 155 height 25
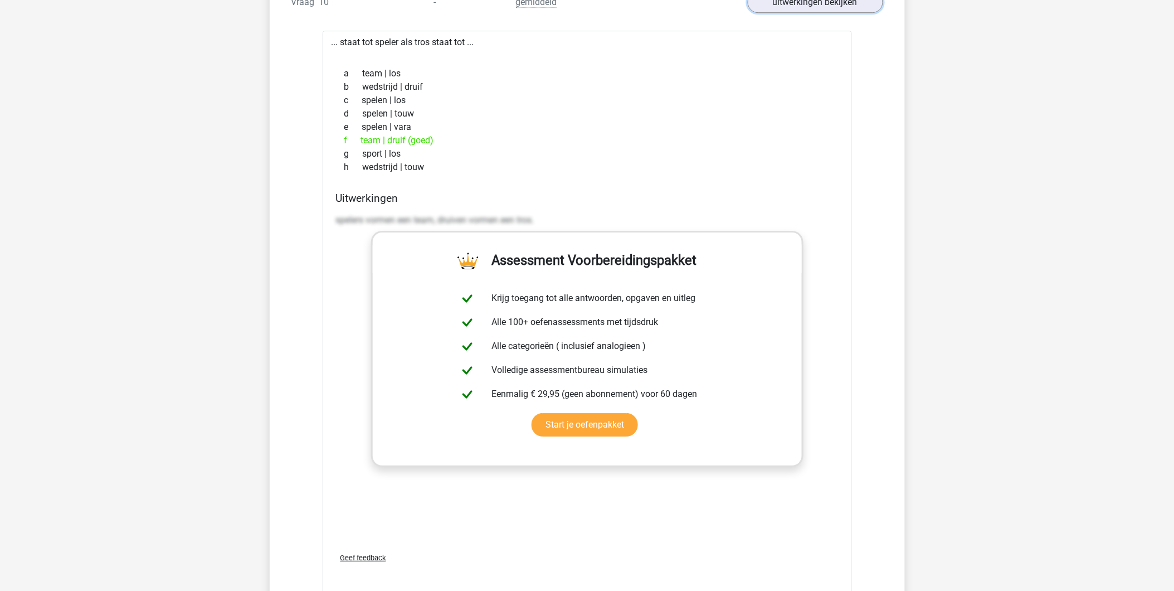
scroll to position [1362, 0]
